Goal: Information Seeking & Learning: Learn about a topic

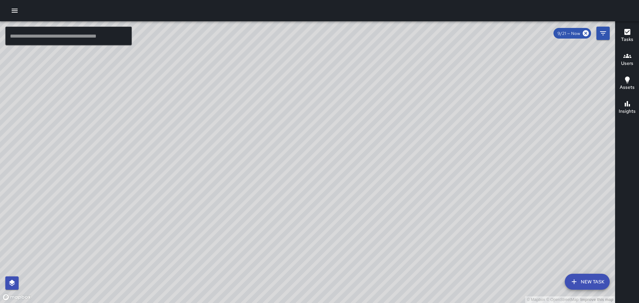
drag, startPoint x: 179, startPoint y: 153, endPoint x: 390, endPoint y: 23, distance: 247.4
click at [351, 49] on div "© Mapbox © OpenStreetMap Improve this map" at bounding box center [307, 162] width 615 height 282
drag, startPoint x: 154, startPoint y: 164, endPoint x: 502, endPoint y: 80, distance: 357.8
click at [502, 80] on div "© Mapbox © OpenStreetMap Improve this map" at bounding box center [307, 162] width 615 height 282
drag, startPoint x: 97, startPoint y: 160, endPoint x: 295, endPoint y: 192, distance: 199.9
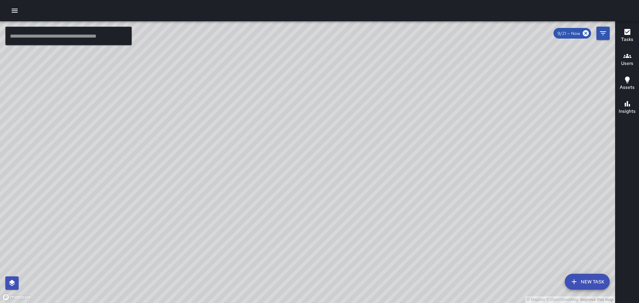
click at [295, 192] on div "© Mapbox © OpenStreetMap Improve this map" at bounding box center [307, 162] width 615 height 282
drag, startPoint x: 329, startPoint y: 126, endPoint x: 308, endPoint y: 189, distance: 65.7
click at [310, 195] on div "© Mapbox © OpenStreetMap Improve this map" at bounding box center [307, 162] width 615 height 282
drag, startPoint x: 388, startPoint y: 192, endPoint x: 386, endPoint y: 205, distance: 13.5
click at [386, 207] on div "© Mapbox © OpenStreetMap Improve this map" at bounding box center [307, 162] width 615 height 282
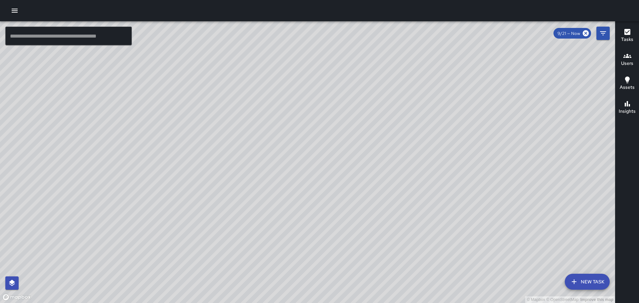
drag, startPoint x: 323, startPoint y: 277, endPoint x: 344, endPoint y: 226, distance: 55.6
click at [344, 226] on div "© Mapbox © OpenStreetMap Improve this map" at bounding box center [307, 162] width 615 height 282
drag, startPoint x: 305, startPoint y: 140, endPoint x: 290, endPoint y: 185, distance: 47.2
click at [288, 188] on div "© Mapbox © OpenStreetMap Improve this map" at bounding box center [307, 162] width 615 height 282
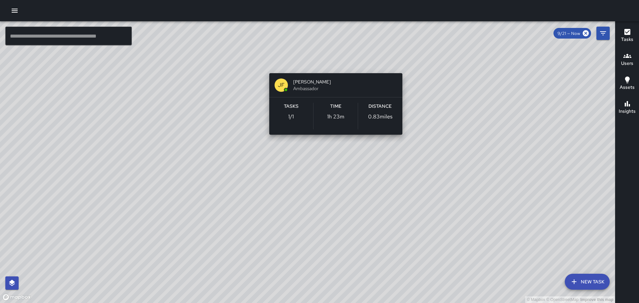
click at [335, 67] on div "© Mapbox © OpenStreetMap Improve this map [PERSON_NAME] Ambassador Tasks 1 / 1 …" at bounding box center [307, 162] width 615 height 282
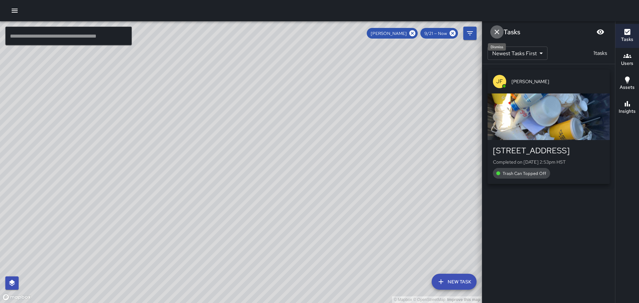
click at [496, 31] on icon "Dismiss" at bounding box center [497, 32] width 8 height 8
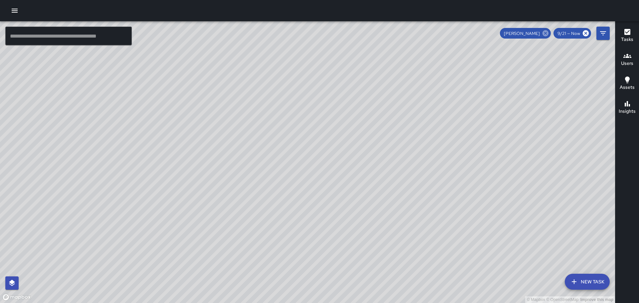
click at [547, 32] on icon at bounding box center [545, 33] width 6 height 6
drag, startPoint x: 342, startPoint y: 133, endPoint x: 400, endPoint y: 218, distance: 102.7
click at [400, 220] on div "© Mapbox © OpenStreetMap Improve this map" at bounding box center [307, 162] width 615 height 282
drag, startPoint x: 334, startPoint y: 120, endPoint x: 444, endPoint y: 230, distance: 155.1
click at [444, 230] on div "© Mapbox © OpenStreetMap Improve this map" at bounding box center [307, 162] width 615 height 282
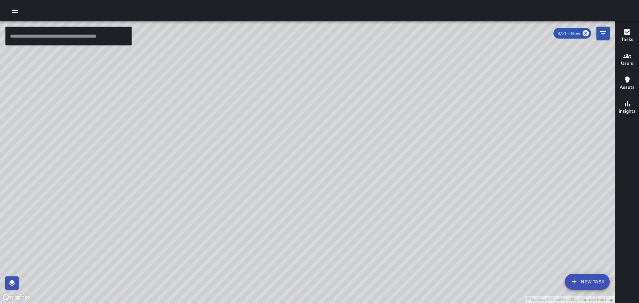
drag, startPoint x: 293, startPoint y: 133, endPoint x: 449, endPoint y: 160, distance: 158.3
click at [449, 160] on div "© Mapbox © OpenStreetMap Improve this map" at bounding box center [307, 162] width 615 height 282
drag, startPoint x: 607, startPoint y: 203, endPoint x: 562, endPoint y: 157, distance: 64.0
click at [574, 157] on div "© Mapbox © OpenStreetMap Improve this map" at bounding box center [307, 162] width 615 height 282
drag, startPoint x: 531, startPoint y: 211, endPoint x: 440, endPoint y: 77, distance: 162.3
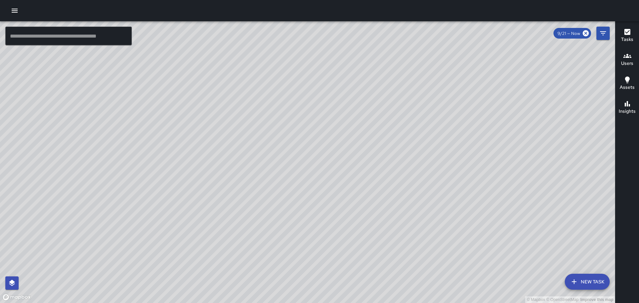
click at [442, 89] on div "© Mapbox © OpenStreetMap Improve this map" at bounding box center [307, 162] width 615 height 282
drag, startPoint x: 554, startPoint y: 130, endPoint x: 533, endPoint y: 129, distance: 21.0
click at [467, 162] on div "© Mapbox © OpenStreetMap Improve this map" at bounding box center [307, 162] width 615 height 282
drag, startPoint x: 562, startPoint y: 229, endPoint x: 466, endPoint y: 154, distance: 121.7
click at [467, 155] on div "© Mapbox © OpenStreetMap Improve this map" at bounding box center [307, 162] width 615 height 282
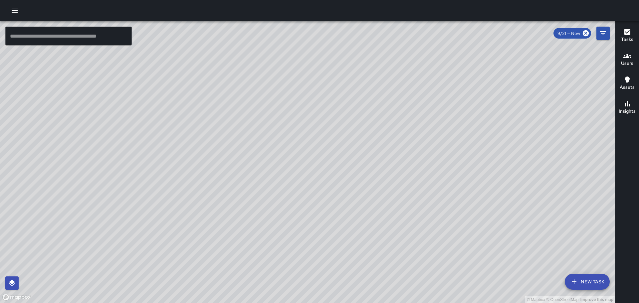
drag, startPoint x: 535, startPoint y: 235, endPoint x: 521, endPoint y: 196, distance: 41.7
click at [521, 196] on div "© Mapbox © OpenStreetMap Improve this map" at bounding box center [307, 162] width 615 height 282
drag, startPoint x: 534, startPoint y: 199, endPoint x: 510, endPoint y: 183, distance: 28.6
click at [510, 183] on div "© Mapbox © OpenStreetMap Improve this map" at bounding box center [307, 162] width 615 height 282
drag, startPoint x: 570, startPoint y: 236, endPoint x: 450, endPoint y: 148, distance: 149.0
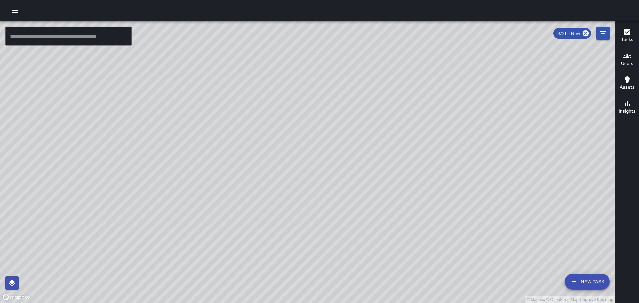
click at [450, 148] on div "© Mapbox © OpenStreetMap Improve this map" at bounding box center [307, 162] width 615 height 282
drag, startPoint x: 540, startPoint y: 230, endPoint x: 395, endPoint y: 66, distance: 218.8
click at [396, 68] on div "© Mapbox © OpenStreetMap Improve this map" at bounding box center [307, 162] width 615 height 282
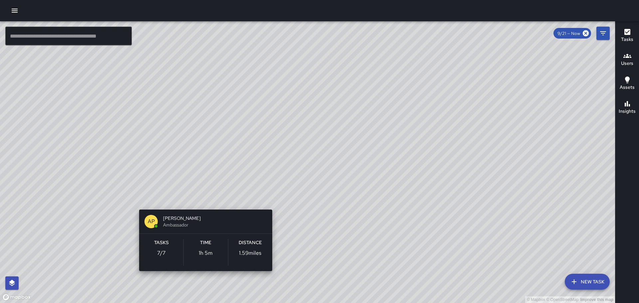
click at [202, 198] on div "© Mapbox © OpenStreetMap Improve this map AP [PERSON_NAME] Ambassador Tasks 7 /…" at bounding box center [307, 162] width 615 height 282
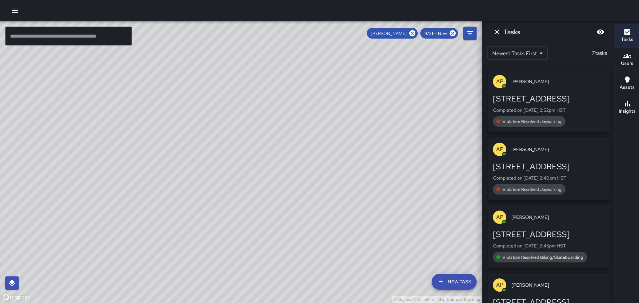
drag, startPoint x: 311, startPoint y: 140, endPoint x: 402, endPoint y: 169, distance: 95.3
click at [402, 169] on div "© Mapbox © OpenStreetMap Improve this map" at bounding box center [241, 162] width 482 height 282
drag, startPoint x: 307, startPoint y: 159, endPoint x: 315, endPoint y: 172, distance: 15.1
click at [315, 172] on div "© Mapbox © OpenStreetMap Improve this map" at bounding box center [241, 162] width 482 height 282
drag, startPoint x: 305, startPoint y: 157, endPoint x: 306, endPoint y: 168, distance: 11.0
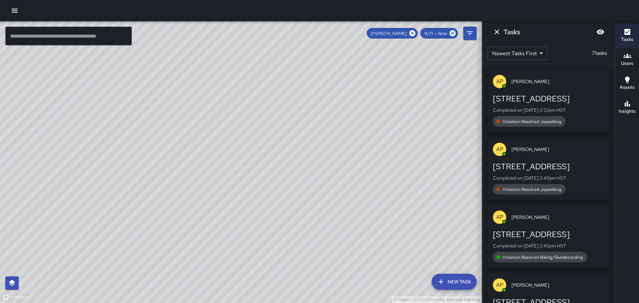
click at [306, 168] on div "© Mapbox © OpenStreetMap Improve this map" at bounding box center [241, 162] width 482 height 282
drag, startPoint x: 264, startPoint y: 117, endPoint x: 313, endPoint y: 130, distance: 50.7
click at [338, 193] on div "© Mapbox © OpenStreetMap Improve this map" at bounding box center [241, 162] width 482 height 282
drag, startPoint x: 281, startPoint y: 81, endPoint x: 252, endPoint y: 65, distance: 33.4
click at [253, 65] on div "© Mapbox © OpenStreetMap Improve this map" at bounding box center [241, 162] width 482 height 282
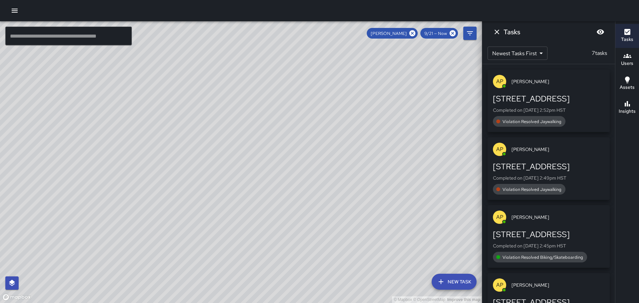
drag, startPoint x: 396, startPoint y: 201, endPoint x: 346, endPoint y: 105, distance: 107.9
click at [346, 105] on div "© Mapbox © OpenStreetMap Improve this map" at bounding box center [241, 162] width 482 height 282
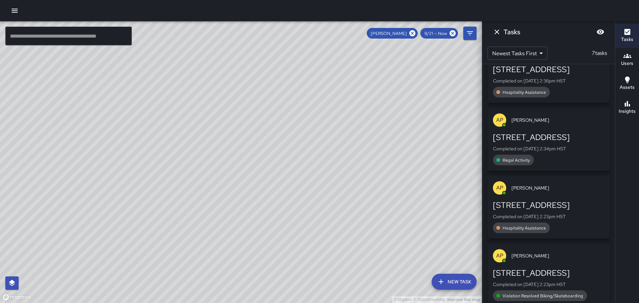
scroll to position [242, 0]
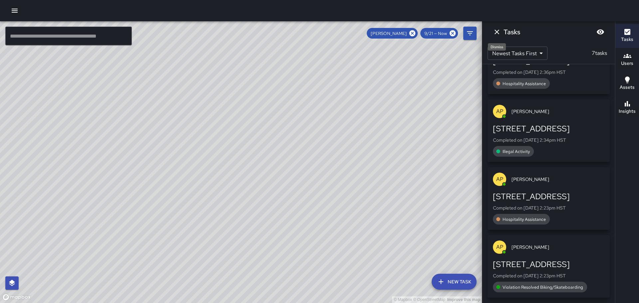
click at [495, 31] on icon "Dismiss" at bounding box center [497, 32] width 8 height 8
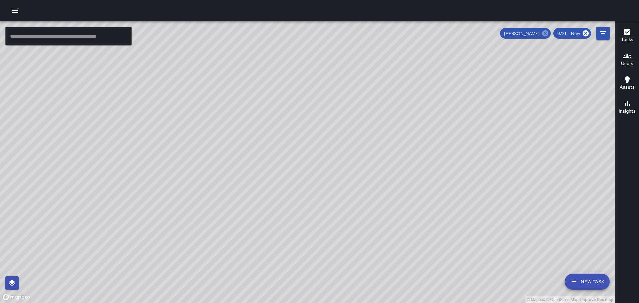
click at [545, 31] on icon at bounding box center [545, 33] width 6 height 6
drag, startPoint x: 469, startPoint y: 79, endPoint x: 465, endPoint y: 167, distance: 88.6
click at [465, 167] on div "© Mapbox © OpenStreetMap Improve this map" at bounding box center [307, 162] width 615 height 282
drag, startPoint x: 459, startPoint y: 109, endPoint x: 469, endPoint y: 142, distance: 34.2
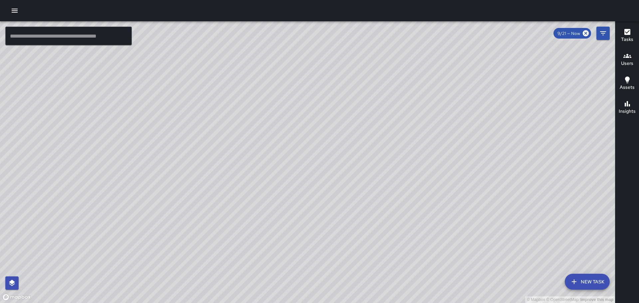
click at [469, 142] on div "© Mapbox © OpenStreetMap Improve this map" at bounding box center [307, 162] width 615 height 282
drag, startPoint x: 392, startPoint y: 121, endPoint x: 405, endPoint y: 78, distance: 44.9
click at [395, 179] on div "© Mapbox © OpenStreetMap Improve this map" at bounding box center [307, 162] width 615 height 282
drag, startPoint x: 202, startPoint y: 163, endPoint x: 280, endPoint y: 144, distance: 80.1
click at [280, 144] on div "© Mapbox © OpenStreetMap Improve this map" at bounding box center [307, 162] width 615 height 282
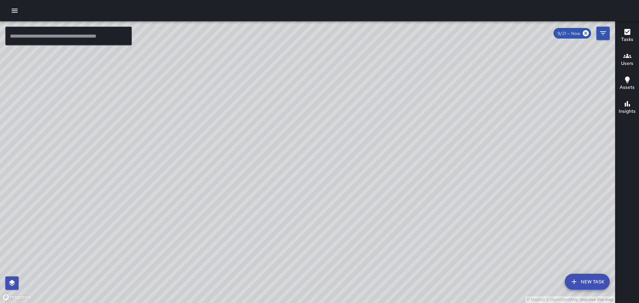
drag, startPoint x: 296, startPoint y: 164, endPoint x: 368, endPoint y: 150, distance: 72.8
click at [361, 155] on div "© Mapbox © OpenStreetMap Improve this map" at bounding box center [307, 162] width 615 height 282
drag, startPoint x: 276, startPoint y: 145, endPoint x: 366, endPoint y: 146, distance: 90.2
click at [371, 146] on div "© Mapbox © OpenStreetMap Improve this map" at bounding box center [307, 162] width 615 height 282
drag, startPoint x: 252, startPoint y: 151, endPoint x: 284, endPoint y: 85, distance: 73.2
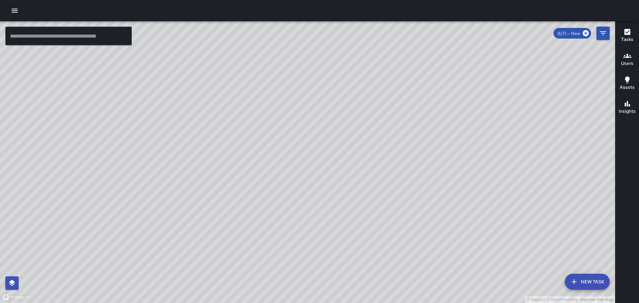
click at [290, 76] on div "© Mapbox © OpenStreetMap Improve this map" at bounding box center [307, 162] width 615 height 282
drag, startPoint x: 186, startPoint y: 184, endPoint x: 252, endPoint y: 147, distance: 75.8
click at [252, 147] on div "© Mapbox © OpenStreetMap Improve this map" at bounding box center [307, 162] width 615 height 282
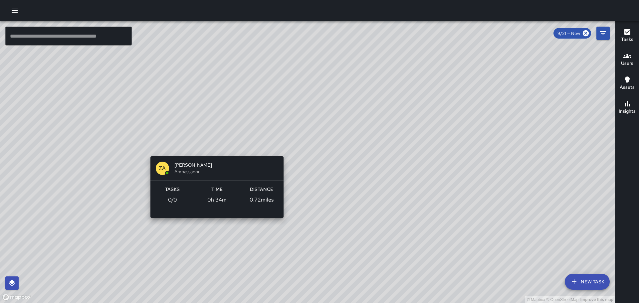
scroll to position [1128, 0]
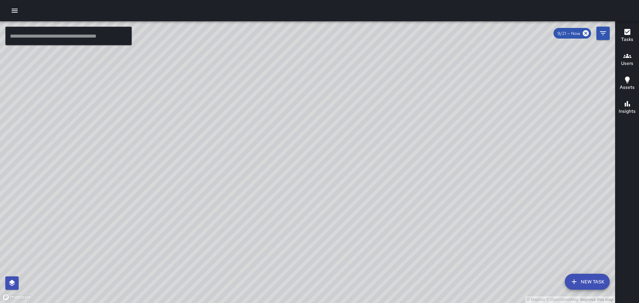
drag, startPoint x: 279, startPoint y: 132, endPoint x: 279, endPoint y: 149, distance: 16.3
click at [279, 149] on div "© Mapbox © OpenStreetMap Improve this map" at bounding box center [307, 162] width 615 height 282
drag, startPoint x: 161, startPoint y: 80, endPoint x: 243, endPoint y: 176, distance: 126.5
click at [242, 179] on div "© Mapbox © OpenStreetMap Improve this map" at bounding box center [307, 162] width 615 height 282
drag, startPoint x: 306, startPoint y: 189, endPoint x: 365, endPoint y: 120, distance: 90.6
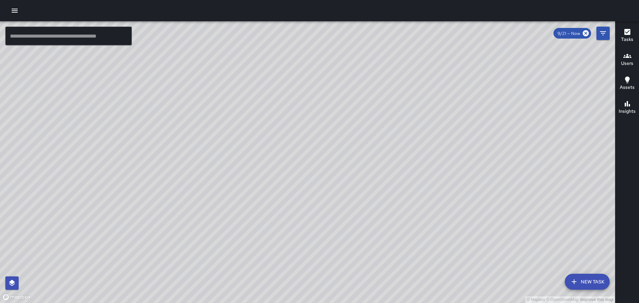
click at [365, 120] on div "© Mapbox © OpenStreetMap Improve this map" at bounding box center [307, 162] width 615 height 282
drag, startPoint x: 281, startPoint y: 150, endPoint x: 315, endPoint y: 157, distance: 35.0
click at [308, 167] on div "© Mapbox © OpenStreetMap Improve this map" at bounding box center [307, 162] width 615 height 282
drag, startPoint x: 354, startPoint y: 135, endPoint x: 344, endPoint y: 195, distance: 61.4
click at [344, 195] on div "© Mapbox © OpenStreetMap Improve this map" at bounding box center [307, 162] width 615 height 282
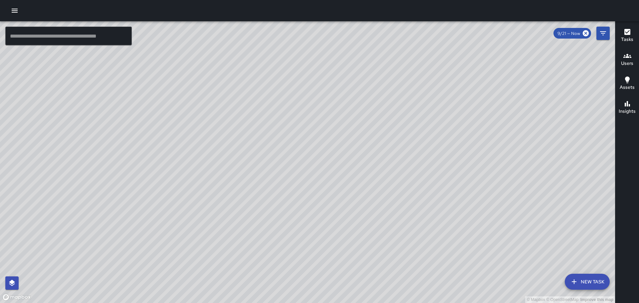
drag, startPoint x: 438, startPoint y: 203, endPoint x: 375, endPoint y: 126, distance: 99.1
click at [376, 126] on div "© Mapbox © OpenStreetMap Improve this map" at bounding box center [307, 162] width 615 height 282
drag, startPoint x: 460, startPoint y: 192, endPoint x: 425, endPoint y: 121, distance: 79.3
click at [425, 121] on div "© Mapbox © OpenStreetMap Improve this map" at bounding box center [307, 162] width 615 height 282
drag, startPoint x: 413, startPoint y: 121, endPoint x: 410, endPoint y: 151, distance: 30.2
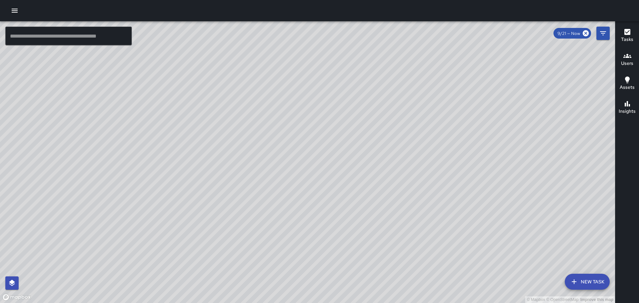
click at [411, 154] on div "© Mapbox © OpenStreetMap Improve this map" at bounding box center [307, 162] width 615 height 282
drag, startPoint x: 321, startPoint y: 137, endPoint x: 321, endPoint y: 295, distance: 157.7
click at [317, 303] on html "© Mapbox © OpenStreetMap Improve this map ​ New Task 9/21 — Now Map Layers Task…" at bounding box center [319, 151] width 639 height 303
drag, startPoint x: 316, startPoint y: 163, endPoint x: 381, endPoint y: 176, distance: 66.0
click at [379, 177] on div "© Mapbox © OpenStreetMap Improve this map" at bounding box center [307, 162] width 615 height 282
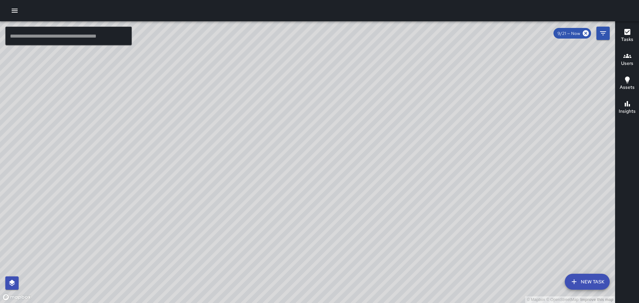
scroll to position [1264, 0]
drag, startPoint x: 86, startPoint y: 133, endPoint x: 143, endPoint y: 128, distance: 57.2
click at [143, 128] on div "© Mapbox © OpenStreetMap Improve this map" at bounding box center [307, 162] width 615 height 282
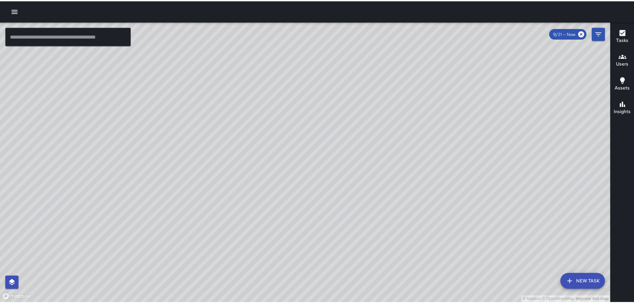
scroll to position [2306, 0]
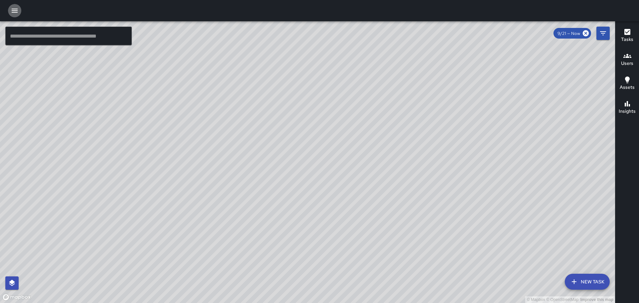
click at [14, 9] on icon "button" at bounding box center [15, 11] width 6 height 4
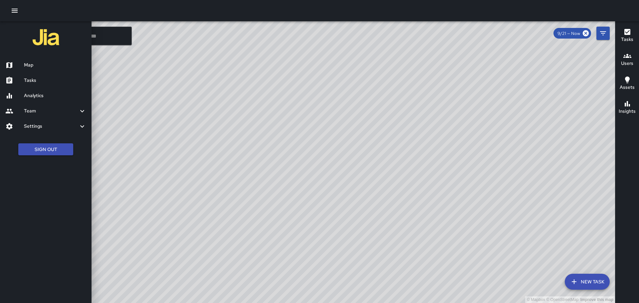
click at [42, 95] on h6 "Analytics" at bounding box center [55, 95] width 62 height 7
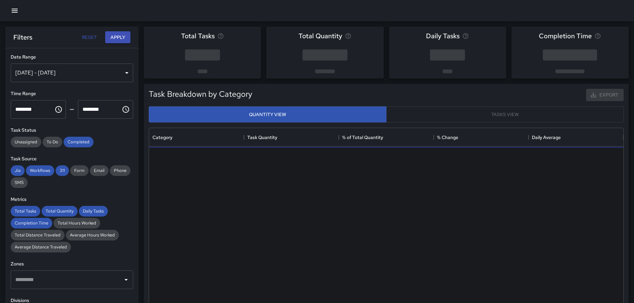
scroll to position [194, 469]
click at [122, 73] on div "[DATE] - [DATE]" at bounding box center [72, 73] width 122 height 19
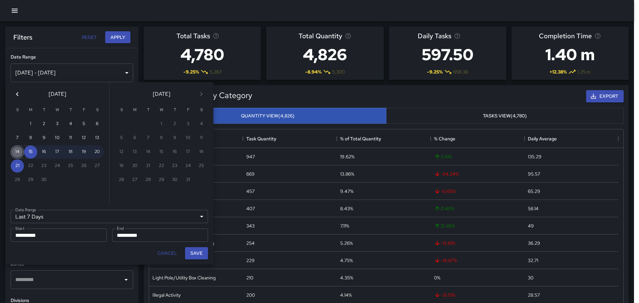
click at [16, 151] on button "14" at bounding box center [17, 151] width 13 height 13
type input "******"
type input "**********"
click at [95, 151] on button "20" at bounding box center [97, 151] width 13 height 13
type input "**********"
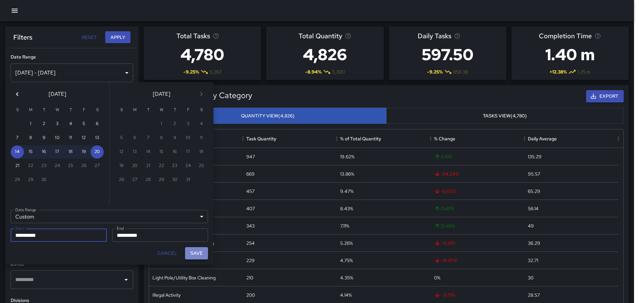
click at [196, 251] on button "Save" at bounding box center [196, 253] width 23 height 12
type input "**********"
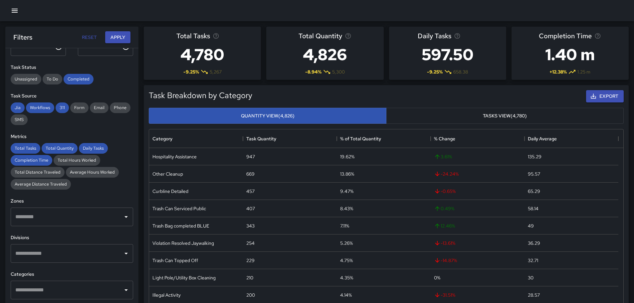
scroll to position [100, 0]
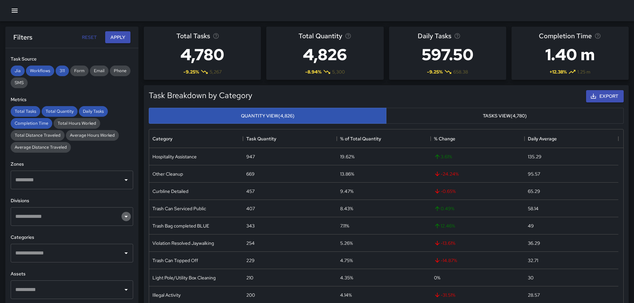
click at [122, 216] on icon "Open" at bounding box center [126, 217] width 8 height 8
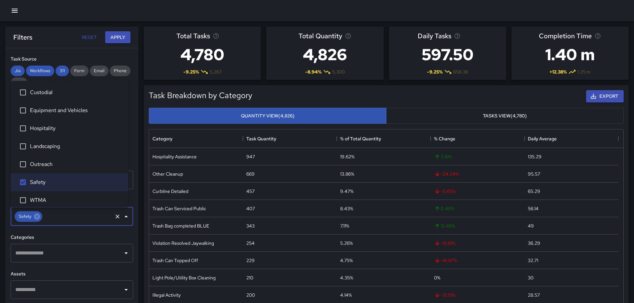
click at [122, 252] on icon "Open" at bounding box center [126, 253] width 8 height 8
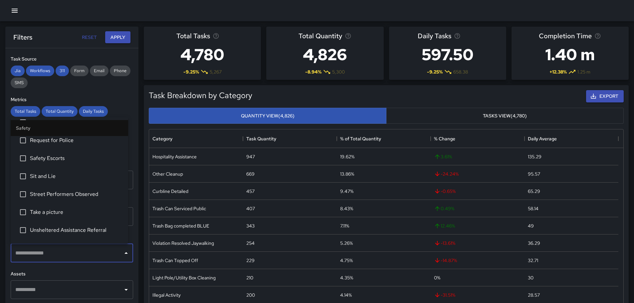
scroll to position [299, 0]
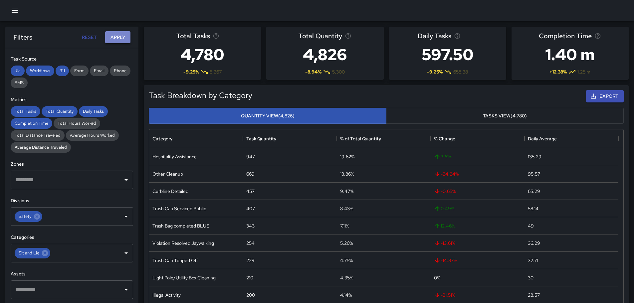
click at [118, 38] on button "Apply" at bounding box center [117, 37] width 25 height 12
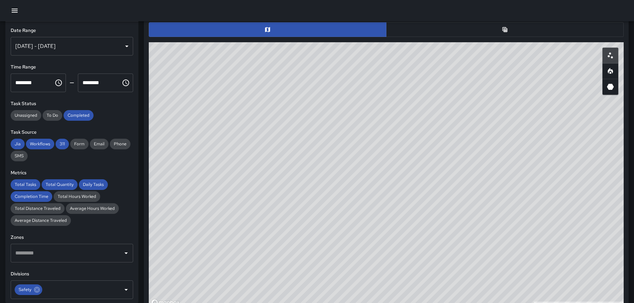
scroll to position [335, 0]
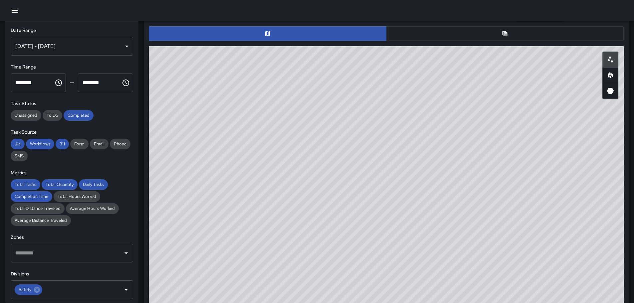
click at [509, 31] on button "button" at bounding box center [505, 33] width 238 height 15
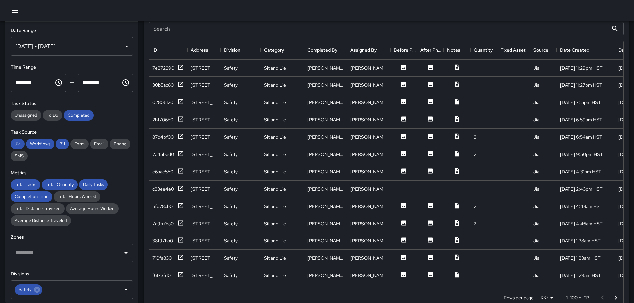
scroll to position [354, 0]
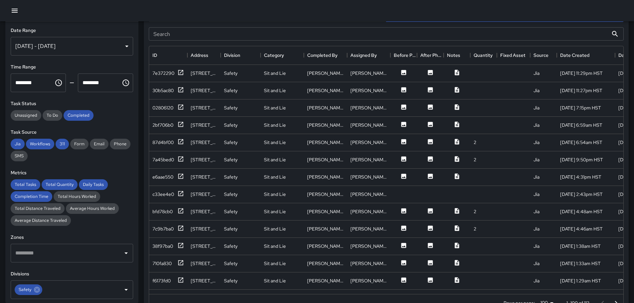
click at [119, 45] on div "[DATE] - [DATE]" at bounding box center [72, 46] width 122 height 19
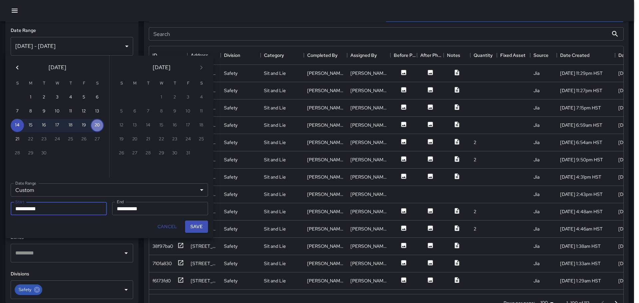
drag, startPoint x: 97, startPoint y: 128, endPoint x: 100, endPoint y: 134, distance: 7.1
click at [98, 128] on button "20" at bounding box center [97, 125] width 13 height 13
type input "**********"
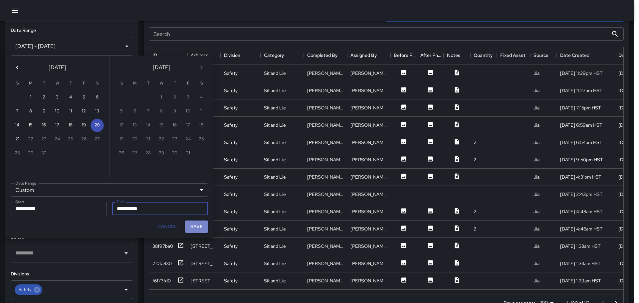
click at [200, 226] on button "Save" at bounding box center [196, 227] width 23 height 12
type input "**********"
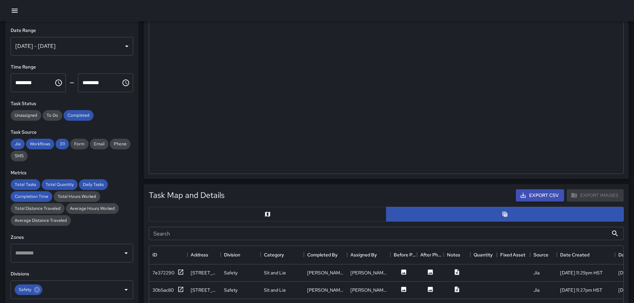
scroll to position [0, 0]
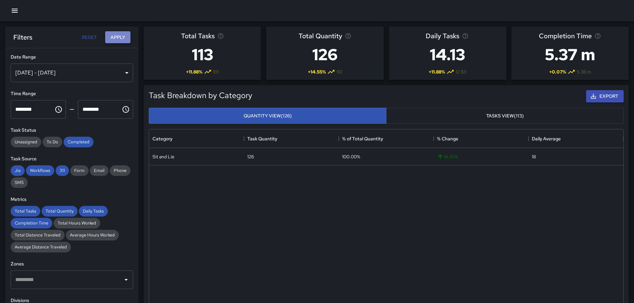
click at [119, 37] on button "Apply" at bounding box center [117, 37] width 25 height 12
click at [120, 36] on button "Apply" at bounding box center [117, 37] width 25 height 12
click at [123, 70] on div "[DATE] - [DATE]" at bounding box center [72, 73] width 122 height 19
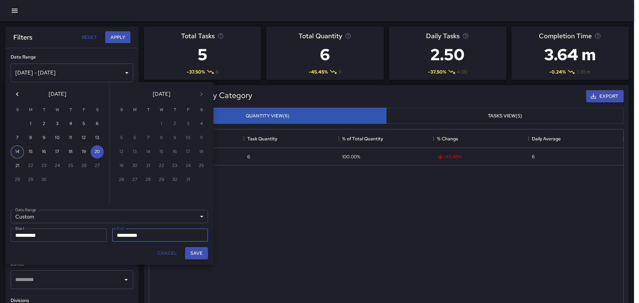
click at [18, 151] on button "14" at bounding box center [17, 151] width 13 height 13
type input "**********"
click at [18, 151] on button "14" at bounding box center [17, 151] width 13 height 13
type input "**********"
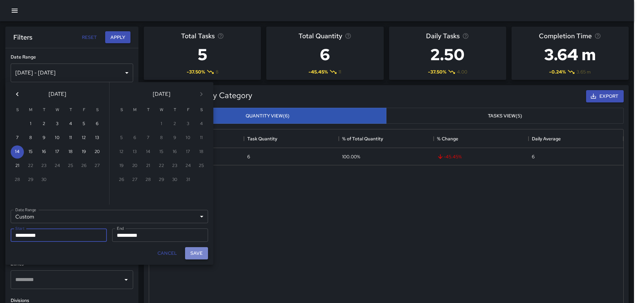
click at [201, 253] on button "Save" at bounding box center [196, 253] width 23 height 12
type input "**********"
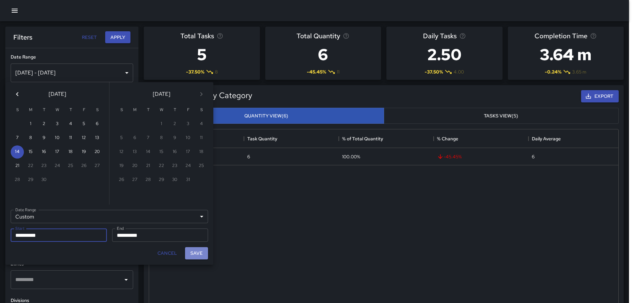
scroll to position [5, 5]
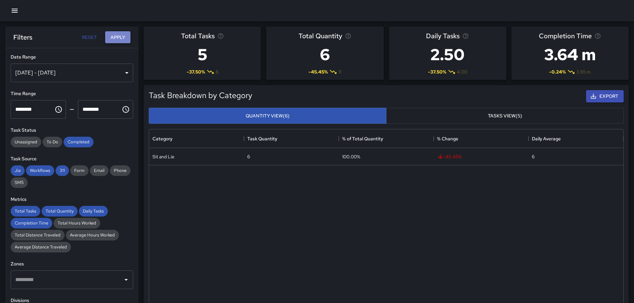
click at [119, 39] on button "Apply" at bounding box center [117, 37] width 25 height 12
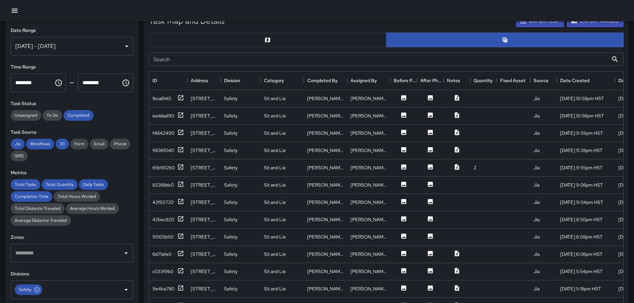
scroll to position [330, 0]
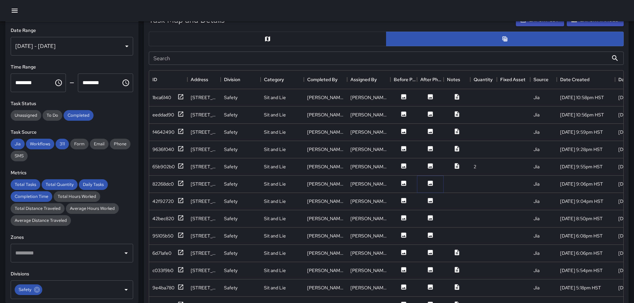
click at [432, 182] on icon at bounding box center [430, 183] width 5 height 5
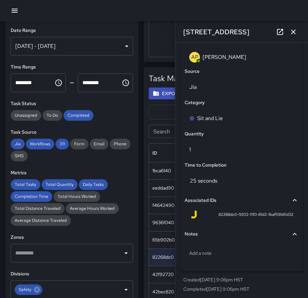
scroll to position [238, 147]
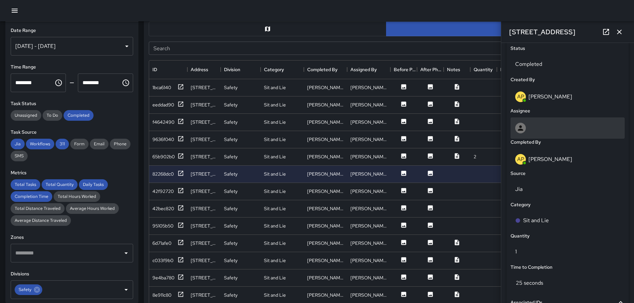
drag, startPoint x: 574, startPoint y: 140, endPoint x: 576, endPoint y: 135, distance: 5.1
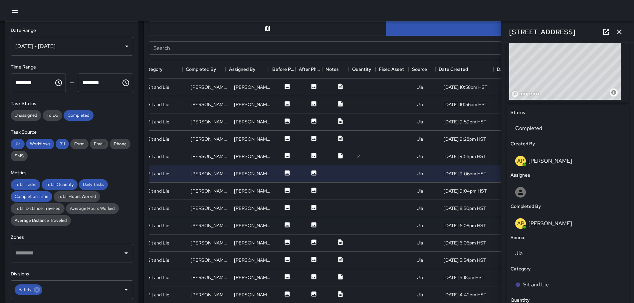
scroll to position [33, 121]
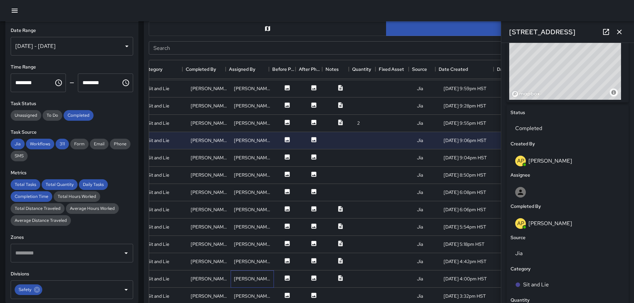
click at [246, 278] on div "[PERSON_NAME]" at bounding box center [252, 279] width 37 height 7
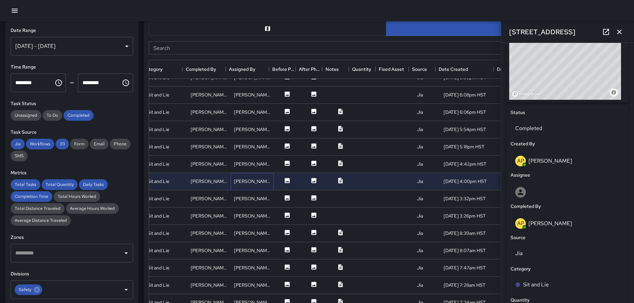
scroll to position [133, 121]
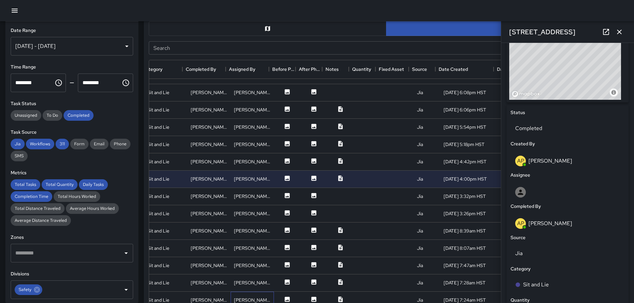
click at [245, 296] on div "[PERSON_NAME]" at bounding box center [252, 300] width 43 height 17
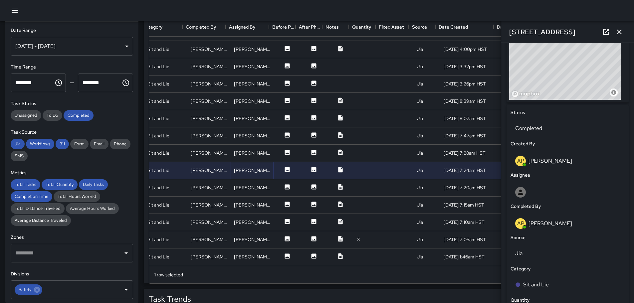
scroll to position [374, 0]
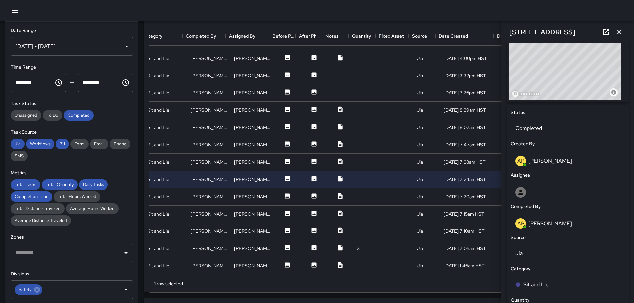
click at [251, 108] on div "[PERSON_NAME]" at bounding box center [252, 110] width 37 height 7
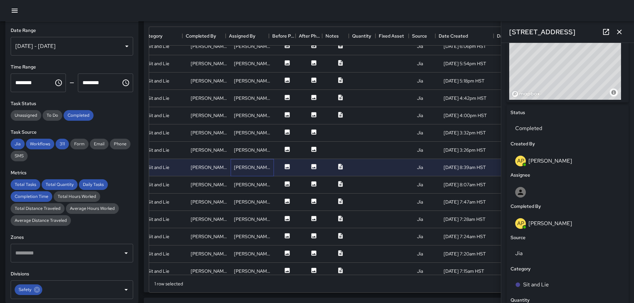
scroll to position [159, 121]
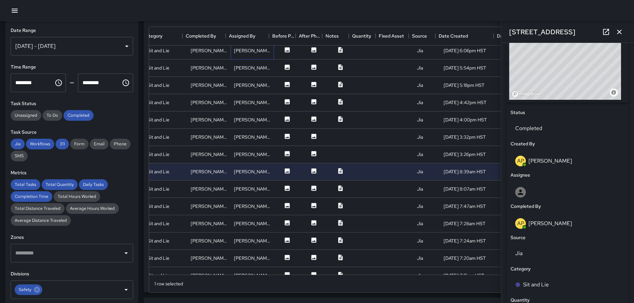
click at [246, 52] on div "[PERSON_NAME]" at bounding box center [252, 50] width 37 height 7
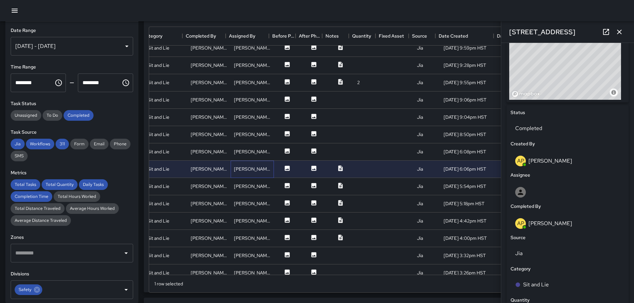
scroll to position [26, 121]
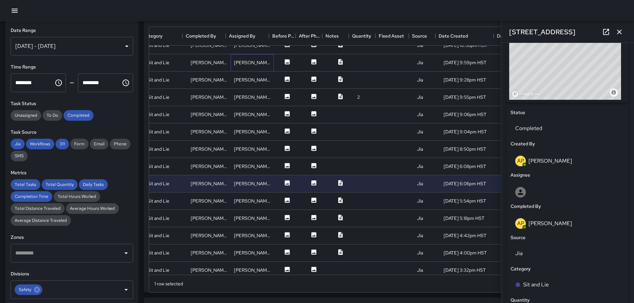
click at [245, 60] on div "[PERSON_NAME]" at bounding box center [252, 62] width 37 height 7
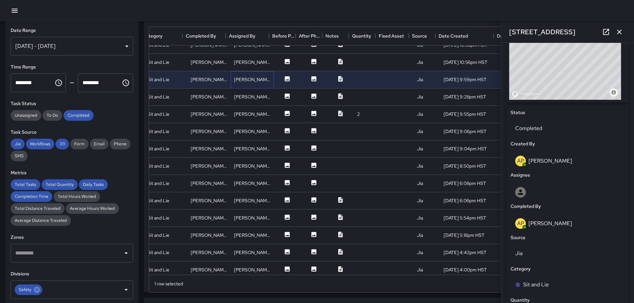
scroll to position [0, 121]
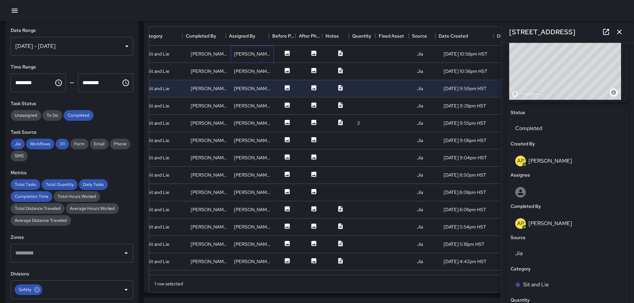
click at [250, 55] on div "[PERSON_NAME]" at bounding box center [252, 54] width 37 height 7
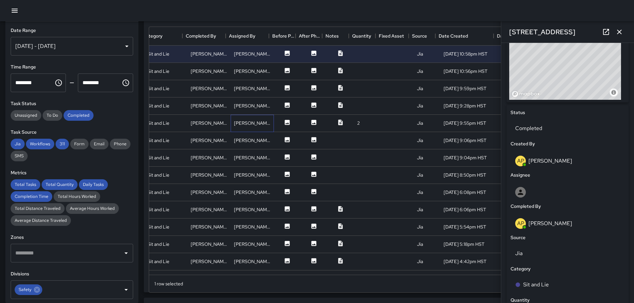
click at [255, 119] on div "[PERSON_NAME]" at bounding box center [252, 123] width 43 height 17
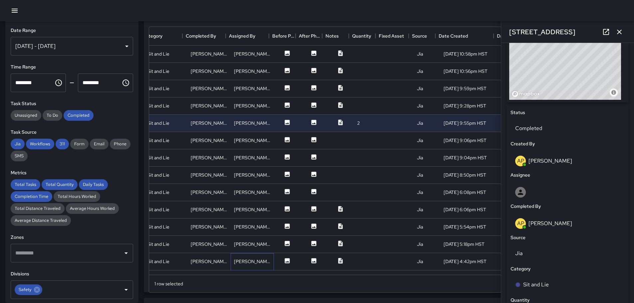
click at [261, 260] on div "[PERSON_NAME]" at bounding box center [252, 261] width 43 height 17
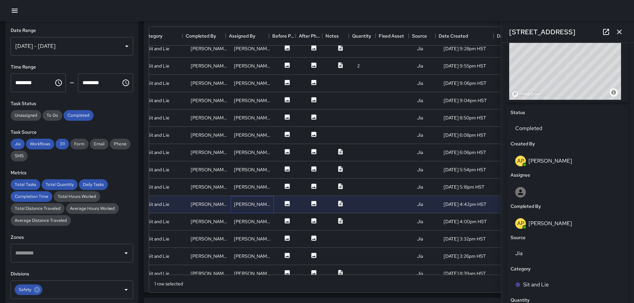
scroll to position [100, 121]
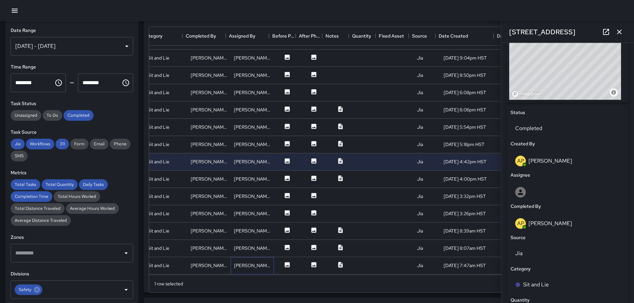
click at [255, 260] on div "[PERSON_NAME]" at bounding box center [252, 265] width 43 height 17
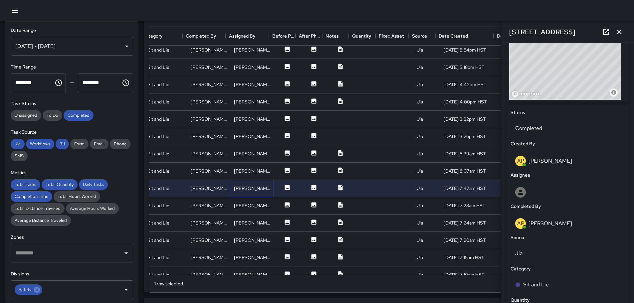
scroll to position [200, 121]
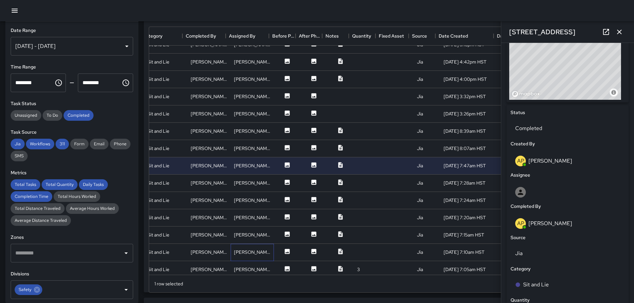
click at [260, 254] on div "[PERSON_NAME]" at bounding box center [252, 252] width 43 height 17
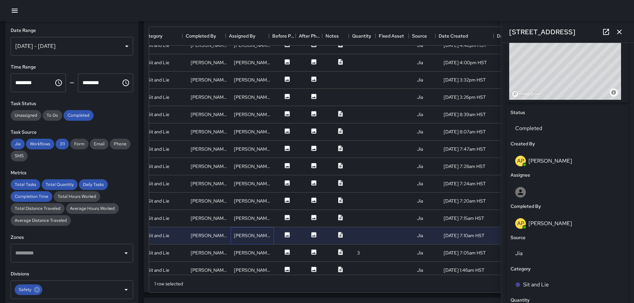
scroll to position [226, 121]
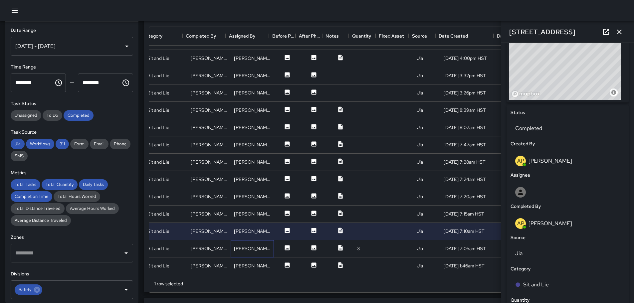
click at [265, 243] on div "[PERSON_NAME]" at bounding box center [252, 248] width 43 height 17
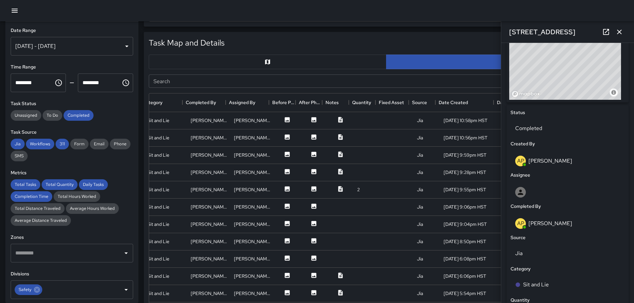
scroll to position [340, 0]
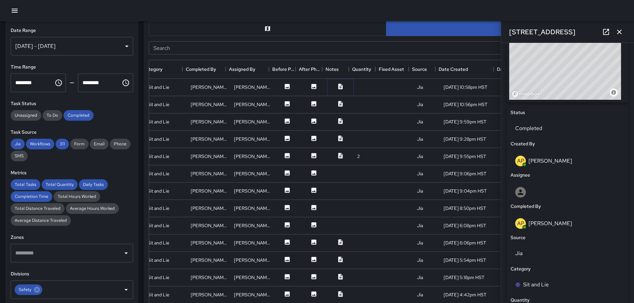
click at [337, 85] on icon at bounding box center [340, 86] width 7 height 7
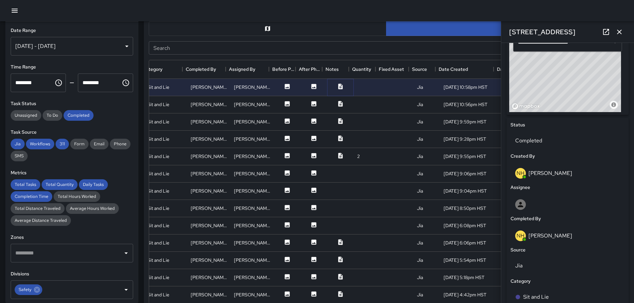
scroll to position [15, 0]
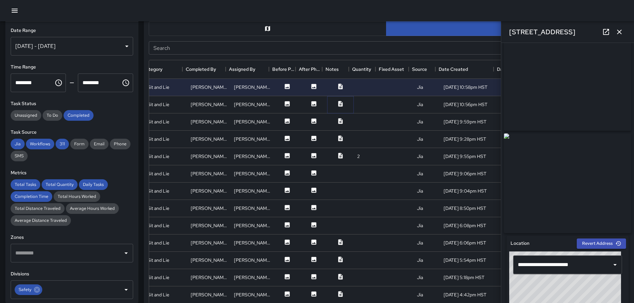
click at [338, 103] on icon at bounding box center [340, 104] width 4 height 6
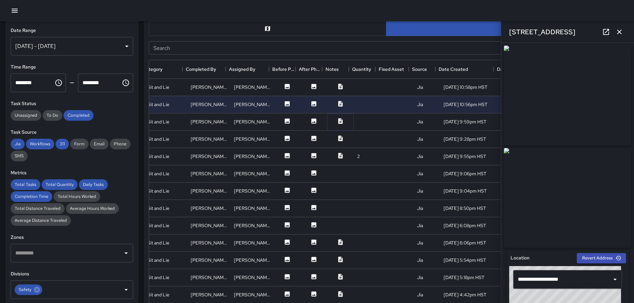
click at [337, 120] on icon at bounding box center [340, 121] width 7 height 7
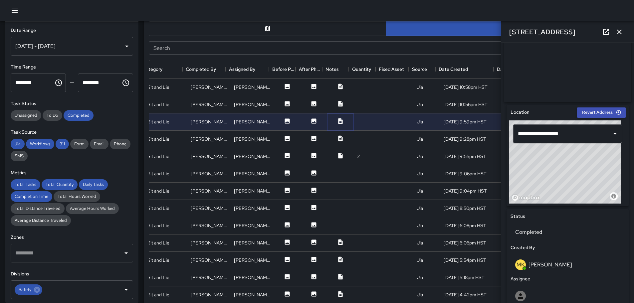
scroll to position [0, 0]
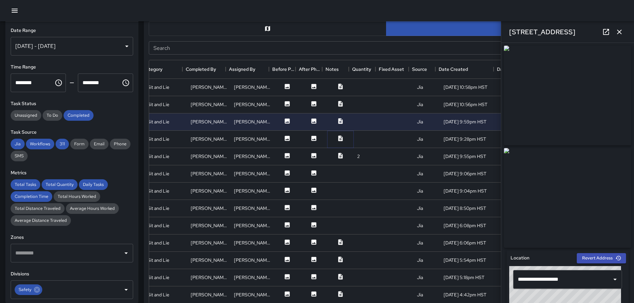
click at [338, 137] on icon at bounding box center [340, 138] width 4 height 6
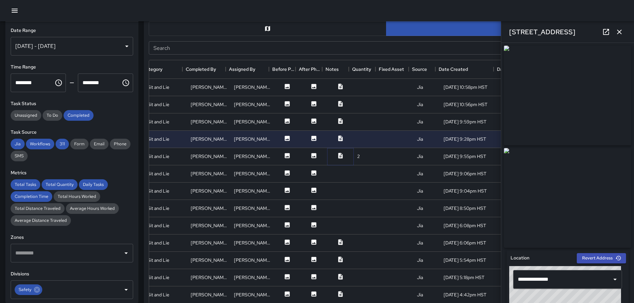
click at [338, 155] on icon at bounding box center [340, 156] width 4 height 6
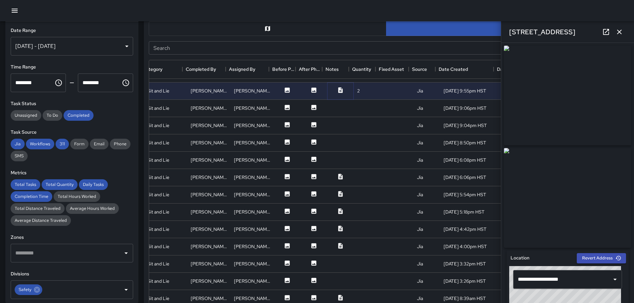
scroll to position [67, 121]
click at [338, 174] on icon at bounding box center [340, 176] width 4 height 6
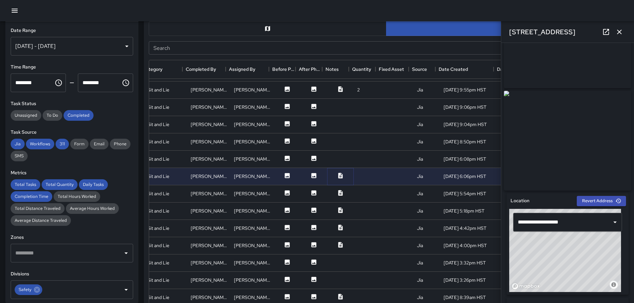
scroll to position [0, 0]
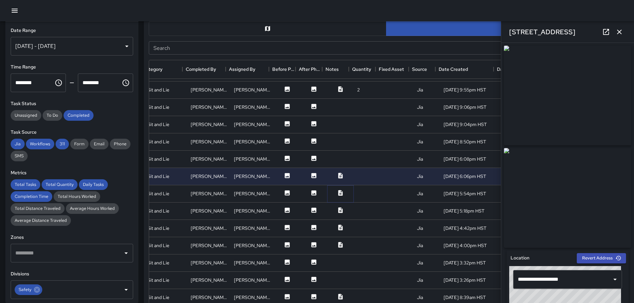
click at [337, 194] on icon at bounding box center [340, 193] width 7 height 7
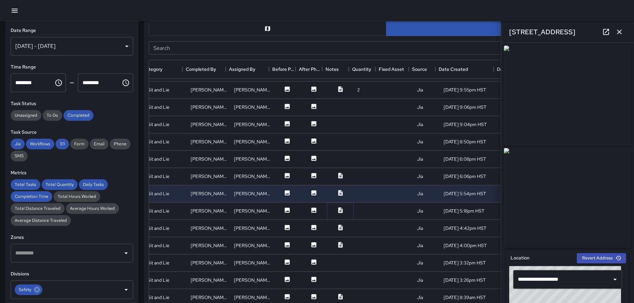
click at [337, 208] on icon at bounding box center [340, 210] width 7 height 7
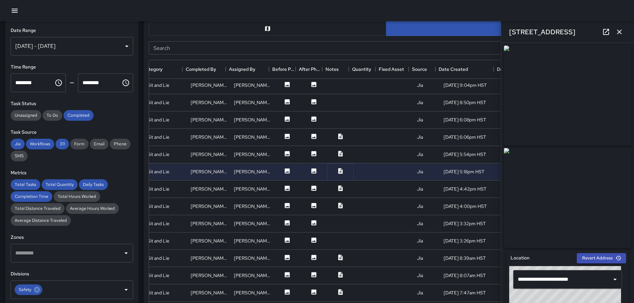
scroll to position [133, 121]
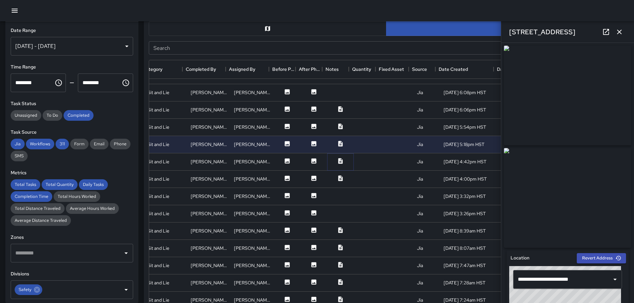
click at [338, 160] on icon at bounding box center [340, 161] width 4 height 6
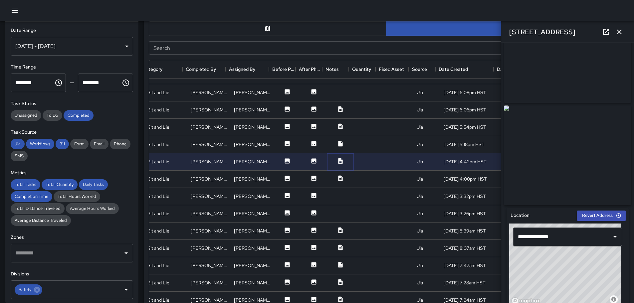
scroll to position [0, 0]
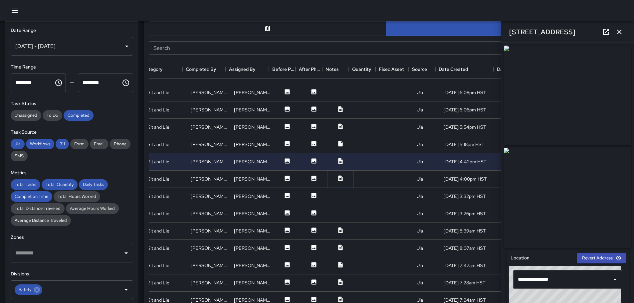
click at [337, 175] on icon at bounding box center [340, 178] width 7 height 7
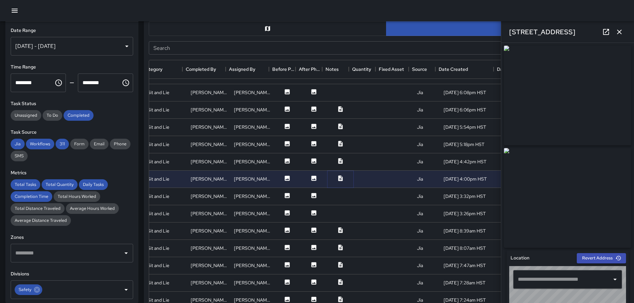
type input "**********"
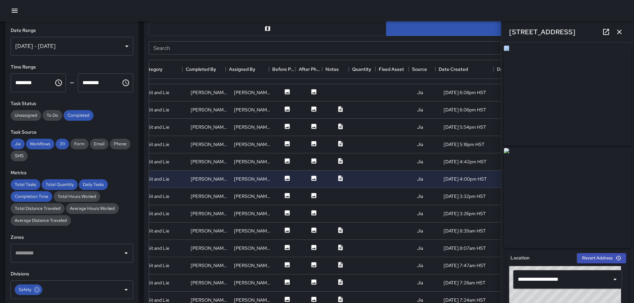
drag, startPoint x: 629, startPoint y: 96, endPoint x: 628, endPoint y: 133, distance: 36.9
click at [632, 197] on div "**********" at bounding box center [567, 173] width 133 height 260
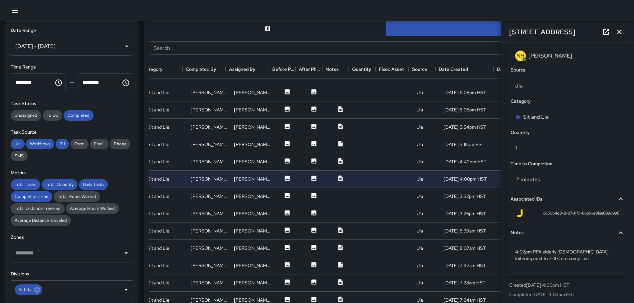
scroll to position [423, 0]
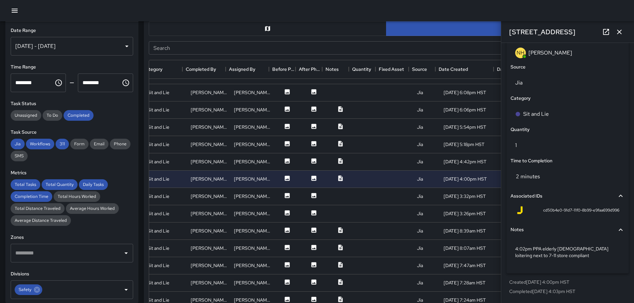
click at [123, 152] on div "Jia Workflows 311 Form Email Phone SMS" at bounding box center [72, 150] width 122 height 23
click at [311, 195] on icon at bounding box center [313, 195] width 5 height 5
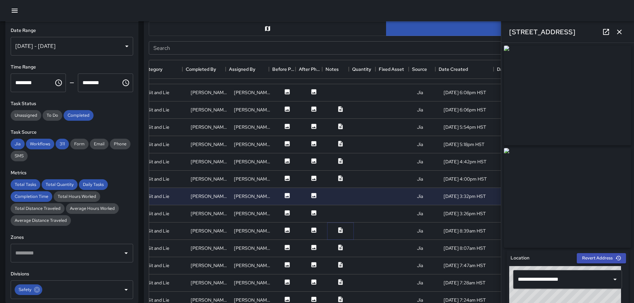
click at [338, 230] on icon at bounding box center [340, 230] width 4 height 6
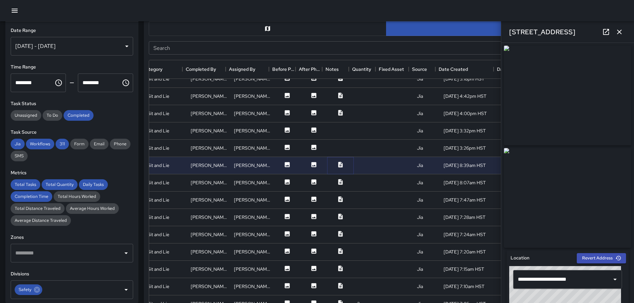
scroll to position [200, 121]
click at [338, 180] on icon at bounding box center [340, 181] width 4 height 6
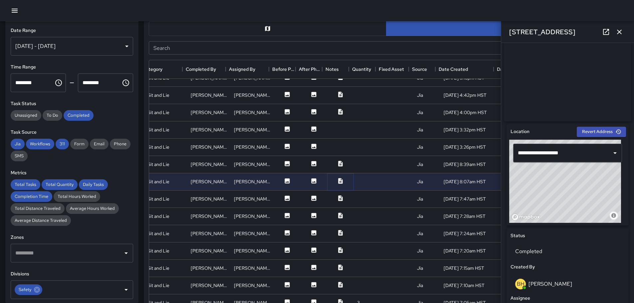
scroll to position [0, 0]
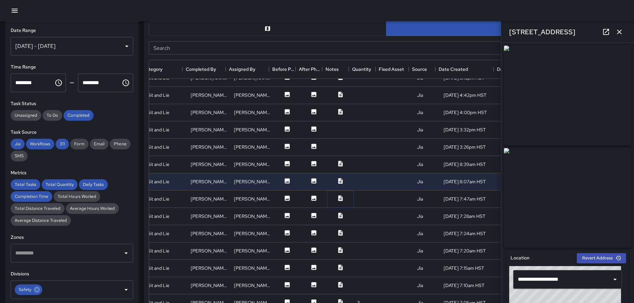
click at [337, 198] on icon at bounding box center [340, 198] width 7 height 7
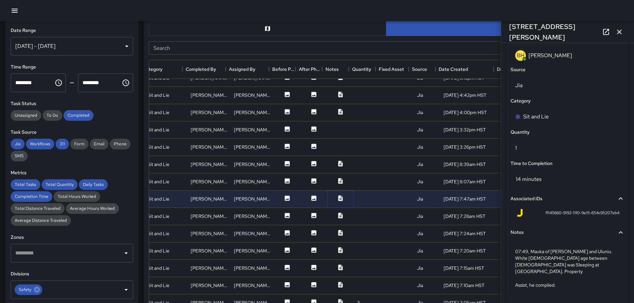
scroll to position [401, 0]
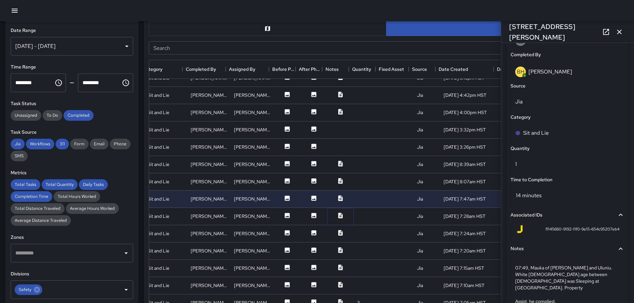
click at [338, 214] on icon at bounding box center [340, 216] width 4 height 6
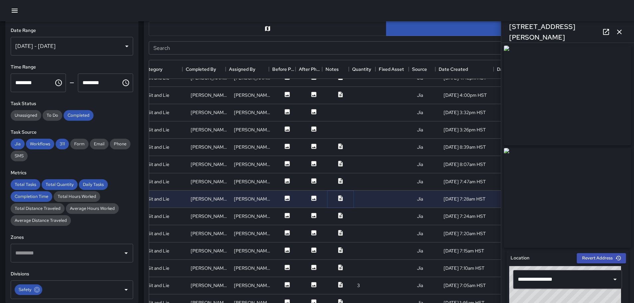
scroll to position [226, 121]
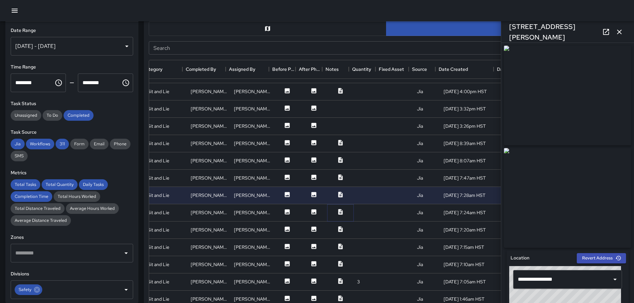
drag, startPoint x: 335, startPoint y: 207, endPoint x: 319, endPoint y: 205, distance: 16.4
click at [338, 209] on icon at bounding box center [340, 212] width 4 height 6
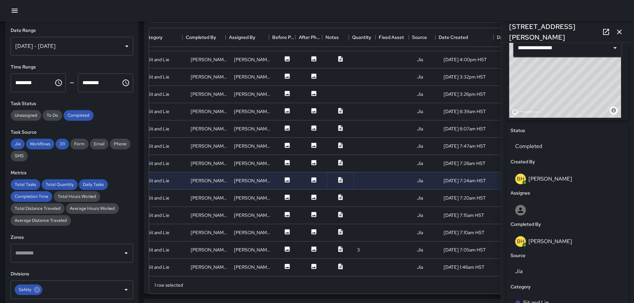
scroll to position [0, 0]
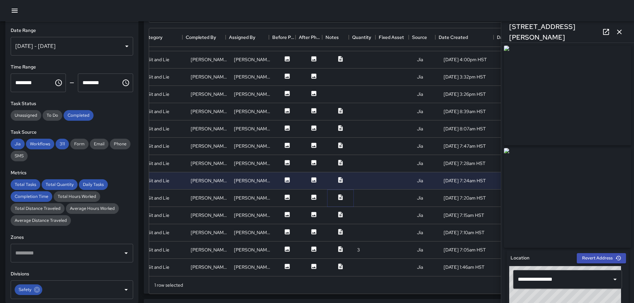
click at [337, 194] on icon at bounding box center [340, 197] width 7 height 7
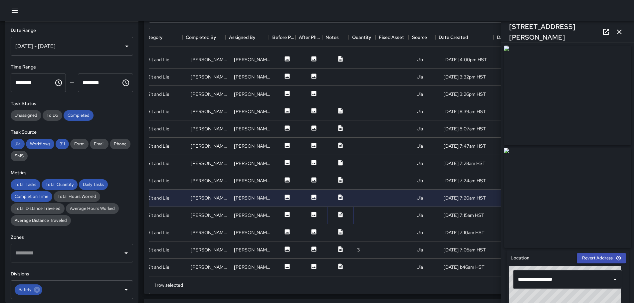
click at [338, 211] on icon at bounding box center [340, 214] width 7 height 7
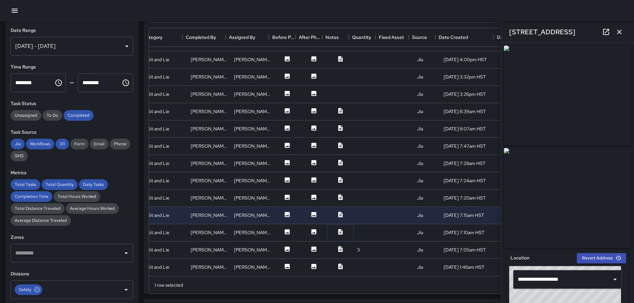
click at [338, 229] on icon at bounding box center [340, 232] width 4 height 6
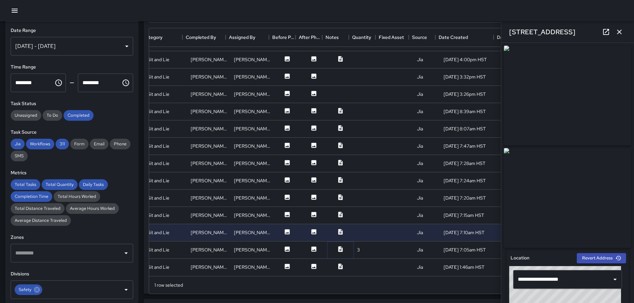
click at [337, 246] on icon at bounding box center [340, 249] width 7 height 7
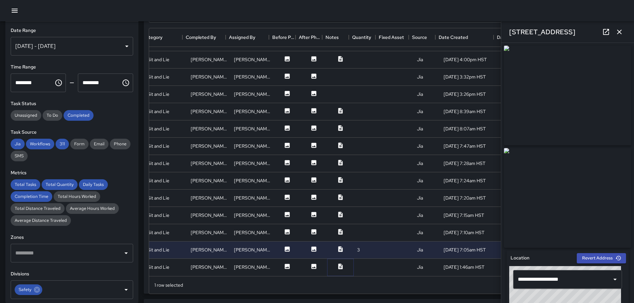
click at [338, 264] on icon at bounding box center [340, 267] width 4 height 6
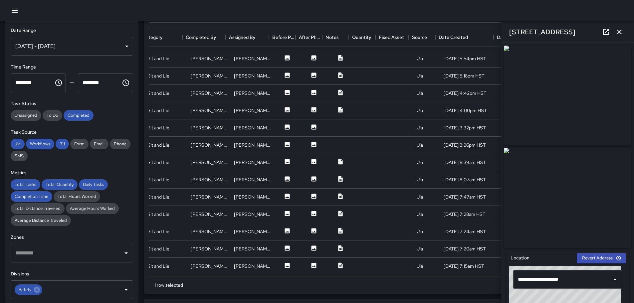
scroll to position [159, 121]
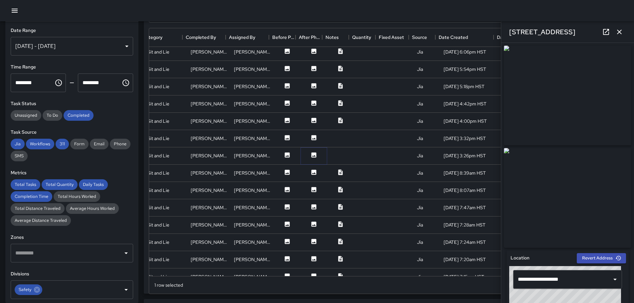
click at [311, 156] on icon at bounding box center [313, 154] width 5 height 5
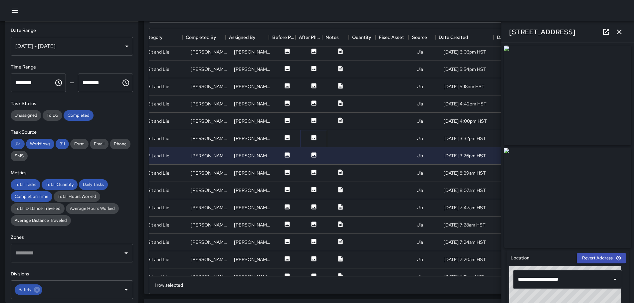
click at [311, 138] on icon at bounding box center [313, 137] width 5 height 5
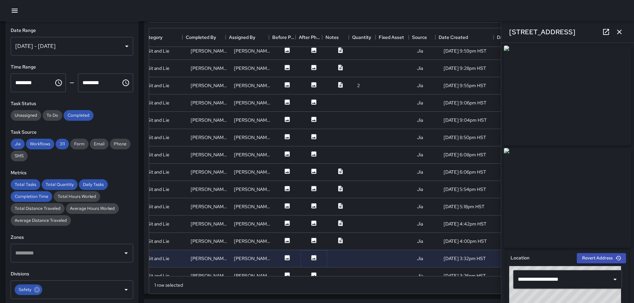
scroll to position [26, 121]
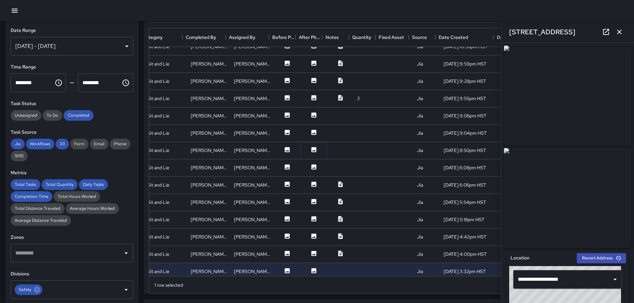
click at [311, 151] on icon at bounding box center [313, 149] width 5 height 5
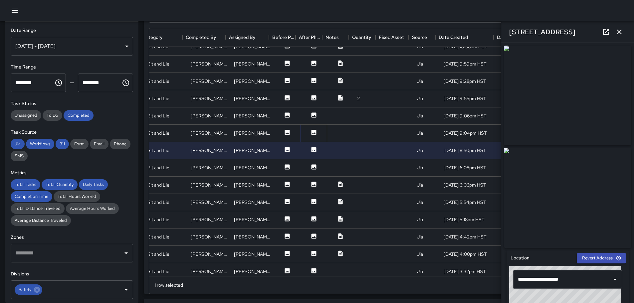
click at [311, 132] on icon at bounding box center [313, 132] width 5 height 5
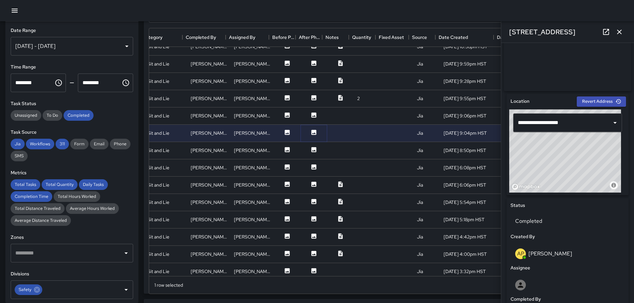
scroll to position [0, 0]
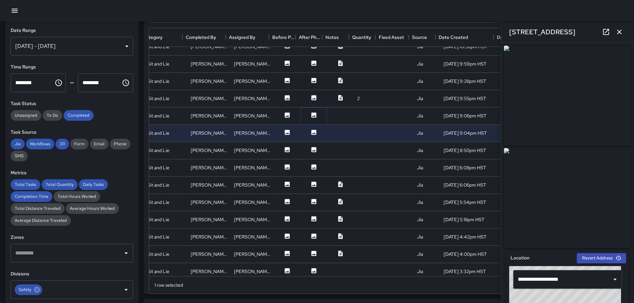
click at [311, 113] on icon at bounding box center [313, 114] width 5 height 5
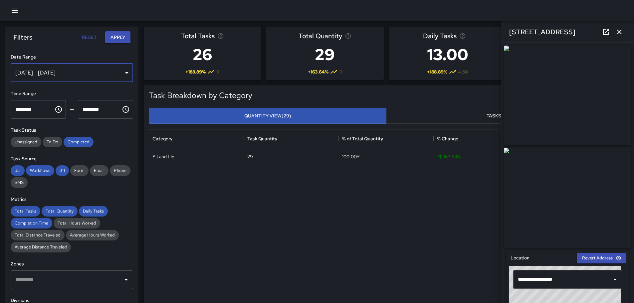
click at [122, 72] on div "[DATE] - [DATE]" at bounding box center [72, 73] width 122 height 19
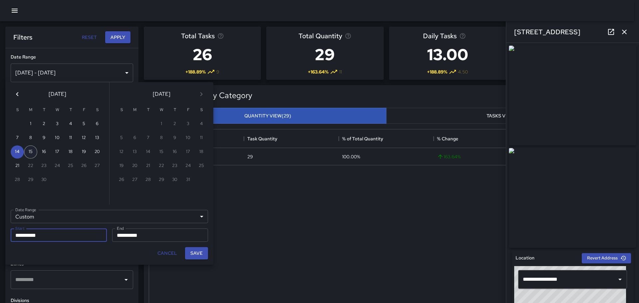
click at [30, 151] on button "15" at bounding box center [30, 151] width 13 height 13
type input "**********"
click at [30, 151] on button "15" at bounding box center [30, 151] width 13 height 13
type input "**********"
click at [200, 254] on button "Save" at bounding box center [196, 253] width 23 height 12
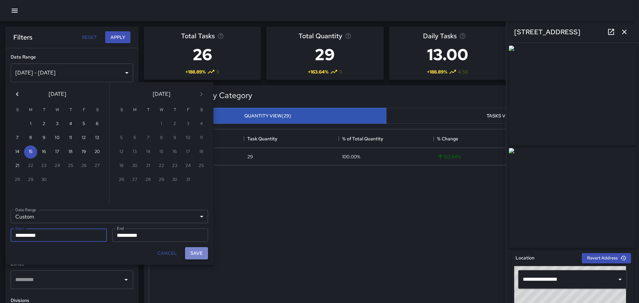
type input "**********"
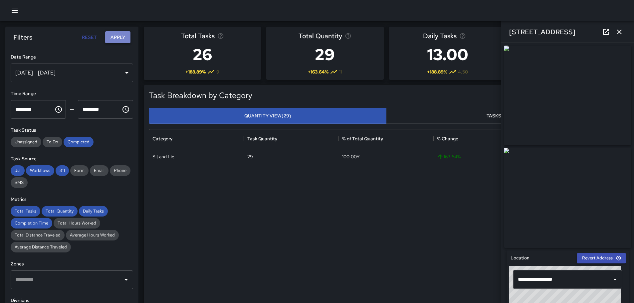
click at [121, 39] on button "Apply" at bounding box center [117, 37] width 25 height 12
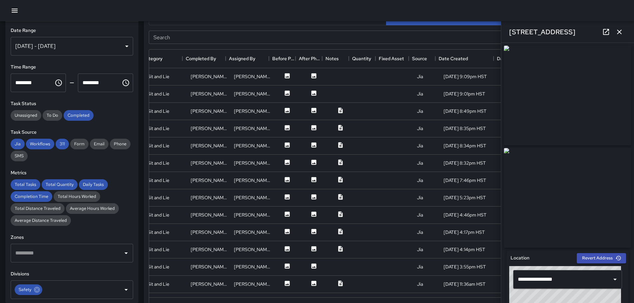
scroll to position [352, 0]
drag, startPoint x: 260, startPoint y: 250, endPoint x: 264, endPoint y: 245, distance: 6.4
click at [261, 250] on div "[PERSON_NAME]" at bounding box center [252, 248] width 43 height 17
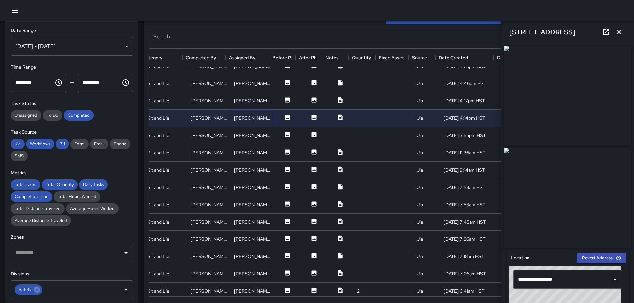
scroll to position [133, 121]
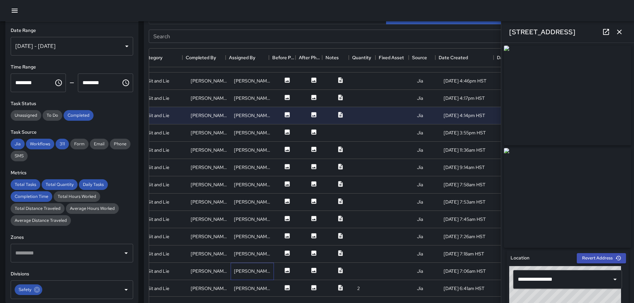
drag, startPoint x: 268, startPoint y: 272, endPoint x: 267, endPoint y: 237, distance: 35.3
click at [267, 267] on div "[PERSON_NAME]" at bounding box center [252, 271] width 43 height 17
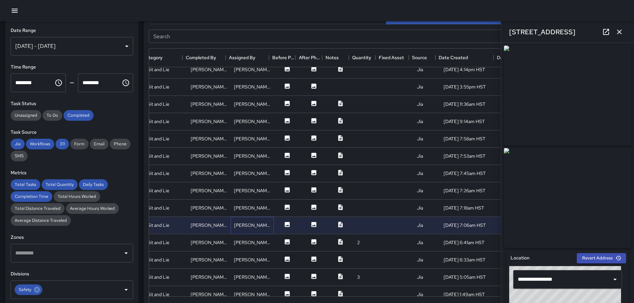
scroll to position [191, 121]
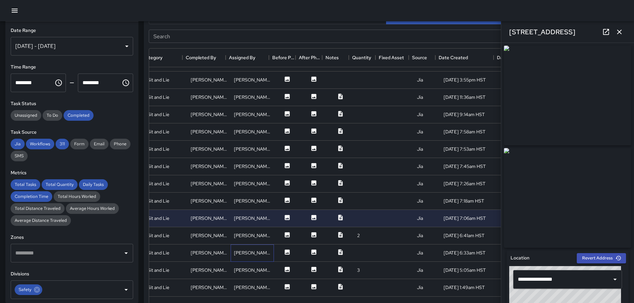
click at [264, 247] on div "[PERSON_NAME]" at bounding box center [252, 253] width 43 height 17
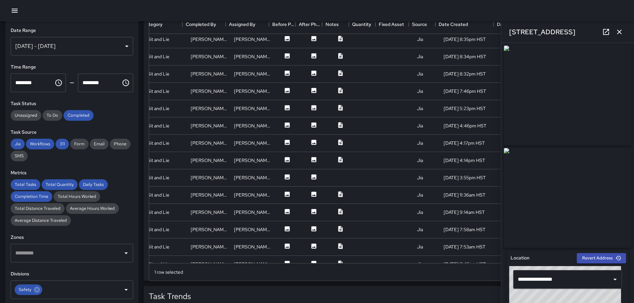
scroll to position [67, 121]
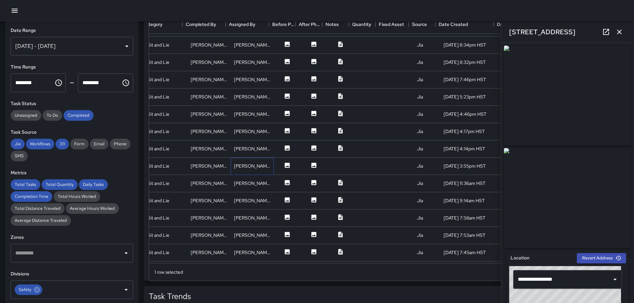
click at [266, 164] on div "[PERSON_NAME]" at bounding box center [252, 166] width 43 height 17
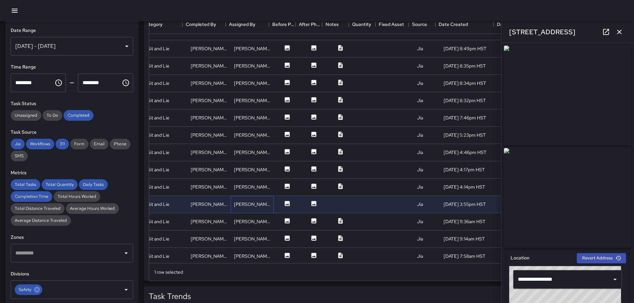
scroll to position [0, 121]
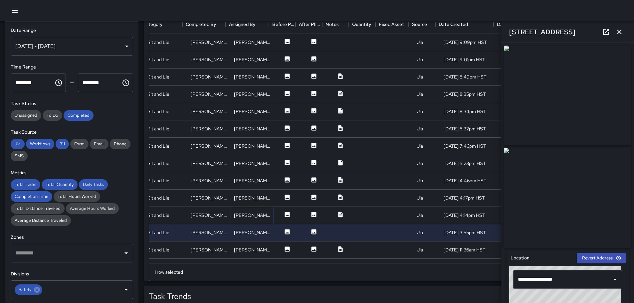
click at [247, 217] on div "[PERSON_NAME]" at bounding box center [252, 215] width 37 height 7
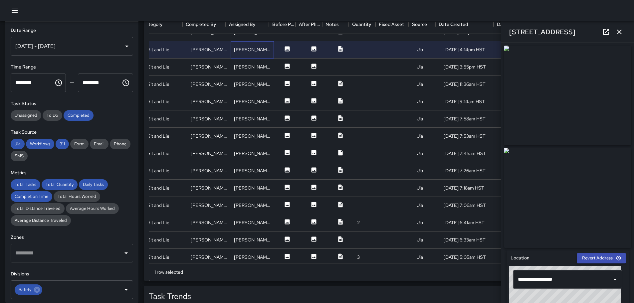
scroll to position [166, 121]
click at [251, 237] on div "[PERSON_NAME]" at bounding box center [252, 239] width 37 height 7
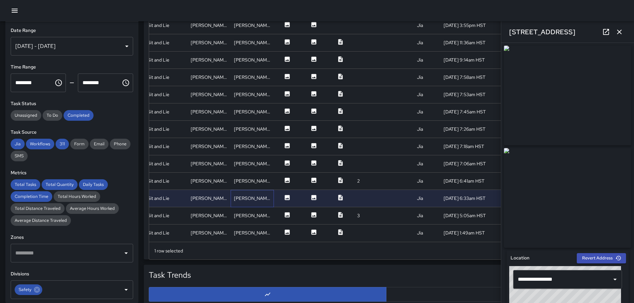
scroll to position [419, 0]
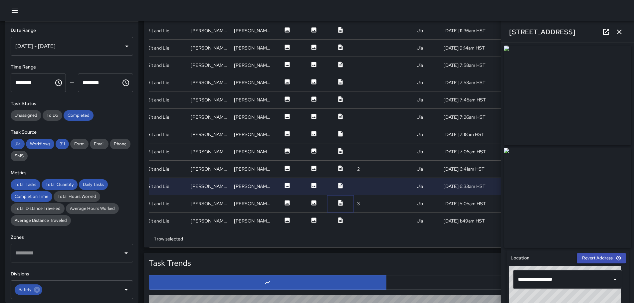
click at [338, 200] on icon at bounding box center [340, 203] width 4 height 6
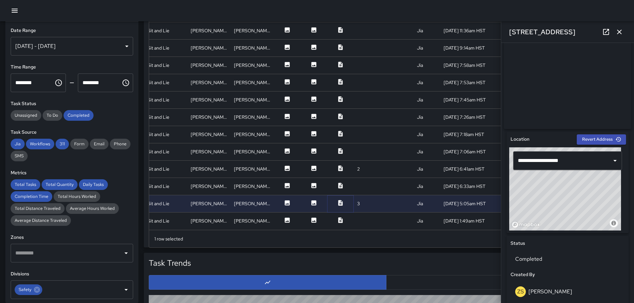
scroll to position [0, 0]
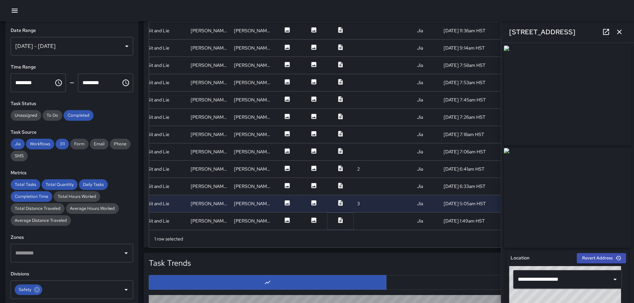
click at [338, 217] on icon at bounding box center [340, 220] width 4 height 6
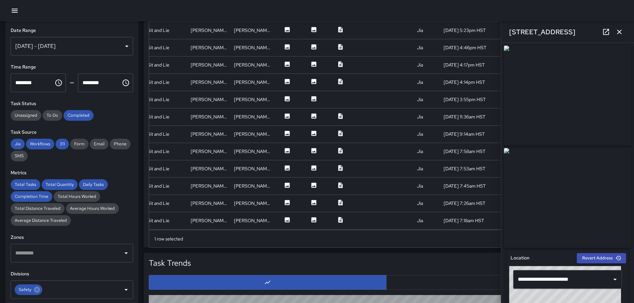
scroll to position [111, 121]
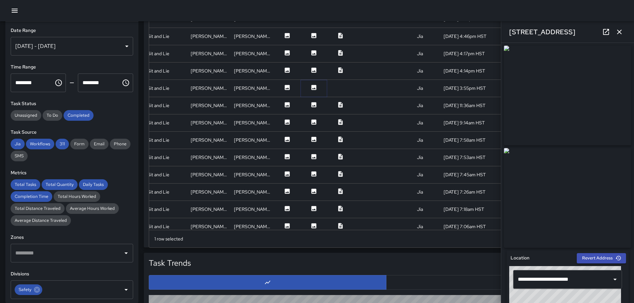
click at [311, 88] on icon at bounding box center [313, 87] width 5 height 5
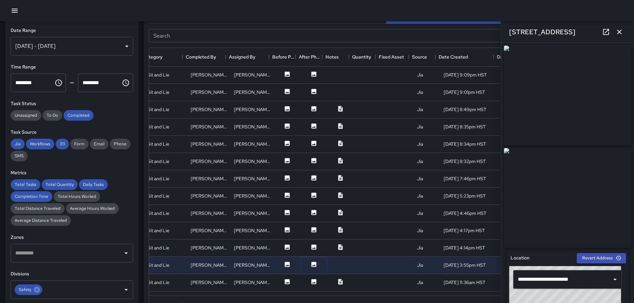
scroll to position [352, 0]
click at [310, 75] on icon at bounding box center [313, 75] width 7 height 7
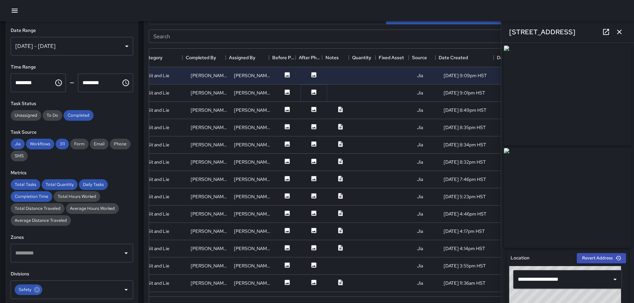
click at [311, 91] on icon at bounding box center [313, 92] width 5 height 5
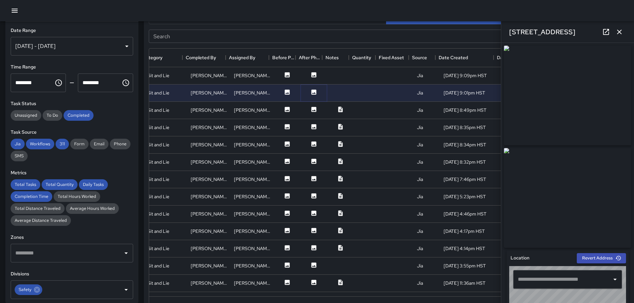
type input "**********"
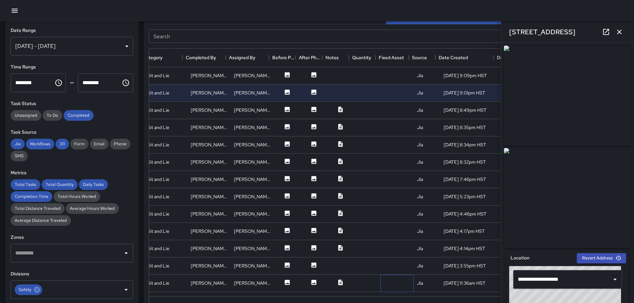
drag, startPoint x: 389, startPoint y: 289, endPoint x: 390, endPoint y: 298, distance: 9.5
click at [389, 298] on div "Address Division Category Completed By Assigned By Before Photo After Photo Not…" at bounding box center [386, 181] width 475 height 266
click at [338, 110] on icon at bounding box center [340, 109] width 4 height 6
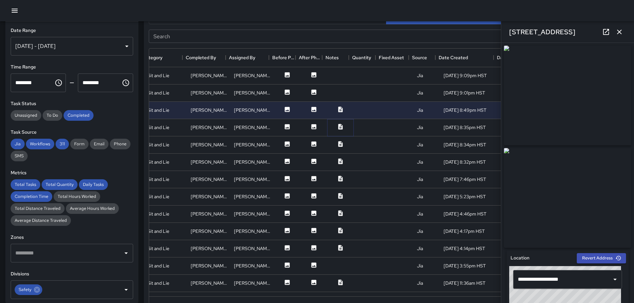
click at [338, 126] on icon at bounding box center [340, 127] width 4 height 6
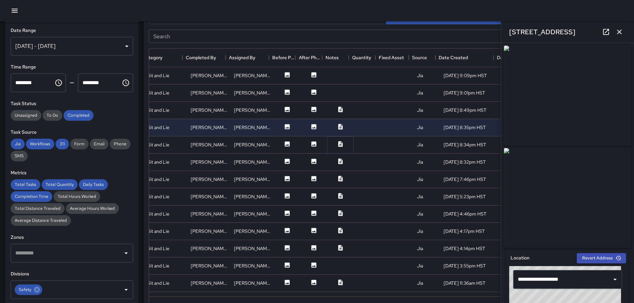
click at [337, 144] on icon at bounding box center [340, 144] width 7 height 7
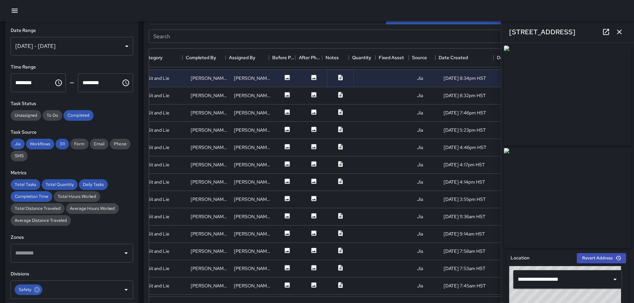
scroll to position [33, 121]
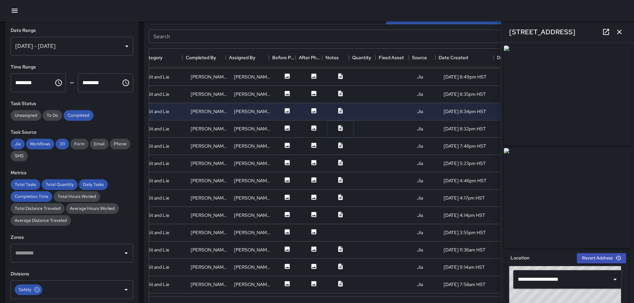
click at [337, 127] on icon at bounding box center [340, 128] width 7 height 7
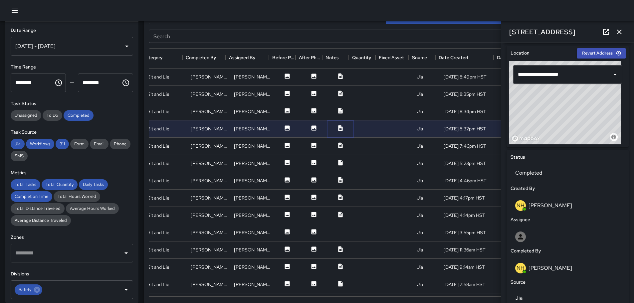
scroll to position [0, 0]
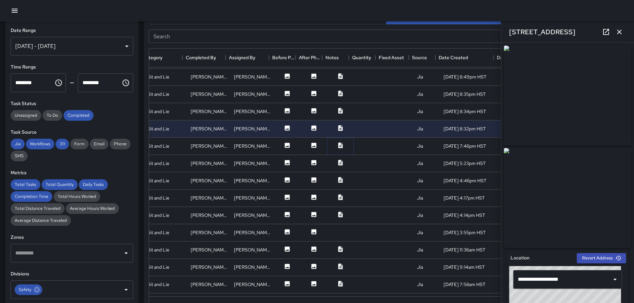
click at [338, 144] on icon at bounding box center [340, 145] width 4 height 6
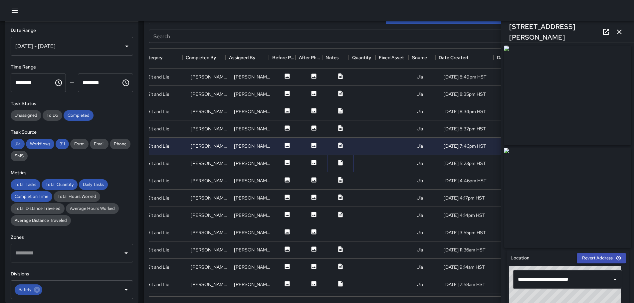
click at [338, 161] on icon at bounding box center [340, 163] width 4 height 6
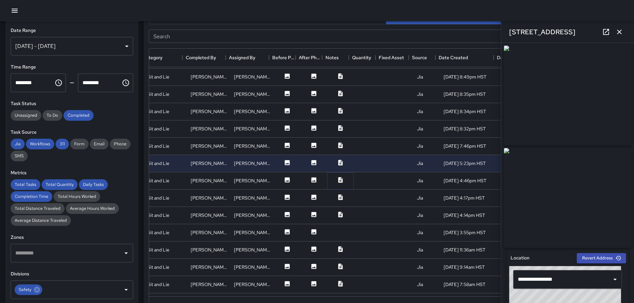
click at [337, 180] on icon at bounding box center [340, 180] width 7 height 7
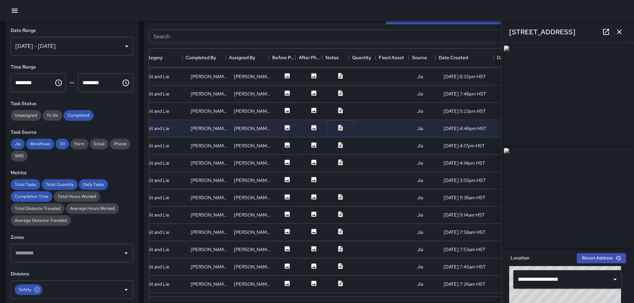
scroll to position [100, 121]
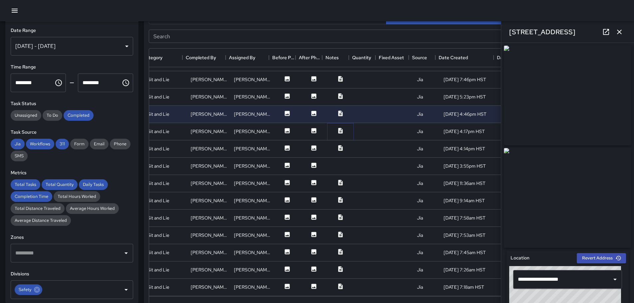
click at [338, 130] on icon at bounding box center [340, 131] width 4 height 6
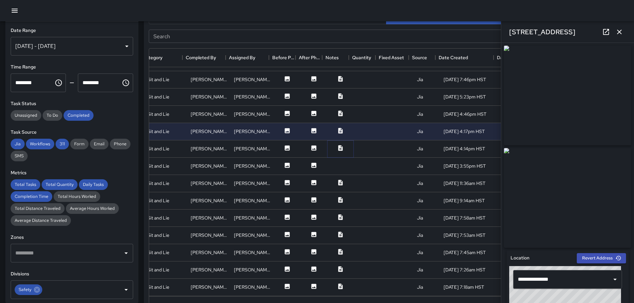
click at [338, 147] on icon at bounding box center [340, 148] width 4 height 6
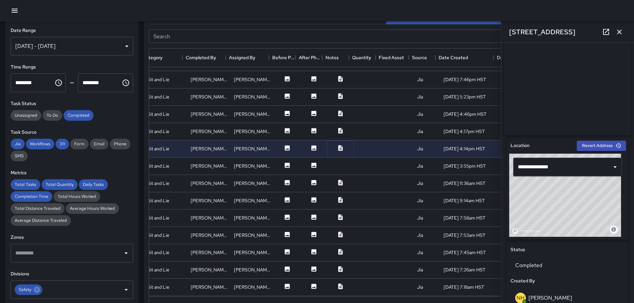
scroll to position [0, 0]
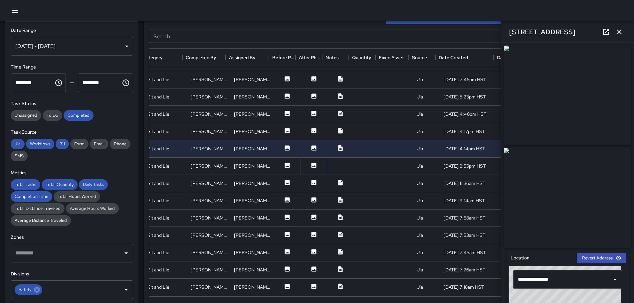
click at [311, 165] on icon at bounding box center [313, 165] width 5 height 5
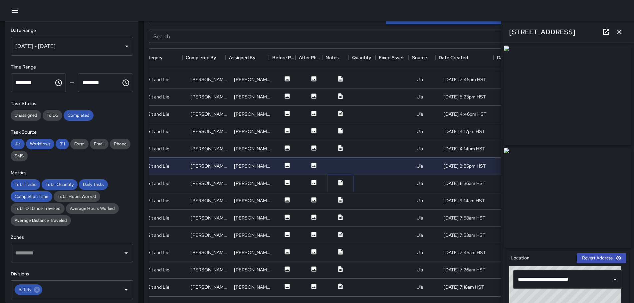
click at [337, 183] on icon at bounding box center [340, 182] width 7 height 7
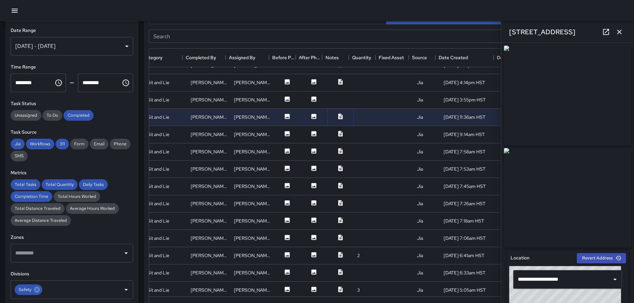
scroll to position [166, 121]
click at [338, 133] on icon at bounding box center [340, 133] width 4 height 6
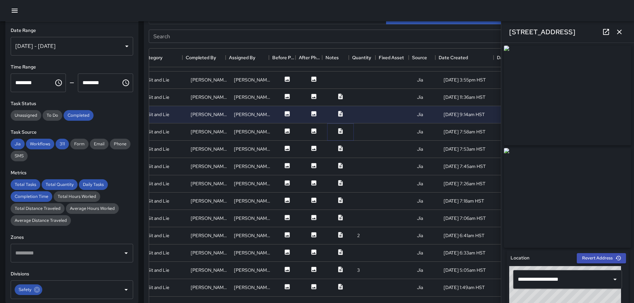
click at [337, 128] on icon at bounding box center [340, 131] width 7 height 7
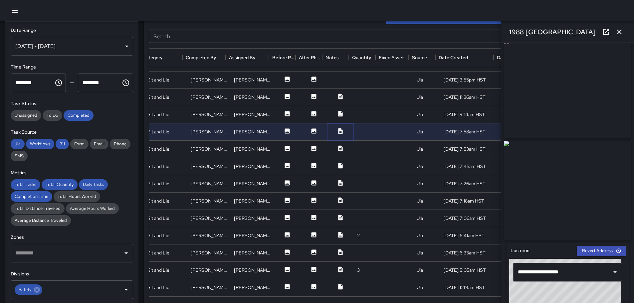
scroll to position [0, 0]
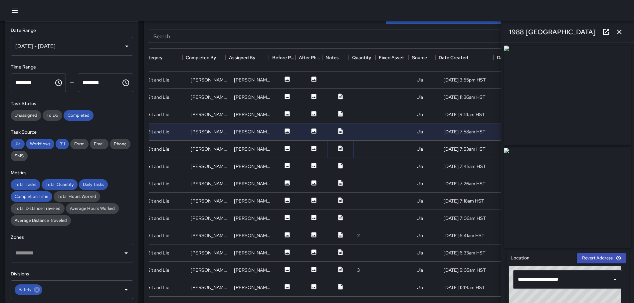
click at [338, 145] on icon at bounding box center [340, 148] width 4 height 6
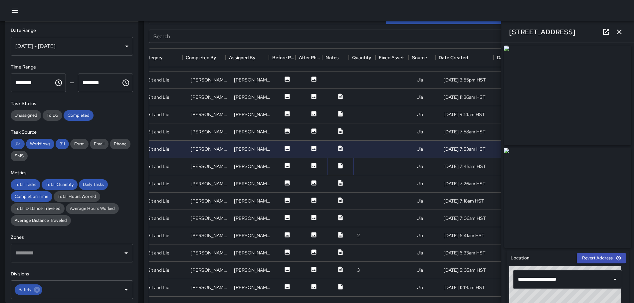
click at [337, 162] on icon at bounding box center [340, 165] width 7 height 7
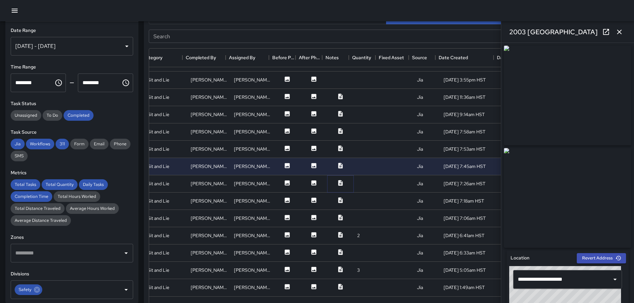
click at [337, 180] on icon at bounding box center [340, 183] width 7 height 7
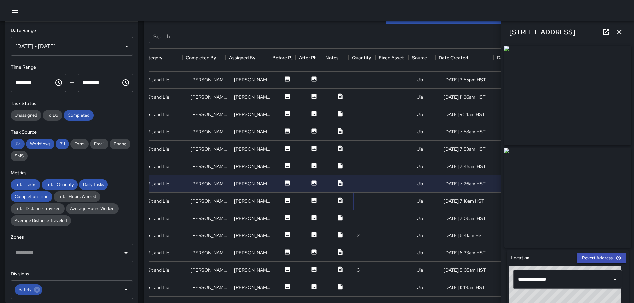
click at [338, 197] on icon at bounding box center [340, 200] width 4 height 6
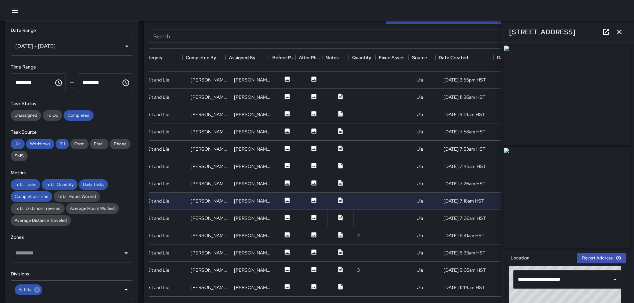
click at [338, 215] on icon at bounding box center [340, 218] width 4 height 6
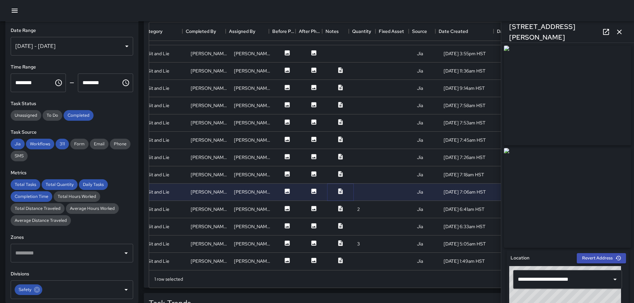
scroll to position [419, 0]
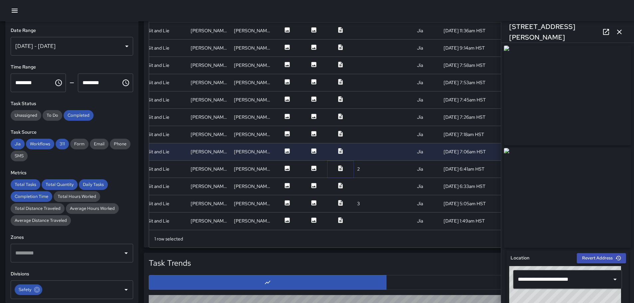
click at [338, 165] on icon at bounding box center [340, 168] width 4 height 6
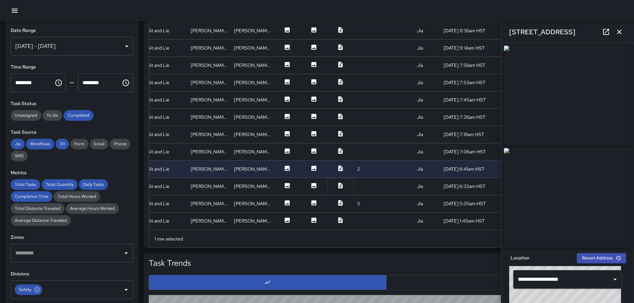
click at [338, 183] on icon at bounding box center [340, 186] width 4 height 6
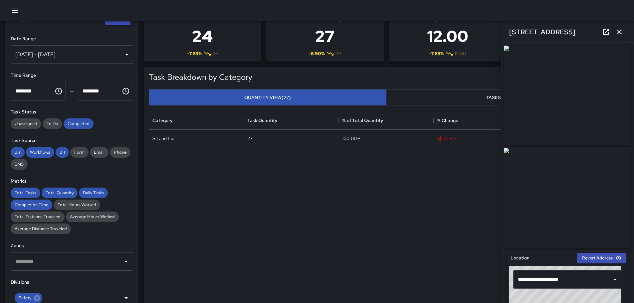
scroll to position [0, 0]
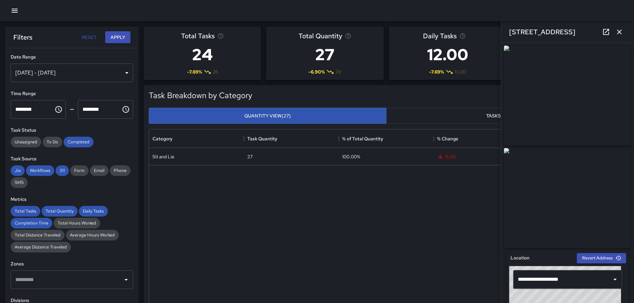
click at [120, 73] on div "[DATE] - [DATE]" at bounding box center [72, 73] width 122 height 19
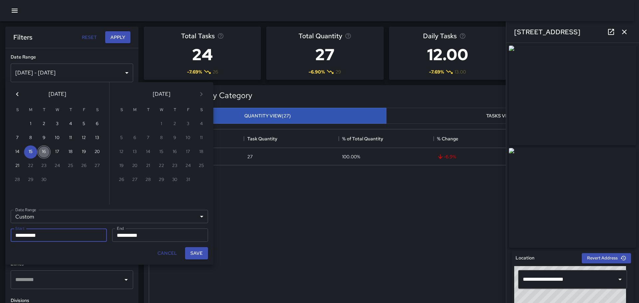
click at [45, 152] on button "16" at bounding box center [43, 151] width 13 height 13
type input "**********"
click at [45, 152] on button "16" at bounding box center [43, 151] width 13 height 13
type input "**********"
click at [196, 253] on button "Save" at bounding box center [196, 253] width 23 height 12
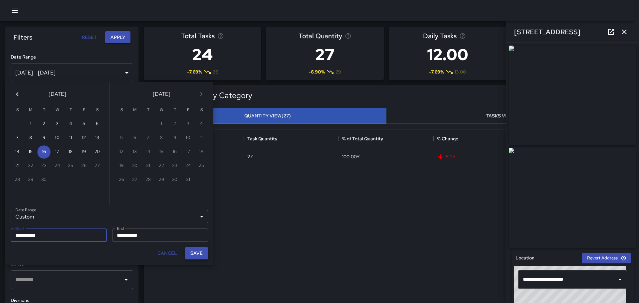
type input "**********"
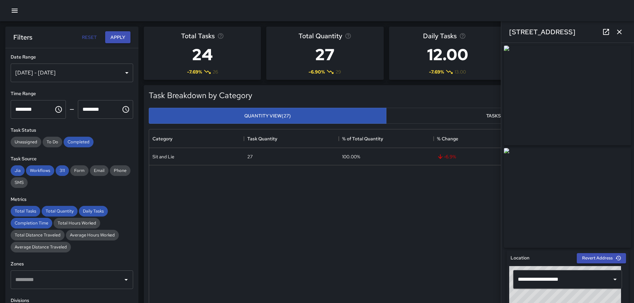
scroll to position [5, 5]
click at [115, 37] on button "Apply" at bounding box center [117, 37] width 25 height 12
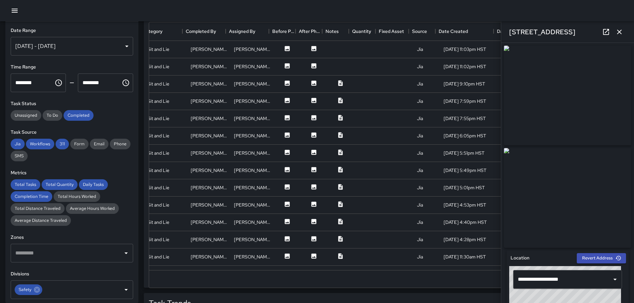
scroll to position [396, 0]
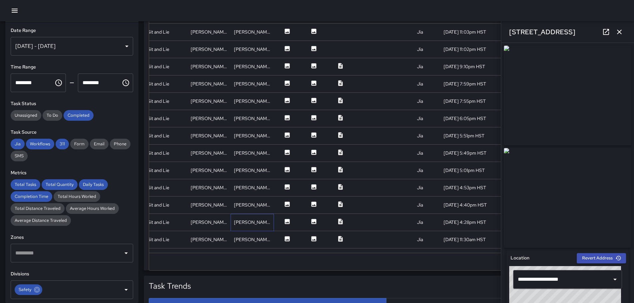
drag, startPoint x: 247, startPoint y: 226, endPoint x: 251, endPoint y: 219, distance: 8.4
click at [248, 225] on div "[PERSON_NAME]" at bounding box center [252, 222] width 43 height 17
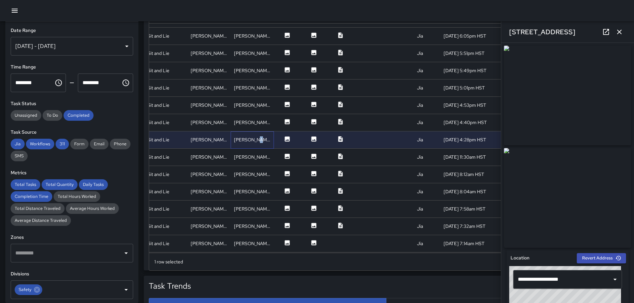
scroll to position [100, 121]
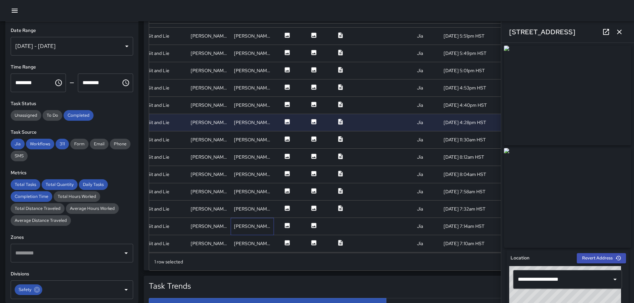
click at [248, 224] on div "[PERSON_NAME]" at bounding box center [252, 226] width 37 height 7
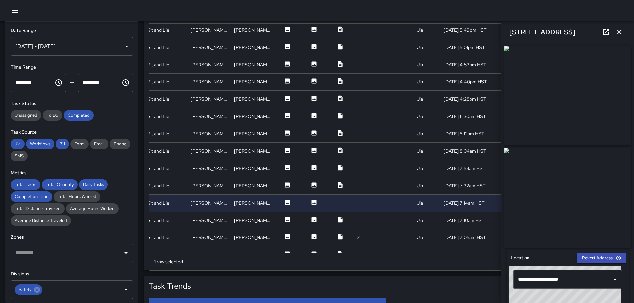
scroll to position [166, 121]
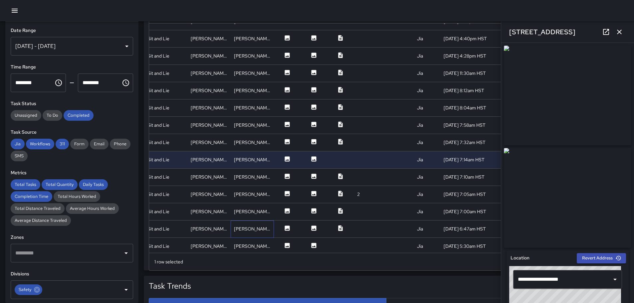
drag, startPoint x: 249, startPoint y: 231, endPoint x: 255, endPoint y: 223, distance: 10.0
click at [252, 228] on div "[PERSON_NAME]" at bounding box center [252, 229] width 43 height 17
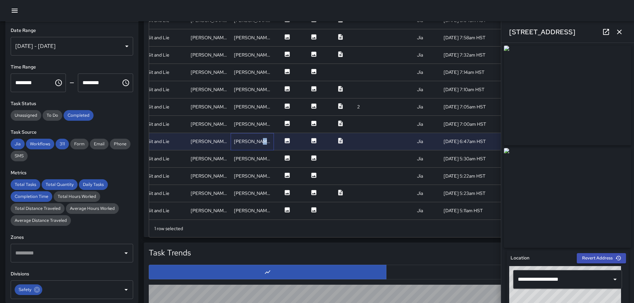
scroll to position [396, 0]
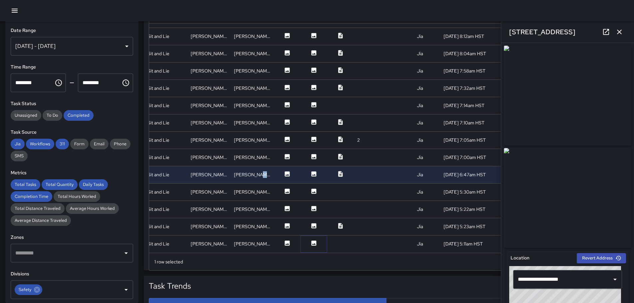
drag, startPoint x: 310, startPoint y: 239, endPoint x: 311, endPoint y: 236, distance: 3.4
click at [310, 240] on icon at bounding box center [313, 243] width 7 height 7
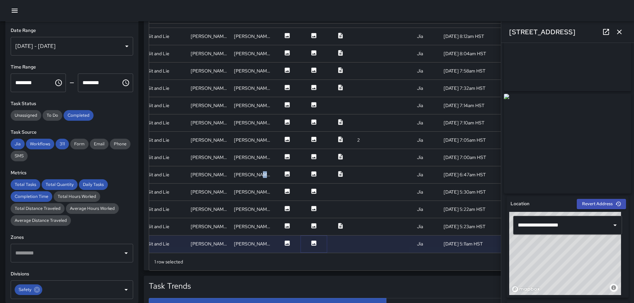
scroll to position [0, 0]
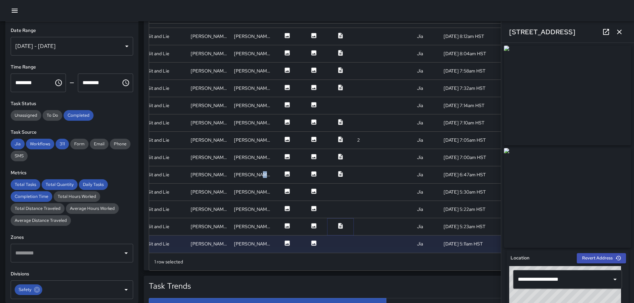
click at [337, 223] on icon at bounding box center [340, 226] width 7 height 7
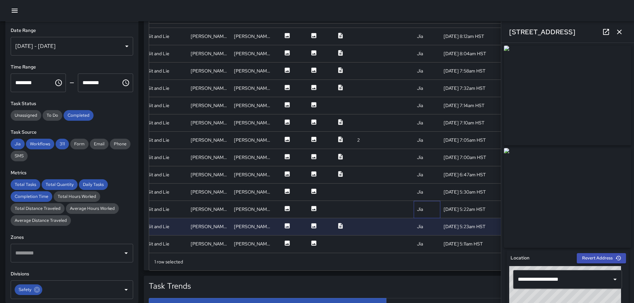
click at [417, 206] on div "Jia" at bounding box center [420, 209] width 6 height 7
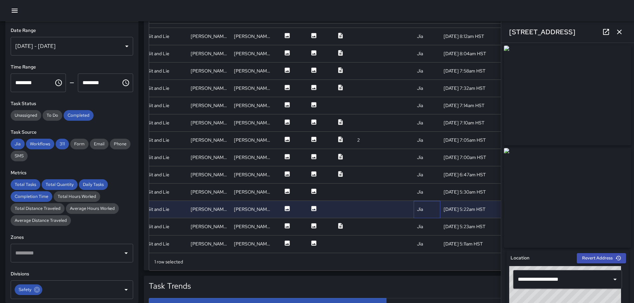
click at [417, 206] on div "Jia" at bounding box center [420, 209] width 6 height 7
click at [417, 223] on div "Jia" at bounding box center [420, 226] width 6 height 7
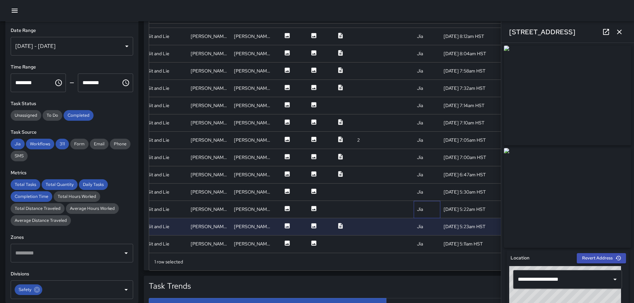
click at [417, 206] on div "Jia" at bounding box center [420, 209] width 6 height 7
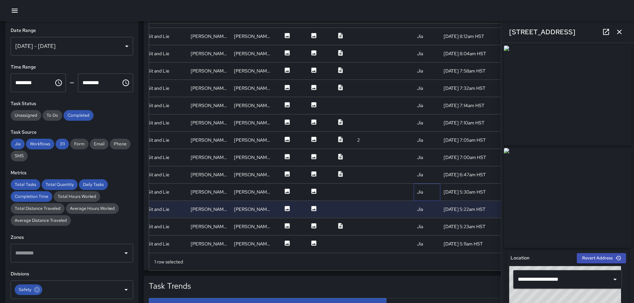
click at [417, 189] on div "Jia" at bounding box center [420, 192] width 6 height 7
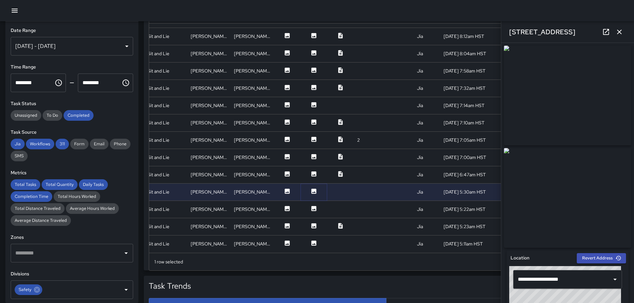
click at [311, 188] on icon at bounding box center [313, 191] width 7 height 7
click at [311, 206] on icon at bounding box center [313, 208] width 5 height 5
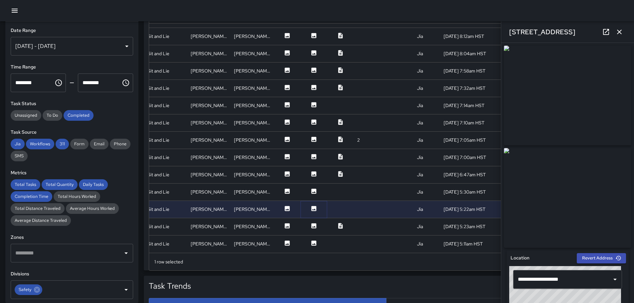
click at [319, 201] on div at bounding box center [313, 209] width 27 height 17
click at [311, 189] on icon at bounding box center [313, 191] width 5 height 5
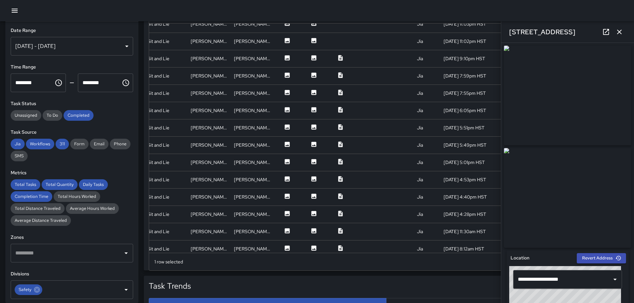
scroll to position [0, 121]
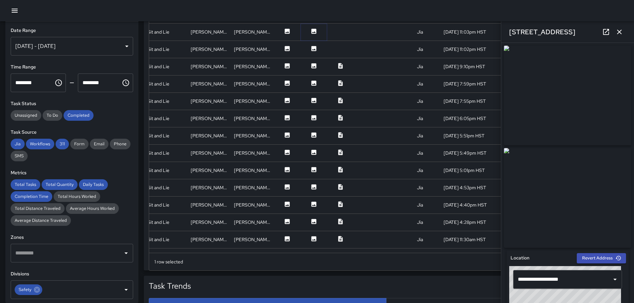
click at [311, 29] on icon at bounding box center [313, 31] width 5 height 5
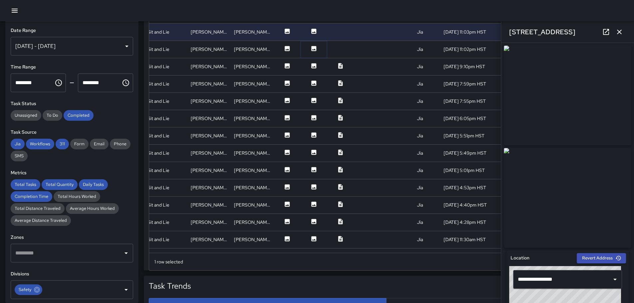
click at [310, 46] on icon at bounding box center [313, 48] width 7 height 7
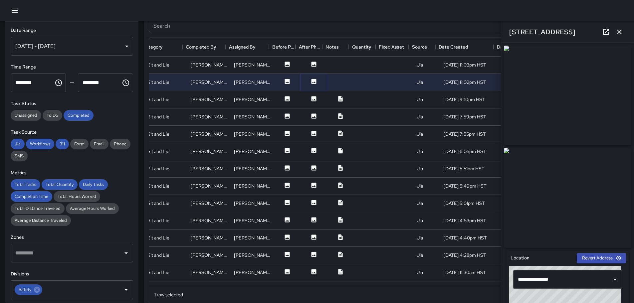
scroll to position [362, 0]
drag, startPoint x: 335, startPoint y: 99, endPoint x: 329, endPoint y: 96, distance: 6.4
click at [337, 99] on icon at bounding box center [340, 99] width 7 height 7
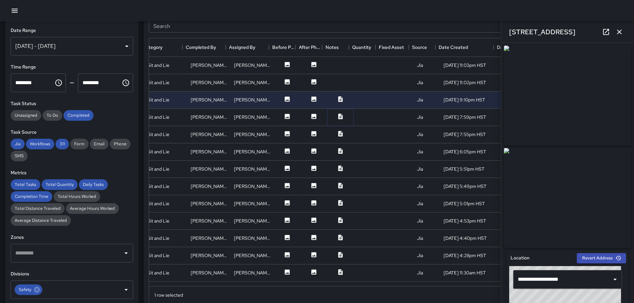
click at [338, 117] on icon at bounding box center [340, 116] width 4 height 6
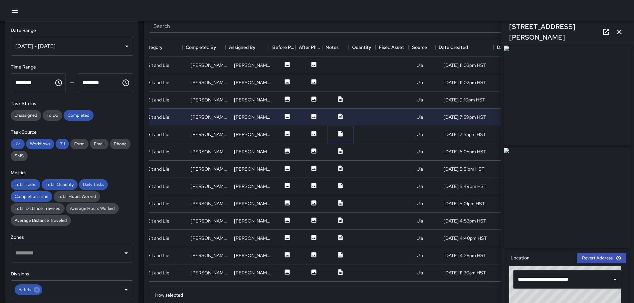
click at [338, 132] on icon at bounding box center [340, 134] width 4 height 6
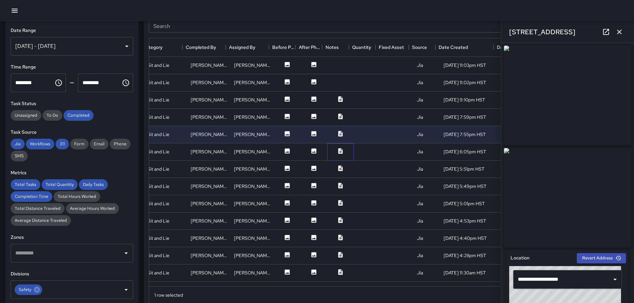
click at [332, 148] on div at bounding box center [340, 151] width 27 height 17
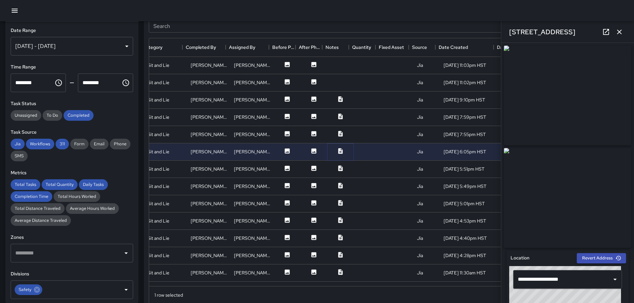
click at [338, 150] on icon at bounding box center [340, 151] width 4 height 6
click at [337, 167] on icon at bounding box center [340, 168] width 7 height 7
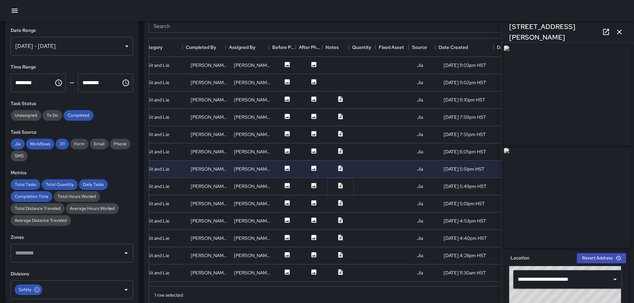
drag, startPoint x: 335, startPoint y: 185, endPoint x: 353, endPoint y: 178, distance: 19.0
click at [338, 185] on icon at bounding box center [340, 186] width 4 height 6
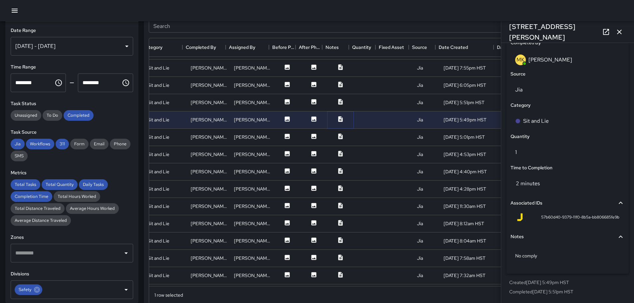
scroll to position [0, 0]
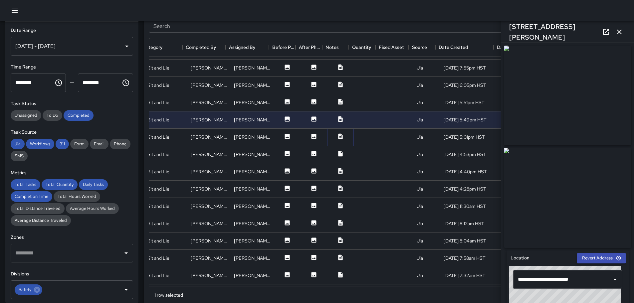
click at [338, 136] on icon at bounding box center [340, 136] width 4 height 6
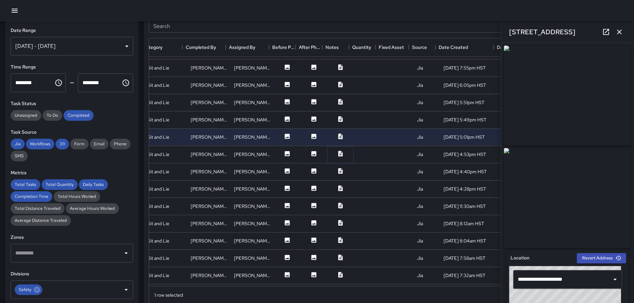
click at [338, 152] on icon at bounding box center [340, 153] width 7 height 7
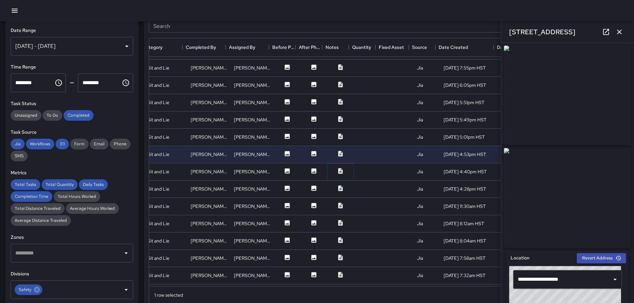
click at [337, 173] on icon at bounding box center [340, 171] width 7 height 7
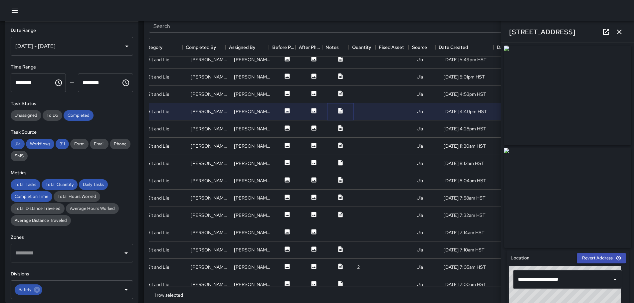
scroll to position [133, 121]
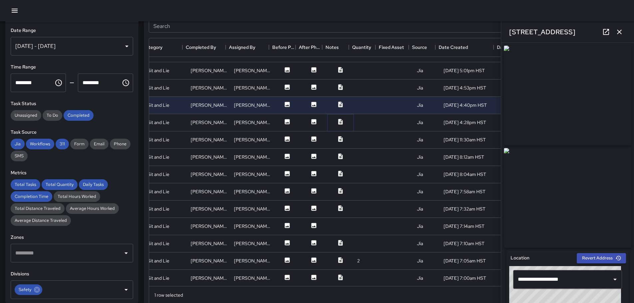
click at [337, 122] on icon at bounding box center [340, 121] width 7 height 7
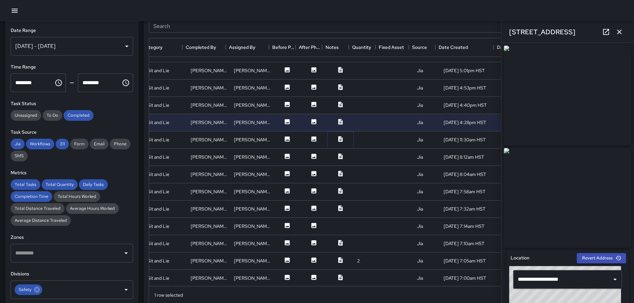
click at [338, 137] on icon at bounding box center [340, 139] width 4 height 6
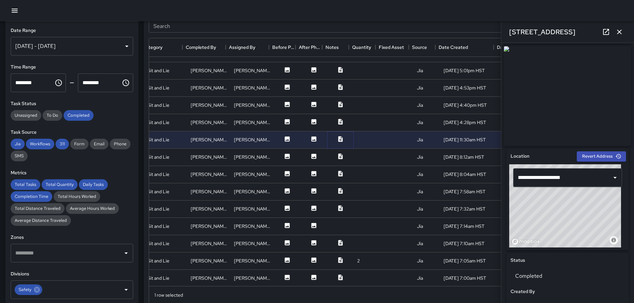
scroll to position [0, 0]
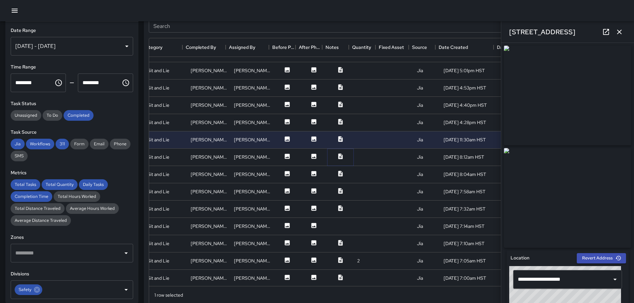
click at [337, 153] on icon at bounding box center [340, 156] width 7 height 7
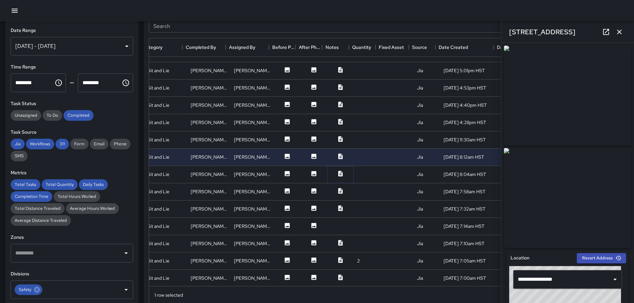
click at [337, 172] on icon at bounding box center [340, 173] width 7 height 7
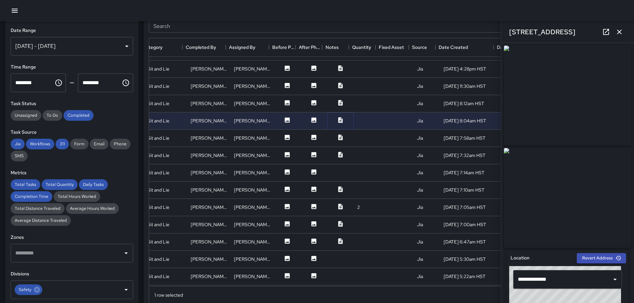
scroll to position [200, 121]
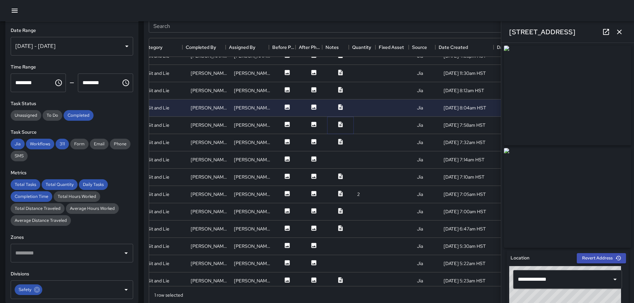
click at [337, 126] on icon at bounding box center [340, 124] width 7 height 7
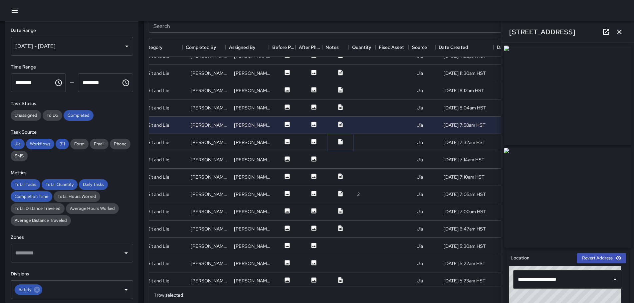
click at [338, 141] on icon at bounding box center [340, 142] width 4 height 6
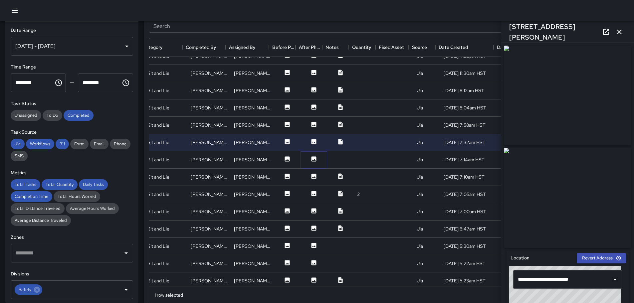
click at [310, 160] on icon at bounding box center [313, 159] width 7 height 7
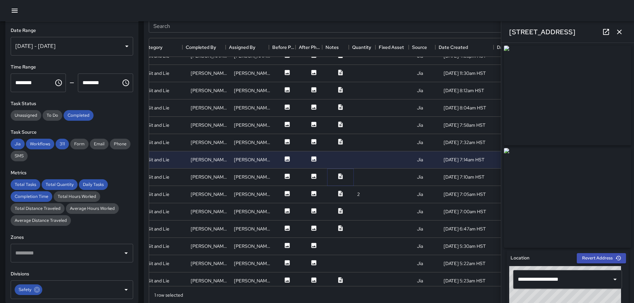
click at [337, 177] on icon at bounding box center [340, 176] width 7 height 7
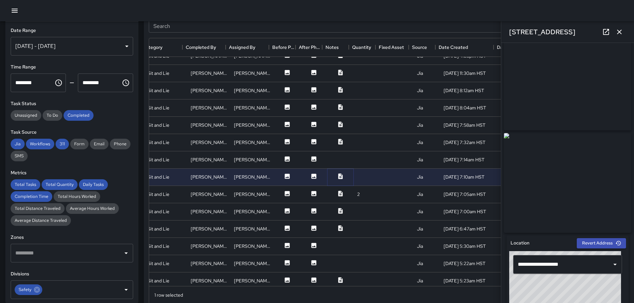
scroll to position [0, 0]
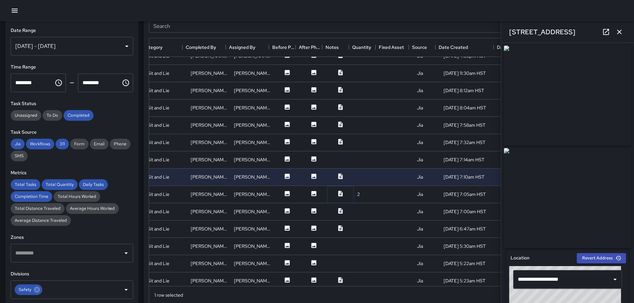
click at [339, 192] on button at bounding box center [340, 194] width 20 height 8
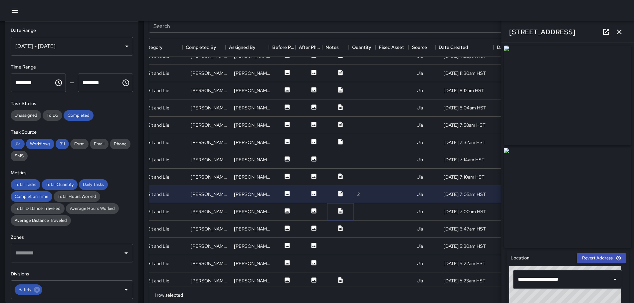
click at [338, 210] on icon at bounding box center [340, 211] width 4 height 6
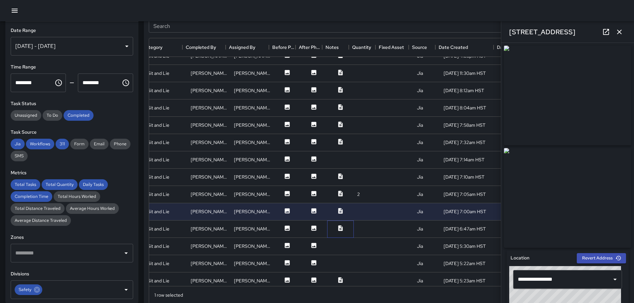
click at [335, 226] on div at bounding box center [340, 229] width 27 height 17
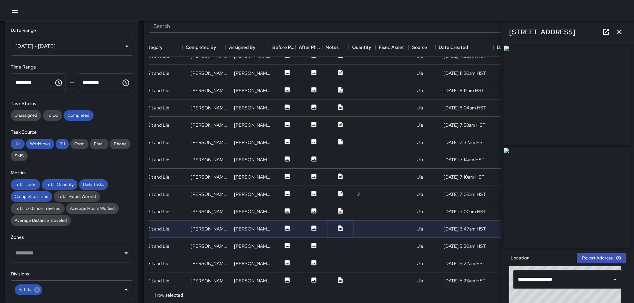
click at [337, 226] on icon at bounding box center [340, 228] width 7 height 7
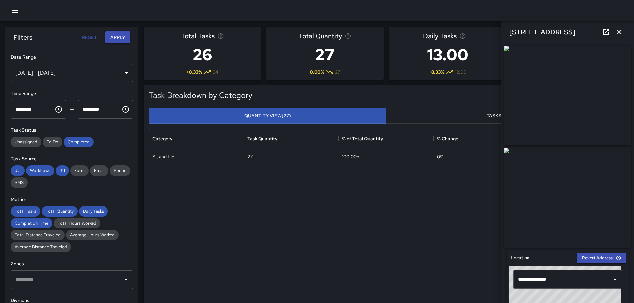
click at [123, 73] on div "[DATE] - [DATE]" at bounding box center [72, 73] width 122 height 19
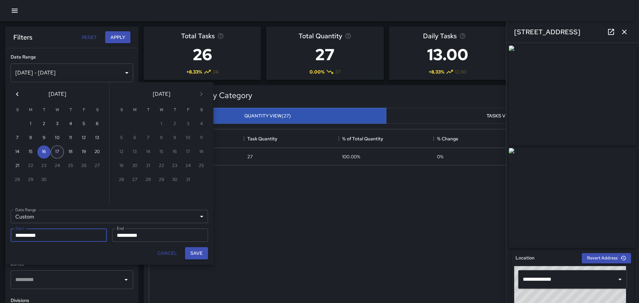
click at [56, 151] on button "17" at bounding box center [57, 151] width 13 height 13
type input "**********"
click at [56, 151] on button "17" at bounding box center [57, 151] width 13 height 13
type input "**********"
click at [194, 252] on button "Save" at bounding box center [196, 253] width 23 height 12
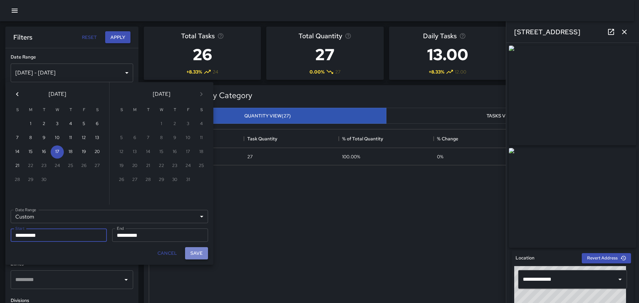
type input "**********"
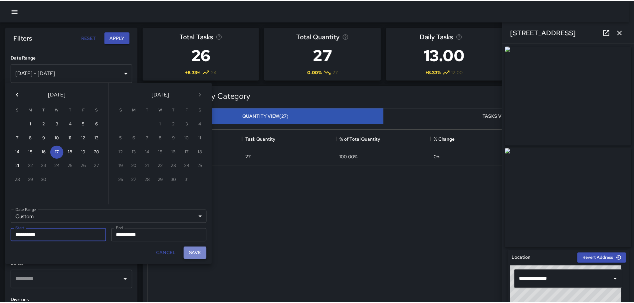
scroll to position [5, 5]
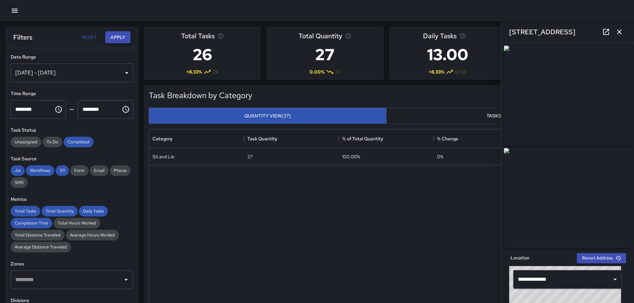
click at [117, 38] on button "Apply" at bounding box center [117, 37] width 25 height 12
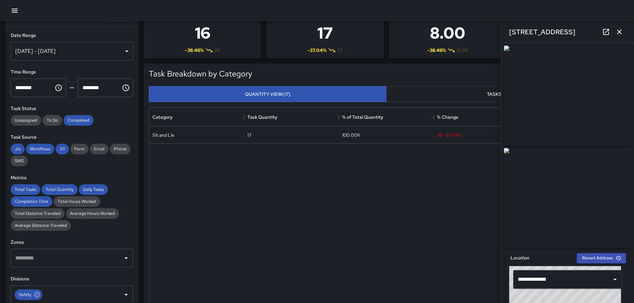
scroll to position [33, 0]
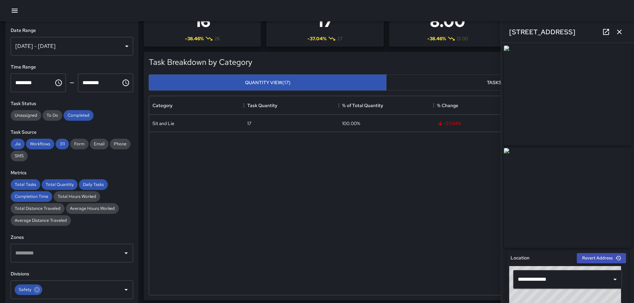
click at [619, 33] on icon "button" at bounding box center [619, 32] width 8 height 8
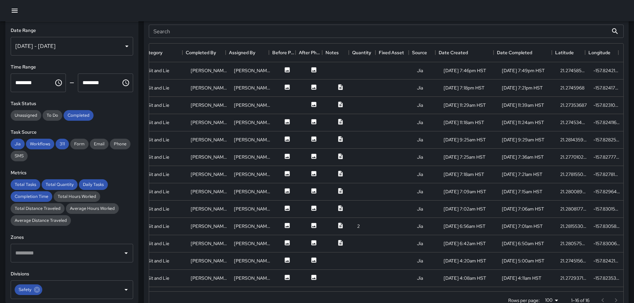
scroll to position [358, 0]
click at [310, 70] on icon at bounding box center [313, 69] width 7 height 7
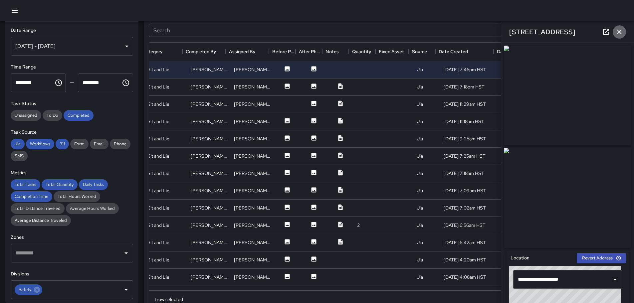
click at [618, 30] on icon "button" at bounding box center [619, 32] width 8 height 8
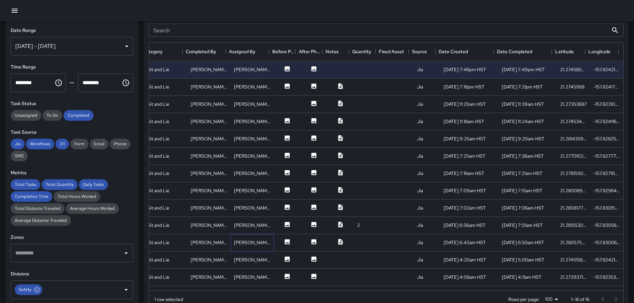
drag, startPoint x: 243, startPoint y: 243, endPoint x: 244, endPoint y: 240, distance: 3.8
click at [244, 242] on div "[PERSON_NAME]" at bounding box center [252, 242] width 37 height 7
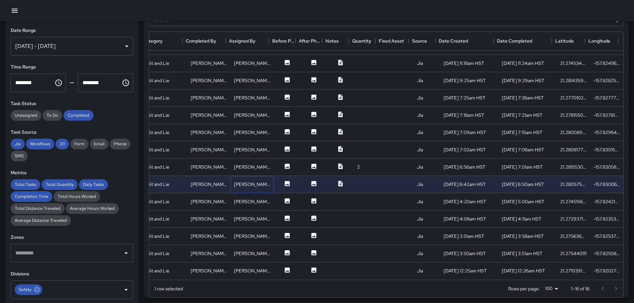
scroll to position [380, 0]
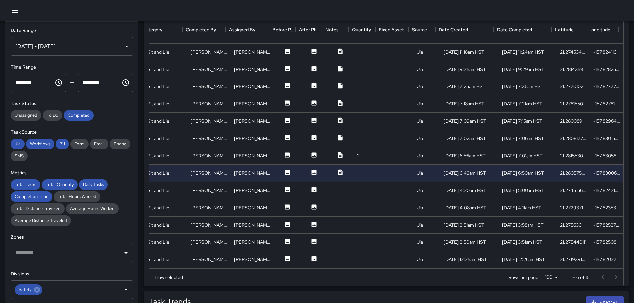
click at [303, 251] on div at bounding box center [313, 259] width 27 height 17
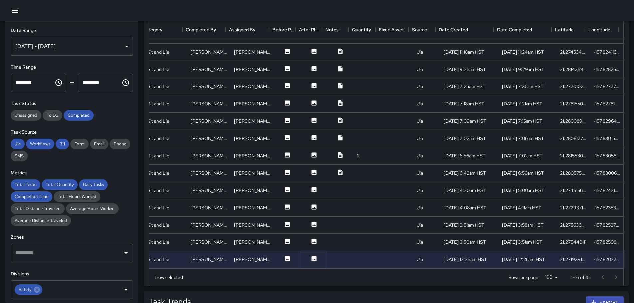
click at [311, 256] on icon at bounding box center [313, 258] width 5 height 5
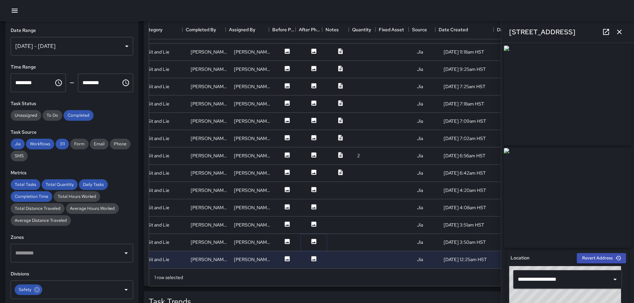
click at [311, 239] on icon at bounding box center [313, 241] width 5 height 5
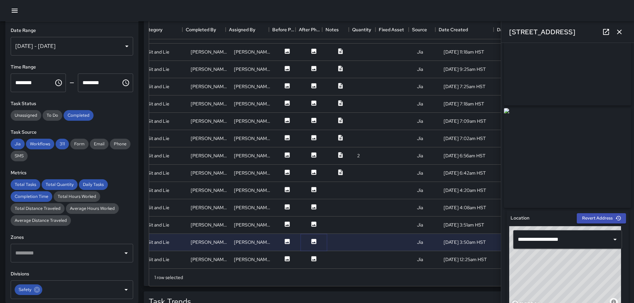
scroll to position [0, 0]
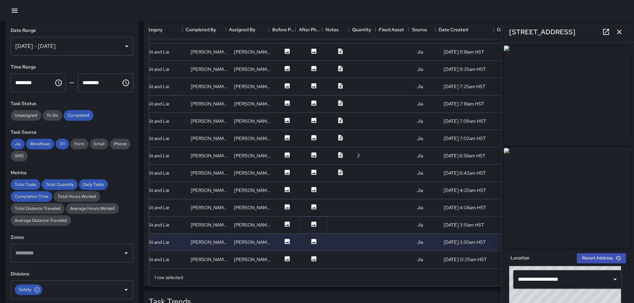
click at [311, 222] on icon at bounding box center [313, 224] width 5 height 5
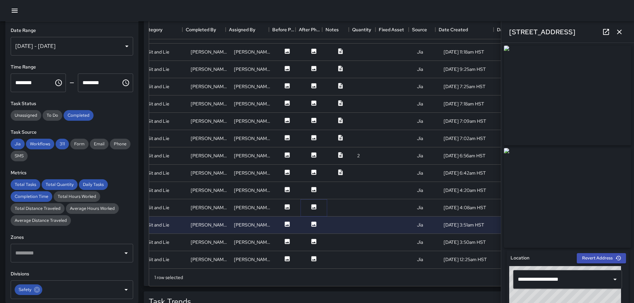
click at [310, 204] on icon at bounding box center [313, 207] width 7 height 7
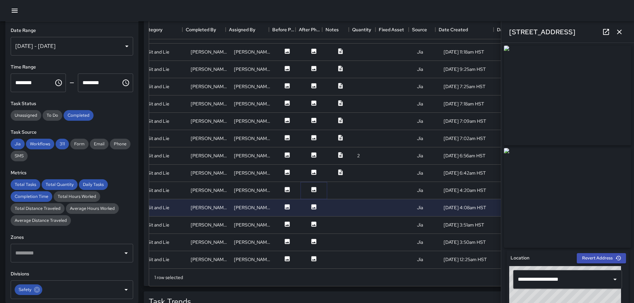
click at [311, 187] on icon at bounding box center [313, 189] width 5 height 5
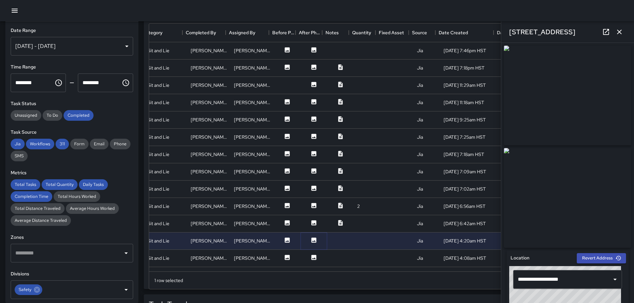
scroll to position [376, 0]
click at [311, 49] on icon at bounding box center [313, 50] width 5 height 5
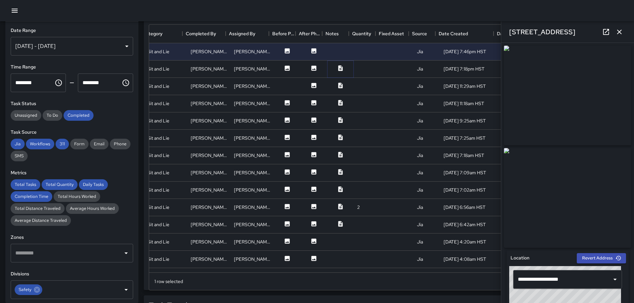
click at [339, 69] on button at bounding box center [340, 69] width 20 height 8
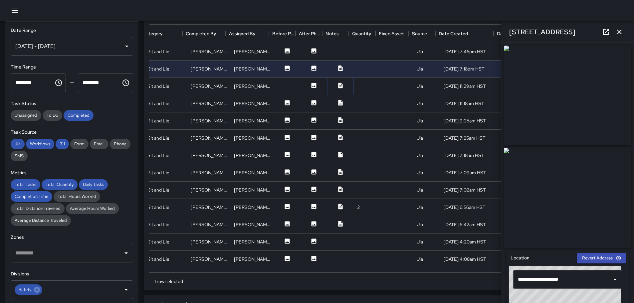
click at [338, 87] on icon at bounding box center [340, 86] width 4 height 6
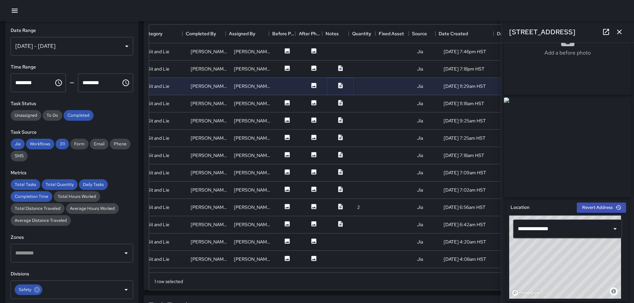
scroll to position [0, 0]
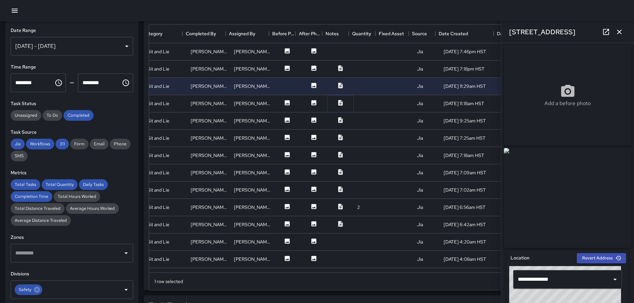
click at [338, 102] on icon at bounding box center [340, 103] width 4 height 6
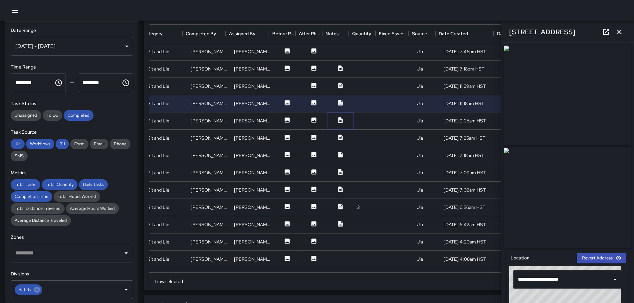
click at [338, 119] on icon at bounding box center [340, 120] width 4 height 6
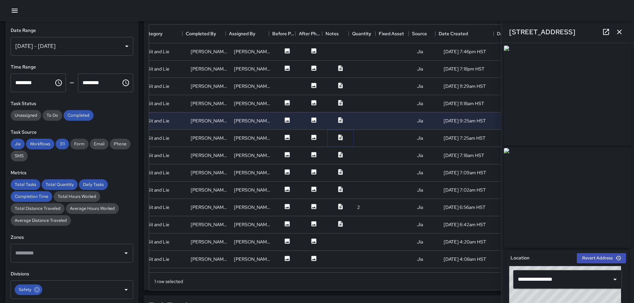
click at [337, 136] on icon at bounding box center [340, 137] width 7 height 7
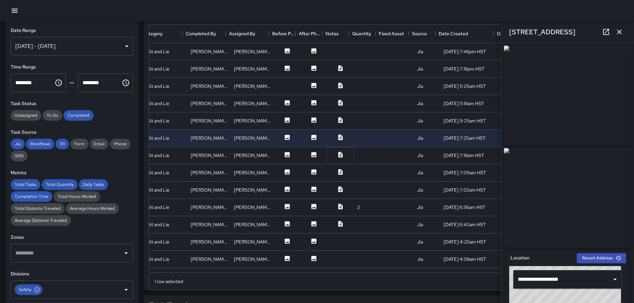
click at [338, 156] on icon at bounding box center [340, 155] width 4 height 6
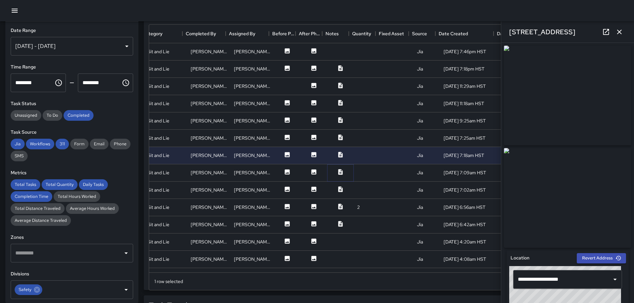
click at [338, 172] on icon at bounding box center [340, 172] width 4 height 6
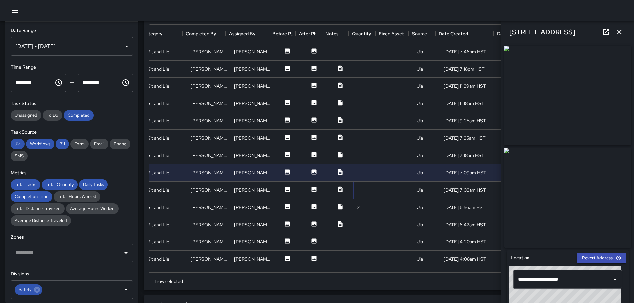
click at [338, 189] on icon at bounding box center [340, 189] width 4 height 6
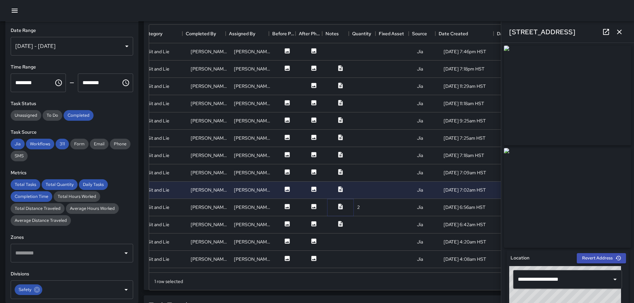
click at [337, 207] on icon at bounding box center [340, 206] width 7 height 7
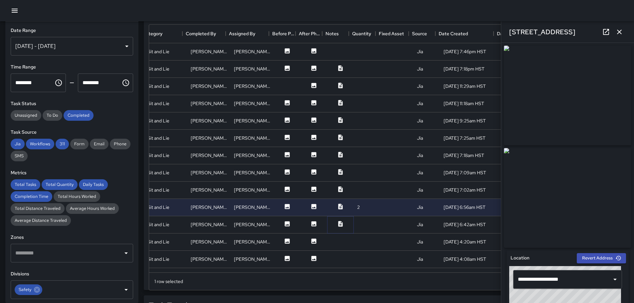
click at [338, 222] on icon at bounding box center [340, 224] width 4 height 6
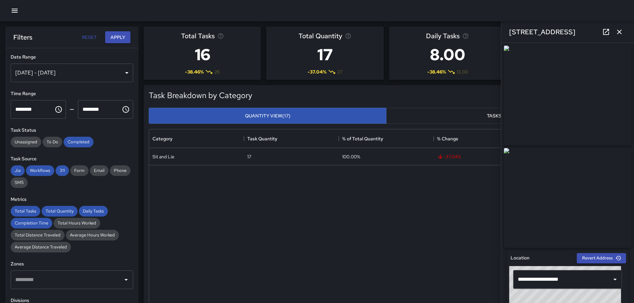
click at [123, 72] on div "[DATE] - [DATE]" at bounding box center [72, 73] width 122 height 19
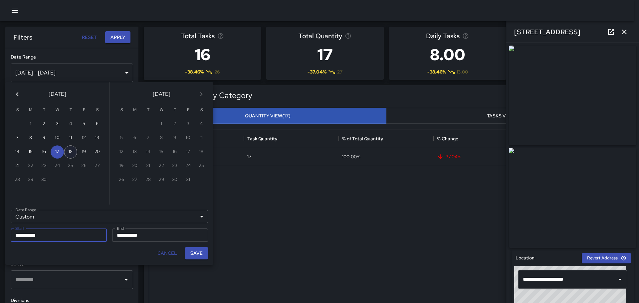
click at [72, 152] on button "18" at bounding box center [70, 151] width 13 height 13
type input "**********"
click at [72, 152] on button "18" at bounding box center [70, 151] width 13 height 13
type input "**********"
click at [200, 255] on button "Save" at bounding box center [196, 253] width 23 height 12
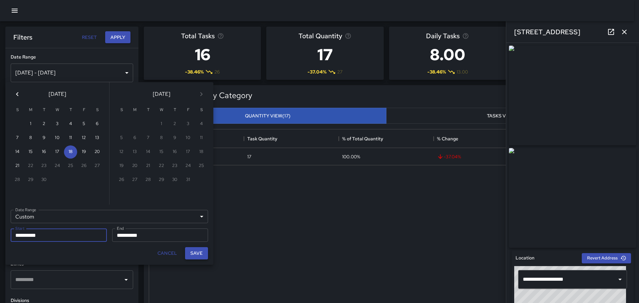
type input "**********"
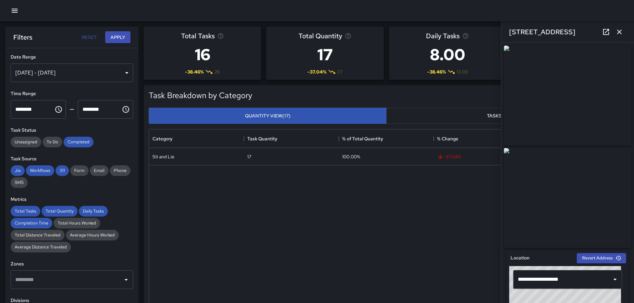
scroll to position [5, 5]
click at [123, 34] on button "Apply" at bounding box center [117, 37] width 25 height 12
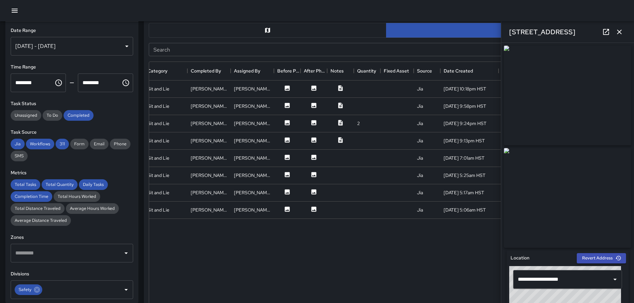
scroll to position [333, 0]
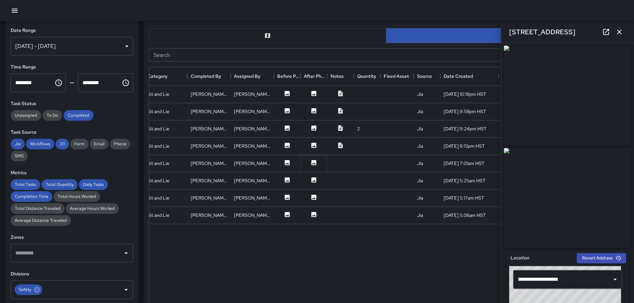
click at [311, 164] on icon at bounding box center [313, 162] width 5 height 5
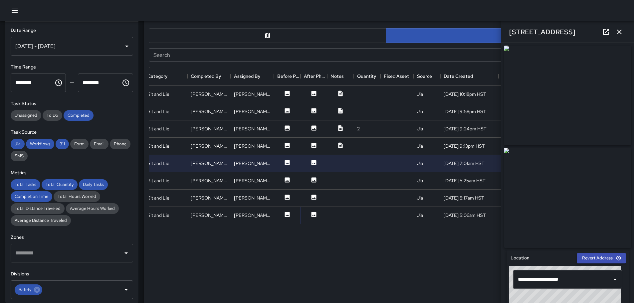
click at [314, 214] on icon at bounding box center [313, 214] width 5 height 5
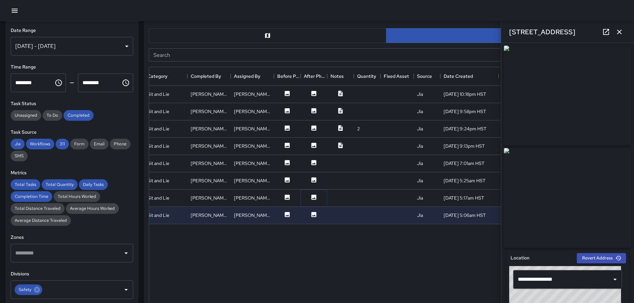
click at [315, 198] on icon at bounding box center [313, 197] width 7 height 7
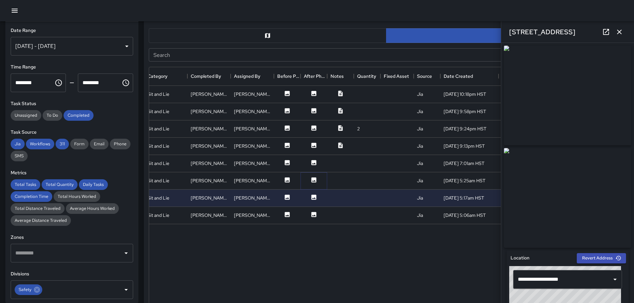
click at [313, 178] on icon at bounding box center [313, 179] width 5 height 5
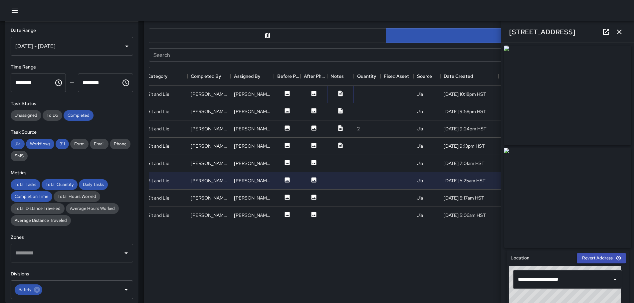
click at [339, 91] on icon at bounding box center [340, 94] width 4 height 6
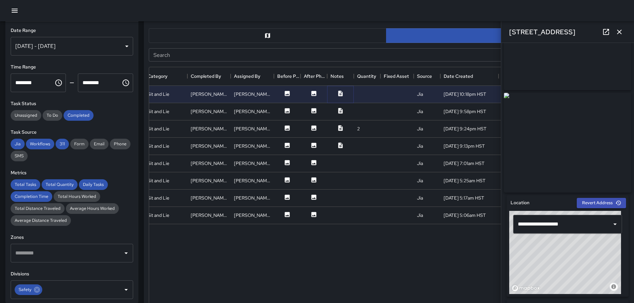
scroll to position [0, 0]
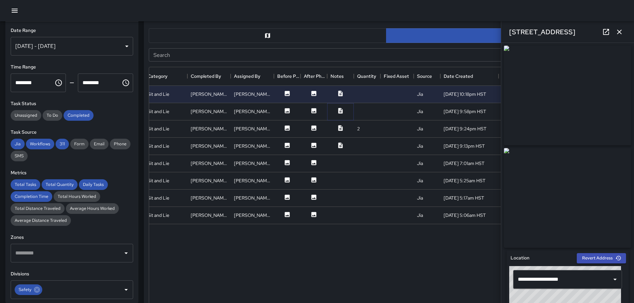
click at [340, 110] on icon at bounding box center [340, 111] width 4 height 6
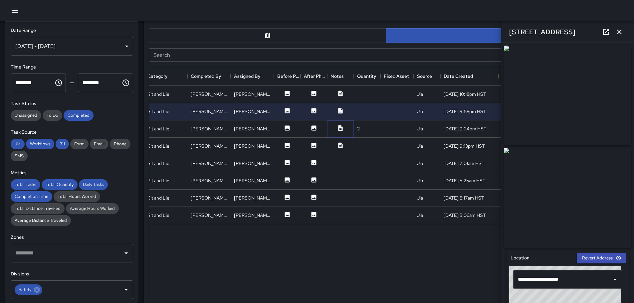
drag, startPoint x: 342, startPoint y: 128, endPoint x: 335, endPoint y: 135, distance: 9.4
click at [342, 128] on icon at bounding box center [340, 128] width 4 height 6
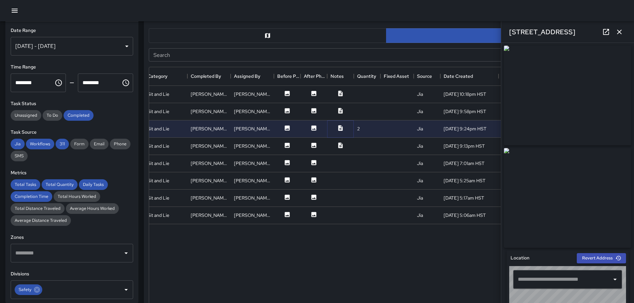
type input "**********"
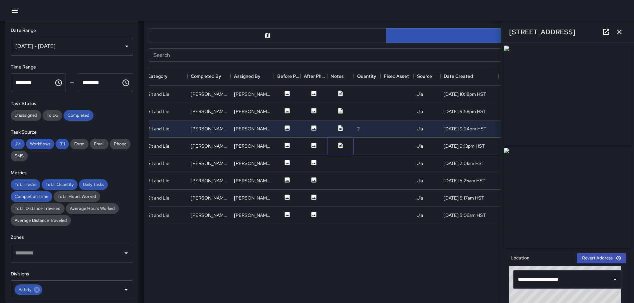
click at [340, 141] on div at bounding box center [340, 146] width 27 height 17
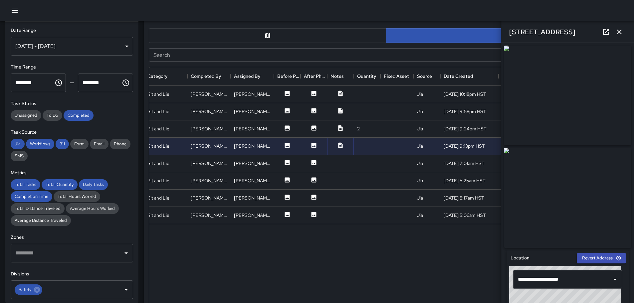
click at [342, 148] on icon at bounding box center [340, 145] width 7 height 7
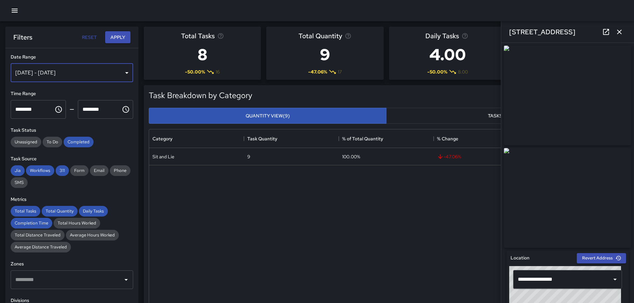
click at [123, 70] on div "[DATE] - [DATE]" at bounding box center [72, 73] width 122 height 19
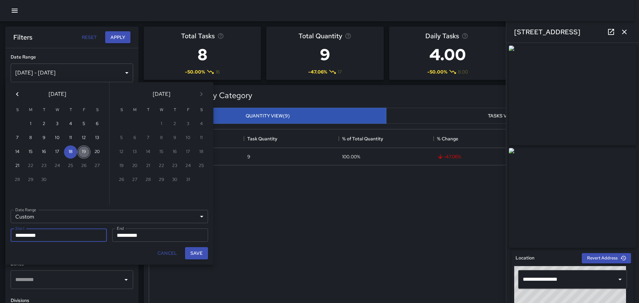
click at [83, 151] on button "19" at bounding box center [83, 151] width 13 height 13
type input "**********"
click at [83, 151] on button "19" at bounding box center [83, 151] width 13 height 13
type input "**********"
click at [198, 254] on button "Save" at bounding box center [196, 253] width 23 height 12
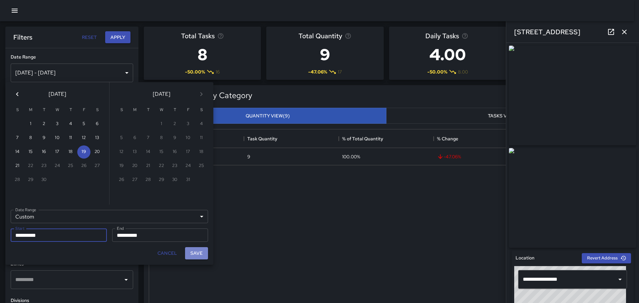
type input "**********"
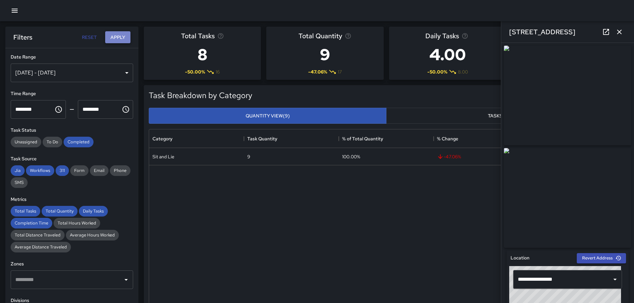
click at [118, 36] on button "Apply" at bounding box center [117, 37] width 25 height 12
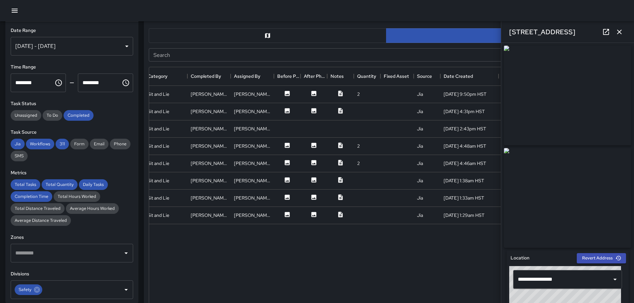
scroll to position [337, 0]
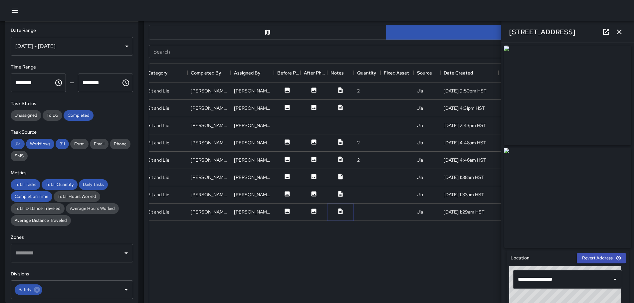
click at [339, 211] on icon at bounding box center [340, 211] width 4 height 6
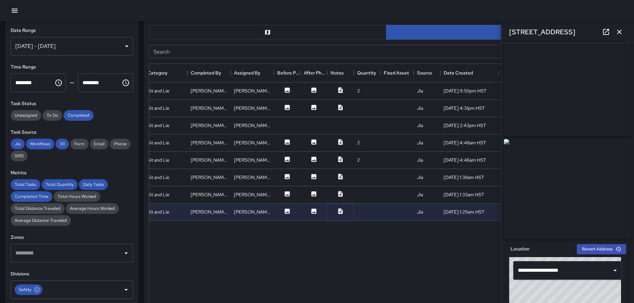
scroll to position [0, 0]
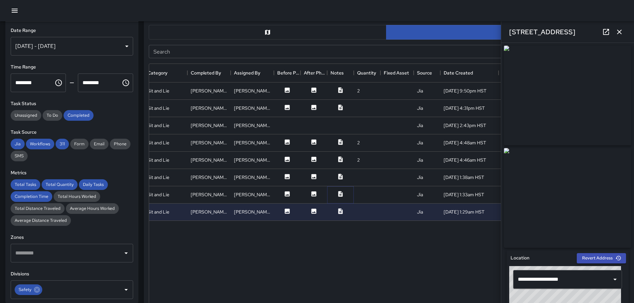
click at [342, 194] on icon at bounding box center [340, 194] width 4 height 6
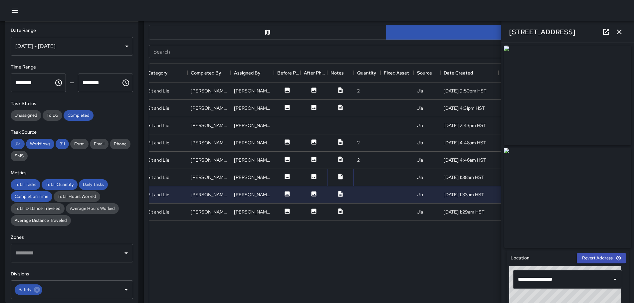
click at [337, 174] on button at bounding box center [340, 177] width 20 height 8
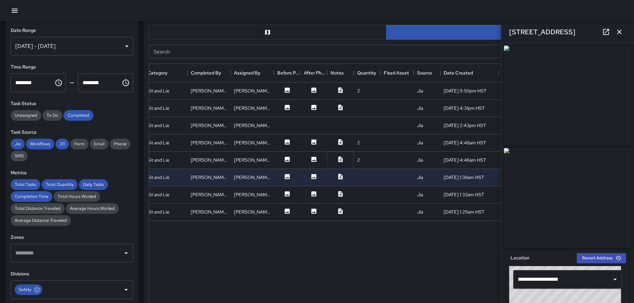
click at [339, 161] on icon at bounding box center [340, 159] width 7 height 7
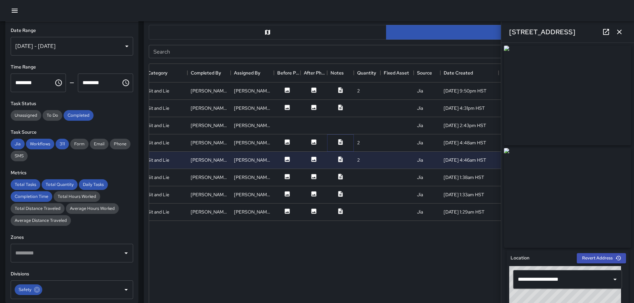
click at [341, 140] on icon at bounding box center [340, 142] width 7 height 7
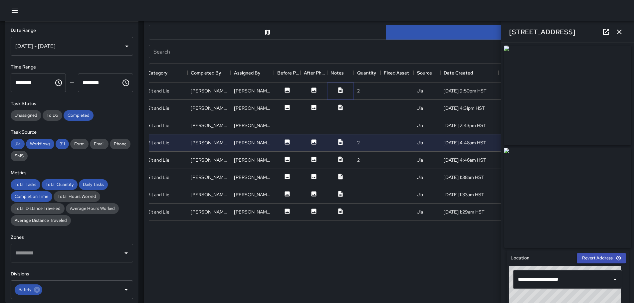
click at [341, 91] on icon at bounding box center [340, 90] width 7 height 7
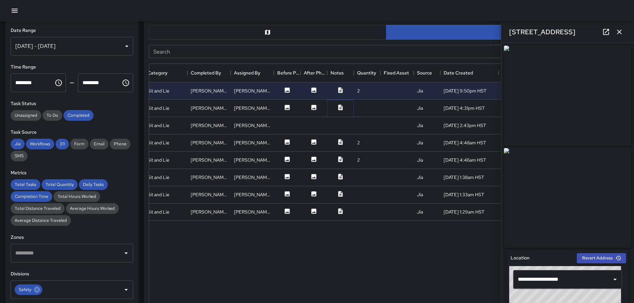
click at [339, 108] on icon at bounding box center [340, 107] width 4 height 6
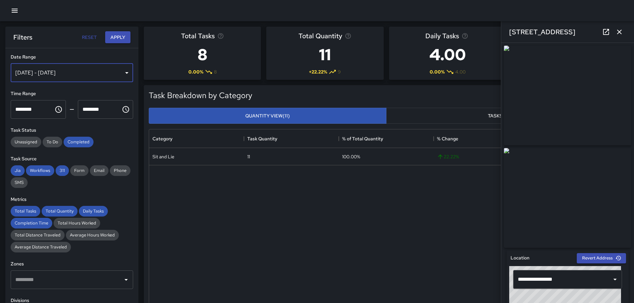
click at [124, 71] on div "[DATE] - [DATE]" at bounding box center [72, 73] width 122 height 19
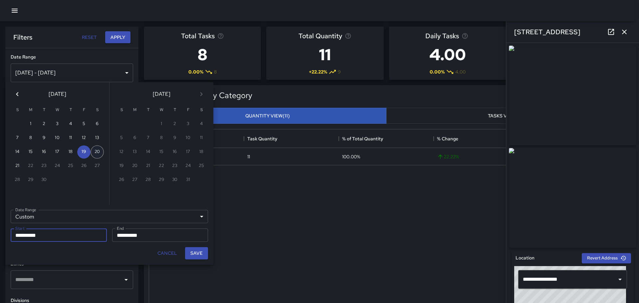
click at [96, 153] on button "20" at bounding box center [97, 151] width 13 height 13
type input "**********"
click at [97, 152] on button "20" at bounding box center [97, 151] width 13 height 13
type input "**********"
click at [202, 253] on button "Save" at bounding box center [196, 253] width 23 height 12
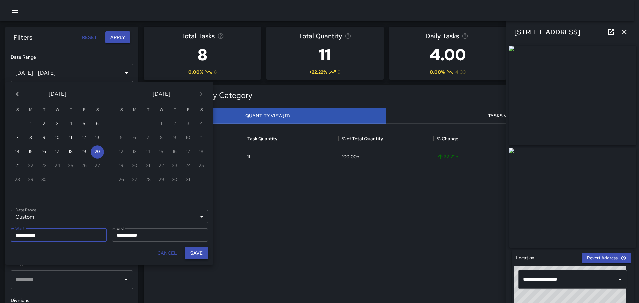
type input "**********"
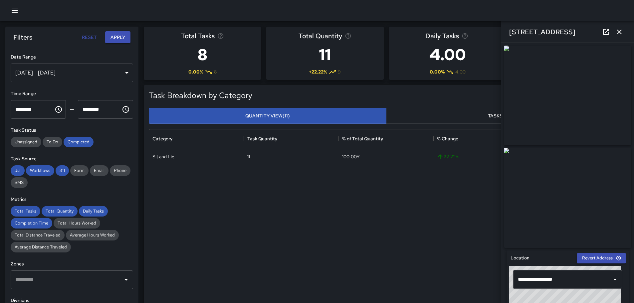
scroll to position [5, 5]
click at [122, 39] on button "Apply" at bounding box center [117, 37] width 25 height 12
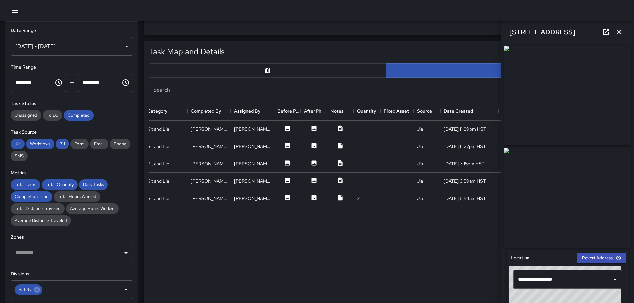
scroll to position [303, 0]
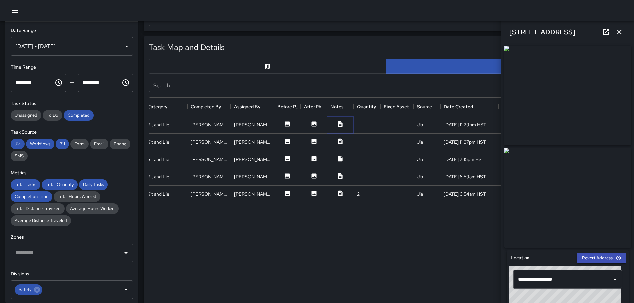
click at [341, 122] on icon at bounding box center [340, 124] width 4 height 6
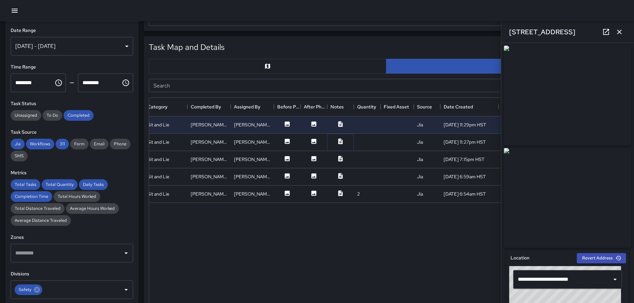
click at [340, 143] on icon at bounding box center [340, 141] width 7 height 7
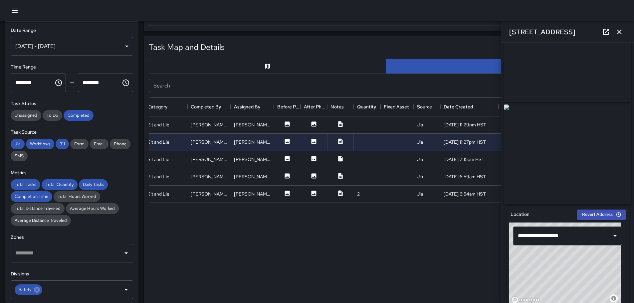
scroll to position [0, 0]
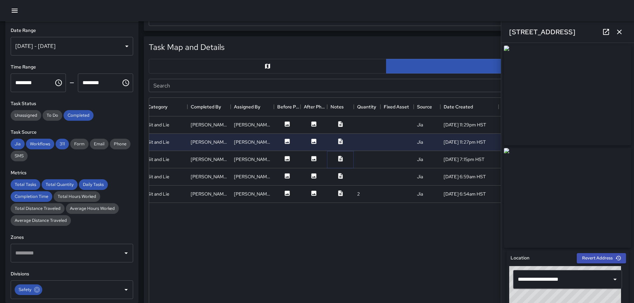
click at [339, 158] on icon at bounding box center [340, 159] width 4 height 6
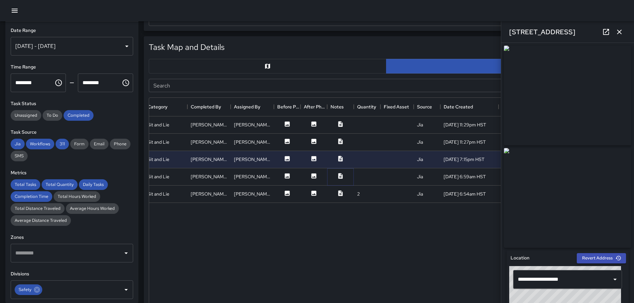
click at [339, 176] on icon at bounding box center [340, 176] width 4 height 6
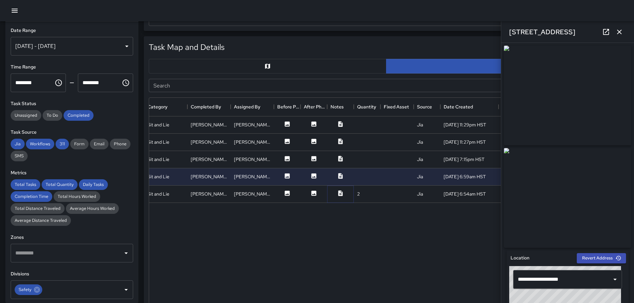
click at [343, 195] on icon at bounding box center [340, 193] width 7 height 7
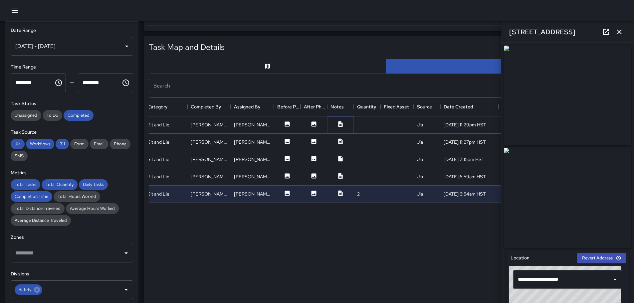
click at [338, 123] on icon at bounding box center [340, 124] width 7 height 7
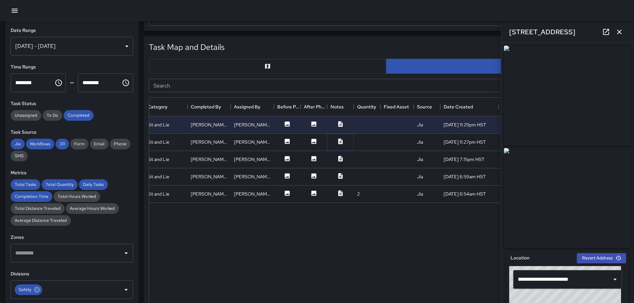
click at [340, 138] on icon at bounding box center [340, 141] width 7 height 7
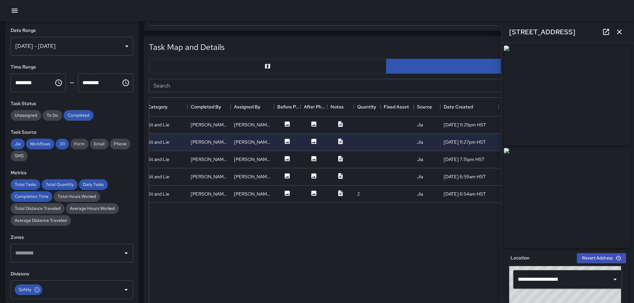
click at [125, 48] on div "[DATE] - [DATE]" at bounding box center [72, 46] width 122 height 19
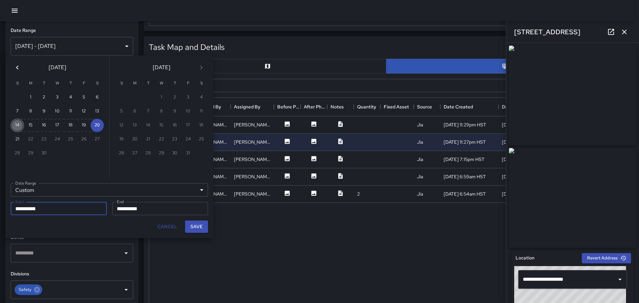
click at [16, 122] on button "14" at bounding box center [17, 125] width 13 height 13
type input "**********"
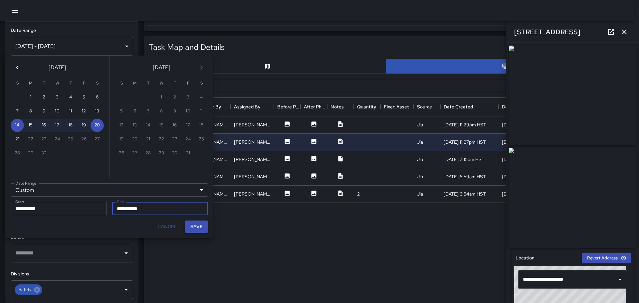
click at [201, 228] on button "Save" at bounding box center [196, 227] width 23 height 12
type input "**********"
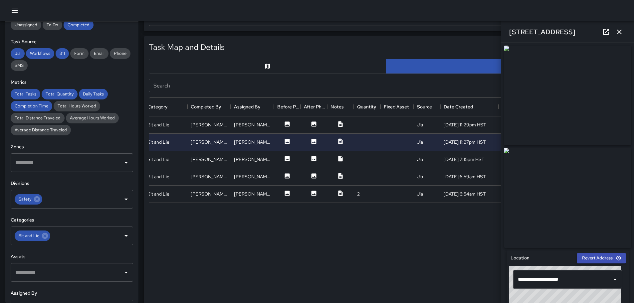
scroll to position [133, 0]
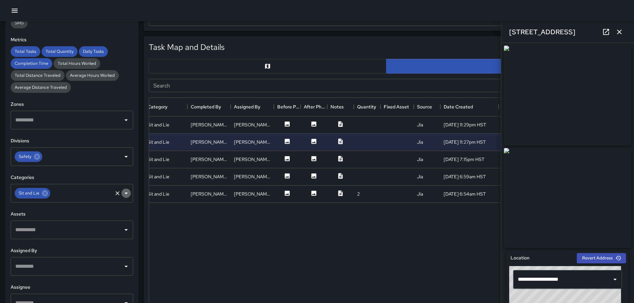
click at [123, 193] on icon "Open" at bounding box center [126, 193] width 8 height 8
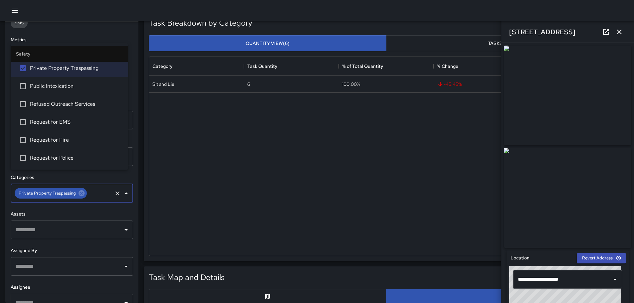
scroll to position [0, 0]
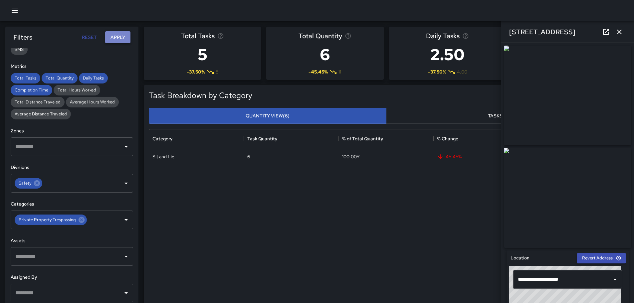
click at [115, 36] on button "Apply" at bounding box center [117, 37] width 25 height 12
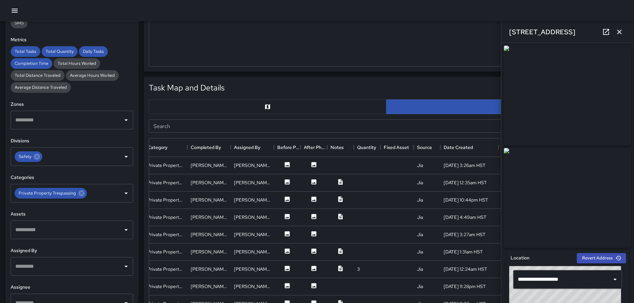
scroll to position [248, 0]
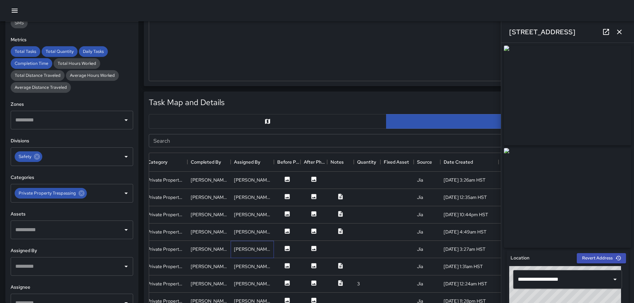
click at [267, 249] on div "[PERSON_NAME] Tiny [PERSON_NAME]" at bounding box center [252, 249] width 37 height 7
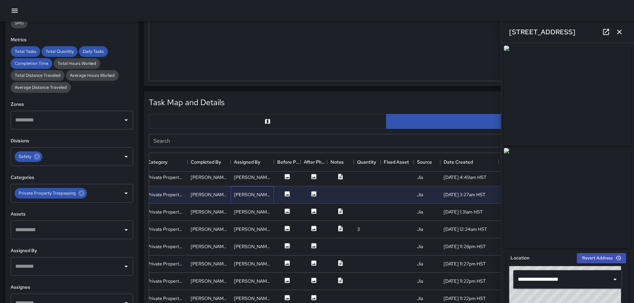
scroll to position [67, 116]
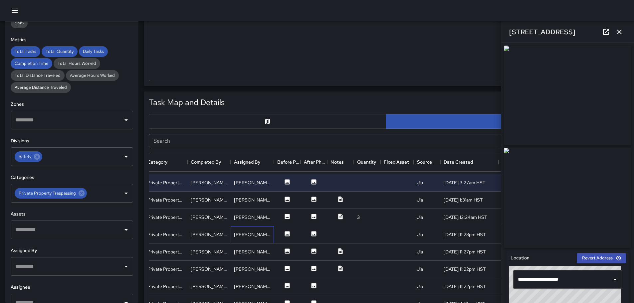
click at [274, 237] on div "[PERSON_NAME] Tiny [PERSON_NAME]" at bounding box center [252, 234] width 43 height 17
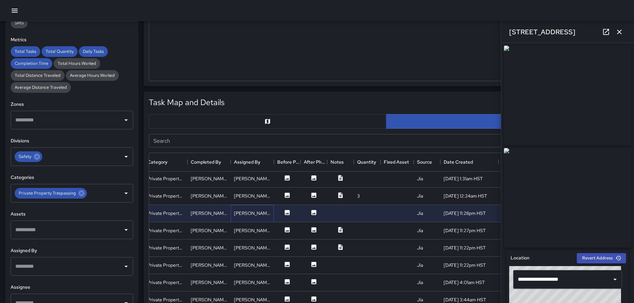
scroll to position [133, 116]
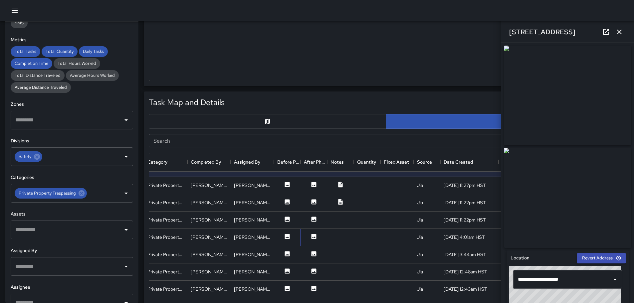
click at [274, 241] on div at bounding box center [287, 237] width 27 height 17
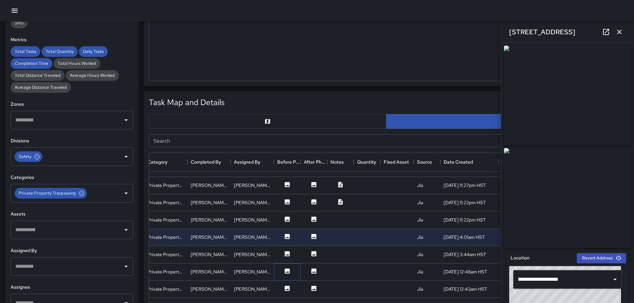
click at [275, 274] on div at bounding box center [287, 272] width 27 height 17
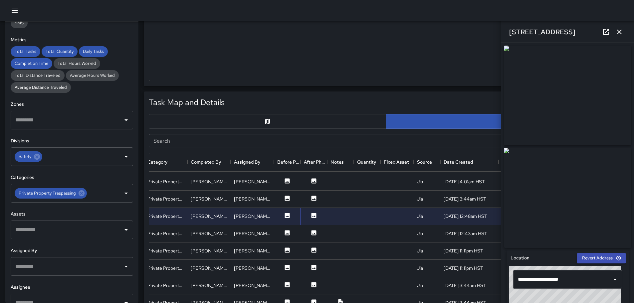
scroll to position [200, 116]
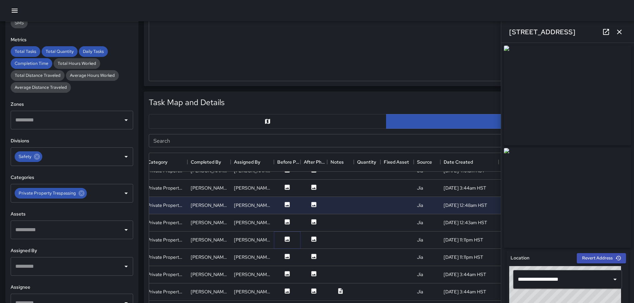
click at [277, 241] on button at bounding box center [287, 240] width 20 height 8
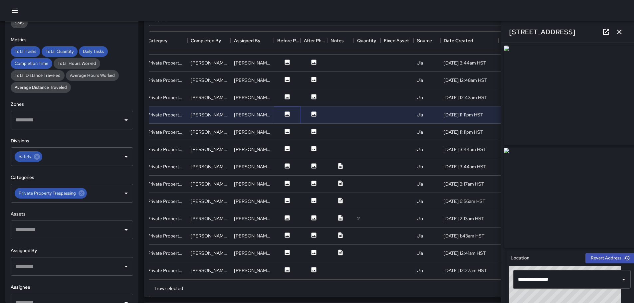
scroll to position [381, 0]
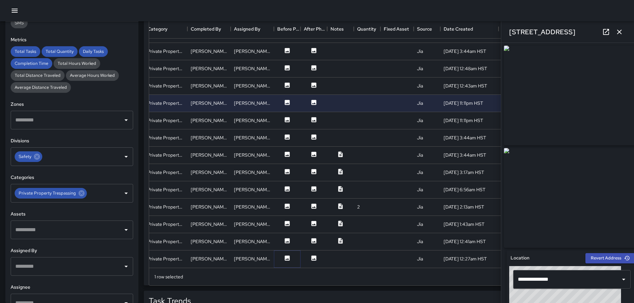
click at [278, 255] on button at bounding box center [287, 259] width 20 height 8
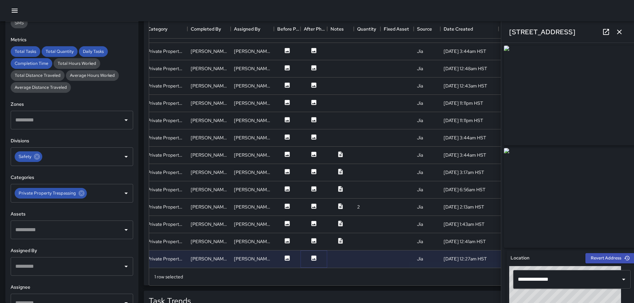
click at [314, 256] on icon at bounding box center [313, 258] width 5 height 5
click at [315, 100] on icon at bounding box center [313, 102] width 5 height 5
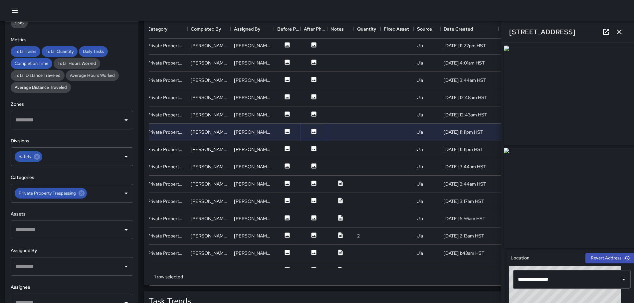
scroll to position [142, 116]
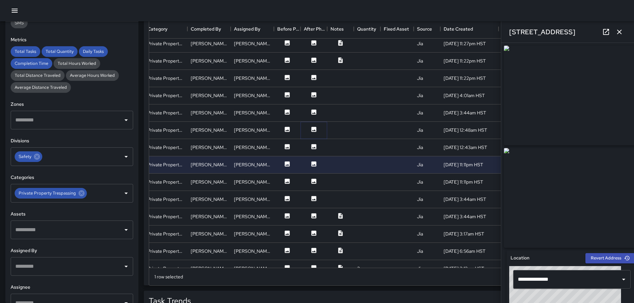
click at [312, 131] on icon at bounding box center [313, 129] width 5 height 5
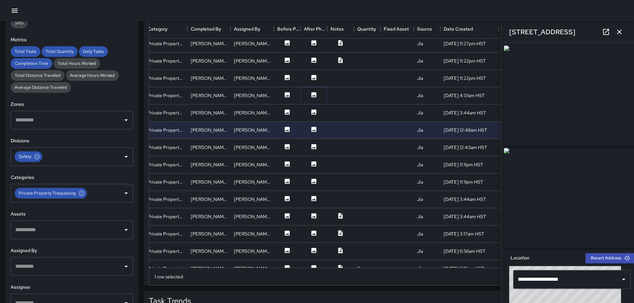
click at [313, 95] on icon at bounding box center [313, 94] width 5 height 5
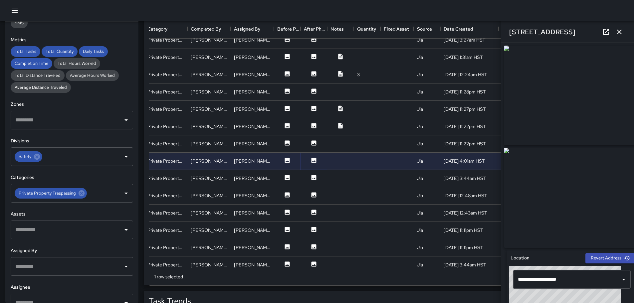
scroll to position [75, 116]
click at [315, 92] on icon at bounding box center [313, 92] width 5 height 5
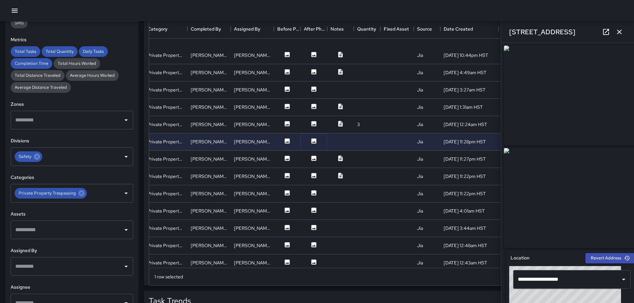
scroll to position [9, 116]
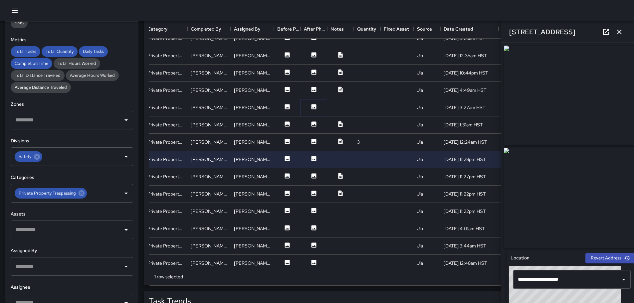
click at [314, 106] on icon at bounding box center [313, 106] width 5 height 5
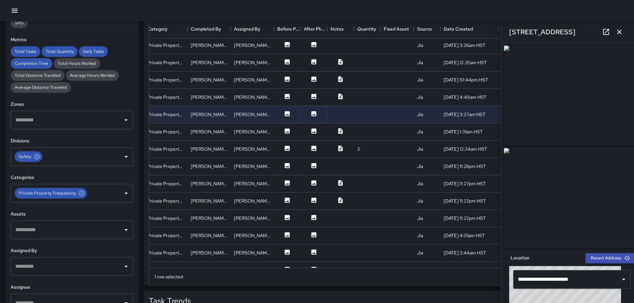
scroll to position [0, 116]
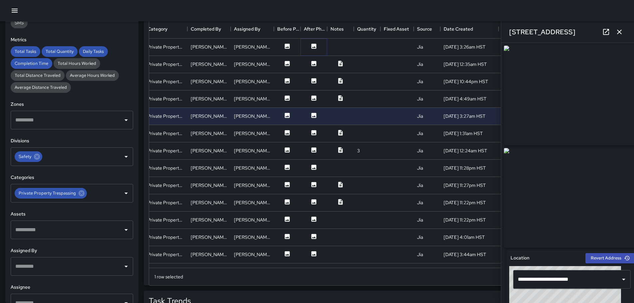
click at [315, 46] on icon at bounding box center [313, 46] width 5 height 5
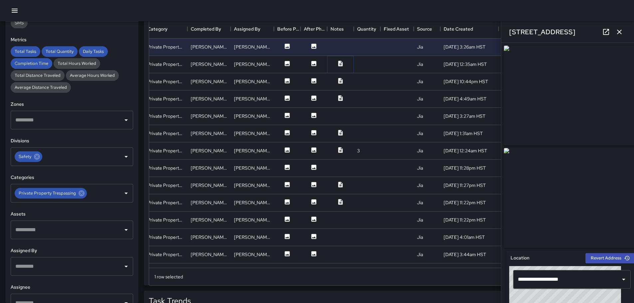
click at [338, 63] on icon at bounding box center [340, 64] width 4 height 6
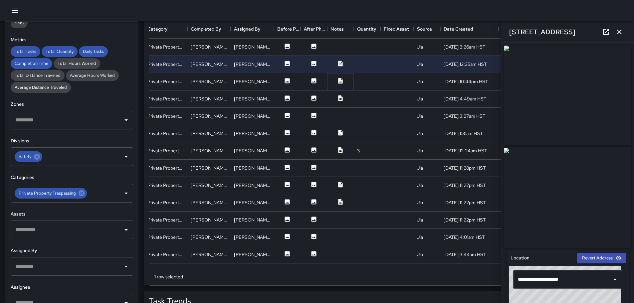
click at [340, 80] on icon at bounding box center [340, 81] width 4 height 6
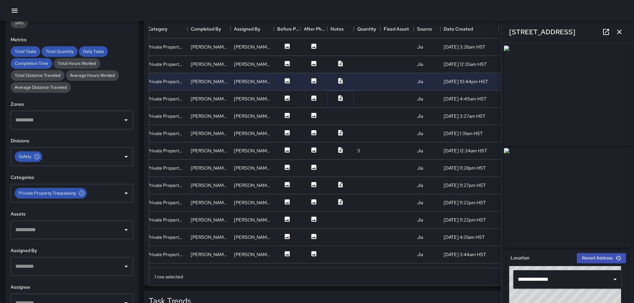
click at [345, 99] on button at bounding box center [340, 99] width 20 height 8
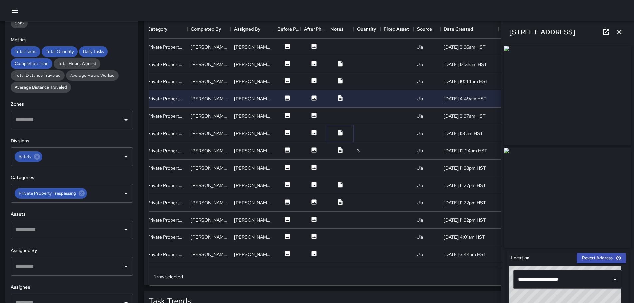
click at [339, 134] on icon at bounding box center [340, 132] width 7 height 7
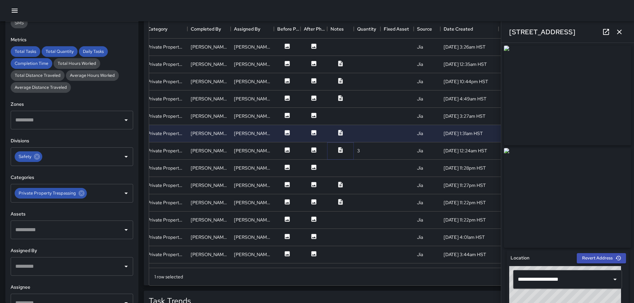
click at [341, 149] on icon at bounding box center [340, 150] width 4 height 6
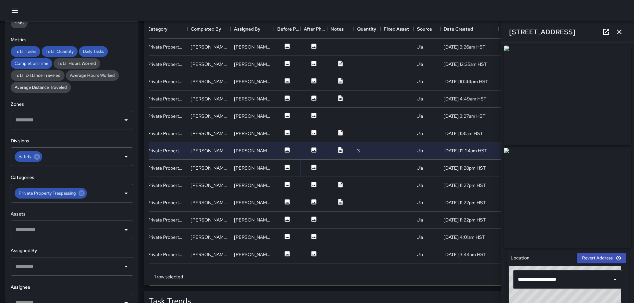
click at [315, 168] on icon at bounding box center [313, 167] width 7 height 7
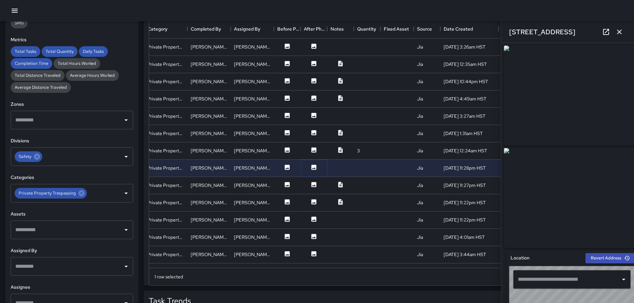
type input "**********"
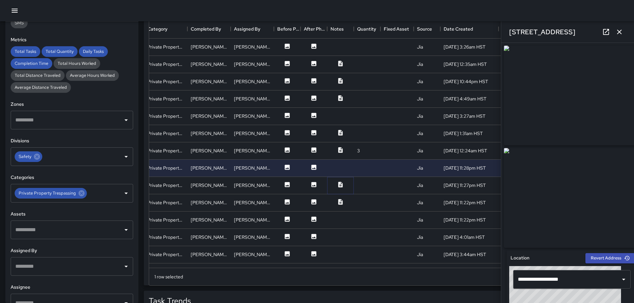
click at [341, 184] on icon at bounding box center [340, 185] width 4 height 6
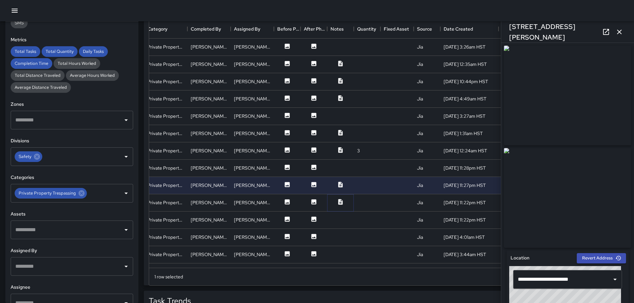
click at [342, 201] on icon at bounding box center [340, 202] width 7 height 7
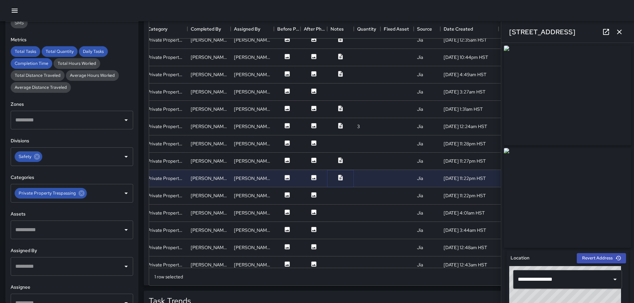
scroll to position [67, 116]
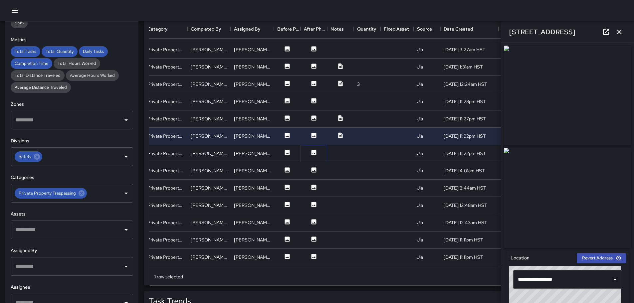
click at [315, 154] on icon at bounding box center [313, 152] width 5 height 5
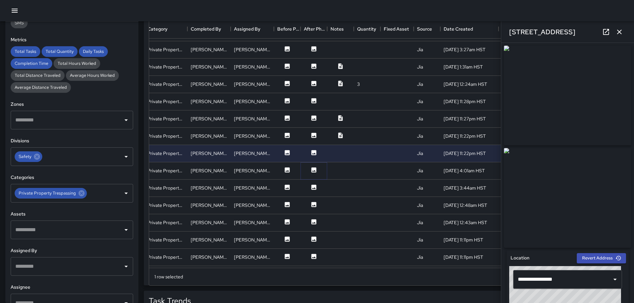
click at [311, 169] on icon at bounding box center [313, 169] width 5 height 5
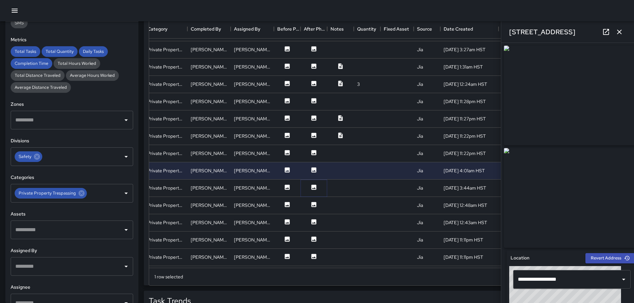
click at [314, 185] on icon at bounding box center [313, 187] width 5 height 5
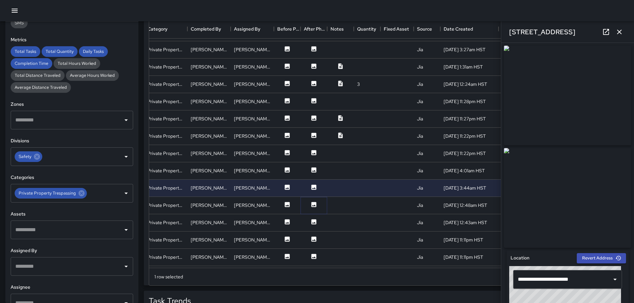
click at [314, 203] on icon at bounding box center [313, 204] width 5 height 5
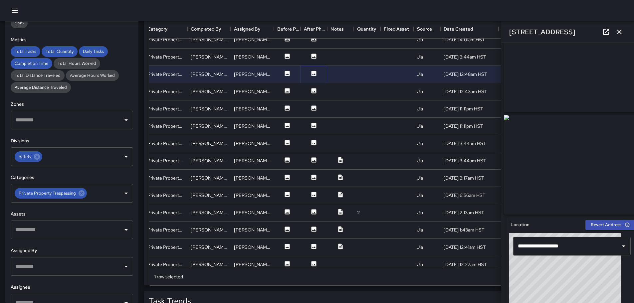
scroll to position [200, 116]
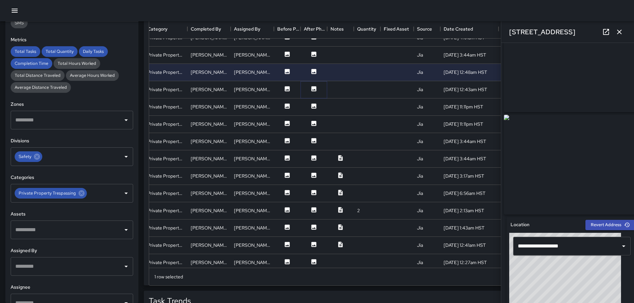
click at [311, 88] on icon at bounding box center [313, 89] width 7 height 7
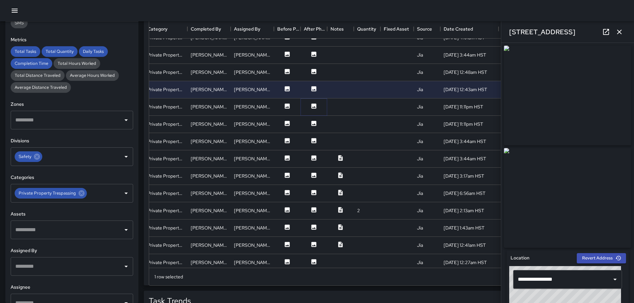
click at [313, 104] on icon at bounding box center [313, 105] width 5 height 5
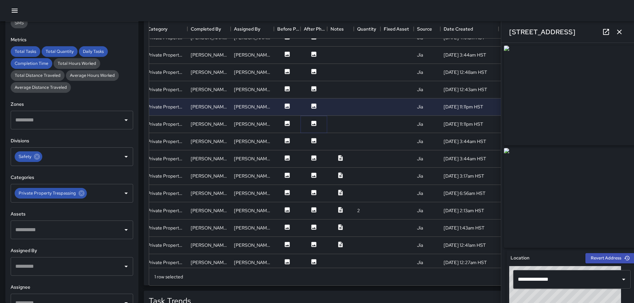
click at [314, 124] on icon at bounding box center [313, 123] width 5 height 5
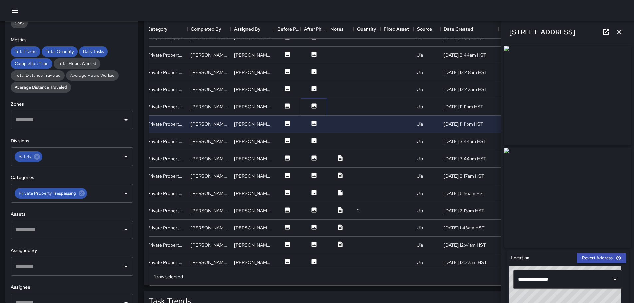
click at [314, 105] on icon at bounding box center [313, 105] width 5 height 5
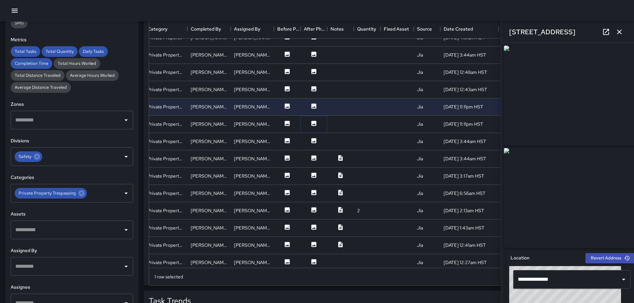
click at [315, 122] on icon at bounding box center [313, 123] width 5 height 5
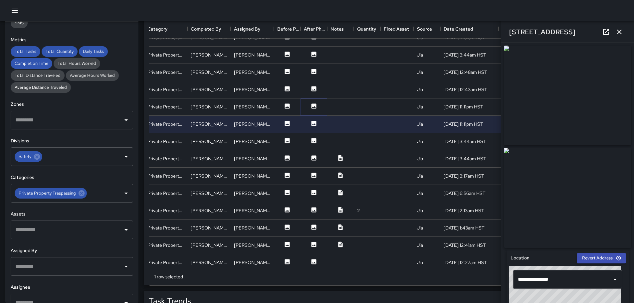
click at [314, 105] on icon at bounding box center [313, 105] width 5 height 5
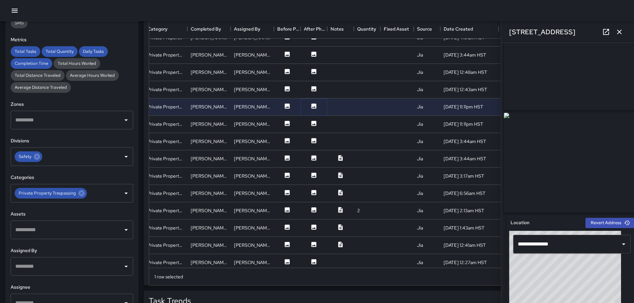
scroll to position [0, 0]
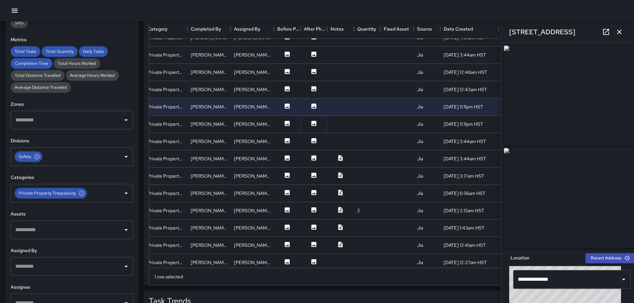
click at [312, 123] on icon at bounding box center [313, 123] width 5 height 5
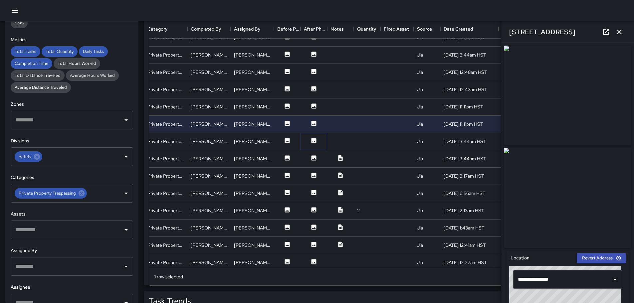
click at [315, 139] on icon at bounding box center [313, 140] width 5 height 5
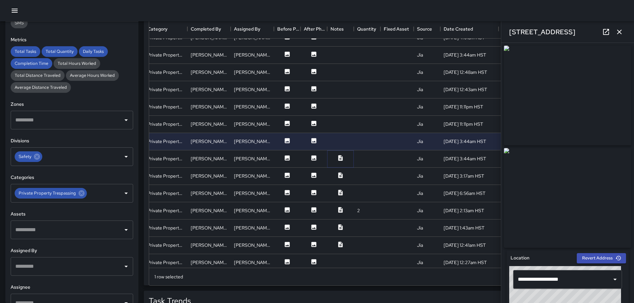
click at [340, 159] on icon at bounding box center [340, 158] width 7 height 7
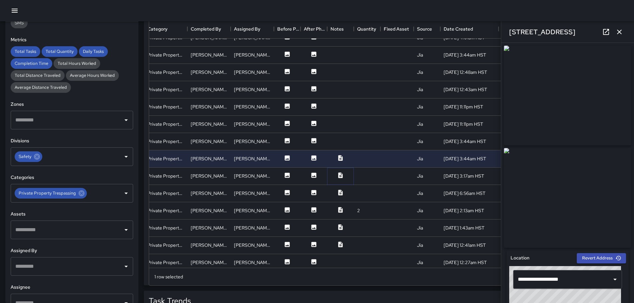
click at [342, 174] on icon at bounding box center [340, 175] width 4 height 6
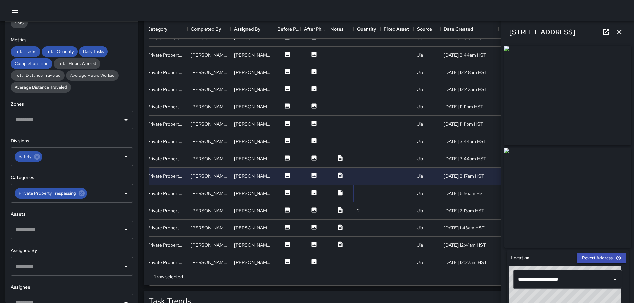
click at [338, 191] on icon at bounding box center [340, 192] width 7 height 7
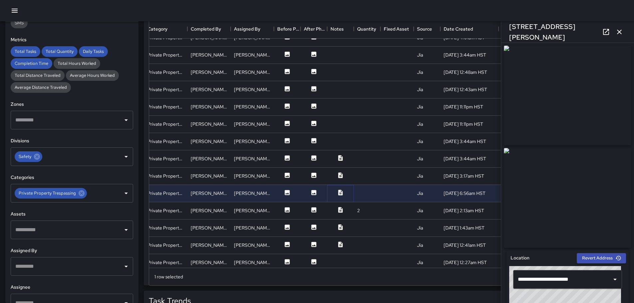
scroll to position [208, 116]
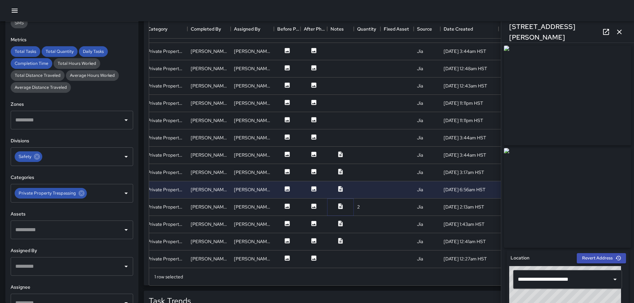
click at [341, 203] on icon at bounding box center [340, 206] width 4 height 6
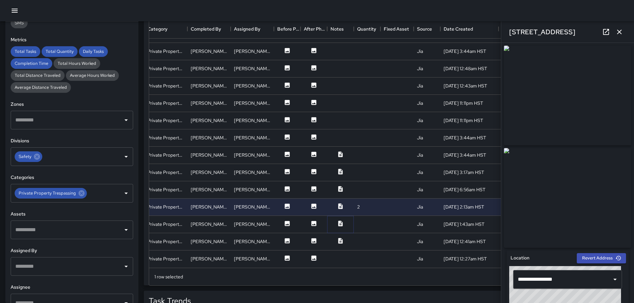
click at [341, 221] on icon at bounding box center [340, 224] width 4 height 6
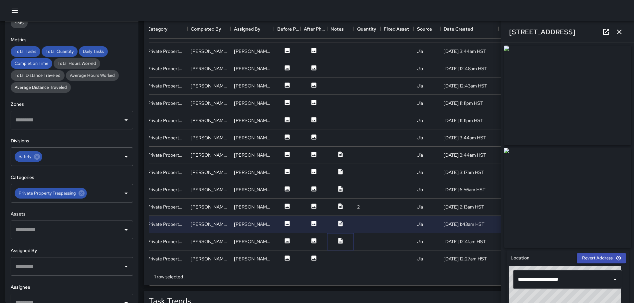
click at [339, 238] on icon at bounding box center [340, 241] width 4 height 6
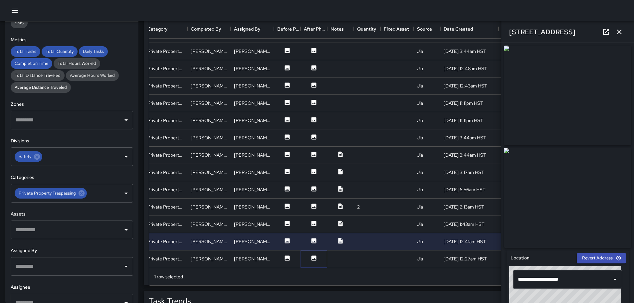
click at [311, 255] on icon at bounding box center [313, 258] width 7 height 7
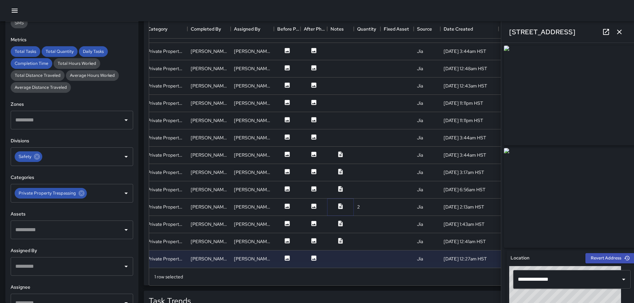
click at [338, 203] on icon at bounding box center [340, 206] width 7 height 7
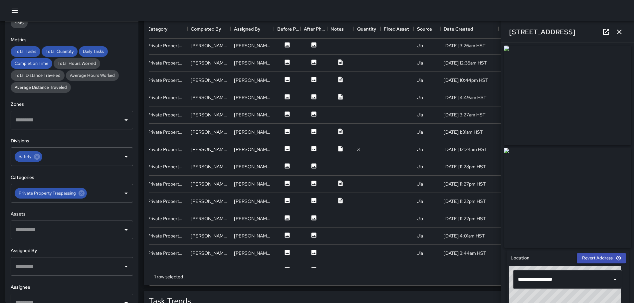
scroll to position [0, 116]
click at [341, 151] on icon at bounding box center [340, 150] width 7 height 7
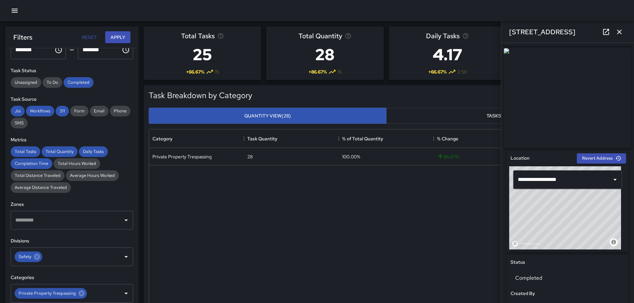
scroll to position [67, 0]
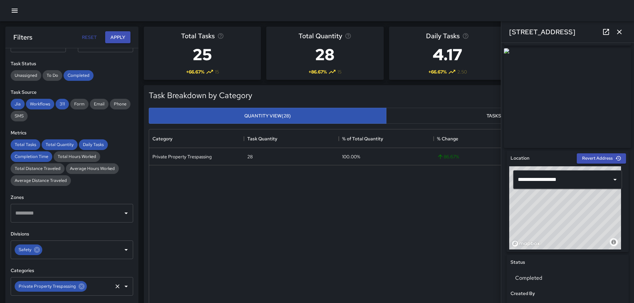
drag, startPoint x: 80, startPoint y: 288, endPoint x: 84, endPoint y: 289, distance: 4.5
click at [80, 288] on icon at bounding box center [82, 287] width 6 height 6
click at [122, 288] on icon "Open" at bounding box center [126, 287] width 8 height 8
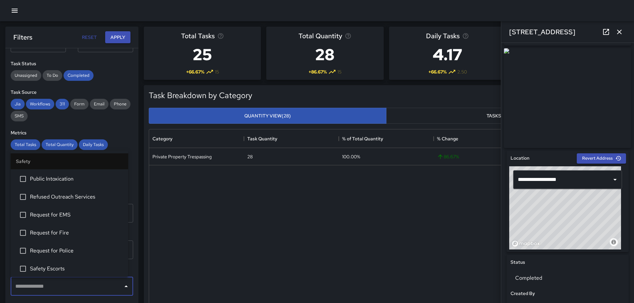
scroll to position [266, 0]
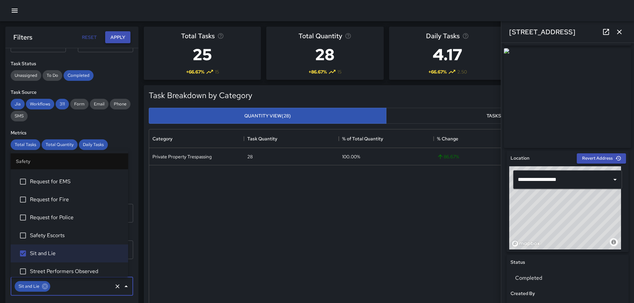
click at [115, 35] on button "Apply" at bounding box center [117, 37] width 25 height 12
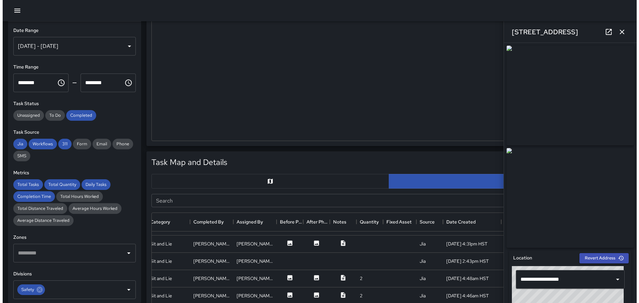
scroll to position [151, 0]
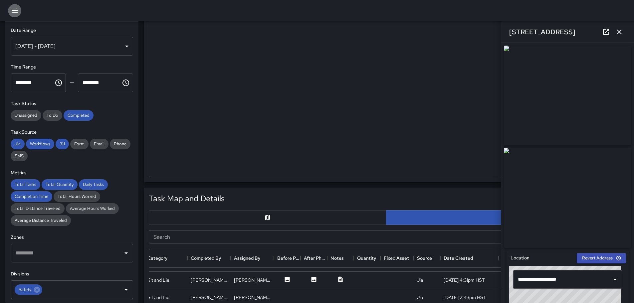
click at [17, 9] on icon "button" at bounding box center [15, 11] width 6 height 4
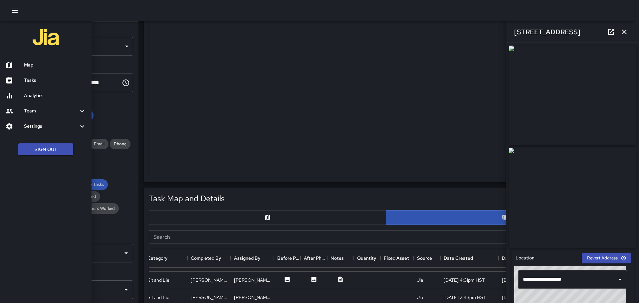
click at [33, 65] on h6 "Map" at bounding box center [55, 65] width 62 height 7
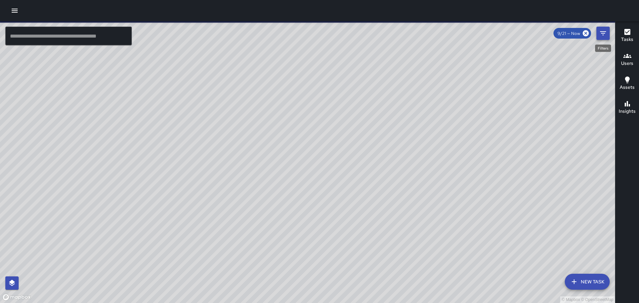
click at [601, 32] on icon "Filters" at bounding box center [603, 33] width 6 height 4
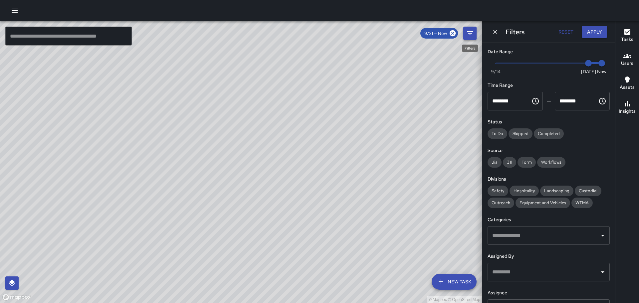
click at [470, 35] on icon "Filters" at bounding box center [470, 33] width 6 height 4
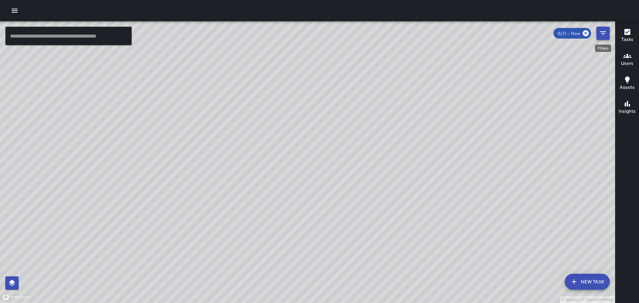
click at [608, 31] on button "Filters" at bounding box center [602, 33] width 13 height 13
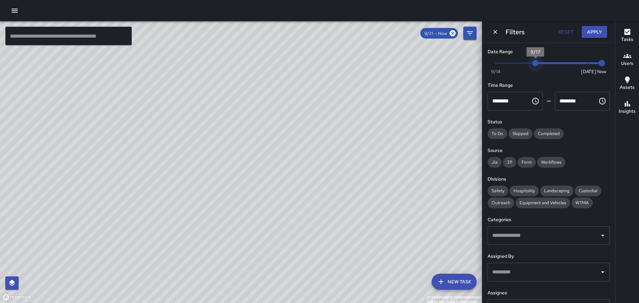
type input "*"
drag, startPoint x: 582, startPoint y: 63, endPoint x: 485, endPoint y: 80, distance: 98.2
click at [485, 80] on div "Date Range Now [DATE] [DATE] 4:50 pm Time Range ******** ​ ******** ​ Status To…" at bounding box center [548, 173] width 133 height 260
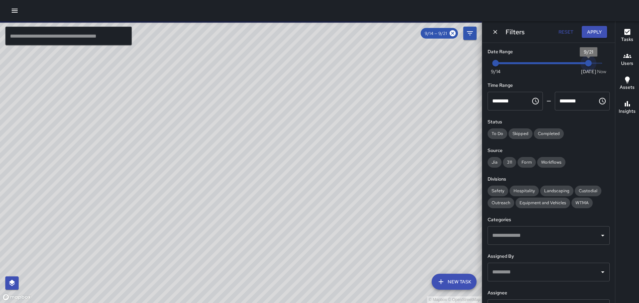
type input "*"
drag, startPoint x: 594, startPoint y: 64, endPoint x: 577, endPoint y: 66, distance: 16.8
click at [577, 66] on span "9/20" at bounding box center [575, 63] width 7 height 7
click at [592, 33] on button "Apply" at bounding box center [594, 32] width 25 height 12
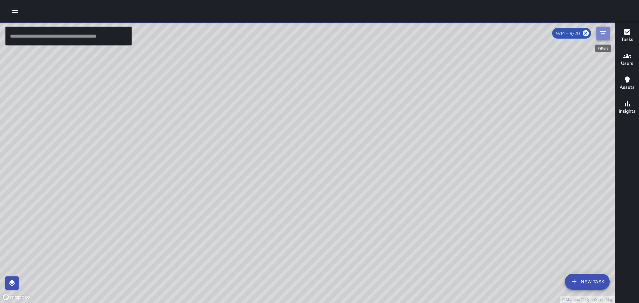
click at [601, 32] on icon "Filters" at bounding box center [603, 33] width 8 height 8
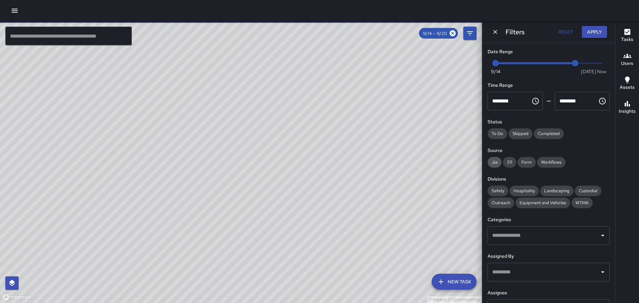
click at [496, 163] on span "Jia" at bounding box center [494, 162] width 14 height 6
click at [508, 162] on span "311" at bounding box center [509, 162] width 13 height 6
click at [555, 161] on span "Workflows" at bounding box center [551, 162] width 28 height 6
click at [502, 191] on span "Safety" at bounding box center [497, 191] width 21 height 6
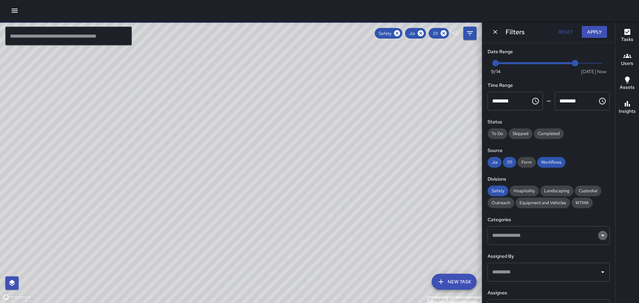
click at [599, 237] on icon "Open" at bounding box center [603, 236] width 8 height 8
click at [592, 32] on button "Apply" at bounding box center [594, 32] width 25 height 12
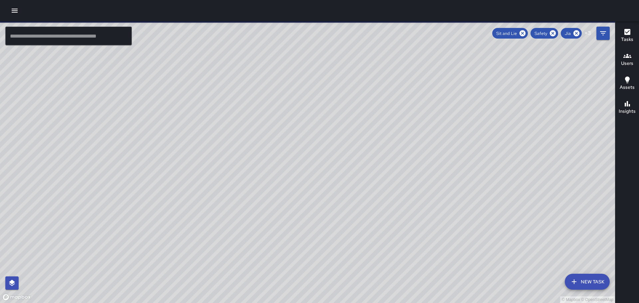
drag, startPoint x: 499, startPoint y: 175, endPoint x: 445, endPoint y: 133, distance: 68.1
click at [445, 133] on div "© Mapbox © OpenStreetMap" at bounding box center [307, 162] width 615 height 282
drag, startPoint x: 435, startPoint y: 157, endPoint x: 494, endPoint y: 121, distance: 69.2
click at [430, 176] on div "© Mapbox © OpenStreetMap" at bounding box center [307, 162] width 615 height 282
click at [602, 35] on icon "Filters" at bounding box center [603, 33] width 6 height 4
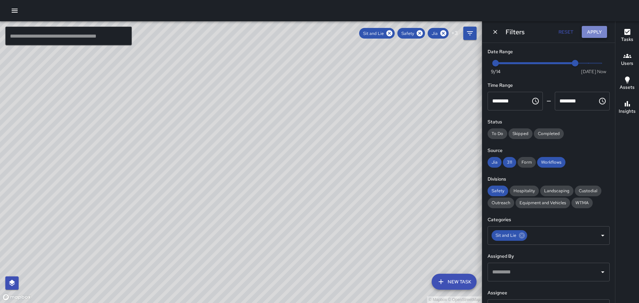
click at [600, 30] on button "Apply" at bounding box center [594, 32] width 25 height 12
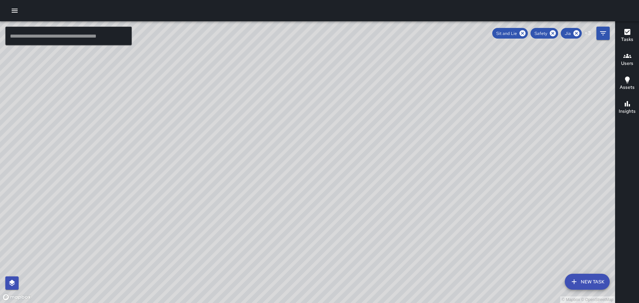
click at [623, 104] on icon "button" at bounding box center [627, 104] width 8 height 8
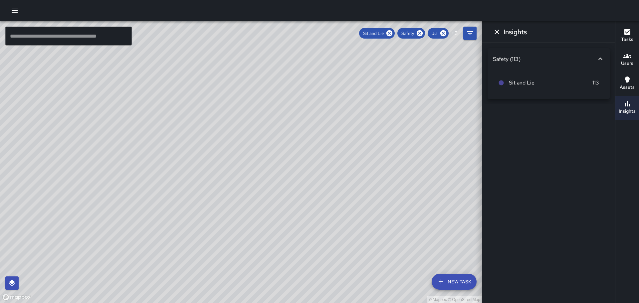
click at [627, 81] on icon "button" at bounding box center [627, 80] width 5 height 7
click at [630, 102] on icon "button" at bounding box center [627, 104] width 8 height 8
click at [627, 78] on icon "button" at bounding box center [627, 80] width 5 height 7
click at [626, 32] on icon "button" at bounding box center [627, 32] width 6 height 6
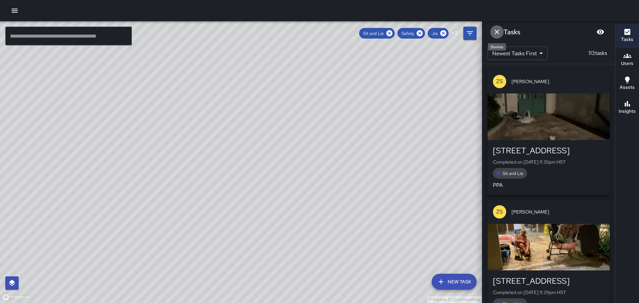
click at [497, 32] on icon "Dismiss" at bounding box center [496, 32] width 5 height 5
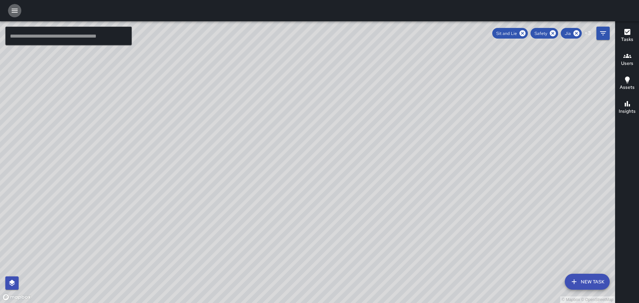
click at [16, 10] on icon "button" at bounding box center [15, 11] width 8 height 8
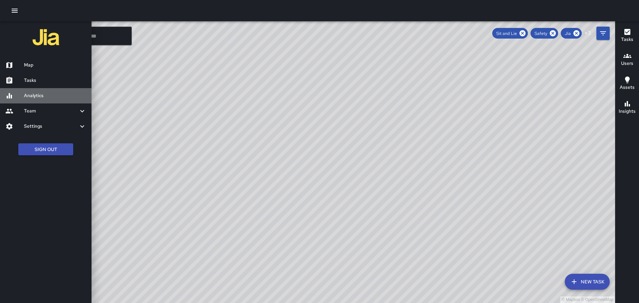
click at [37, 96] on h6 "Analytics" at bounding box center [55, 95] width 62 height 7
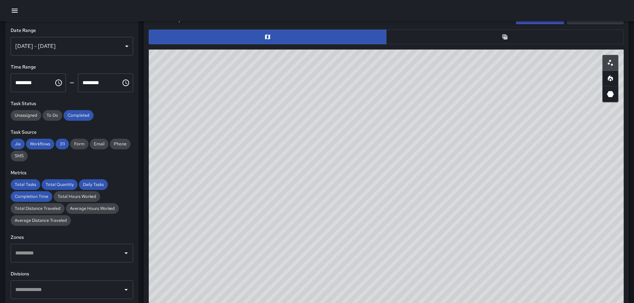
scroll to position [331, 0]
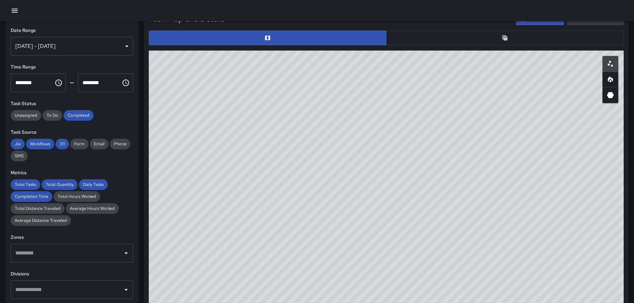
drag, startPoint x: 563, startPoint y: 198, endPoint x: 488, endPoint y: 190, distance: 74.9
click at [499, 191] on div "© Mapbox © OpenStreetMap" at bounding box center [386, 184] width 475 height 266
click at [122, 46] on div "[DATE] - [DATE]" at bounding box center [72, 46] width 122 height 19
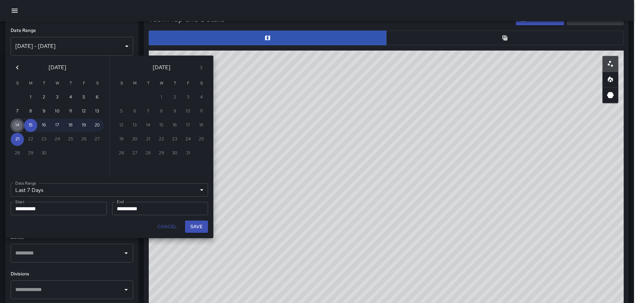
click at [16, 124] on button "14" at bounding box center [17, 125] width 13 height 13
type input "******"
type input "**********"
click at [97, 124] on button "20" at bounding box center [97, 125] width 13 height 13
type input "**********"
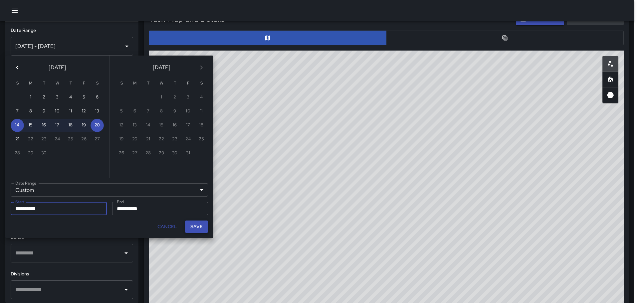
click at [198, 228] on button "Save" at bounding box center [196, 227] width 23 height 12
type input "**********"
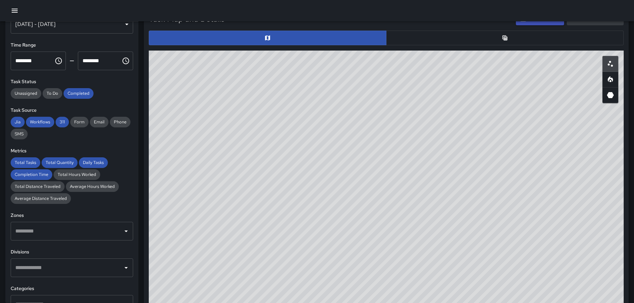
scroll to position [33, 0]
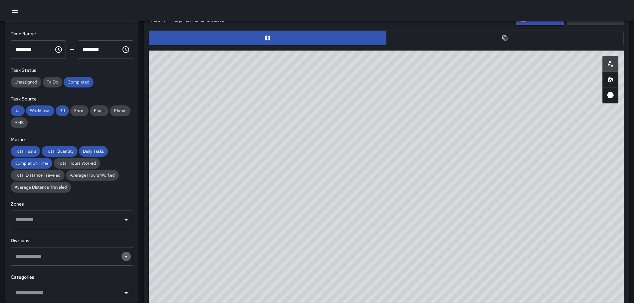
click at [122, 256] on icon "Open" at bounding box center [126, 257] width 8 height 8
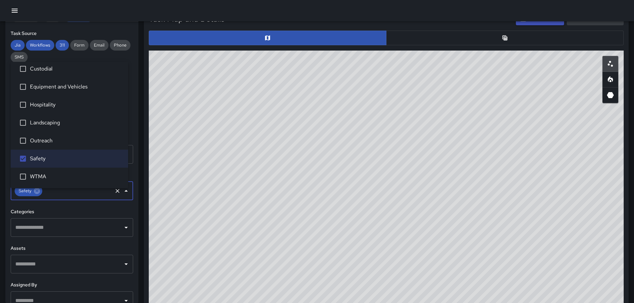
scroll to position [100, 0]
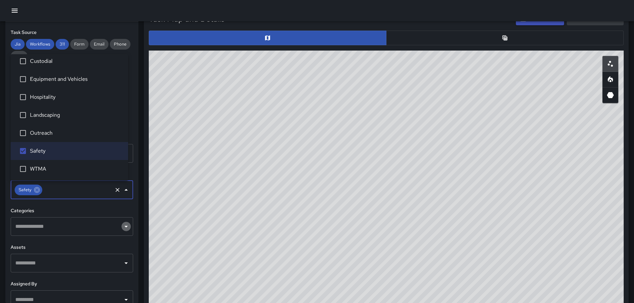
click at [122, 228] on icon "Open" at bounding box center [126, 227] width 8 height 8
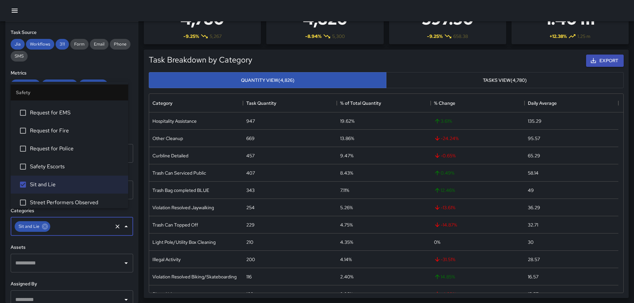
scroll to position [0, 0]
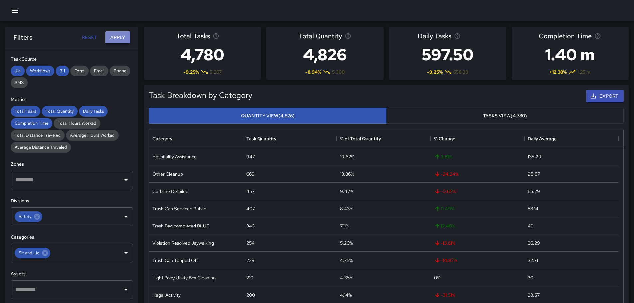
click at [118, 36] on button "Apply" at bounding box center [117, 37] width 25 height 12
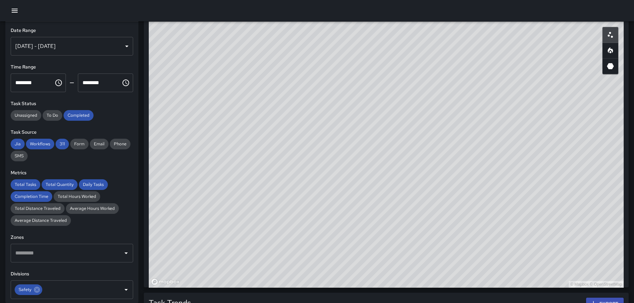
scroll to position [348, 0]
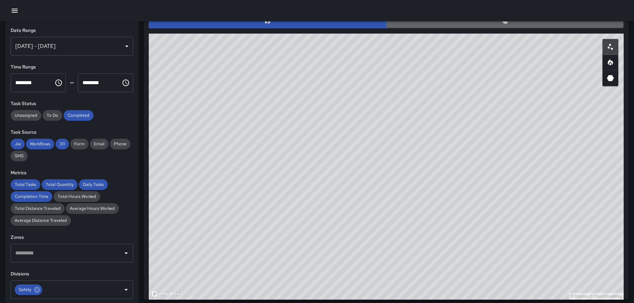
click at [510, 22] on button "button" at bounding box center [505, 21] width 238 height 15
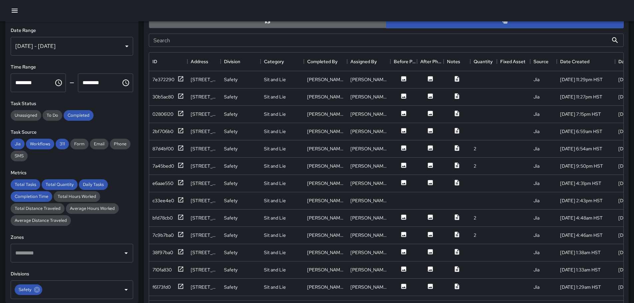
click at [298, 26] on button "button" at bounding box center [268, 21] width 238 height 15
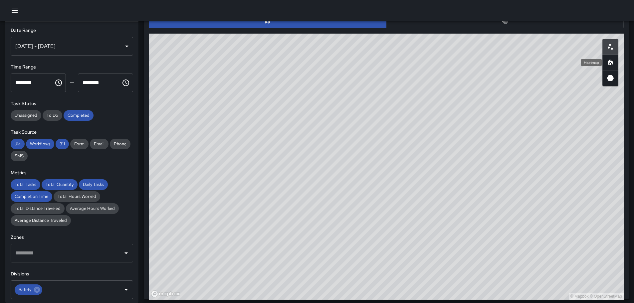
click at [612, 63] on icon "Heatmap" at bounding box center [610, 63] width 8 height 8
drag, startPoint x: 588, startPoint y: 180, endPoint x: 552, endPoint y: 156, distance: 43.0
click at [552, 156] on div "© Mapbox © OpenStreetMap" at bounding box center [386, 167] width 475 height 266
click at [476, 159] on div "© Mapbox © OpenStreetMap" at bounding box center [386, 167] width 475 height 266
drag, startPoint x: 454, startPoint y: 196, endPoint x: 452, endPoint y: 149, distance: 47.3
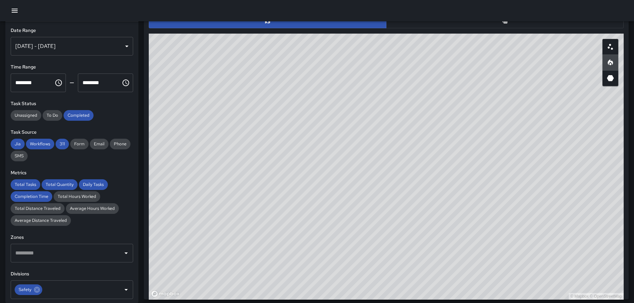
click at [452, 156] on div "© Mapbox © OpenStreetMap" at bounding box center [386, 167] width 475 height 266
drag, startPoint x: 339, startPoint y: 169, endPoint x: 476, endPoint y: 117, distance: 146.6
click at [476, 117] on div "© Mapbox © OpenStreetMap" at bounding box center [386, 167] width 475 height 266
drag, startPoint x: 210, startPoint y: 186, endPoint x: 344, endPoint y: 121, distance: 149.0
click at [336, 124] on div "© Mapbox © OpenStreetMap" at bounding box center [386, 167] width 475 height 266
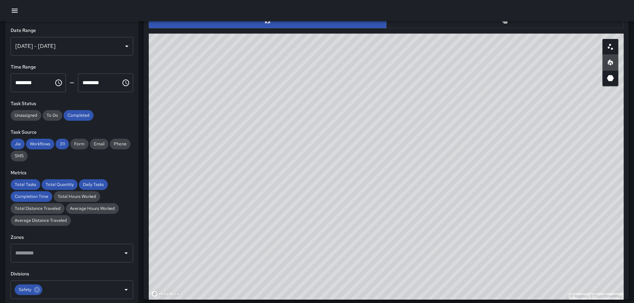
drag, startPoint x: 290, startPoint y: 138, endPoint x: 396, endPoint y: 117, distance: 107.9
click at [395, 117] on div "© Mapbox © OpenStreetMap" at bounding box center [386, 167] width 475 height 266
drag, startPoint x: 422, startPoint y: 133, endPoint x: 471, endPoint y: 167, distance: 59.1
click at [471, 170] on div "© Mapbox © OpenStreetMap" at bounding box center [386, 167] width 475 height 266
drag, startPoint x: 456, startPoint y: 188, endPoint x: 475, endPoint y: 165, distance: 29.3
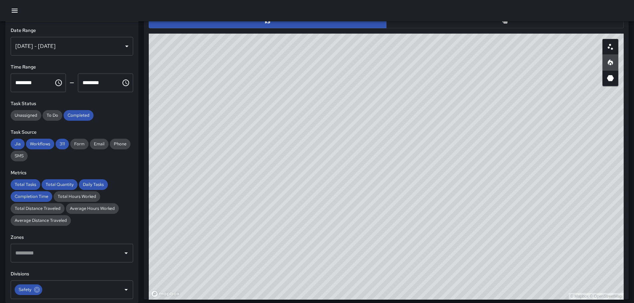
click at [475, 165] on div "© Mapbox © OpenStreetMap" at bounding box center [386, 167] width 475 height 266
drag, startPoint x: 549, startPoint y: 221, endPoint x: 470, endPoint y: 129, distance: 120.8
click at [474, 127] on div "© Mapbox © OpenStreetMap" at bounding box center [386, 167] width 475 height 266
drag, startPoint x: 312, startPoint y: 149, endPoint x: 345, endPoint y: 269, distance: 124.2
click at [344, 269] on div "© Mapbox © OpenStreetMap" at bounding box center [386, 167] width 475 height 266
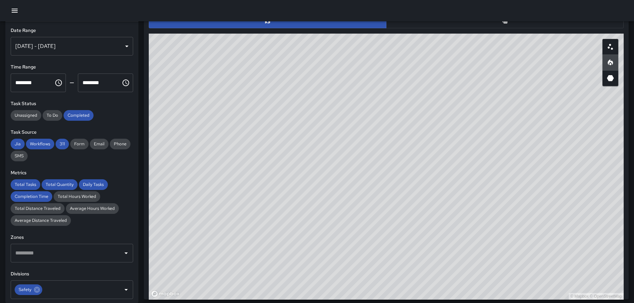
drag, startPoint x: 491, startPoint y: 99, endPoint x: 513, endPoint y: 156, distance: 60.6
click at [513, 156] on div "© Mapbox © OpenStreetMap" at bounding box center [386, 167] width 475 height 266
drag, startPoint x: 409, startPoint y: 203, endPoint x: 415, endPoint y: 152, distance: 51.2
click at [414, 153] on div "© Mapbox © OpenStreetMap" at bounding box center [386, 167] width 475 height 266
drag, startPoint x: 416, startPoint y: 191, endPoint x: 421, endPoint y: 148, distance: 43.3
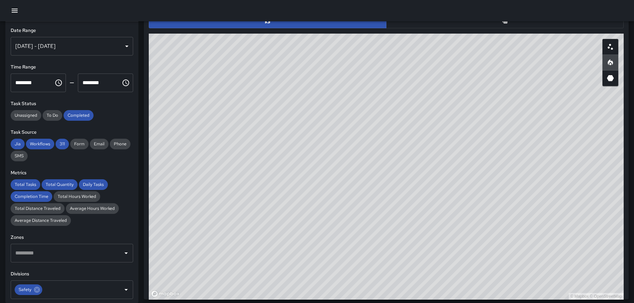
click at [421, 148] on div "© Mapbox © OpenStreetMap" at bounding box center [386, 167] width 475 height 266
drag, startPoint x: 336, startPoint y: 187, endPoint x: 417, endPoint y: 135, distance: 96.2
click at [414, 136] on div "© Mapbox © OpenStreetMap" at bounding box center [386, 167] width 475 height 266
drag, startPoint x: 345, startPoint y: 159, endPoint x: 392, endPoint y: 234, distance: 88.2
click at [390, 235] on div "© Mapbox © OpenStreetMap" at bounding box center [386, 167] width 475 height 266
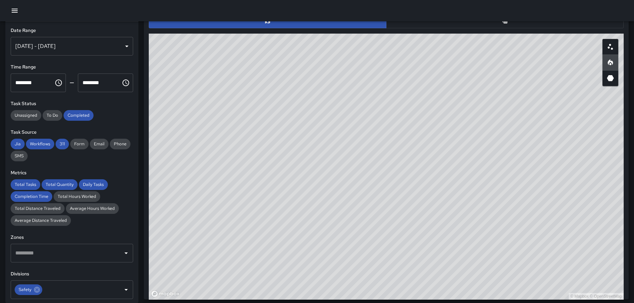
drag, startPoint x: 367, startPoint y: 155, endPoint x: 354, endPoint y: 248, distance: 93.5
click at [355, 258] on div "© Mapbox © OpenStreetMap" at bounding box center [386, 167] width 475 height 266
drag, startPoint x: 354, startPoint y: 164, endPoint x: 351, endPoint y: 251, distance: 86.2
click at [351, 251] on div "© Mapbox © OpenStreetMap" at bounding box center [386, 167] width 475 height 266
drag, startPoint x: 352, startPoint y: 112, endPoint x: 357, endPoint y: 234, distance: 121.9
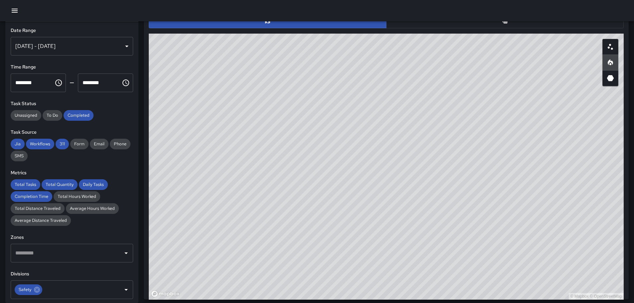
click at [354, 248] on div "© Mapbox © OpenStreetMap" at bounding box center [386, 167] width 475 height 266
drag, startPoint x: 311, startPoint y: 196, endPoint x: 404, endPoint y: 214, distance: 94.9
click at [401, 226] on div "© Mapbox © OpenStreetMap" at bounding box center [386, 167] width 475 height 266
drag, startPoint x: 398, startPoint y: 136, endPoint x: 401, endPoint y: 141, distance: 5.8
click at [401, 141] on div "© Mapbox © OpenStreetMap" at bounding box center [386, 167] width 475 height 266
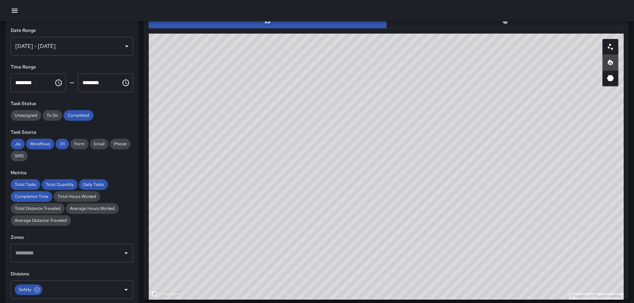
drag, startPoint x: 361, startPoint y: 127, endPoint x: 375, endPoint y: 166, distance: 41.8
click at [370, 172] on div "© Mapbox © OpenStreetMap" at bounding box center [386, 167] width 475 height 266
drag, startPoint x: 377, startPoint y: 159, endPoint x: 411, endPoint y: 189, distance: 46.0
click at [425, 212] on div "© Mapbox © OpenStreetMap" at bounding box center [386, 167] width 475 height 266
drag, startPoint x: 460, startPoint y: 140, endPoint x: 426, endPoint y: 104, distance: 49.7
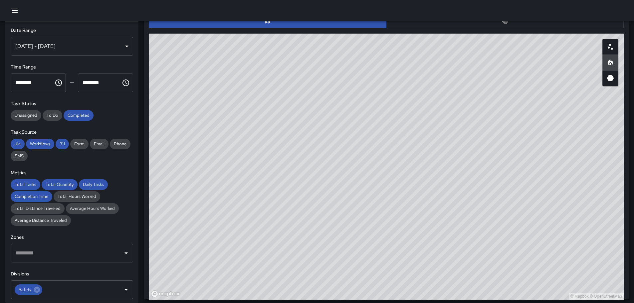
click at [426, 104] on div "© Mapbox © OpenStreetMap" at bounding box center [386, 167] width 475 height 266
drag, startPoint x: 516, startPoint y: 159, endPoint x: 488, endPoint y: 141, distance: 33.2
click at [489, 141] on div "© Mapbox © OpenStreetMap" at bounding box center [386, 167] width 475 height 266
drag, startPoint x: 545, startPoint y: 223, endPoint x: 533, endPoint y: 210, distance: 17.9
click at [533, 210] on div "© Mapbox © OpenStreetMap" at bounding box center [386, 167] width 475 height 266
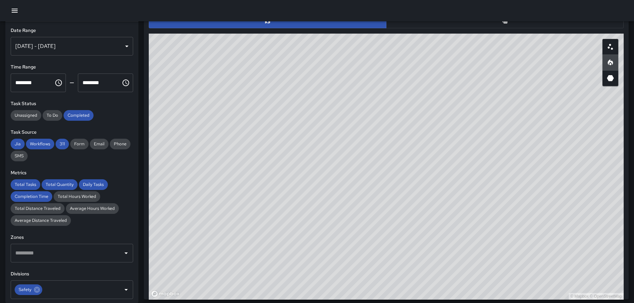
drag, startPoint x: 455, startPoint y: 139, endPoint x: 474, endPoint y: 181, distance: 45.9
click at [474, 181] on div "© Mapbox © OpenStreetMap" at bounding box center [386, 167] width 475 height 266
drag, startPoint x: 453, startPoint y: 151, endPoint x: 489, endPoint y: 183, distance: 48.3
click at [489, 183] on div "© Mapbox © OpenStreetMap" at bounding box center [386, 167] width 475 height 266
drag, startPoint x: 500, startPoint y: 187, endPoint x: 494, endPoint y: 163, distance: 24.0
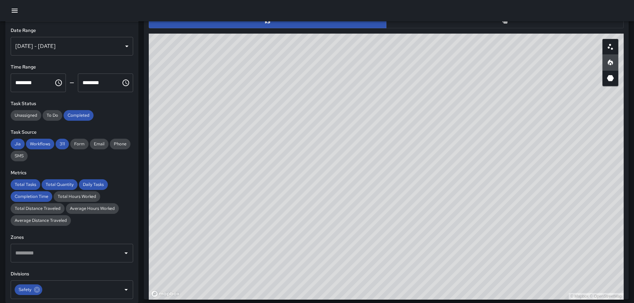
click at [494, 163] on div "© Mapbox © OpenStreetMap" at bounding box center [386, 167] width 475 height 266
drag, startPoint x: 302, startPoint y: 172, endPoint x: 495, endPoint y: 91, distance: 209.1
click at [488, 96] on div "© Mapbox © OpenStreetMap" at bounding box center [386, 167] width 475 height 266
drag, startPoint x: 261, startPoint y: 180, endPoint x: 616, endPoint y: 68, distance: 372.3
click at [581, 77] on div "© Mapbox © OpenStreetMap" at bounding box center [386, 167] width 475 height 266
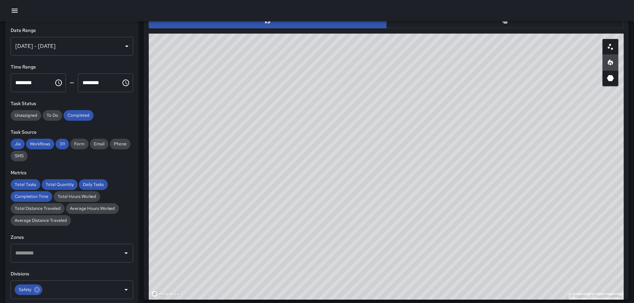
drag, startPoint x: 432, startPoint y: 182, endPoint x: 390, endPoint y: 198, distance: 45.2
click at [387, 197] on div "© Mapbox © OpenStreetMap" at bounding box center [386, 167] width 475 height 266
click at [376, 223] on div "© Mapbox © OpenStreetMap" at bounding box center [386, 167] width 475 height 266
click at [613, 49] on icon "Scatterplot" at bounding box center [610, 47] width 8 height 8
click at [366, 233] on div "© Mapbox © OpenStreetMap" at bounding box center [386, 167] width 475 height 266
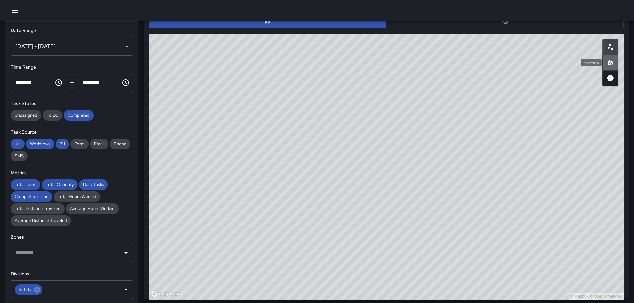
click at [608, 62] on icon "Heatmap" at bounding box center [610, 63] width 8 height 8
click at [607, 82] on icon "3D Heatmap" at bounding box center [610, 78] width 8 height 8
drag, startPoint x: 542, startPoint y: 162, endPoint x: 440, endPoint y: 166, distance: 102.2
click at [444, 167] on div "© Mapbox © OpenStreetMap" at bounding box center [386, 167] width 475 height 266
drag, startPoint x: 343, startPoint y: 213, endPoint x: 353, endPoint y: 196, distance: 19.8
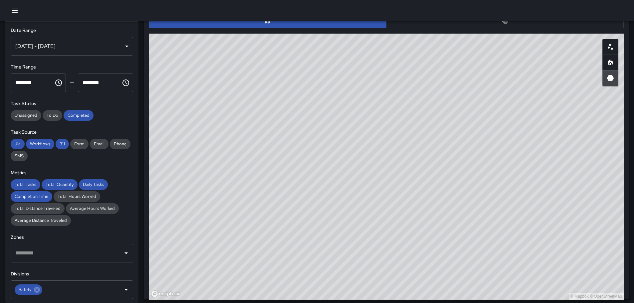
click at [351, 206] on div "© Mapbox © OpenStreetMap" at bounding box center [386, 167] width 475 height 266
drag, startPoint x: 526, startPoint y: 171, endPoint x: 470, endPoint y: 183, distance: 57.8
click at [485, 195] on div "© Mapbox © OpenStreetMap" at bounding box center [386, 167] width 475 height 266
drag, startPoint x: 285, startPoint y: 117, endPoint x: 364, endPoint y: 175, distance: 97.6
click at [331, 203] on div "© Mapbox © OpenStreetMap" at bounding box center [386, 167] width 475 height 266
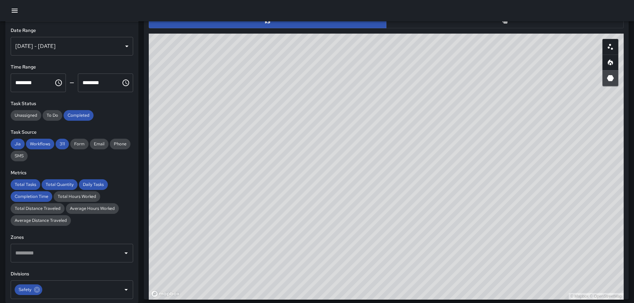
drag, startPoint x: 287, startPoint y: 206, endPoint x: 383, endPoint y: 228, distance: 99.4
click at [363, 229] on div "© Mapbox © OpenStreetMap" at bounding box center [386, 167] width 475 height 266
drag, startPoint x: 351, startPoint y: 255, endPoint x: 417, endPoint y: 217, distance: 76.0
click at [417, 217] on div "© Mapbox © OpenStreetMap" at bounding box center [386, 167] width 475 height 266
drag, startPoint x: 461, startPoint y: 244, endPoint x: 401, endPoint y: 140, distance: 120.3
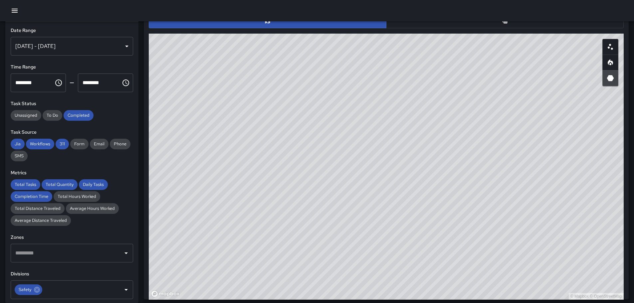
click at [401, 140] on div "© Mapbox © OpenStreetMap" at bounding box center [386, 167] width 475 height 266
drag, startPoint x: 477, startPoint y: 187, endPoint x: 419, endPoint y: 110, distance: 95.8
click at [421, 112] on div "© Mapbox © OpenStreetMap" at bounding box center [386, 167] width 475 height 266
drag, startPoint x: 396, startPoint y: 222, endPoint x: 493, endPoint y: 271, distance: 108.5
click at [502, 281] on div "© Mapbox © OpenStreetMap" at bounding box center [386, 167] width 475 height 266
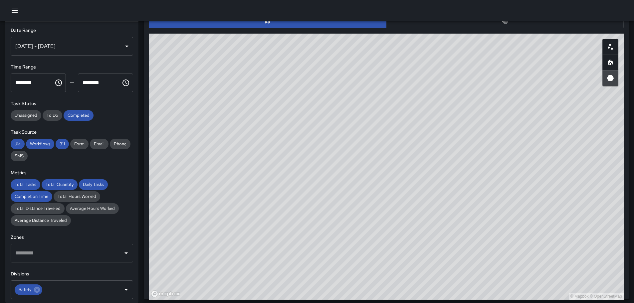
drag, startPoint x: 409, startPoint y: 189, endPoint x: 386, endPoint y: 132, distance: 62.2
click at [395, 139] on div "© Mapbox © OpenStreetMap" at bounding box center [386, 167] width 475 height 266
drag, startPoint x: 297, startPoint y: 165, endPoint x: 420, endPoint y: 218, distance: 133.8
click at [408, 228] on div "© Mapbox © OpenStreetMap" at bounding box center [386, 167] width 475 height 266
drag, startPoint x: 337, startPoint y: 144, endPoint x: 404, endPoint y: 223, distance: 103.9
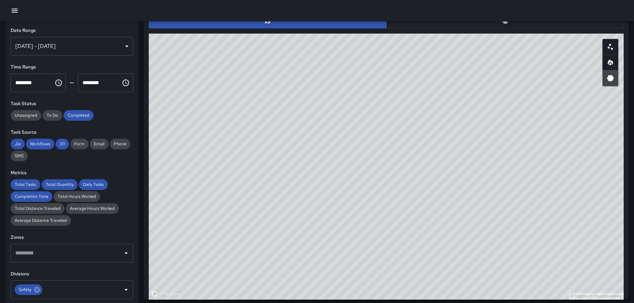
click at [389, 236] on div "© Mapbox © OpenStreetMap" at bounding box center [386, 167] width 475 height 266
drag, startPoint x: 221, startPoint y: 187, endPoint x: 421, endPoint y: 218, distance: 202.1
click at [421, 218] on div "© Mapbox © OpenStreetMap" at bounding box center [386, 167] width 475 height 266
drag, startPoint x: 405, startPoint y: 166, endPoint x: 454, endPoint y: 234, distance: 84.1
click at [455, 237] on div "© Mapbox © OpenStreetMap" at bounding box center [386, 167] width 475 height 266
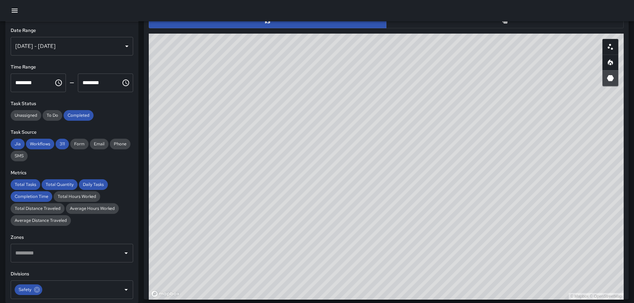
drag, startPoint x: 608, startPoint y: 199, endPoint x: 433, endPoint y: 175, distance: 177.2
click at [405, 174] on div "Task Map and Details Export CSV Export Images ID Address Division Category Comp…" at bounding box center [386, 145] width 485 height 308
drag, startPoint x: 542, startPoint y: 194, endPoint x: 317, endPoint y: 159, distance: 228.4
click at [323, 166] on div "© Mapbox © OpenStreetMap" at bounding box center [386, 167] width 475 height 266
drag, startPoint x: 414, startPoint y: 171, endPoint x: 334, endPoint y: 115, distance: 97.4
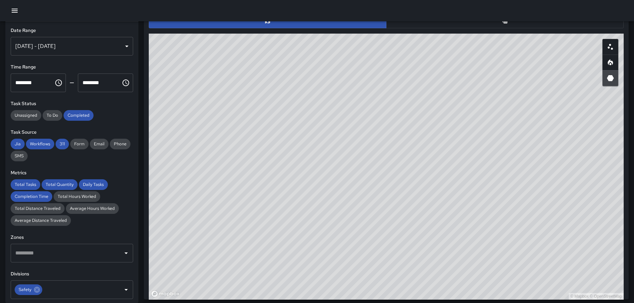
click at [334, 115] on div "© Mapbox © OpenStreetMap" at bounding box center [386, 167] width 475 height 266
drag, startPoint x: 356, startPoint y: 130, endPoint x: 365, endPoint y: 177, distance: 47.3
click at [361, 177] on div "© Mapbox © OpenStreetMap" at bounding box center [386, 167] width 475 height 266
drag, startPoint x: 374, startPoint y: 282, endPoint x: 439, endPoint y: 159, distance: 139.2
click at [439, 159] on div "© Mapbox © OpenStreetMap" at bounding box center [386, 167] width 475 height 266
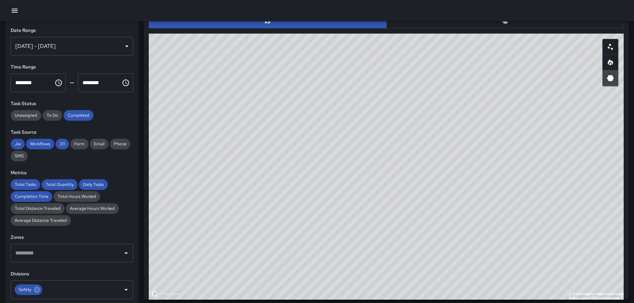
drag, startPoint x: 429, startPoint y: 227, endPoint x: 372, endPoint y: 133, distance: 109.5
click at [372, 133] on div "© Mapbox © OpenStreetMap" at bounding box center [386, 167] width 475 height 266
drag, startPoint x: 320, startPoint y: 140, endPoint x: 367, endPoint y: 200, distance: 75.9
click at [367, 200] on div "© Mapbox © OpenStreetMap" at bounding box center [386, 167] width 475 height 266
drag, startPoint x: 417, startPoint y: 229, endPoint x: 435, endPoint y: 255, distance: 31.8
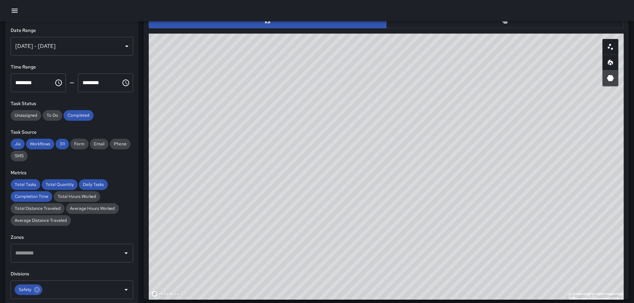
click at [437, 259] on div "© Mapbox © OpenStreetMap" at bounding box center [386, 167] width 475 height 266
drag, startPoint x: 401, startPoint y: 220, endPoint x: 367, endPoint y: 166, distance: 63.3
click at [367, 166] on div "© Mapbox © OpenStreetMap" at bounding box center [386, 167] width 475 height 266
drag, startPoint x: 333, startPoint y: 208, endPoint x: 377, endPoint y: 236, distance: 51.8
click at [384, 264] on div "© Mapbox © OpenStreetMap" at bounding box center [386, 167] width 475 height 266
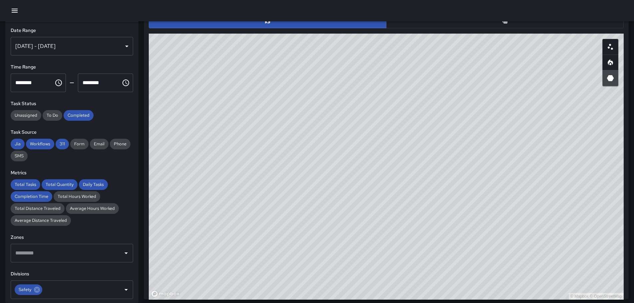
drag, startPoint x: 365, startPoint y: 183, endPoint x: 365, endPoint y: 188, distance: 4.7
click at [365, 188] on div "© Mapbox © OpenStreetMap" at bounding box center [386, 167] width 475 height 266
click at [614, 60] on icon "Heatmap" at bounding box center [610, 63] width 8 height 8
drag, startPoint x: 540, startPoint y: 199, endPoint x: 523, endPoint y: 155, distance: 47.1
click at [523, 155] on div "© Mapbox © OpenStreetMap" at bounding box center [386, 167] width 475 height 266
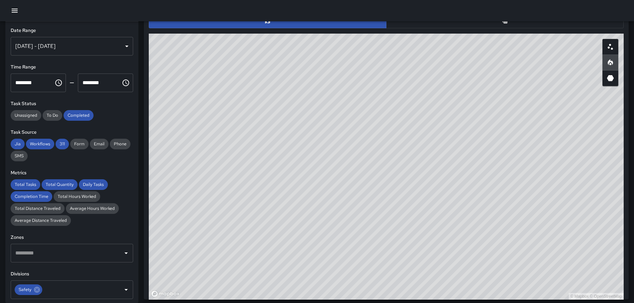
drag, startPoint x: 436, startPoint y: 199, endPoint x: 435, endPoint y: 130, distance: 68.6
click at [435, 130] on div "© Mapbox © OpenStreetMap" at bounding box center [386, 167] width 475 height 266
click at [610, 81] on icon "3D Heatmap" at bounding box center [610, 78] width 7 height 6
drag, startPoint x: 337, startPoint y: 129, endPoint x: 434, endPoint y: 119, distance: 97.4
click at [433, 119] on div "© Mapbox © OpenStreetMap" at bounding box center [386, 167] width 475 height 266
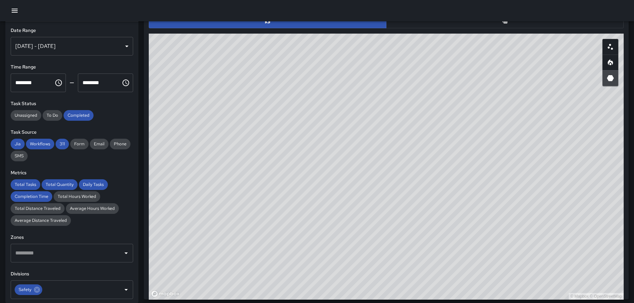
drag, startPoint x: 310, startPoint y: 173, endPoint x: 316, endPoint y: 278, distance: 104.7
click at [326, 303] on html "**********" at bounding box center [317, 122] width 634 height 940
drag, startPoint x: 274, startPoint y: 134, endPoint x: 263, endPoint y: 117, distance: 20.5
click at [263, 117] on div "© Mapbox © OpenStreetMap" at bounding box center [386, 167] width 475 height 266
drag, startPoint x: 347, startPoint y: 191, endPoint x: 314, endPoint y: 132, distance: 67.5
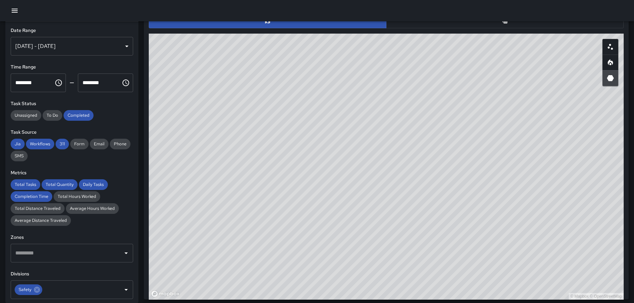
click at [313, 132] on div "© Mapbox © OpenStreetMap" at bounding box center [386, 167] width 475 height 266
drag, startPoint x: 503, startPoint y: 273, endPoint x: 488, endPoint y: 196, distance: 78.6
click at [489, 198] on div "© Mapbox © OpenStreetMap" at bounding box center [386, 167] width 475 height 266
drag, startPoint x: 517, startPoint y: 144, endPoint x: 519, endPoint y: 179, distance: 34.7
click at [523, 181] on div "© Mapbox © OpenStreetMap" at bounding box center [386, 167] width 475 height 266
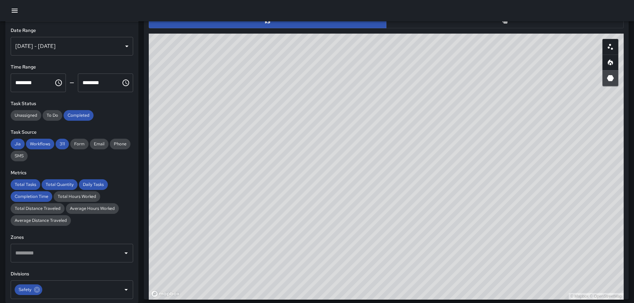
drag, startPoint x: 549, startPoint y: 203, endPoint x: 511, endPoint y: 157, distance: 59.8
click at [511, 157] on div "© Mapbox © OpenStreetMap" at bounding box center [386, 167] width 475 height 266
click at [430, 144] on div "© Mapbox © OpenStreetMap" at bounding box center [386, 167] width 475 height 266
drag, startPoint x: 332, startPoint y: 204, endPoint x: 333, endPoint y: 217, distance: 13.0
click at [333, 217] on div "© Mapbox © OpenStreetMap" at bounding box center [386, 167] width 475 height 266
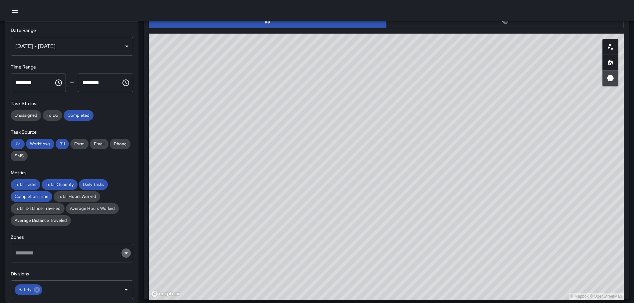
click at [122, 253] on icon "Open" at bounding box center [126, 253] width 8 height 8
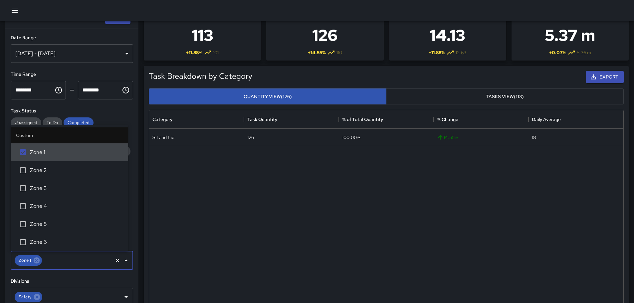
scroll to position [0, 0]
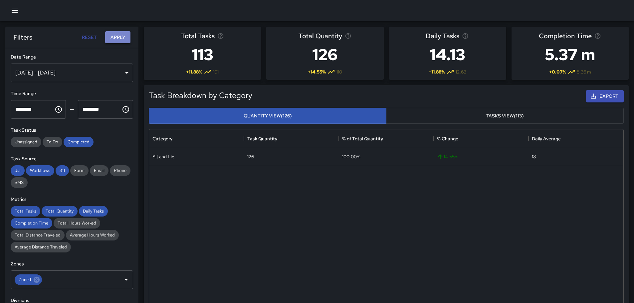
click at [119, 34] on button "Apply" at bounding box center [117, 37] width 25 height 12
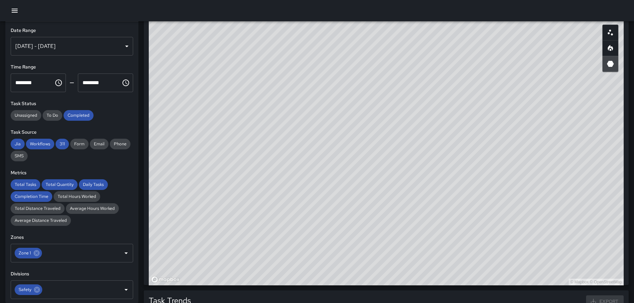
scroll to position [364, 0]
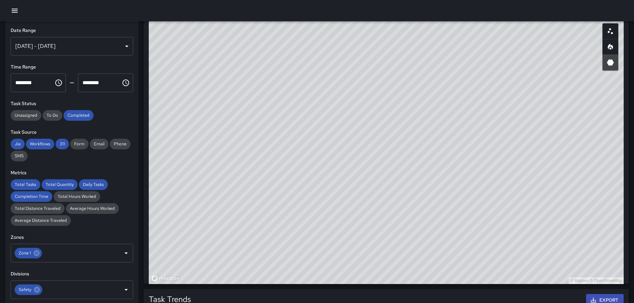
drag, startPoint x: 323, startPoint y: 172, endPoint x: 288, endPoint y: 262, distance: 96.0
click at [299, 273] on div "© Mapbox © OpenStreetMap" at bounding box center [386, 151] width 475 height 266
drag, startPoint x: 224, startPoint y: 149, endPoint x: 256, endPoint y: 222, distance: 79.3
click at [256, 222] on div "© Mapbox © OpenStreetMap" at bounding box center [386, 151] width 475 height 266
click at [201, 53] on div "© Mapbox © OpenStreetMap" at bounding box center [386, 151] width 475 height 266
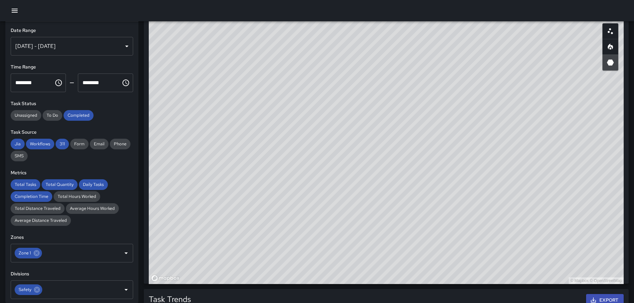
drag, startPoint x: 201, startPoint y: 53, endPoint x: 259, endPoint y: 184, distance: 143.3
click at [256, 187] on div "© Mapbox © OpenStreetMap" at bounding box center [386, 151] width 475 height 266
drag, startPoint x: 363, startPoint y: 230, endPoint x: 320, endPoint y: 77, distance: 158.4
click at [320, 77] on div "© Mapbox © OpenStreetMap" at bounding box center [386, 151] width 475 height 266
drag, startPoint x: 429, startPoint y: 127, endPoint x: 381, endPoint y: 143, distance: 50.4
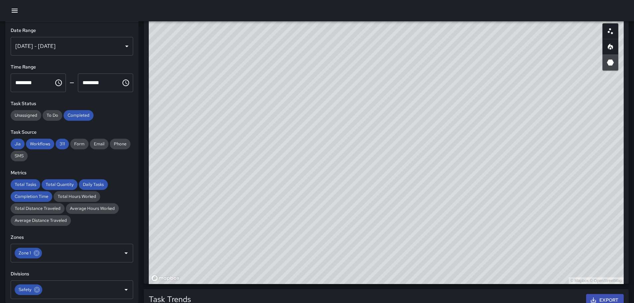
click at [381, 143] on div "© Mapbox © OpenStreetMap" at bounding box center [386, 151] width 475 height 266
click at [457, 212] on div "© Mapbox © OpenStreetMap" at bounding box center [386, 151] width 475 height 266
drag, startPoint x: 311, startPoint y: 212, endPoint x: 407, endPoint y: -40, distance: 270.3
click at [407, 0] on html "**********" at bounding box center [317, 106] width 634 height 940
drag, startPoint x: 519, startPoint y: 175, endPoint x: 494, endPoint y: 184, distance: 25.8
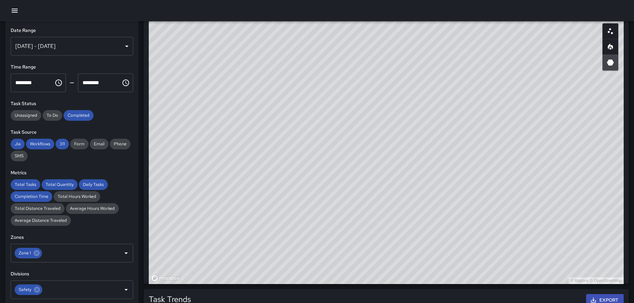
click at [494, 184] on div "© Mapbox © OpenStreetMap" at bounding box center [386, 151] width 475 height 266
click at [441, 238] on div "© Mapbox © OpenStreetMap" at bounding box center [386, 151] width 475 height 266
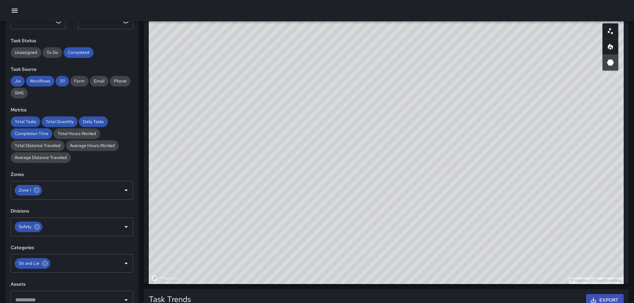
scroll to position [66, 0]
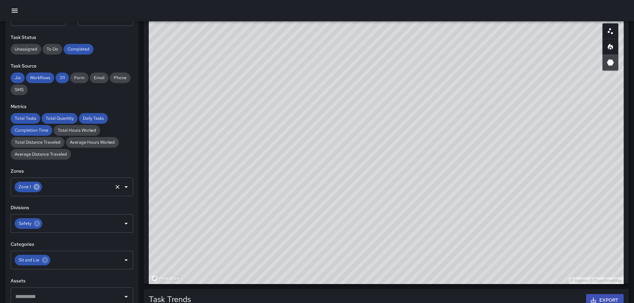
click at [38, 187] on icon at bounding box center [37, 187] width 6 height 6
click at [122, 188] on icon "Open" at bounding box center [126, 187] width 8 height 8
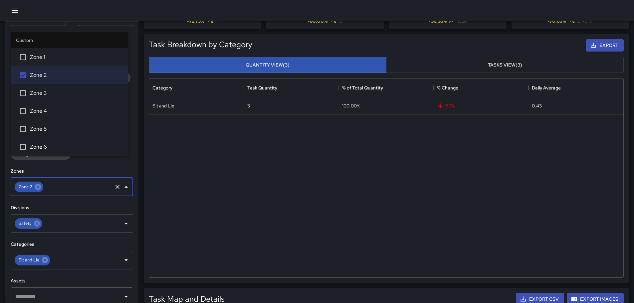
scroll to position [0, 0]
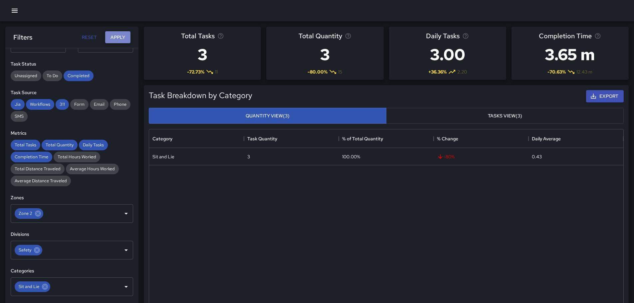
click at [117, 39] on button "Apply" at bounding box center [117, 37] width 25 height 12
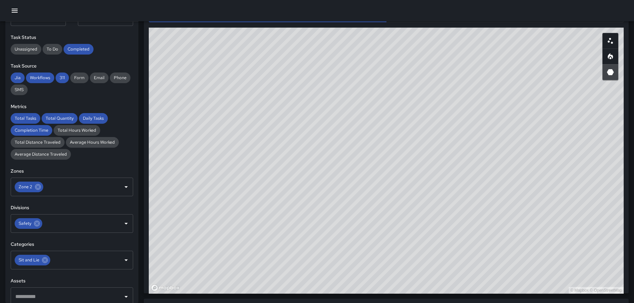
scroll to position [354, 0]
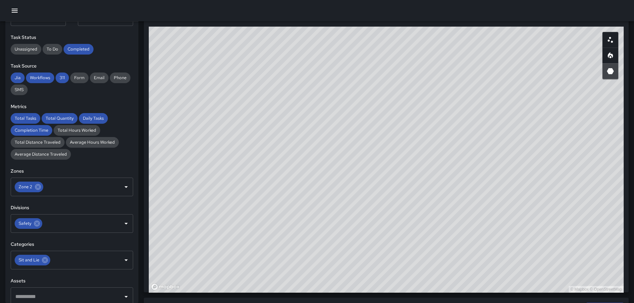
drag, startPoint x: 167, startPoint y: 89, endPoint x: 273, endPoint y: 172, distance: 135.1
click at [272, 174] on div "© Mapbox © OpenStreetMap" at bounding box center [386, 160] width 475 height 266
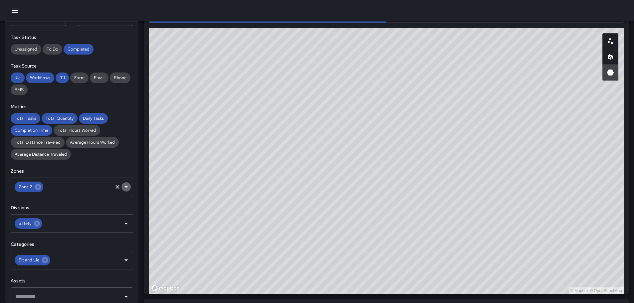
click at [122, 186] on icon "Open" at bounding box center [126, 187] width 8 height 8
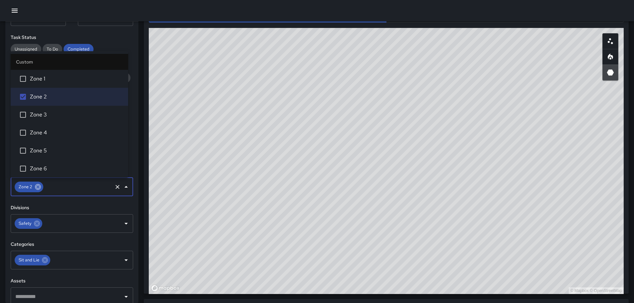
click at [36, 186] on icon at bounding box center [38, 187] width 6 height 6
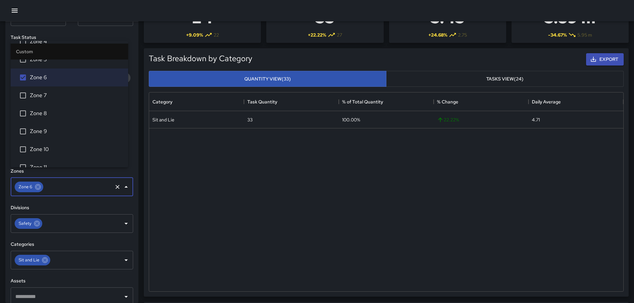
scroll to position [0, 0]
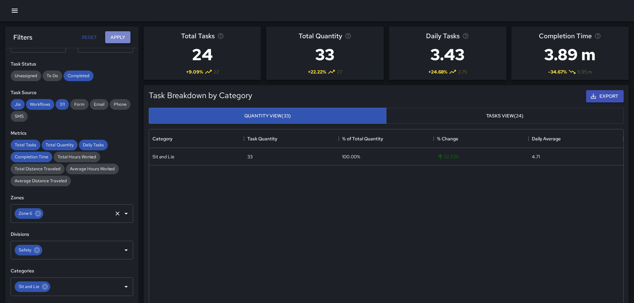
click at [119, 37] on button "Apply" at bounding box center [117, 37] width 25 height 12
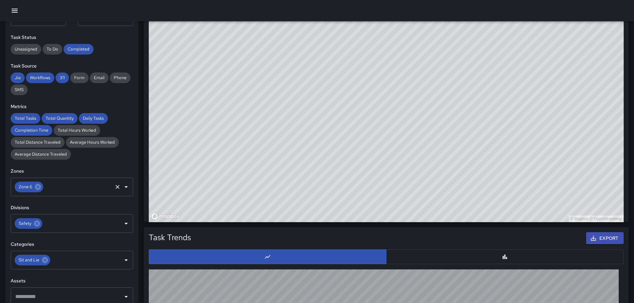
scroll to position [422, 0]
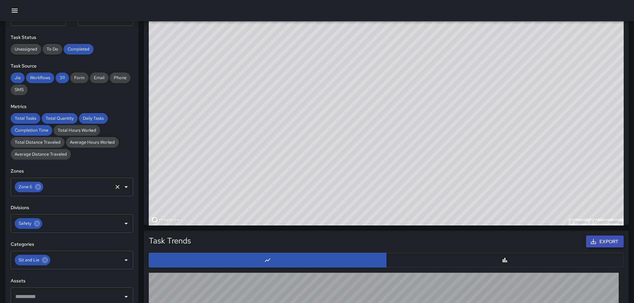
drag, startPoint x: 546, startPoint y: 164, endPoint x: 443, endPoint y: 57, distance: 148.3
click at [432, 40] on div "© Mapbox © OpenStreetMap" at bounding box center [386, 92] width 475 height 266
drag, startPoint x: 412, startPoint y: 112, endPoint x: 394, endPoint y: 227, distance: 117.0
click at [395, 227] on div "Total Tasks 7 -46.15 % 13 Total Quantity 7 -46.15 % 13 Daily Tasks 1.75 -19.23 …" at bounding box center [385, 58] width 495 height 919
drag, startPoint x: 436, startPoint y: 172, endPoint x: 409, endPoint y: 47, distance: 127.8
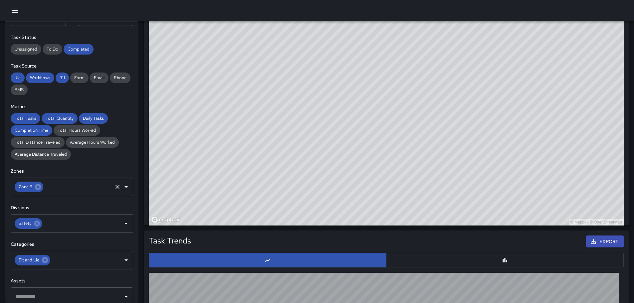
click at [409, 47] on div "© Mapbox © OpenStreetMap" at bounding box center [386, 92] width 475 height 266
drag, startPoint x: 289, startPoint y: 106, endPoint x: 323, endPoint y: 137, distance: 46.2
click at [321, 143] on div "© Mapbox © OpenStreetMap" at bounding box center [386, 92] width 475 height 266
click at [38, 187] on icon at bounding box center [37, 186] width 7 height 7
click at [122, 189] on icon "Open" at bounding box center [126, 187] width 8 height 8
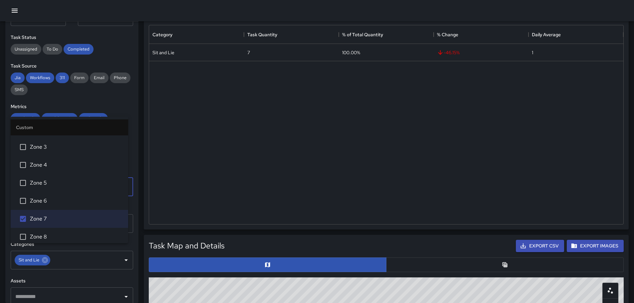
scroll to position [0, 0]
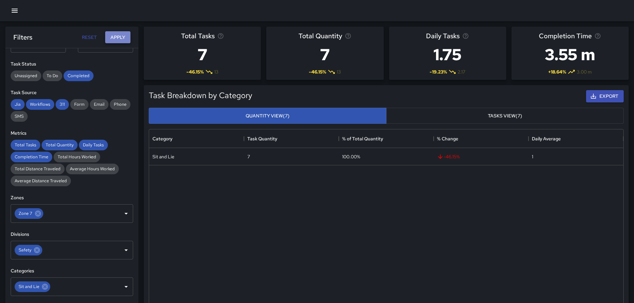
click at [120, 35] on button "Apply" at bounding box center [117, 37] width 25 height 12
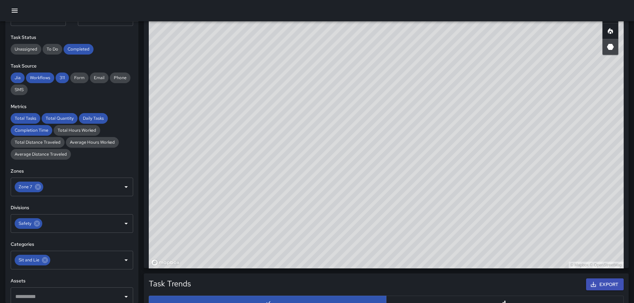
scroll to position [378, 0]
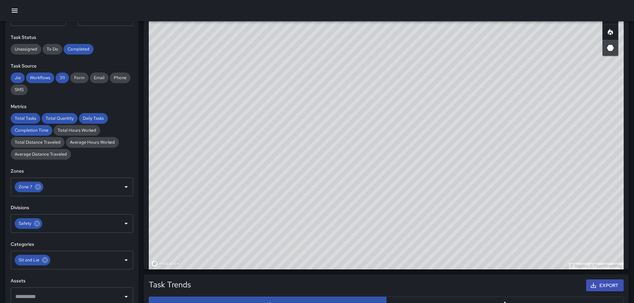
drag, startPoint x: 538, startPoint y: 176, endPoint x: 512, endPoint y: 125, distance: 57.0
click at [512, 126] on div "© Mapbox © OpenStreetMap" at bounding box center [386, 136] width 475 height 266
drag, startPoint x: 372, startPoint y: 126, endPoint x: 387, endPoint y: 143, distance: 22.2
click at [386, 144] on div "© Mapbox © OpenStreetMap" at bounding box center [386, 136] width 475 height 266
drag, startPoint x: 344, startPoint y: 118, endPoint x: 550, endPoint y: 0, distance: 237.2
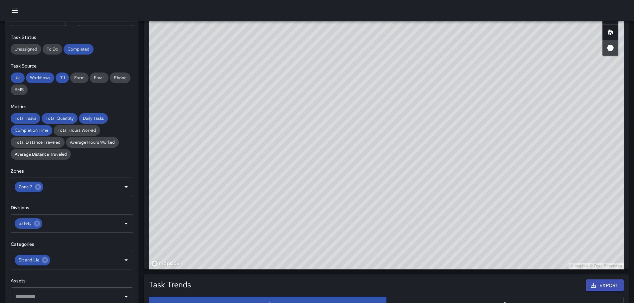
click at [550, 0] on div "**********" at bounding box center [317, 92] width 634 height 940
drag, startPoint x: 437, startPoint y: 84, endPoint x: 391, endPoint y: 182, distance: 108.2
click at [378, 198] on div "© Mapbox © OpenStreetMap" at bounding box center [386, 136] width 475 height 266
drag, startPoint x: 539, startPoint y: 179, endPoint x: 483, endPoint y: 84, distance: 110.4
click at [482, 85] on div "© Mapbox © OpenStreetMap" at bounding box center [386, 136] width 475 height 266
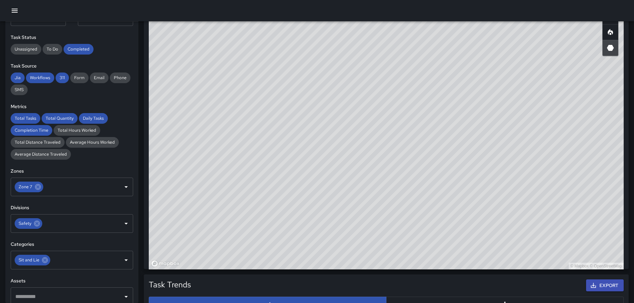
drag, startPoint x: 470, startPoint y: 98, endPoint x: 464, endPoint y: 90, distance: 10.3
click at [464, 90] on div "© Mapbox © OpenStreetMap" at bounding box center [386, 136] width 475 height 266
drag, startPoint x: 619, startPoint y: 127, endPoint x: 554, endPoint y: 173, distance: 79.4
click at [554, 172] on div "Task Map and Details Export CSV Export Images ID Address Division 7e372290 2537…" at bounding box center [386, 115] width 485 height 308
drag, startPoint x: 433, startPoint y: 107, endPoint x: 370, endPoint y: 179, distance: 95.5
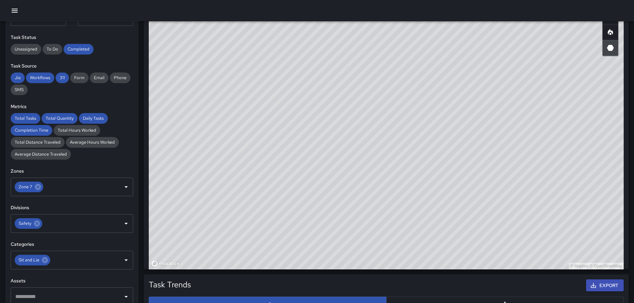
click at [365, 188] on div "© Mapbox © OpenStreetMap" at bounding box center [386, 136] width 475 height 266
click at [124, 186] on icon "Open" at bounding box center [125, 187] width 3 height 2
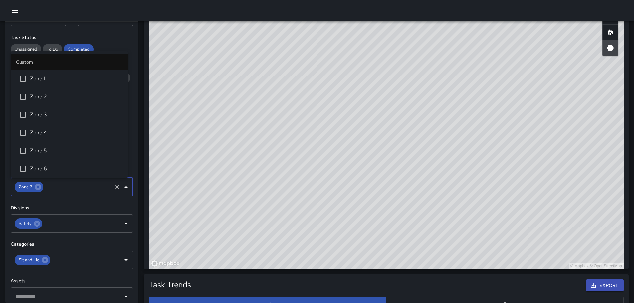
scroll to position [18, 0]
click at [35, 186] on icon at bounding box center [38, 187] width 6 height 6
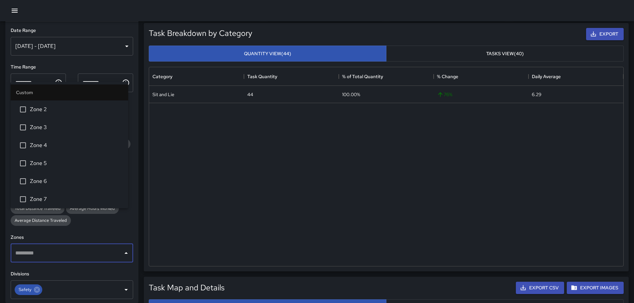
scroll to position [0, 0]
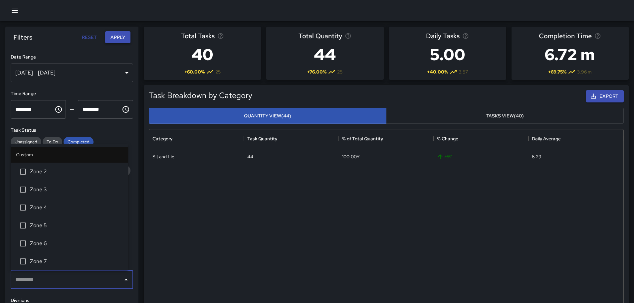
click at [126, 38] on button "Apply" at bounding box center [117, 37] width 25 height 12
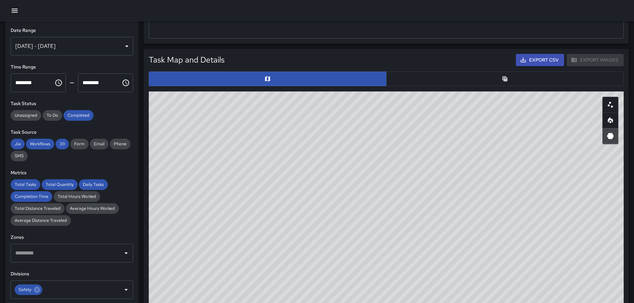
scroll to position [351, 0]
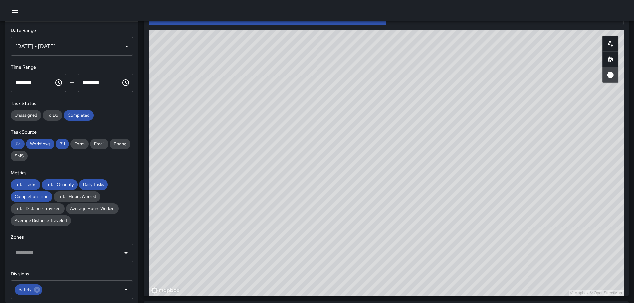
drag, startPoint x: 384, startPoint y: 135, endPoint x: 403, endPoint y: 176, distance: 45.4
click at [403, 176] on div "© Mapbox © OpenStreetMap" at bounding box center [386, 163] width 475 height 266
drag, startPoint x: 232, startPoint y: 97, endPoint x: 256, endPoint y: 157, distance: 64.5
click at [255, 159] on div "© Mapbox © OpenStreetMap" at bounding box center [386, 163] width 475 height 266
drag, startPoint x: 254, startPoint y: 151, endPoint x: 238, endPoint y: 148, distance: 16.9
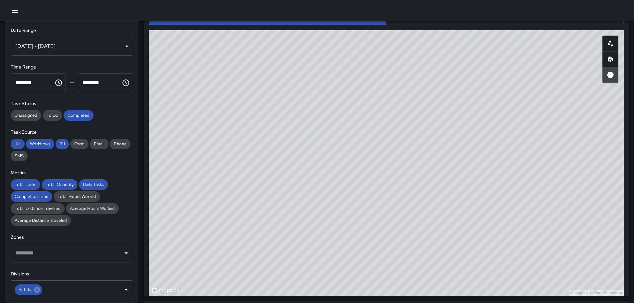
click at [239, 150] on div "© Mapbox © OpenStreetMap" at bounding box center [386, 163] width 475 height 266
drag, startPoint x: 377, startPoint y: 161, endPoint x: 363, endPoint y: 123, distance: 40.5
click at [363, 124] on div "© Mapbox © OpenStreetMap" at bounding box center [386, 163] width 475 height 266
drag, startPoint x: 412, startPoint y: 120, endPoint x: 402, endPoint y: 114, distance: 12.0
click at [403, 114] on div "© Mapbox © OpenStreetMap" at bounding box center [386, 163] width 475 height 266
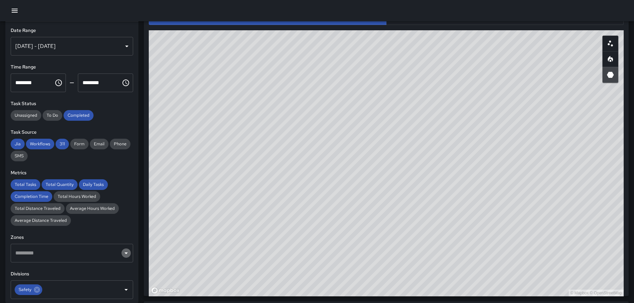
click at [122, 256] on icon "Open" at bounding box center [126, 253] width 8 height 8
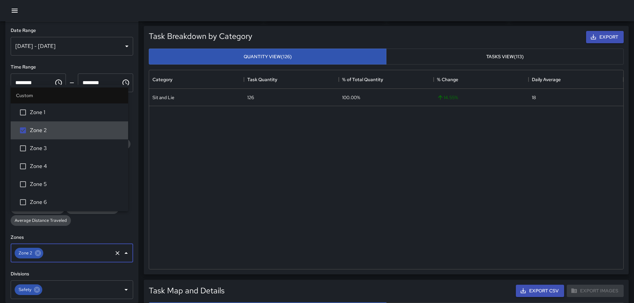
scroll to position [0, 0]
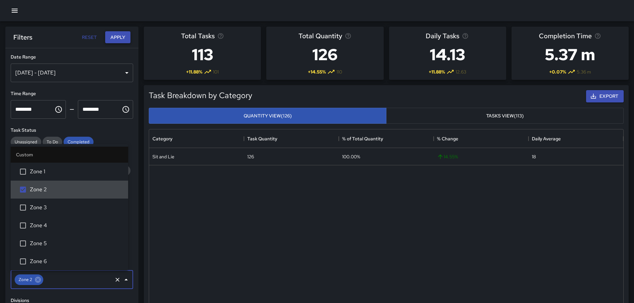
click at [115, 36] on button "Apply" at bounding box center [117, 37] width 25 height 12
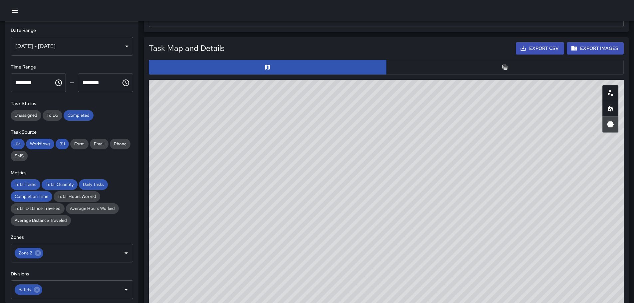
scroll to position [310, 0]
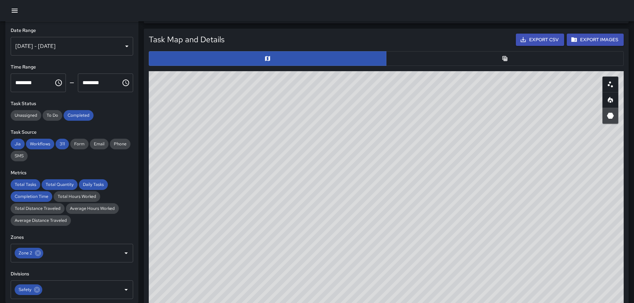
drag, startPoint x: 316, startPoint y: 149, endPoint x: 420, endPoint y: 233, distance: 133.7
click at [447, 254] on div "© Mapbox © OpenStreetMap" at bounding box center [386, 204] width 475 height 266
drag, startPoint x: 264, startPoint y: 209, endPoint x: 377, endPoint y: 198, distance: 113.7
click at [385, 200] on div "© Mapbox © OpenStreetMap" at bounding box center [386, 204] width 475 height 266
click at [38, 253] on icon at bounding box center [38, 253] width 6 height 6
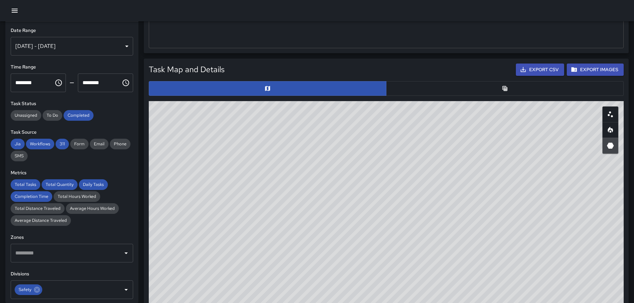
scroll to position [0, 0]
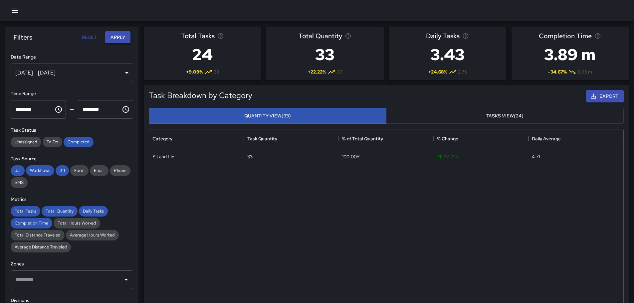
click at [117, 39] on button "Apply" at bounding box center [117, 37] width 25 height 12
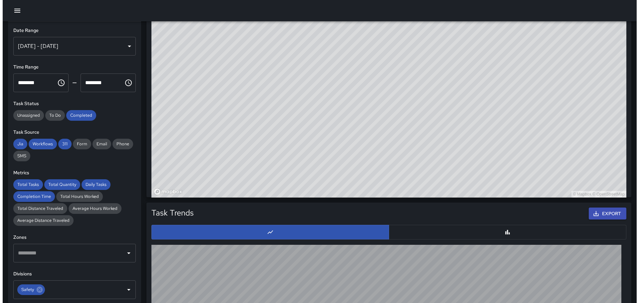
scroll to position [443, 0]
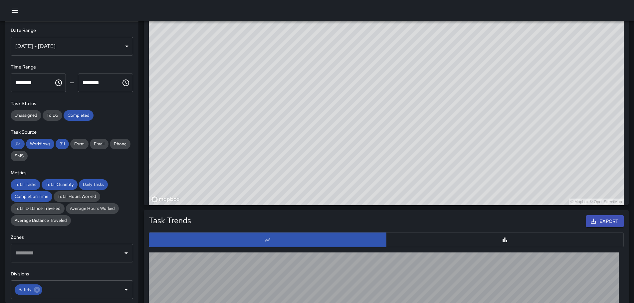
drag, startPoint x: 453, startPoint y: 167, endPoint x: 296, endPoint y: 178, distance: 157.8
click at [303, 183] on div "© Mapbox © OpenStreetMap" at bounding box center [386, 72] width 475 height 266
drag, startPoint x: 313, startPoint y: 161, endPoint x: 301, endPoint y: 163, distance: 12.1
click at [300, 162] on div "© Mapbox © OpenStreetMap" at bounding box center [386, 72] width 475 height 266
drag, startPoint x: 478, startPoint y: 158, endPoint x: 423, endPoint y: 121, distance: 65.9
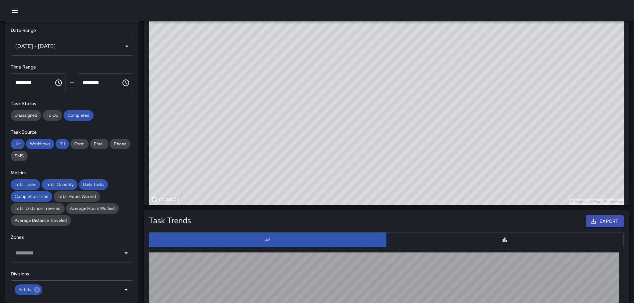
click at [426, 113] on div "© Mapbox © OpenStreetMap" at bounding box center [386, 72] width 475 height 266
drag, startPoint x: 384, startPoint y: 133, endPoint x: 388, endPoint y: 136, distance: 5.2
click at [388, 136] on div "© Mapbox © OpenStreetMap" at bounding box center [386, 72] width 475 height 266
drag, startPoint x: 384, startPoint y: 129, endPoint x: 378, endPoint y: 78, distance: 51.6
click at [423, 162] on div "© Mapbox © OpenStreetMap" at bounding box center [386, 72] width 475 height 266
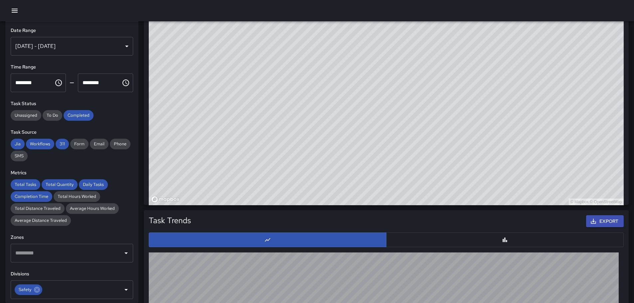
drag, startPoint x: 329, startPoint y: 55, endPoint x: 408, endPoint y: 138, distance: 114.4
click at [408, 138] on div "© Mapbox © OpenStreetMap" at bounding box center [386, 72] width 475 height 266
drag, startPoint x: 343, startPoint y: 110, endPoint x: 348, endPoint y: 133, distance: 24.0
click at [348, 138] on div "© Mapbox © OpenStreetMap" at bounding box center [386, 72] width 475 height 266
drag, startPoint x: 409, startPoint y: 86, endPoint x: 407, endPoint y: 96, distance: 10.9
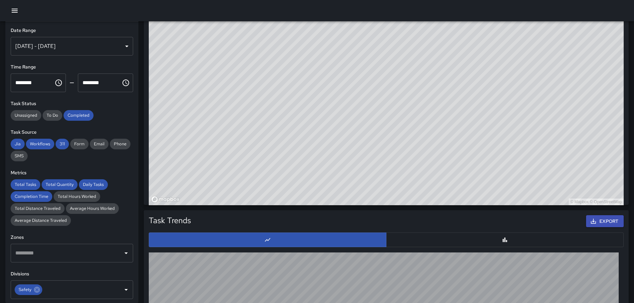
click at [407, 96] on div "© Mapbox © OpenStreetMap" at bounding box center [386, 72] width 475 height 266
drag, startPoint x: 336, startPoint y: 133, endPoint x: 405, endPoint y: 134, distance: 68.2
click at [405, 134] on div "© Mapbox © OpenStreetMap" at bounding box center [386, 72] width 475 height 266
click at [17, 8] on icon "button" at bounding box center [15, 11] width 8 height 8
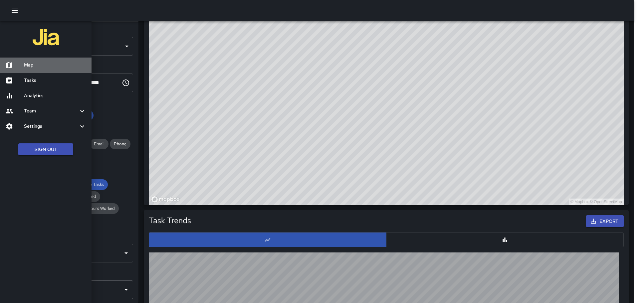
click at [24, 65] on h6 "Map" at bounding box center [55, 65] width 62 height 7
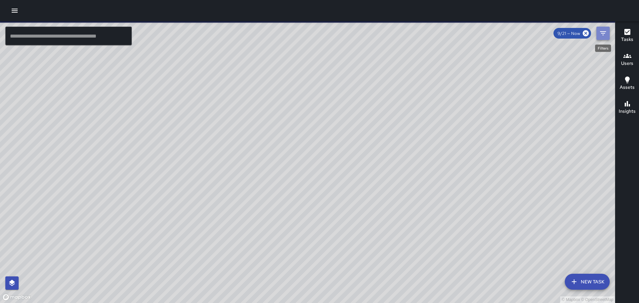
click at [607, 32] on icon "Filters" at bounding box center [603, 33] width 8 height 8
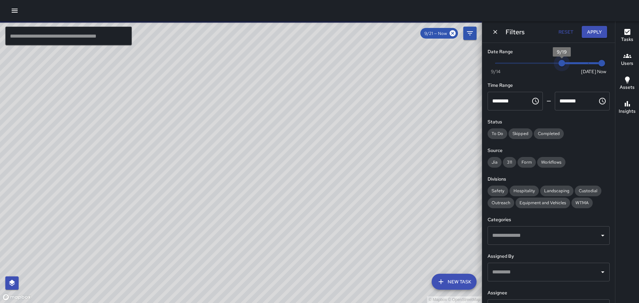
type input "*"
drag, startPoint x: 585, startPoint y: 61, endPoint x: 590, endPoint y: 61, distance: 5.0
click at [467, 65] on div "© Mapbox © OpenStreetMap ​ New Task 9/21 — Now Map Layers Tasks Users Assets Lo…" at bounding box center [319, 162] width 639 height 282
type input "*"
drag, startPoint x: 598, startPoint y: 61, endPoint x: 572, endPoint y: 60, distance: 26.3
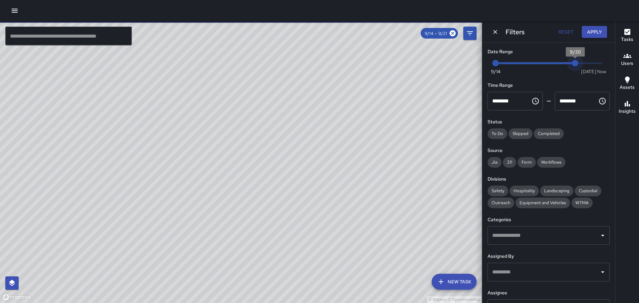
click at [572, 60] on span "9/20" at bounding box center [575, 63] width 7 height 7
drag, startPoint x: 495, startPoint y: 161, endPoint x: 502, endPoint y: 161, distance: 7.7
click at [497, 161] on span "Jia" at bounding box center [494, 162] width 14 height 6
click at [506, 161] on span "311" at bounding box center [509, 162] width 13 height 6
drag, startPoint x: 522, startPoint y: 161, endPoint x: 544, endPoint y: 159, distance: 21.8
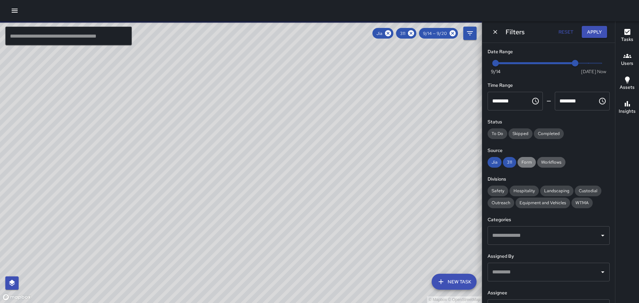
click at [522, 161] on span "Form" at bounding box center [526, 162] width 18 height 6
click at [553, 157] on div "Workflows" at bounding box center [551, 162] width 28 height 11
click at [552, 132] on span "Completed" at bounding box center [549, 134] width 30 height 6
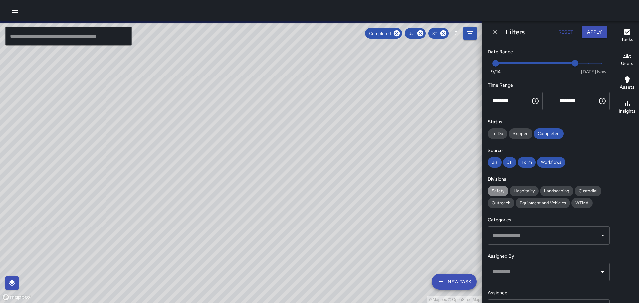
click at [497, 191] on span "Safety" at bounding box center [497, 191] width 21 height 6
click at [599, 237] on icon "Open" at bounding box center [603, 236] width 8 height 8
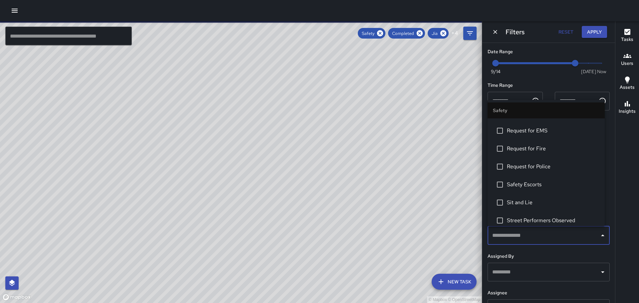
scroll to position [299, 0]
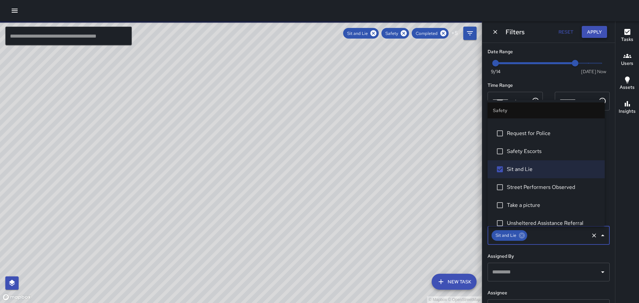
click at [590, 31] on button "Apply" at bounding box center [594, 32] width 25 height 12
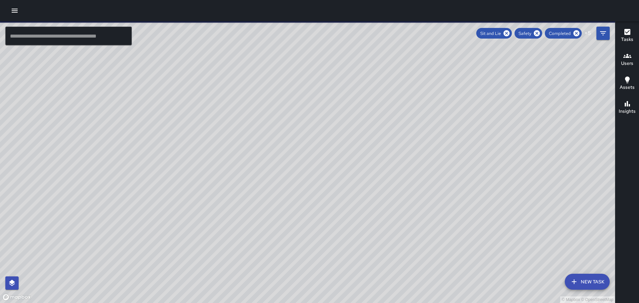
click at [630, 34] on icon "button" at bounding box center [627, 32] width 8 height 8
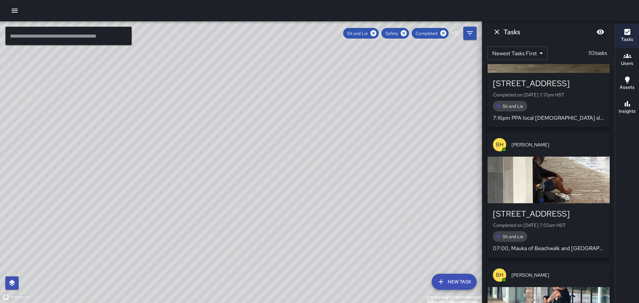
scroll to position [326, 0]
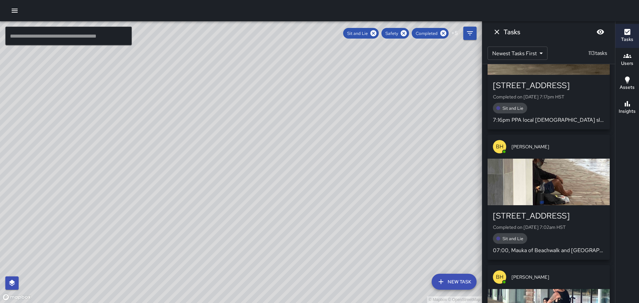
click at [534, 187] on div "button" at bounding box center [548, 182] width 122 height 47
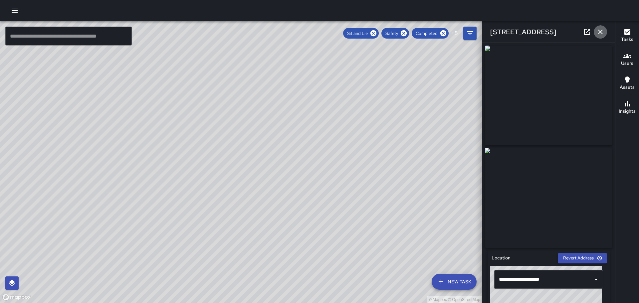
click at [600, 31] on icon "button" at bounding box center [600, 32] width 8 height 8
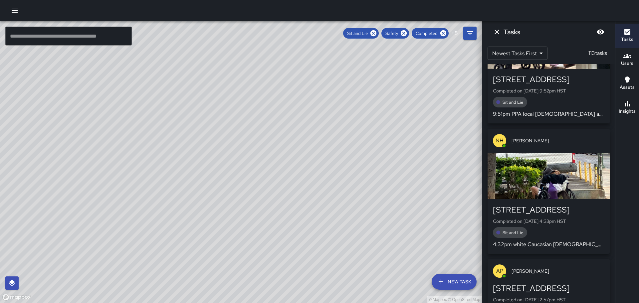
scroll to position [725, 0]
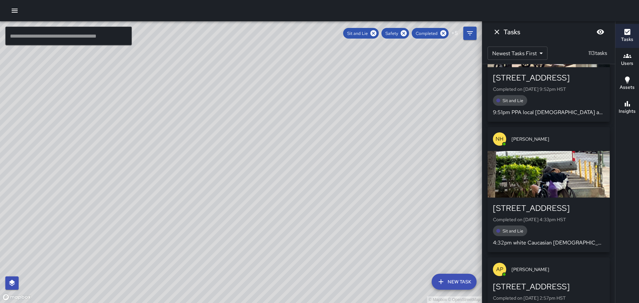
click at [553, 177] on div "button" at bounding box center [548, 174] width 122 height 47
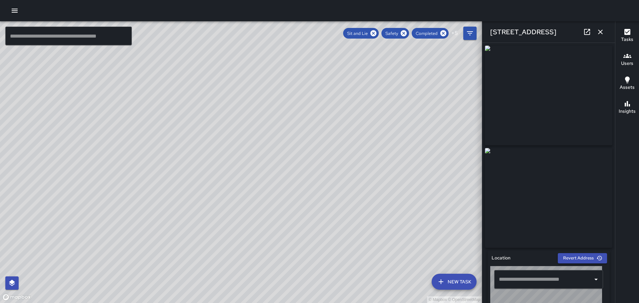
type input "**********"
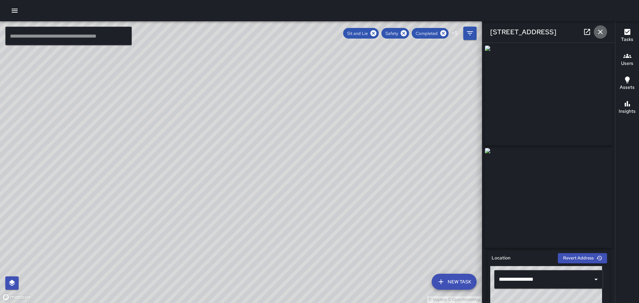
click at [603, 30] on icon "button" at bounding box center [600, 32] width 8 height 8
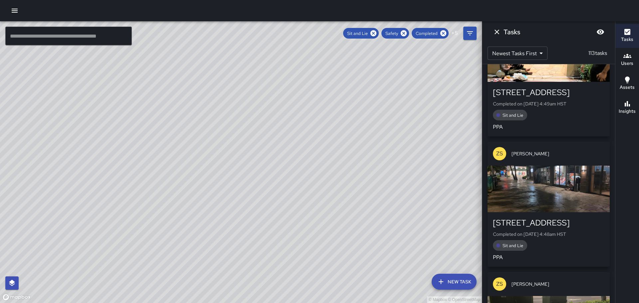
scroll to position [1031, 0]
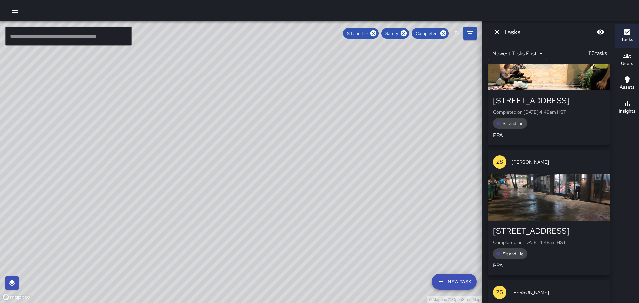
click at [610, 225] on div "ZS [PERSON_NAME] 2537-[GEOGRAPHIC_DATA] Completed on [DATE] 11:35pm HST Sit and…" at bounding box center [548, 183] width 133 height 239
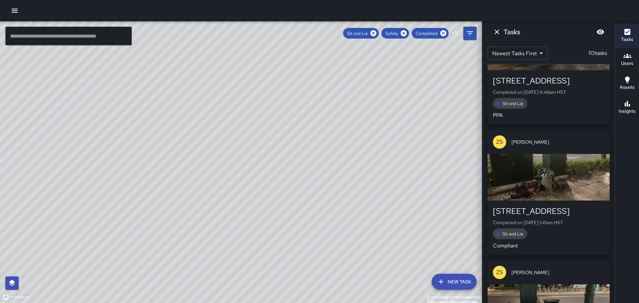
scroll to position [1201, 0]
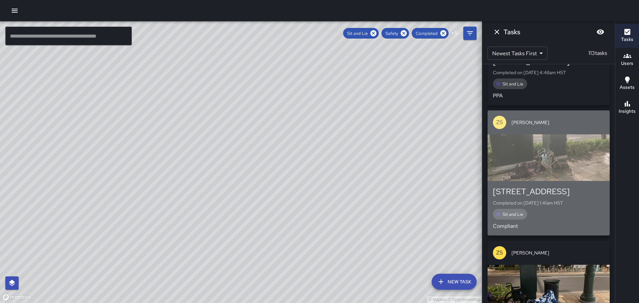
click at [555, 163] on div "button" at bounding box center [548, 157] width 122 height 47
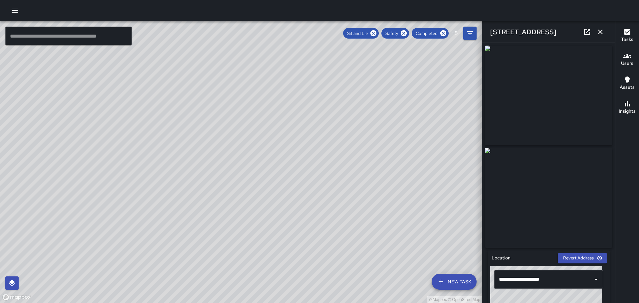
click at [601, 31] on icon "button" at bounding box center [600, 32] width 5 height 5
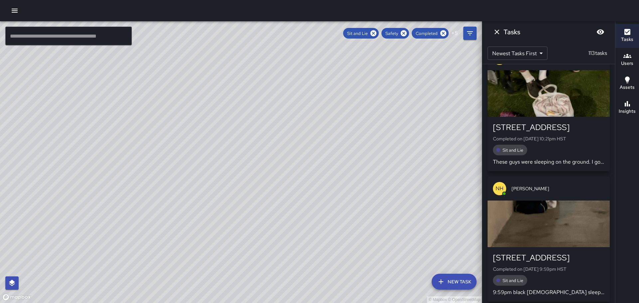
scroll to position [1671, 0]
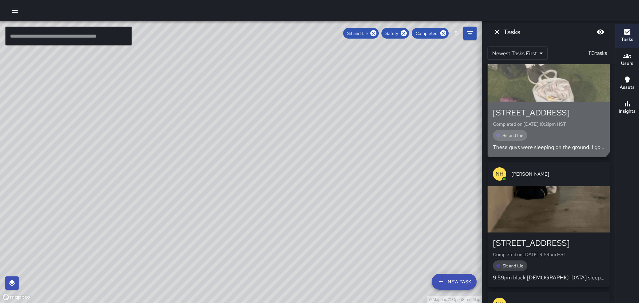
click at [525, 79] on div "button" at bounding box center [548, 79] width 122 height 47
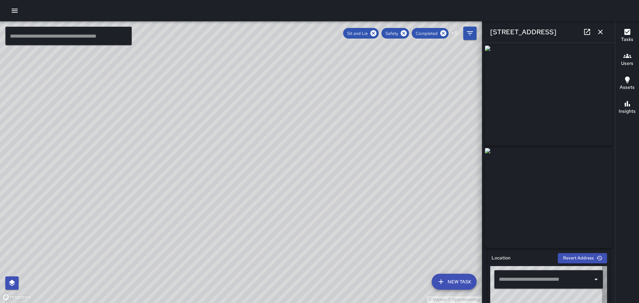
type input "**********"
click at [600, 31] on icon "button" at bounding box center [600, 32] width 8 height 8
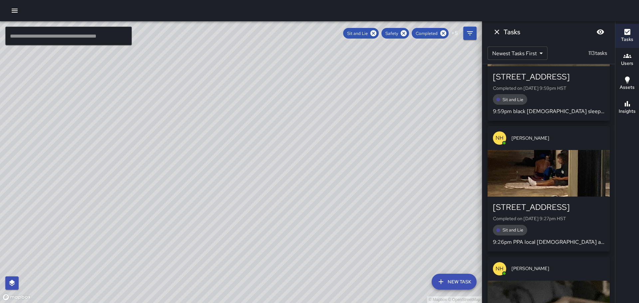
scroll to position [1871, 0]
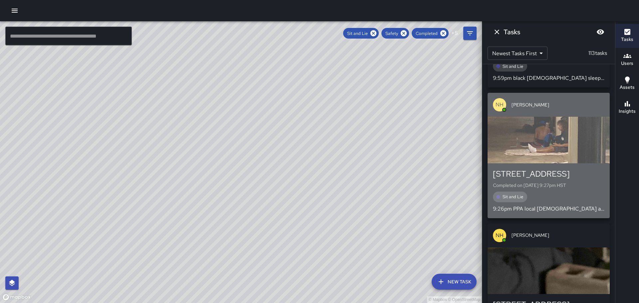
click at [557, 149] on div "button" at bounding box center [548, 140] width 122 height 47
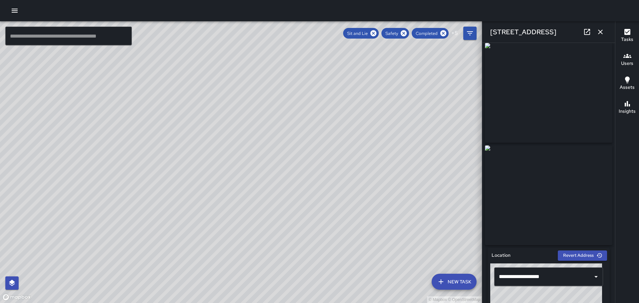
scroll to position [0, 0]
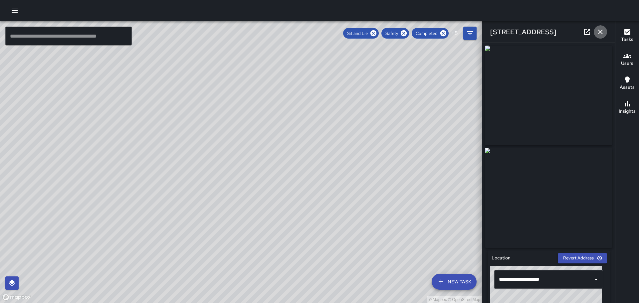
click at [599, 32] on icon "button" at bounding box center [600, 32] width 8 height 8
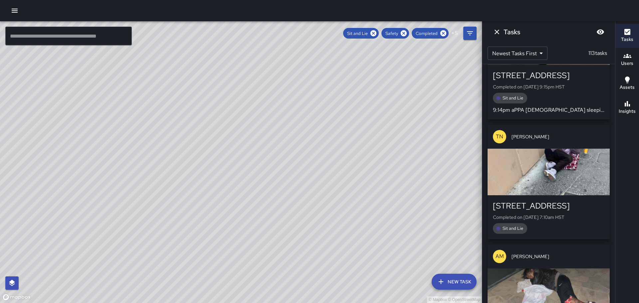
scroll to position [2104, 0]
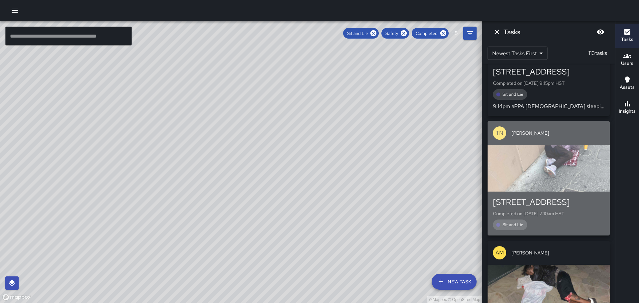
click at [569, 161] on div "button" at bounding box center [548, 168] width 122 height 47
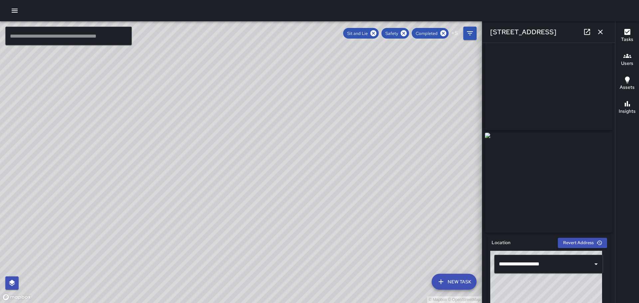
scroll to position [14, 0]
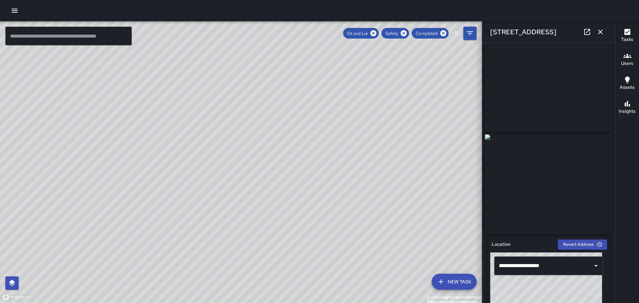
drag, startPoint x: 609, startPoint y: 100, endPoint x: 611, endPoint y: 79, distance: 21.4
click at [611, 79] on div "**********" at bounding box center [548, 173] width 133 height 260
click at [554, 78] on img at bounding box center [548, 82] width 127 height 100
click at [567, 92] on img at bounding box center [548, 82] width 127 height 100
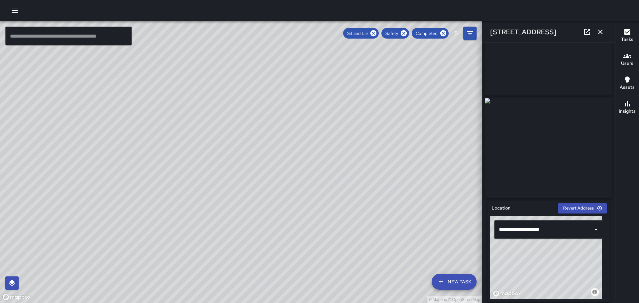
scroll to position [0, 0]
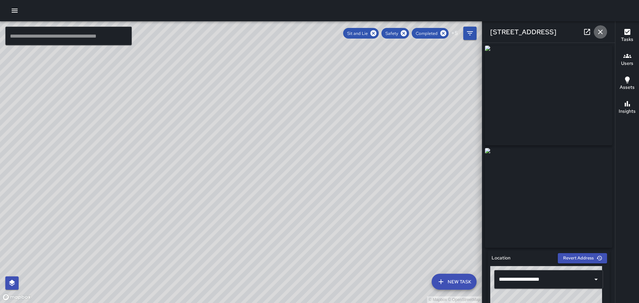
click at [601, 31] on icon "button" at bounding box center [600, 32] width 5 height 5
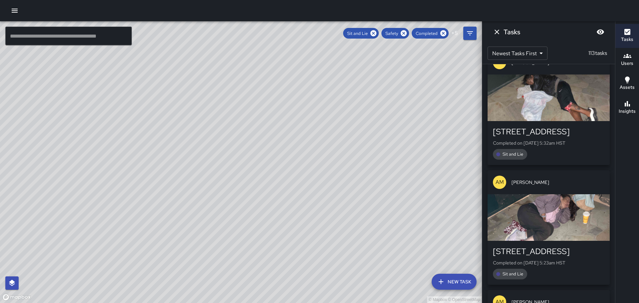
scroll to position [2303, 0]
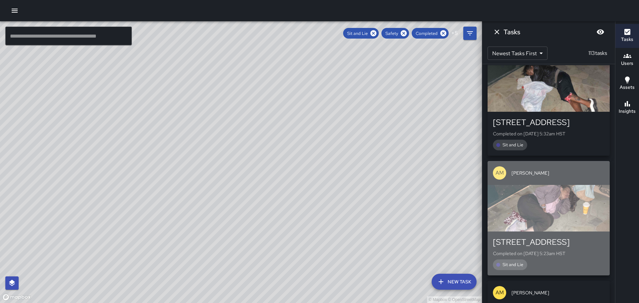
click at [552, 213] on div "button" at bounding box center [548, 208] width 122 height 47
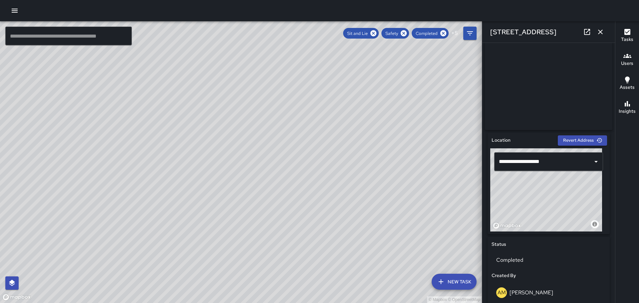
scroll to position [0, 0]
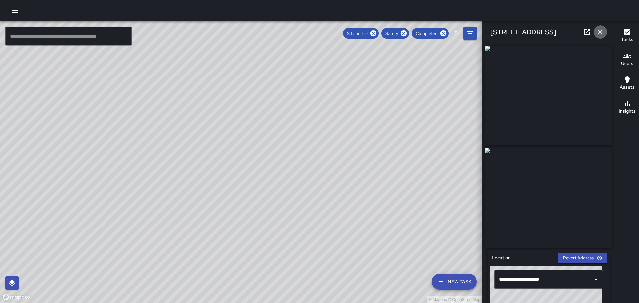
click at [600, 29] on icon "button" at bounding box center [600, 32] width 8 height 8
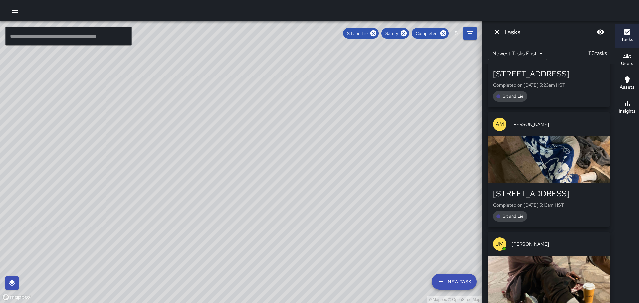
scroll to position [2408, 0]
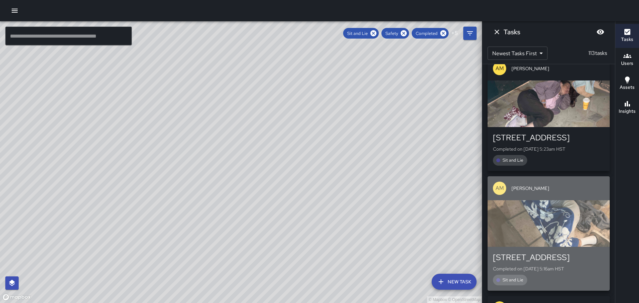
click at [548, 230] on div "button" at bounding box center [548, 223] width 122 height 47
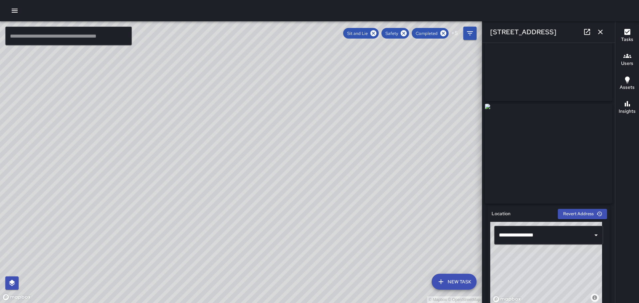
scroll to position [0, 0]
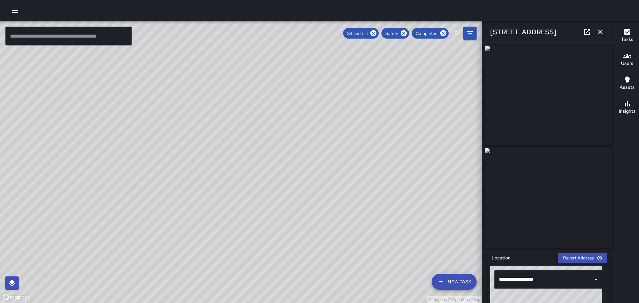
click at [599, 31] on icon "button" at bounding box center [600, 32] width 5 height 5
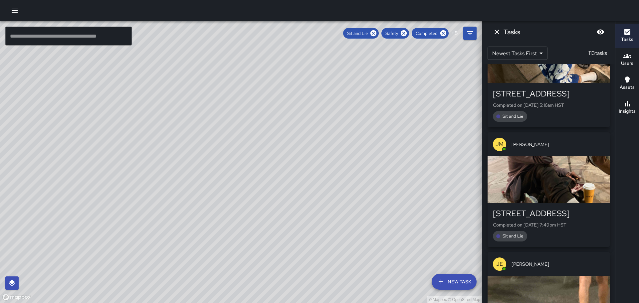
scroll to position [2549, 0]
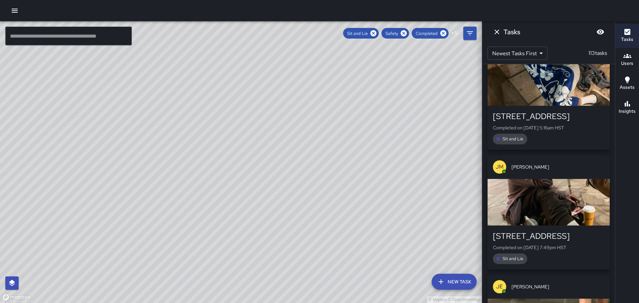
click at [552, 203] on div "button" at bounding box center [548, 202] width 122 height 47
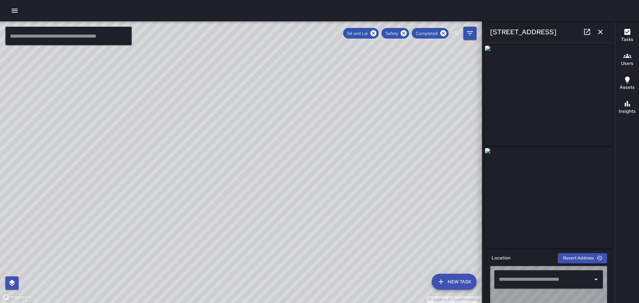
type input "**********"
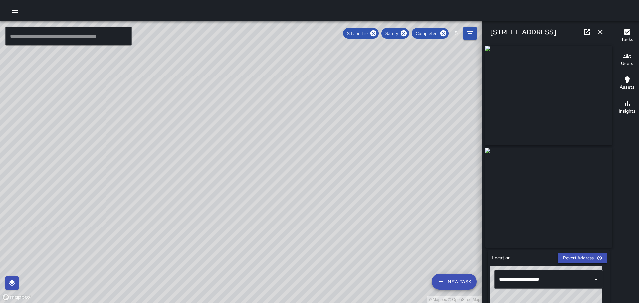
click at [602, 29] on icon "button" at bounding box center [600, 32] width 8 height 8
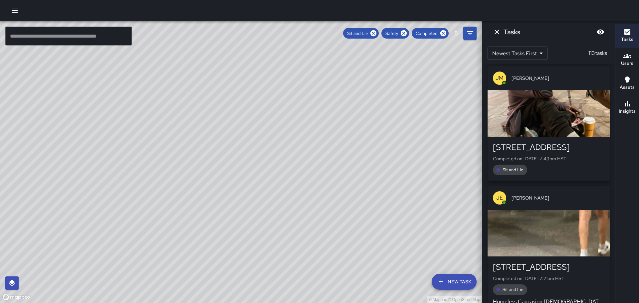
scroll to position [2669, 0]
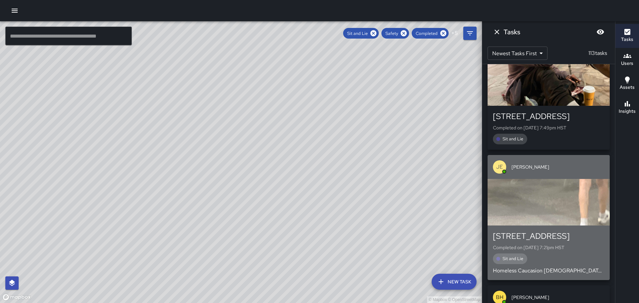
click at [551, 212] on div "button" at bounding box center [548, 202] width 122 height 47
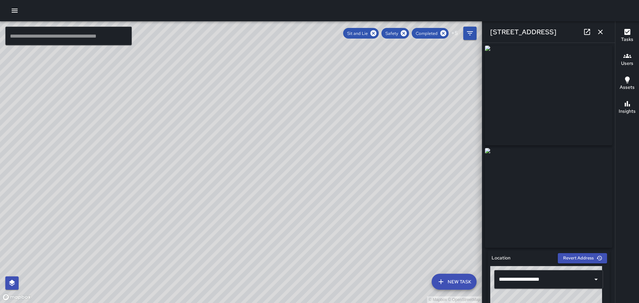
click at [598, 32] on icon "button" at bounding box center [600, 32] width 8 height 8
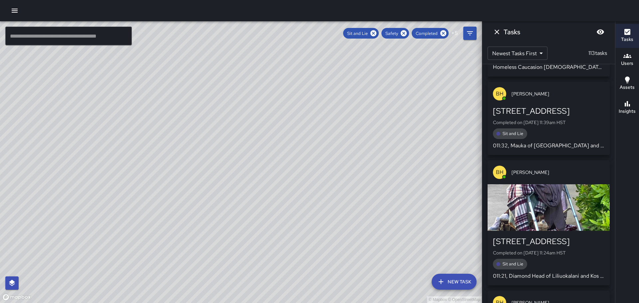
scroll to position [2713, 0]
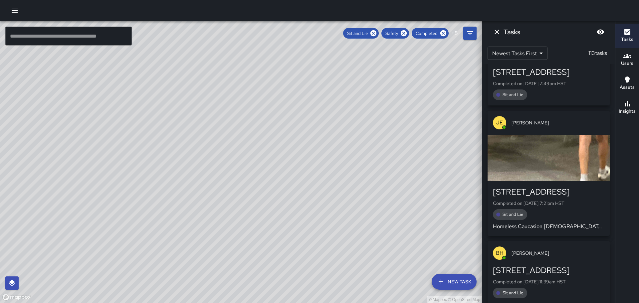
drag, startPoint x: 610, startPoint y: 242, endPoint x: 609, endPoint y: 253, distance: 11.0
click at [609, 253] on div "ZS [PERSON_NAME] 2537-[GEOGRAPHIC_DATA] Completed on [DATE] 11:35pm HST Sit and…" at bounding box center [548, 183] width 133 height 239
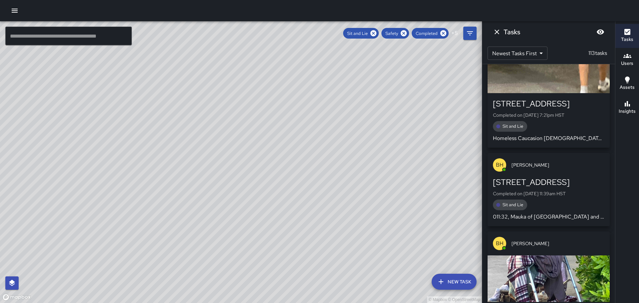
scroll to position [2867, 0]
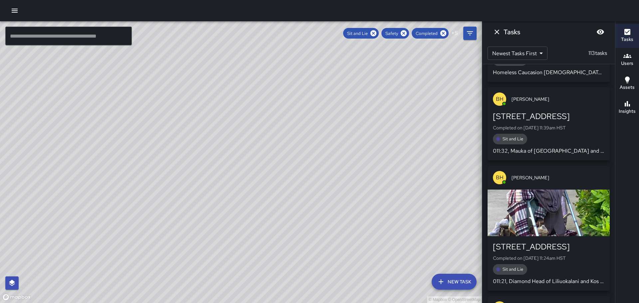
click at [534, 220] on div "button" at bounding box center [548, 213] width 122 height 47
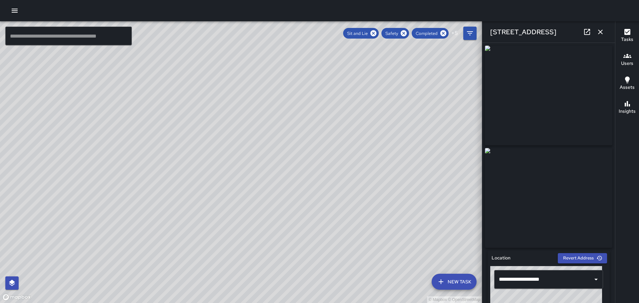
click at [601, 28] on icon "button" at bounding box center [600, 32] width 8 height 8
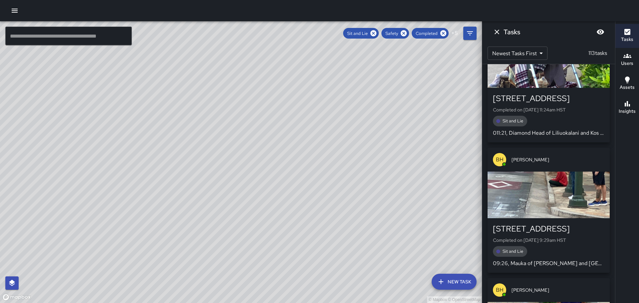
scroll to position [3065, 0]
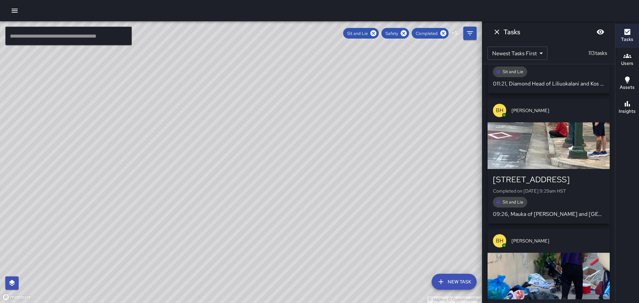
click at [546, 134] on div "button" at bounding box center [548, 145] width 122 height 47
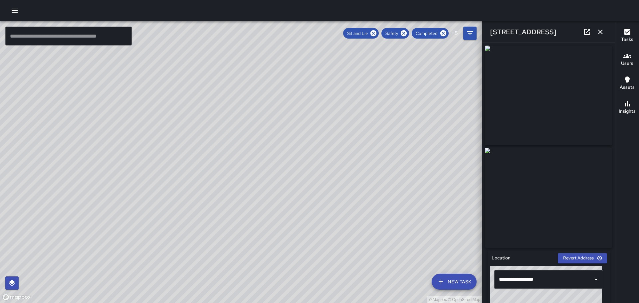
click at [598, 31] on icon "button" at bounding box center [600, 32] width 8 height 8
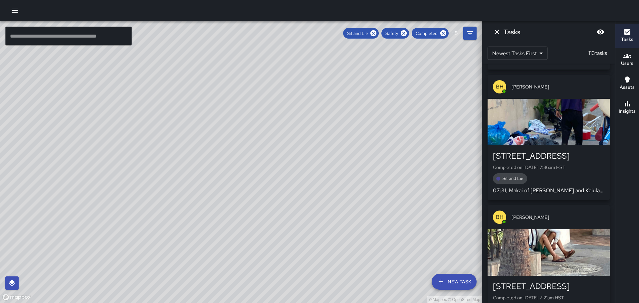
scroll to position [3208, 0]
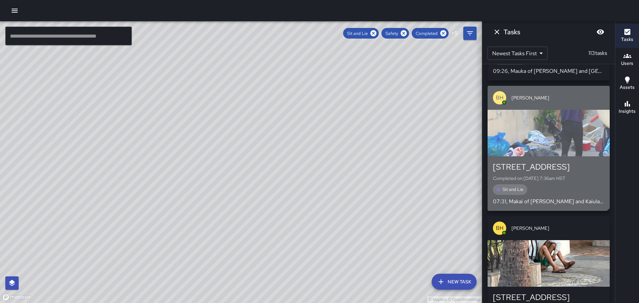
click at [547, 138] on div "button" at bounding box center [548, 133] width 122 height 47
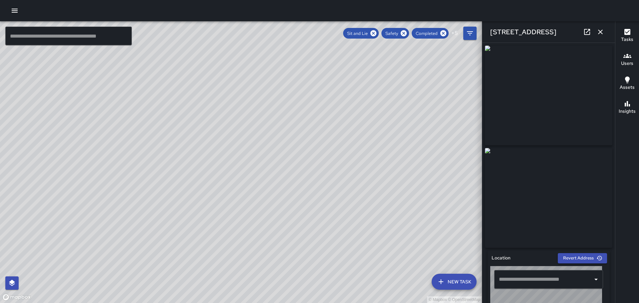
type input "**********"
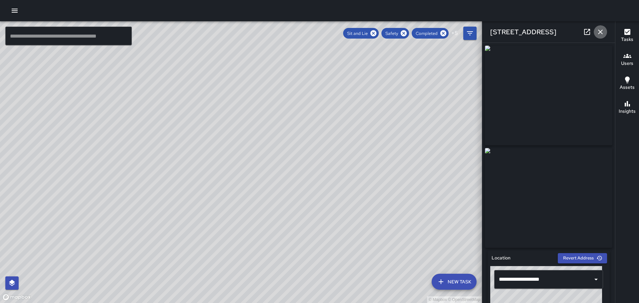
click at [600, 28] on icon "button" at bounding box center [600, 32] width 8 height 8
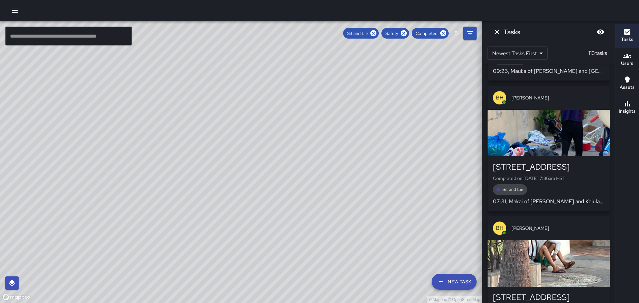
click at [557, 270] on div "button" at bounding box center [548, 263] width 122 height 47
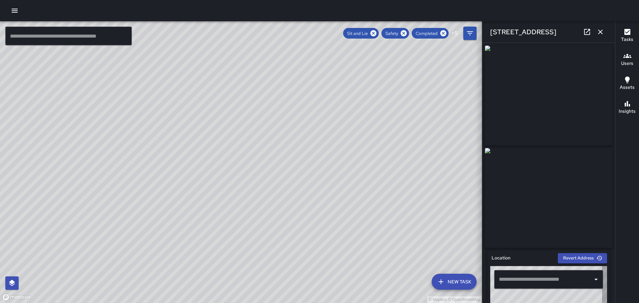
type input "**********"
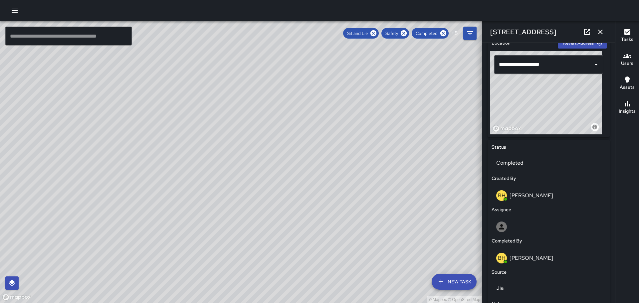
scroll to position [0, 0]
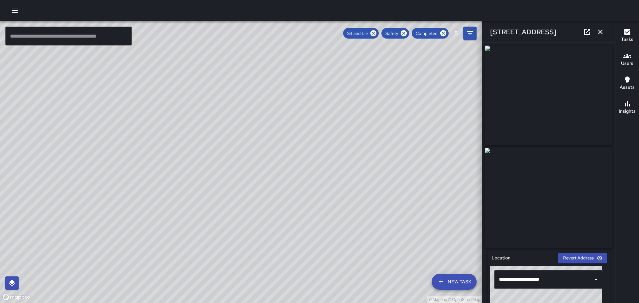
click at [593, 36] on div "[STREET_ADDRESS]" at bounding box center [548, 31] width 133 height 21
click at [599, 30] on icon "button" at bounding box center [600, 32] width 5 height 5
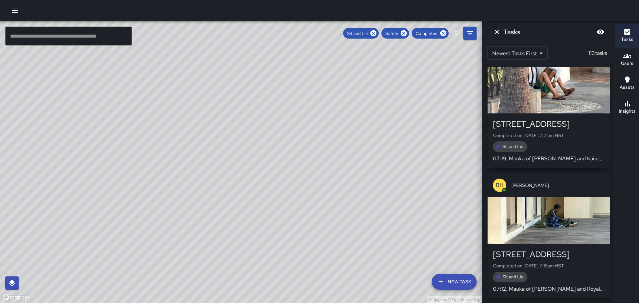
scroll to position [3362, 0]
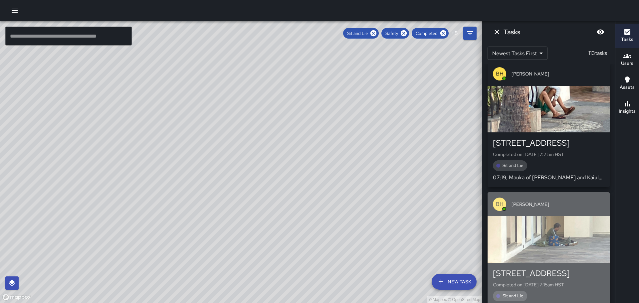
click at [549, 244] on div "button" at bounding box center [548, 239] width 122 height 47
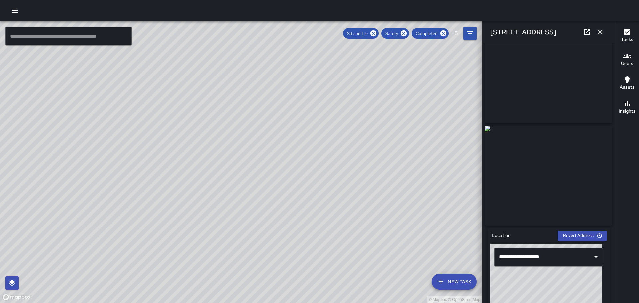
scroll to position [0, 0]
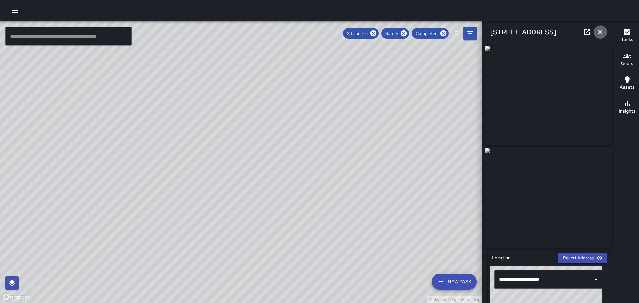
click at [601, 31] on icon "button" at bounding box center [600, 32] width 8 height 8
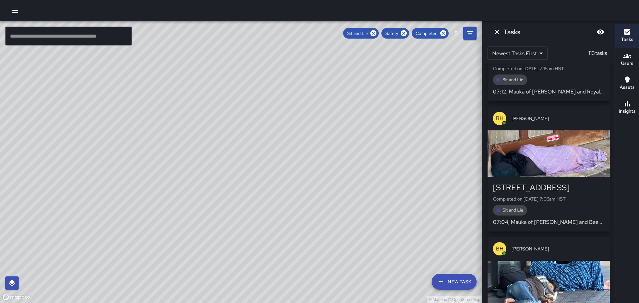
scroll to position [3588, 0]
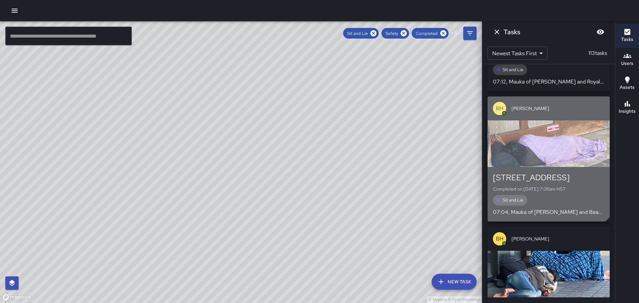
click at [528, 140] on div "button" at bounding box center [548, 143] width 122 height 47
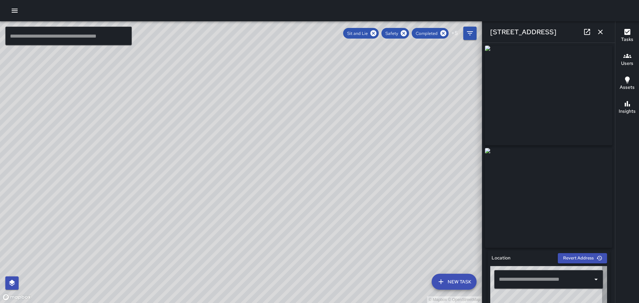
type input "**********"
click at [602, 31] on icon "button" at bounding box center [600, 32] width 8 height 8
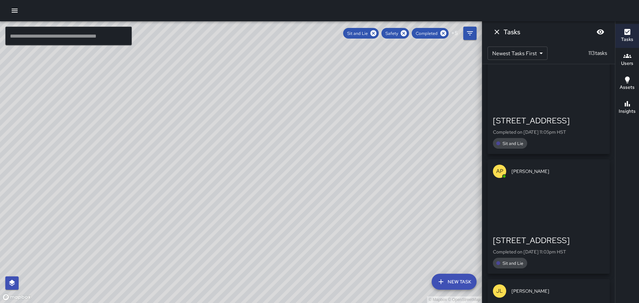
scroll to position [4644, 0]
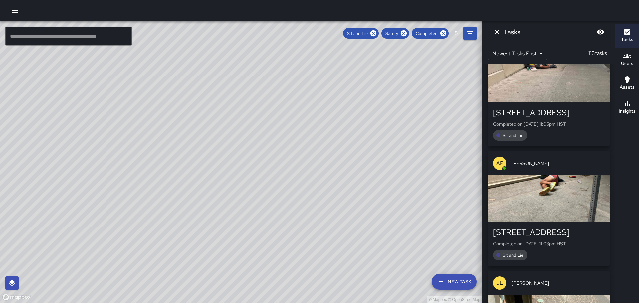
click at [541, 202] on div "button" at bounding box center [548, 198] width 122 height 47
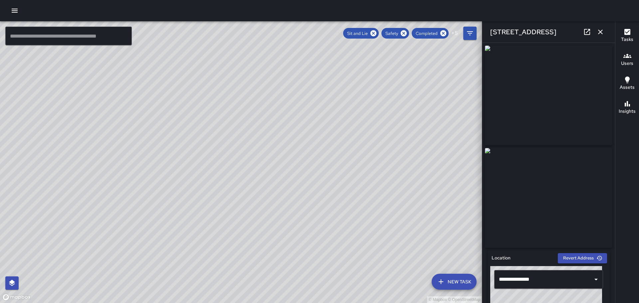
click at [600, 31] on icon "button" at bounding box center [600, 32] width 8 height 8
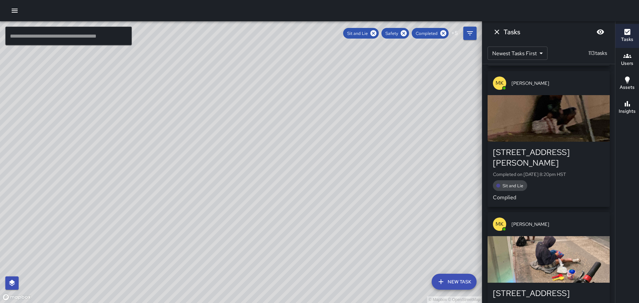
scroll to position [4999, 0]
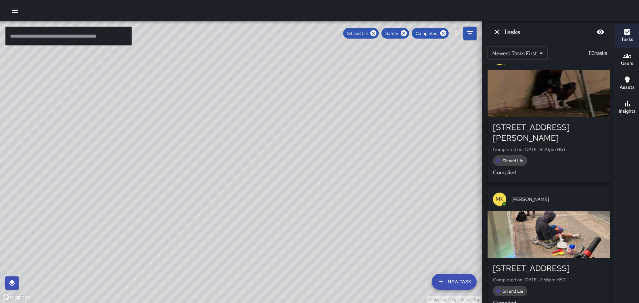
click at [542, 225] on div "button" at bounding box center [548, 234] width 122 height 47
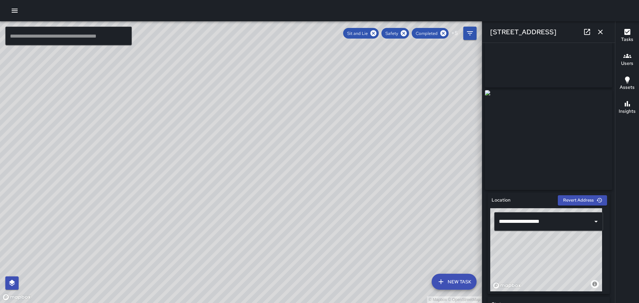
scroll to position [0, 0]
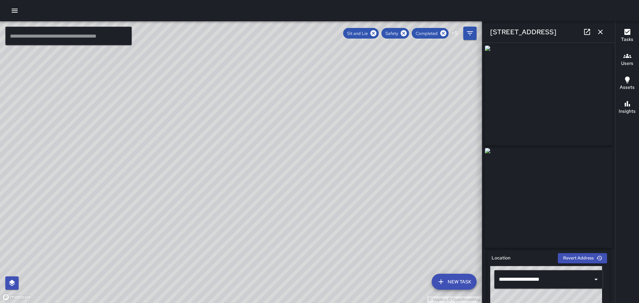
click at [603, 30] on icon "button" at bounding box center [600, 32] width 8 height 8
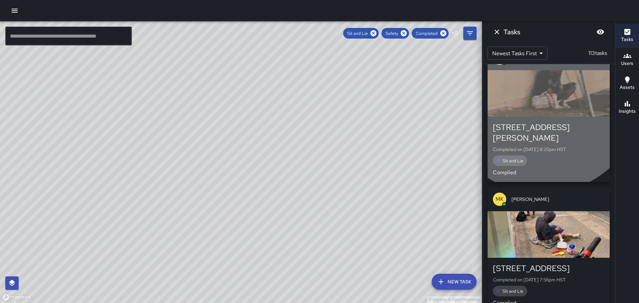
click at [542, 93] on div "button" at bounding box center [548, 93] width 122 height 47
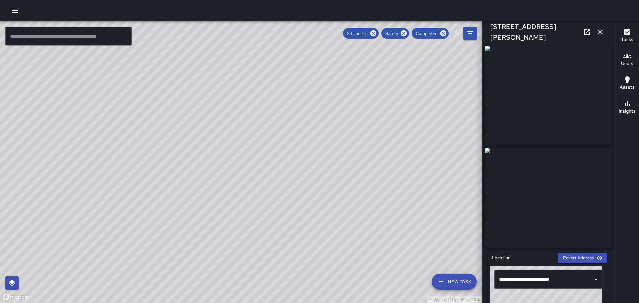
click at [598, 31] on icon "button" at bounding box center [600, 32] width 8 height 8
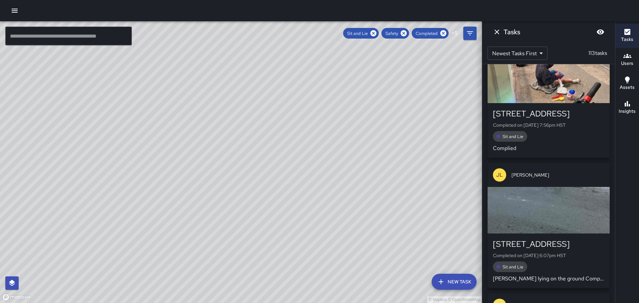
scroll to position [5165, 0]
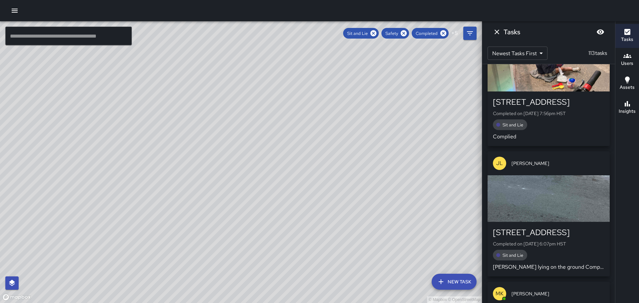
click at [548, 188] on div "button" at bounding box center [548, 198] width 122 height 47
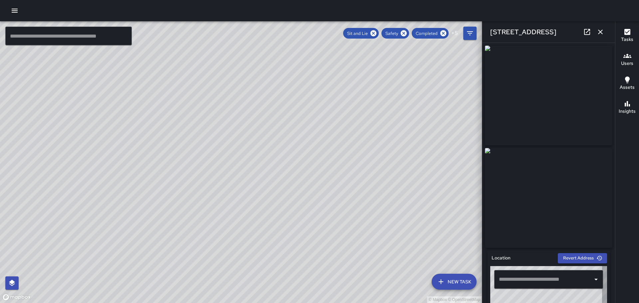
type input "**********"
drag, startPoint x: 610, startPoint y: 125, endPoint x: 615, endPoint y: 152, distance: 26.8
click at [617, 184] on div "© Mapbox © OpenStreetMap ​ New Task Sit and Lie Safety Completed + 5 Map Layers…" at bounding box center [319, 162] width 639 height 282
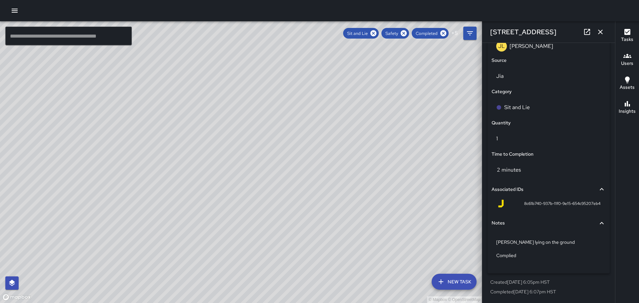
scroll to position [413, 0]
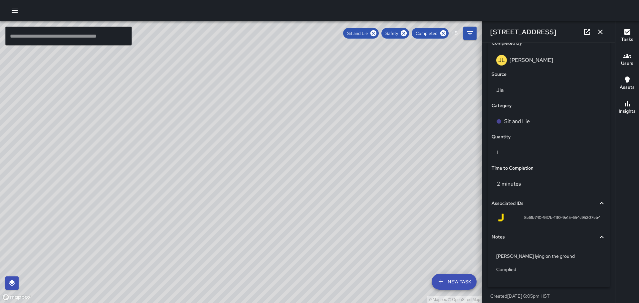
click at [639, 243] on div "Tasks Users Assets Insights" at bounding box center [627, 162] width 24 height 282
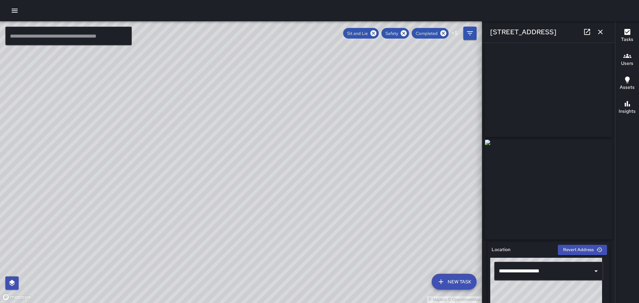
scroll to position [0, 0]
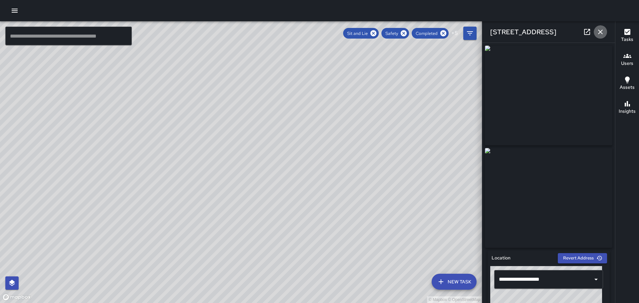
click at [601, 28] on icon "button" at bounding box center [600, 32] width 8 height 8
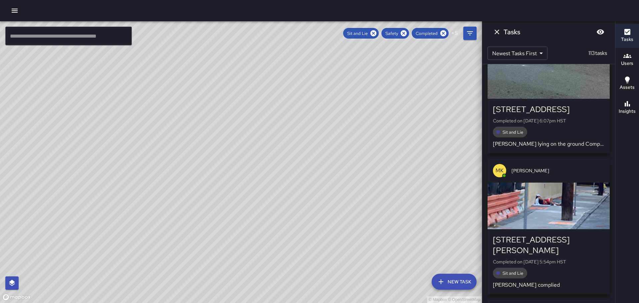
scroll to position [5299, 0]
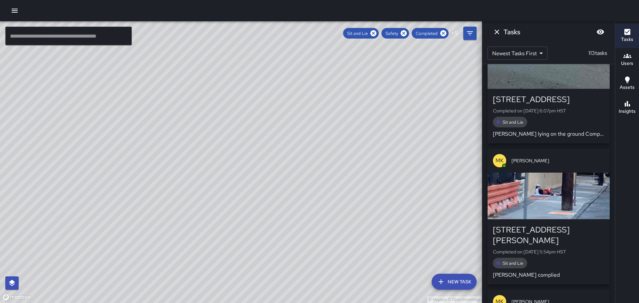
click at [544, 189] on div "button" at bounding box center [548, 196] width 122 height 47
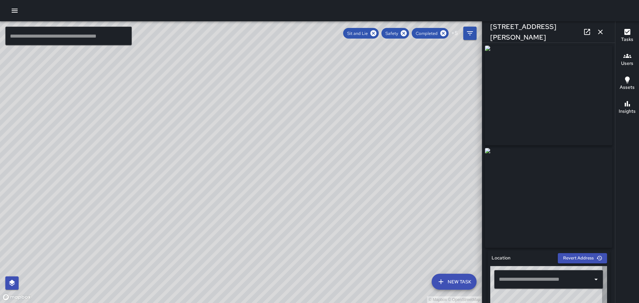
type input "**********"
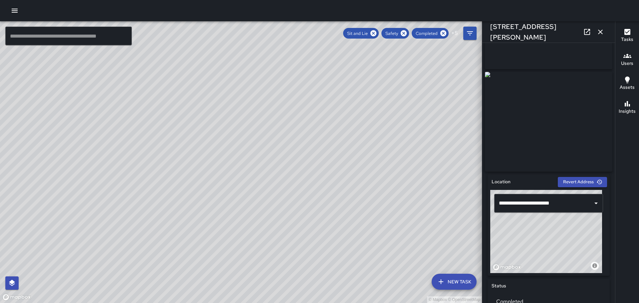
scroll to position [0, 0]
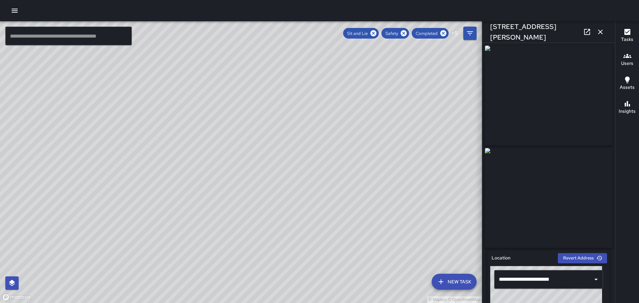
click at [598, 33] on icon "button" at bounding box center [600, 32] width 8 height 8
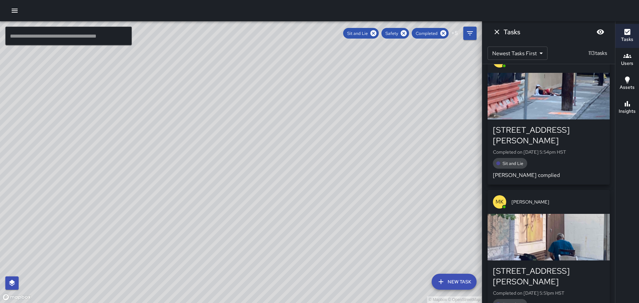
scroll to position [5432, 0]
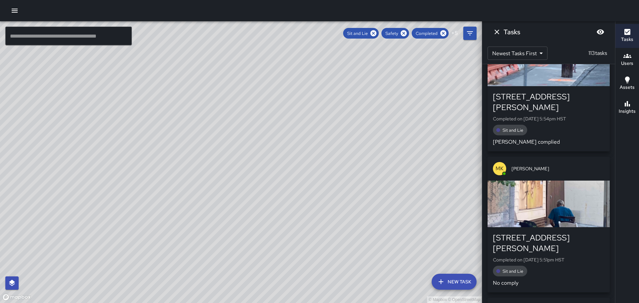
click at [542, 186] on div "button" at bounding box center [548, 204] width 122 height 47
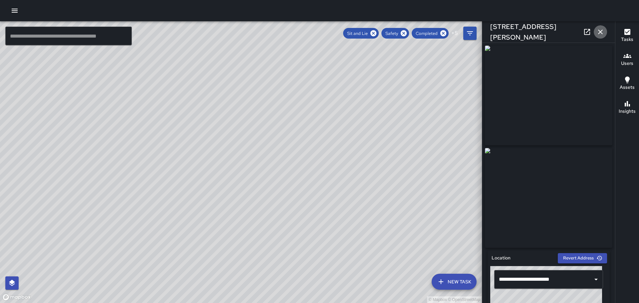
click at [598, 32] on icon "button" at bounding box center [600, 32] width 8 height 8
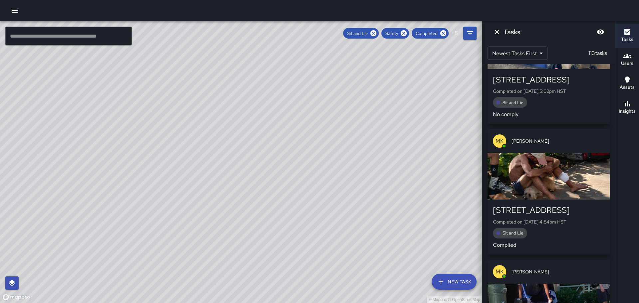
scroll to position [5731, 0]
click at [550, 153] on div "button" at bounding box center [548, 176] width 122 height 47
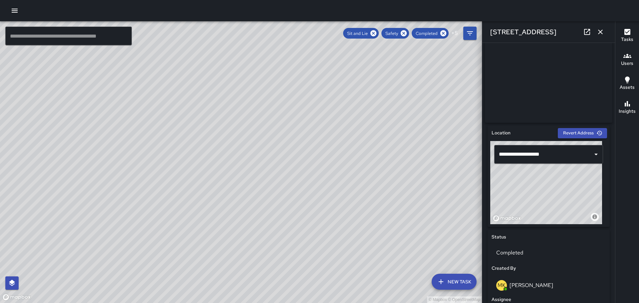
scroll to position [0, 0]
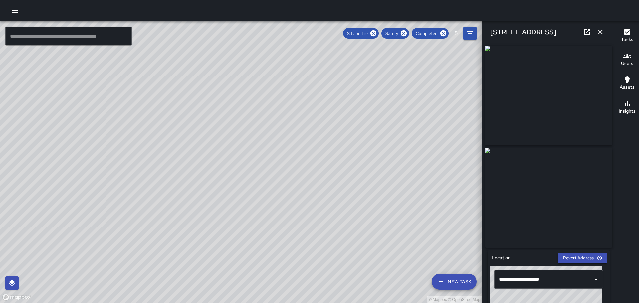
click at [599, 32] on icon "button" at bounding box center [600, 32] width 8 height 8
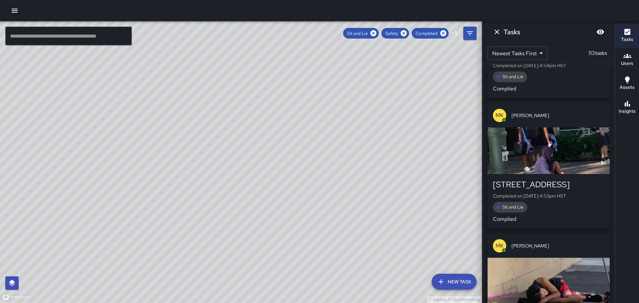
scroll to position [5897, 0]
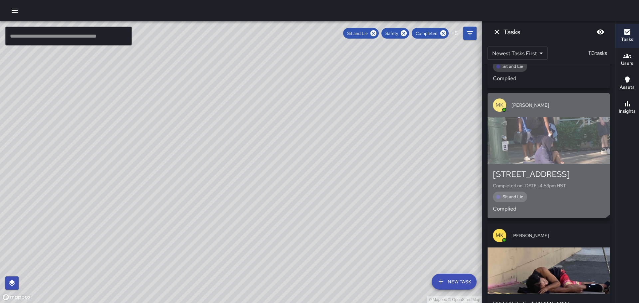
click at [542, 117] on div "button" at bounding box center [548, 140] width 122 height 47
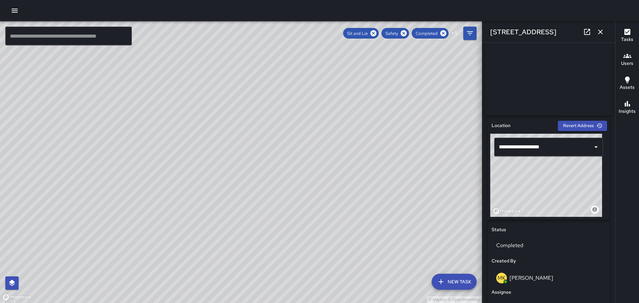
scroll to position [0, 0]
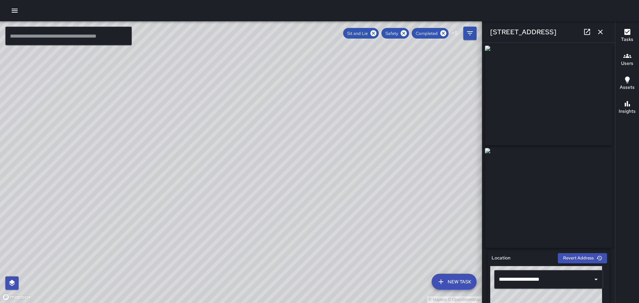
click at [599, 31] on icon "button" at bounding box center [600, 32] width 5 height 5
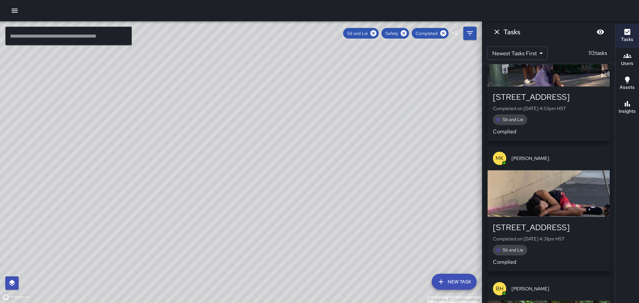
scroll to position [5997, 0]
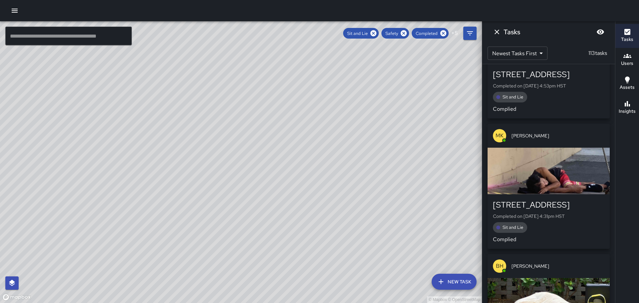
click at [550, 156] on div "button" at bounding box center [548, 171] width 122 height 47
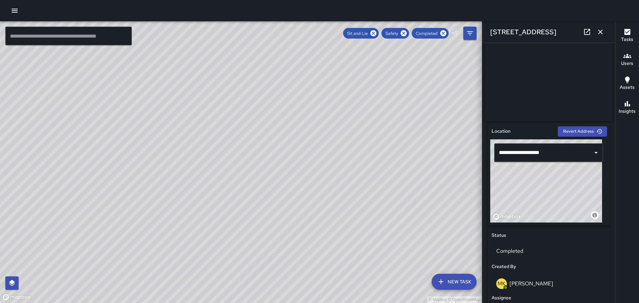
scroll to position [0, 0]
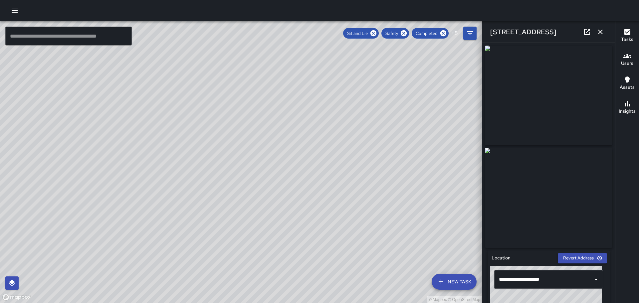
click at [553, 108] on img at bounding box center [548, 96] width 127 height 100
click at [602, 32] on icon "button" at bounding box center [600, 32] width 8 height 8
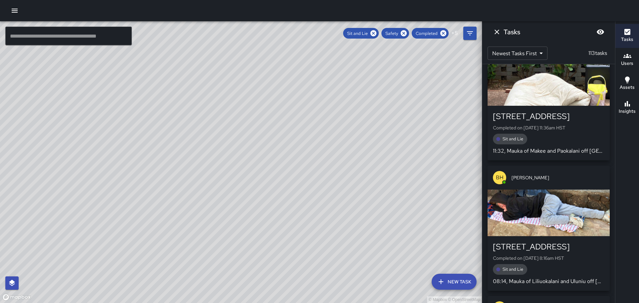
scroll to position [6230, 0]
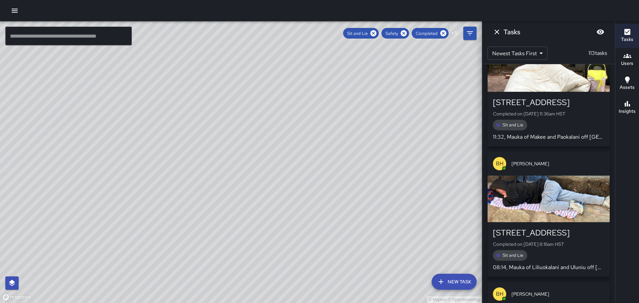
click at [536, 176] on div "button" at bounding box center [548, 199] width 122 height 47
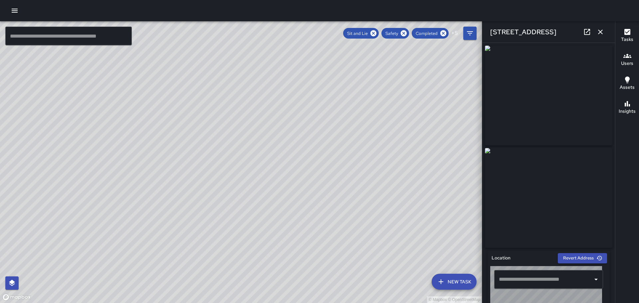
type input "**********"
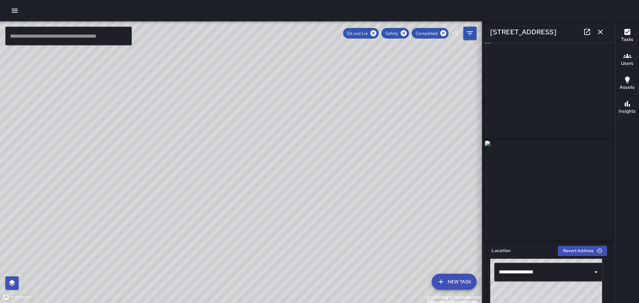
scroll to position [0, 0]
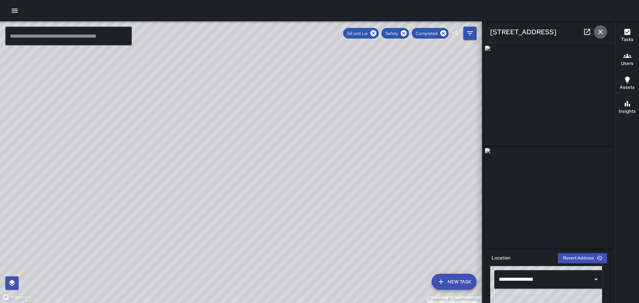
click at [599, 28] on icon "button" at bounding box center [600, 32] width 8 height 8
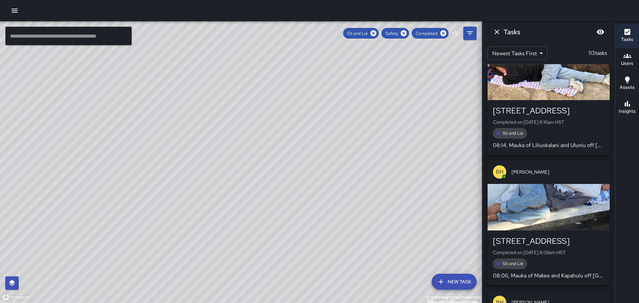
scroll to position [6363, 0]
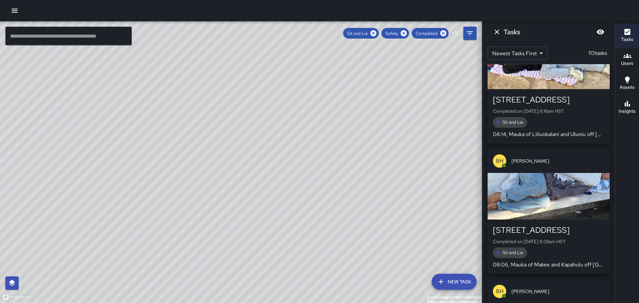
click at [562, 173] on div "button" at bounding box center [548, 196] width 122 height 47
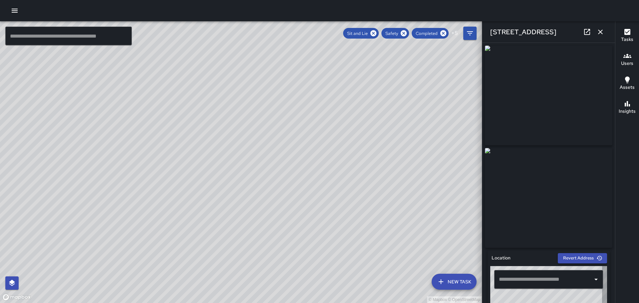
type input "**********"
click at [600, 31] on icon "button" at bounding box center [600, 32] width 8 height 8
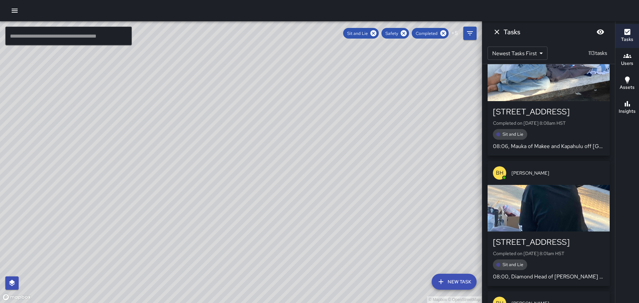
scroll to position [6496, 0]
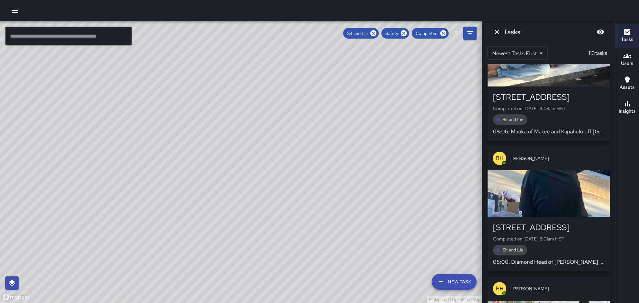
click at [559, 170] on div "button" at bounding box center [548, 193] width 122 height 47
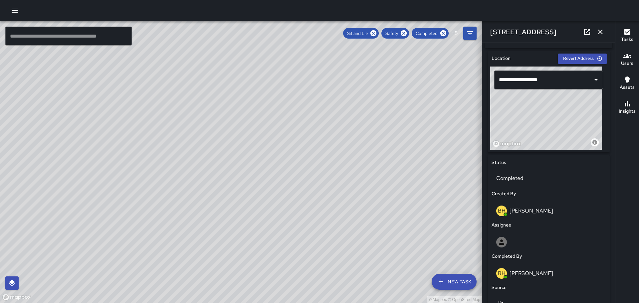
scroll to position [0, 0]
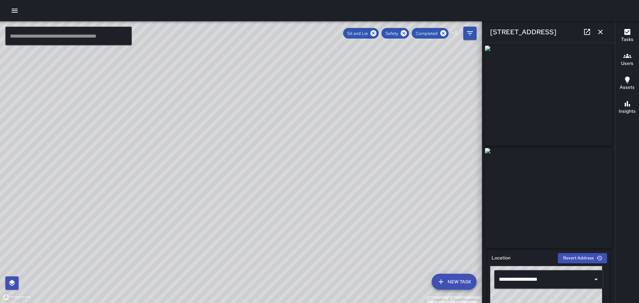
click at [599, 26] on button "button" at bounding box center [600, 31] width 13 height 13
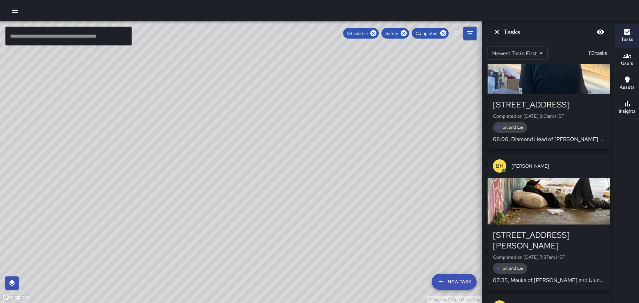
scroll to position [6630, 0]
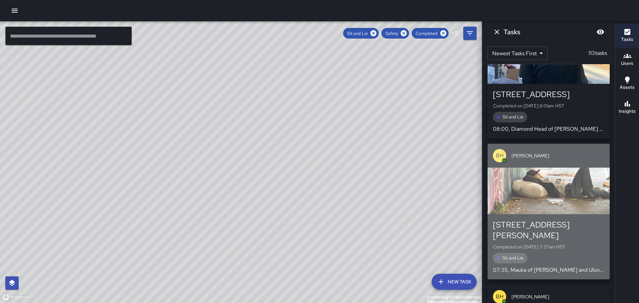
click at [549, 180] on div "button" at bounding box center [548, 191] width 122 height 47
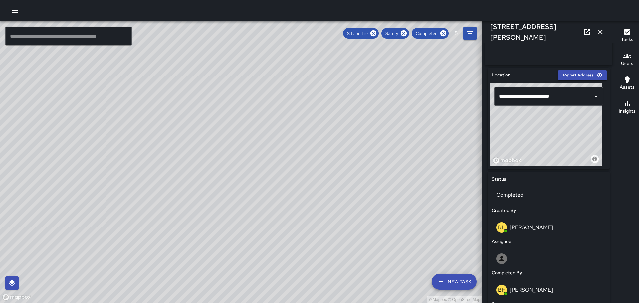
scroll to position [0, 0]
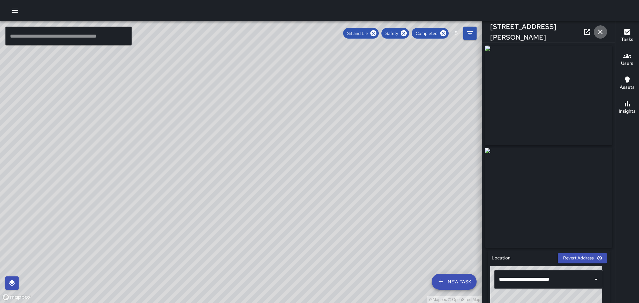
click at [601, 31] on icon "button" at bounding box center [600, 32] width 5 height 5
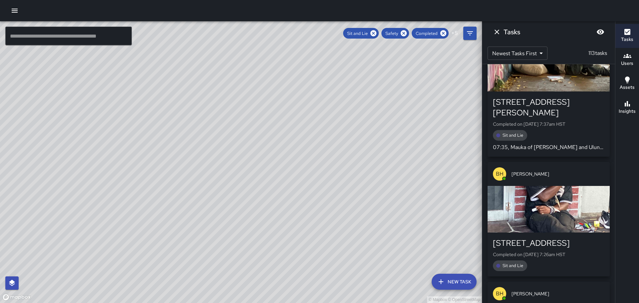
scroll to position [6763, 0]
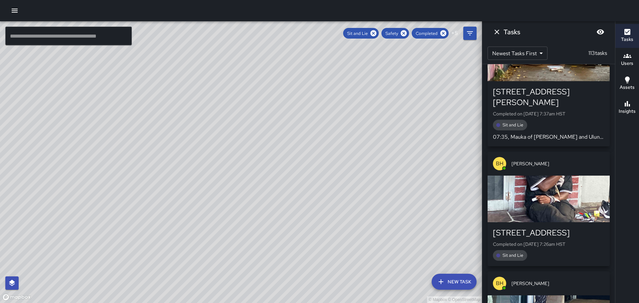
click at [539, 176] on div "button" at bounding box center [548, 199] width 122 height 47
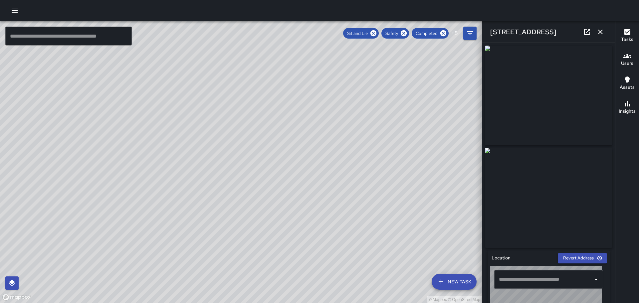
type input "**********"
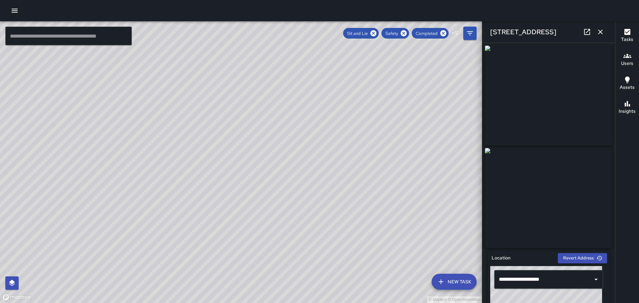
click at [600, 32] on icon "button" at bounding box center [600, 32] width 5 height 5
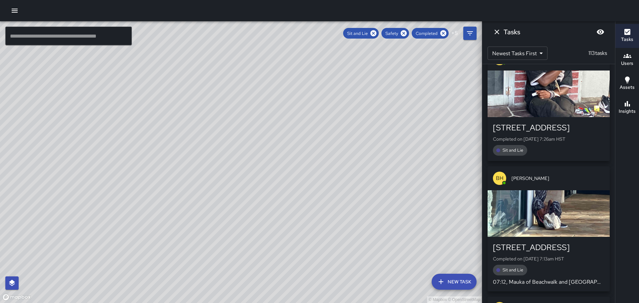
scroll to position [6896, 0]
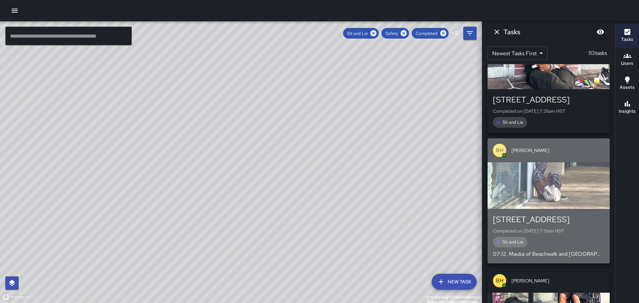
click at [549, 162] on div "button" at bounding box center [548, 185] width 122 height 47
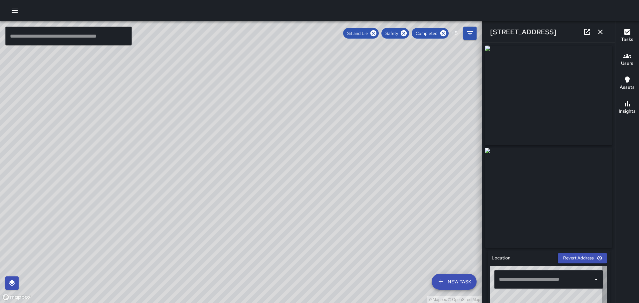
type input "**********"
drag, startPoint x: 616, startPoint y: 117, endPoint x: 608, endPoint y: 185, distance: 69.0
click at [617, 212] on div "Tasks Users Assets Insights" at bounding box center [627, 162] width 24 height 282
click at [599, 32] on icon "button" at bounding box center [600, 32] width 8 height 8
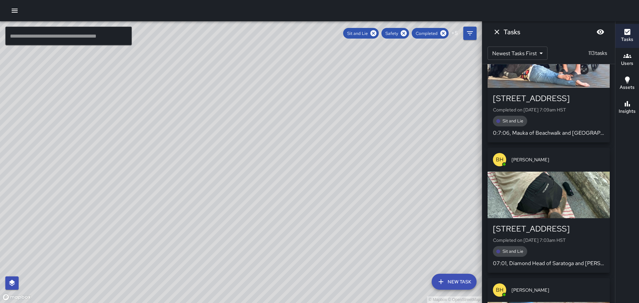
scroll to position [7162, 0]
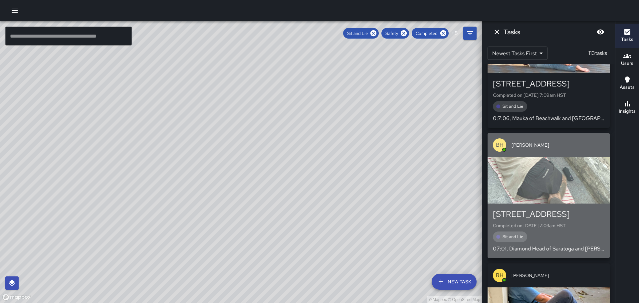
click at [557, 157] on div "button" at bounding box center [548, 180] width 122 height 47
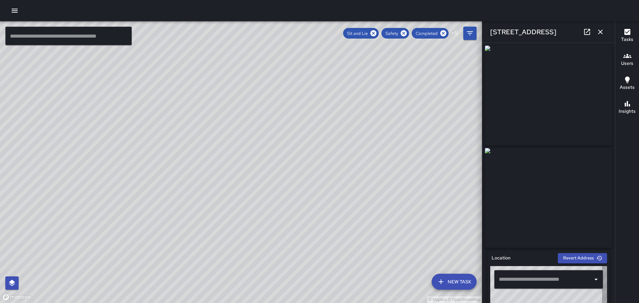
type input "**********"
click at [598, 30] on icon "button" at bounding box center [600, 32] width 8 height 8
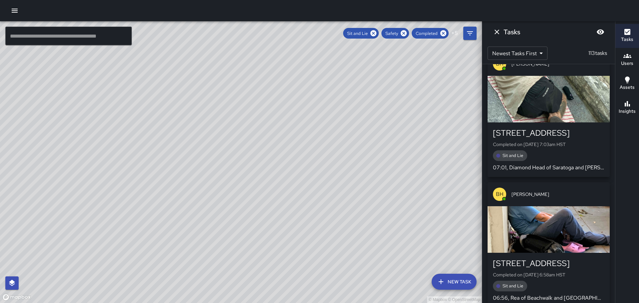
scroll to position [7262, 0]
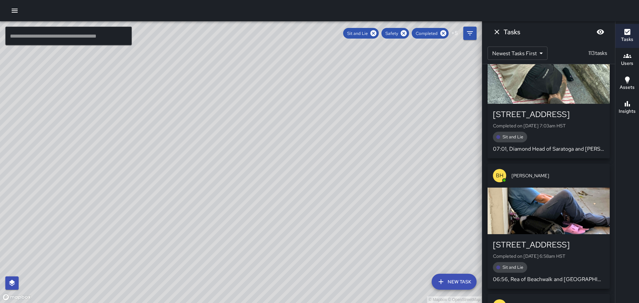
click at [548, 188] on div "button" at bounding box center [548, 211] width 122 height 47
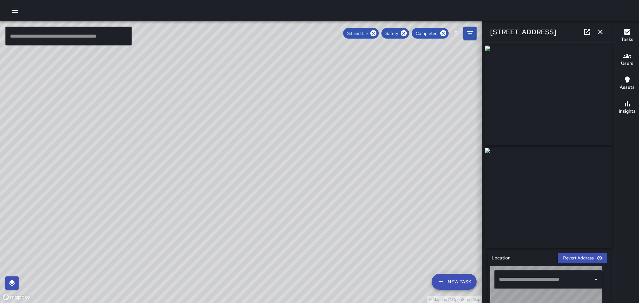
type input "**********"
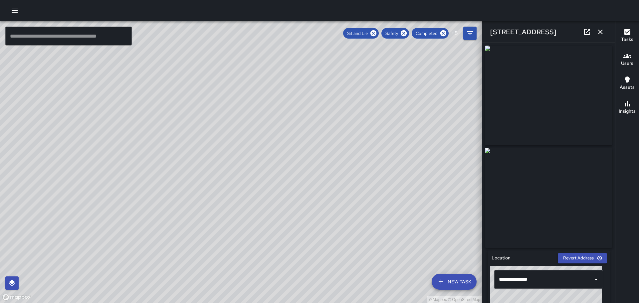
click at [595, 25] on div "[STREET_ADDRESS]" at bounding box center [548, 31] width 133 height 21
click at [603, 31] on icon "button" at bounding box center [600, 32] width 8 height 8
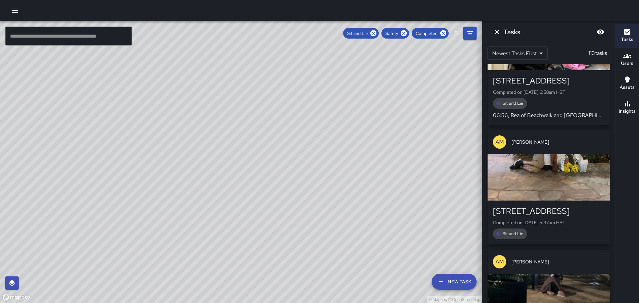
scroll to position [7428, 0]
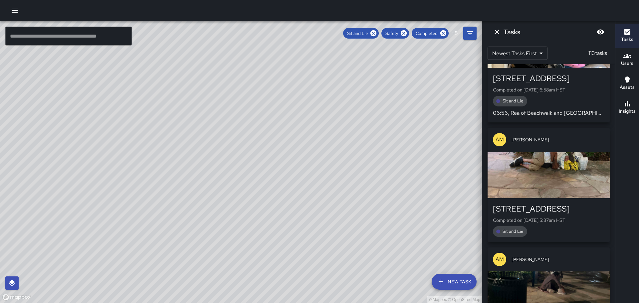
click at [570, 152] on div "button" at bounding box center [548, 175] width 122 height 47
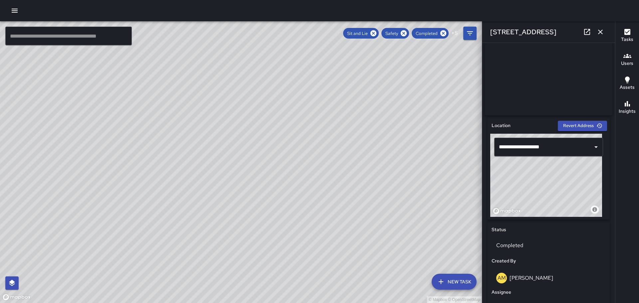
scroll to position [0, 0]
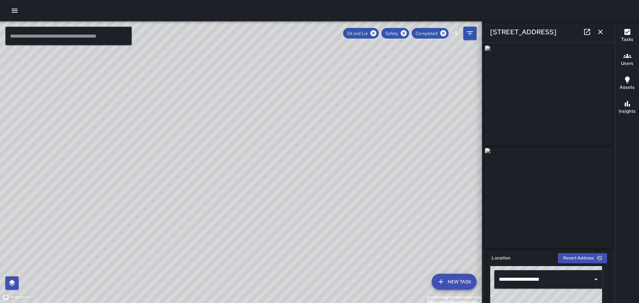
click at [600, 29] on icon "button" at bounding box center [600, 32] width 8 height 8
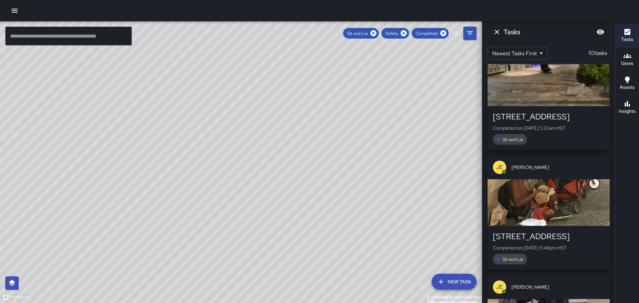
scroll to position [7894, 0]
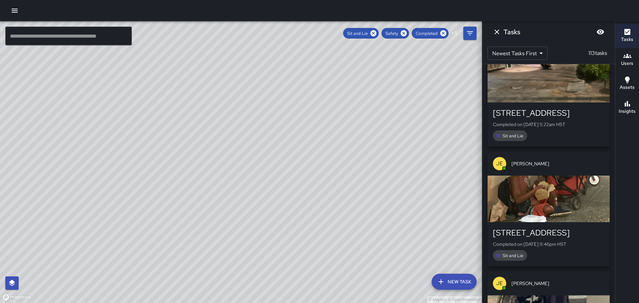
click at [549, 176] on div "button" at bounding box center [548, 199] width 122 height 47
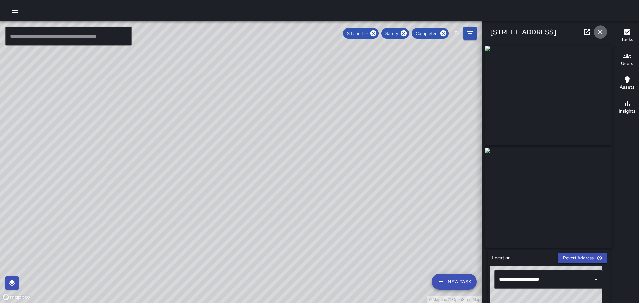
click at [598, 31] on icon "button" at bounding box center [600, 32] width 8 height 8
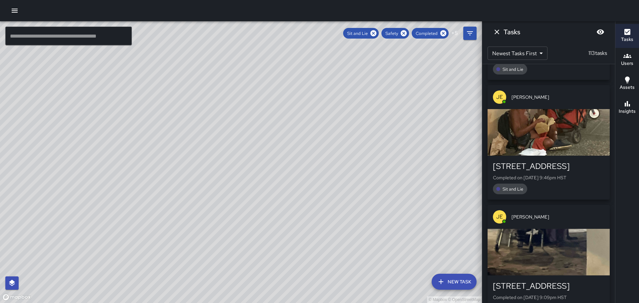
scroll to position [7994, 0]
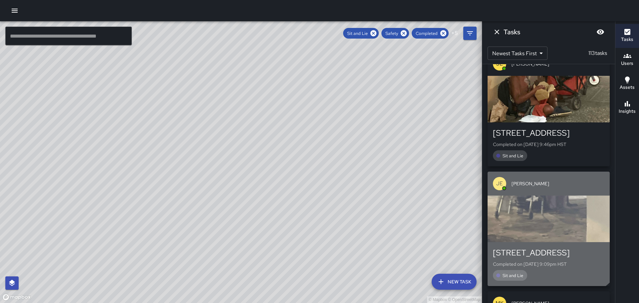
click at [544, 196] on div "button" at bounding box center [548, 219] width 122 height 47
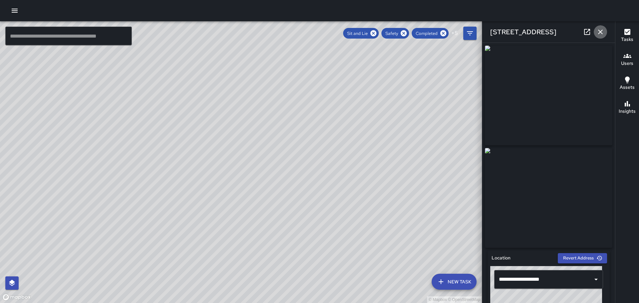
click at [600, 27] on button "button" at bounding box center [600, 31] width 13 height 13
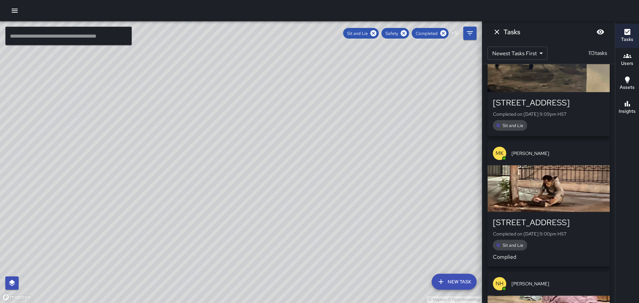
scroll to position [8160, 0]
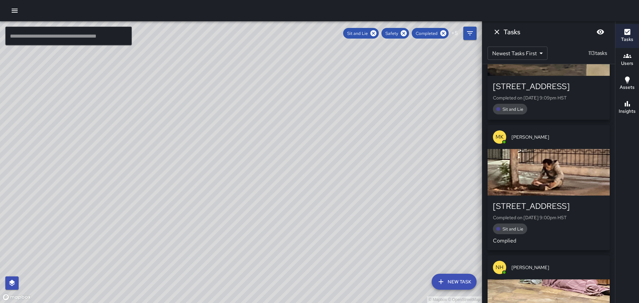
click at [564, 149] on div "button" at bounding box center [548, 172] width 122 height 47
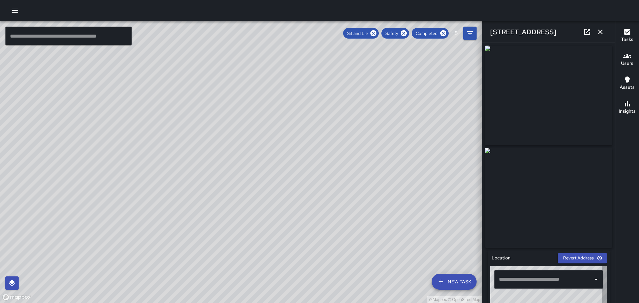
type input "**********"
click at [599, 30] on icon "button" at bounding box center [600, 32] width 5 height 5
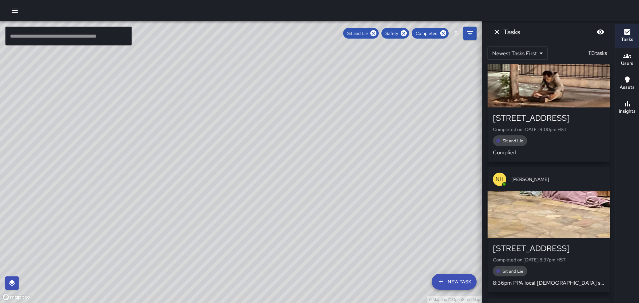
scroll to position [8293, 0]
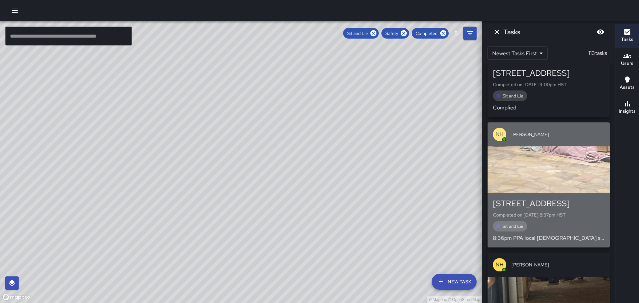
click at [548, 146] on div "button" at bounding box center [548, 169] width 122 height 47
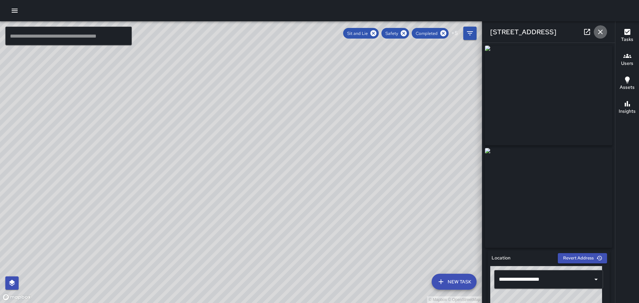
click at [601, 30] on icon "button" at bounding box center [600, 32] width 8 height 8
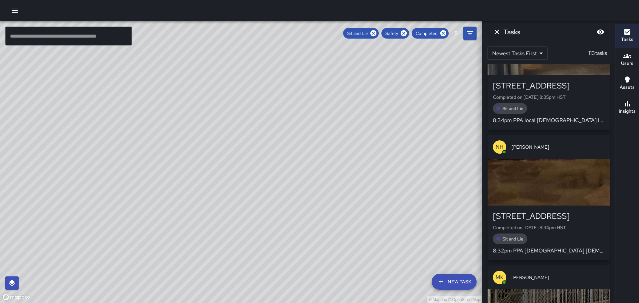
scroll to position [8560, 0]
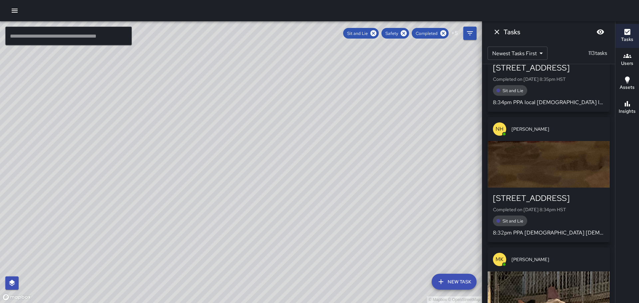
click at [531, 141] on div "button" at bounding box center [548, 164] width 122 height 47
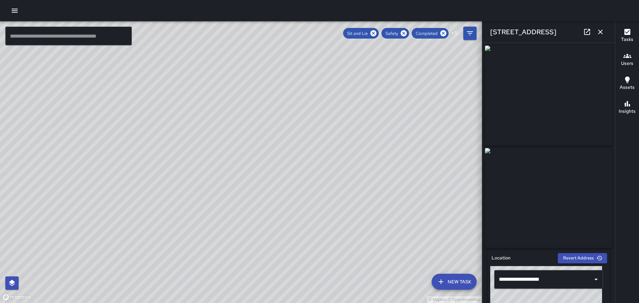
click at [599, 30] on icon "button" at bounding box center [600, 32] width 8 height 8
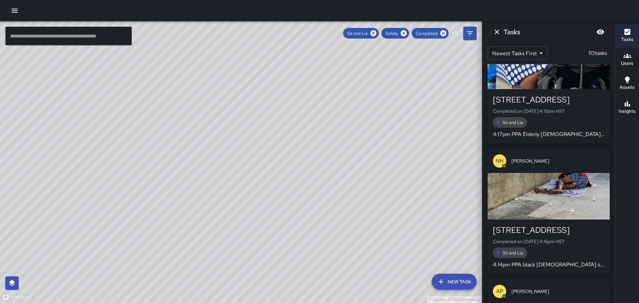
scroll to position [9192, 0]
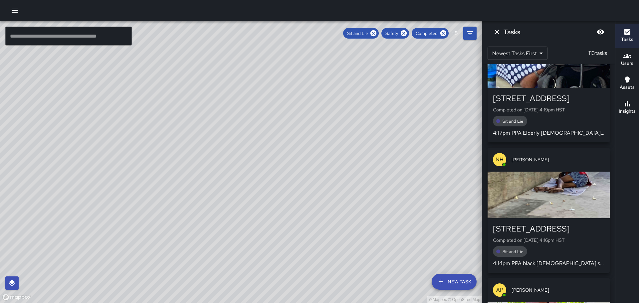
click at [564, 172] on div "button" at bounding box center [548, 195] width 122 height 47
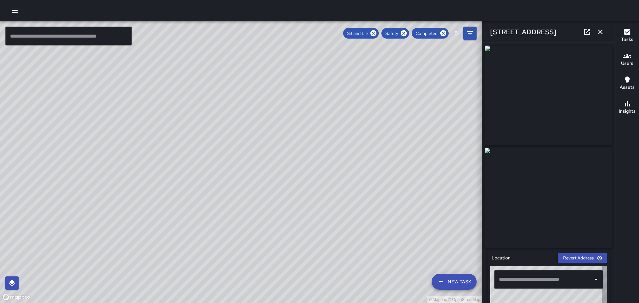
type input "**********"
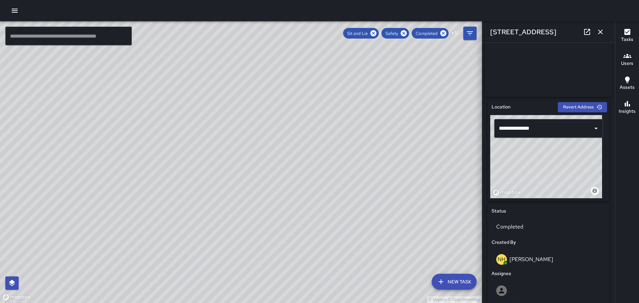
scroll to position [0, 0]
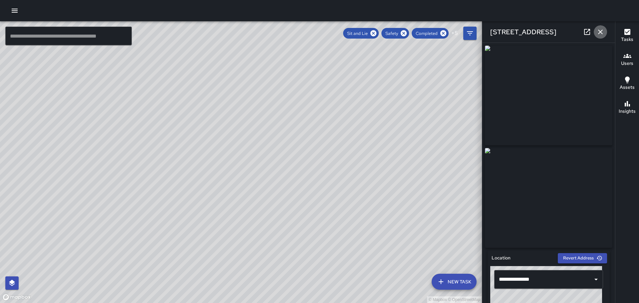
click at [599, 29] on icon "button" at bounding box center [600, 32] width 8 height 8
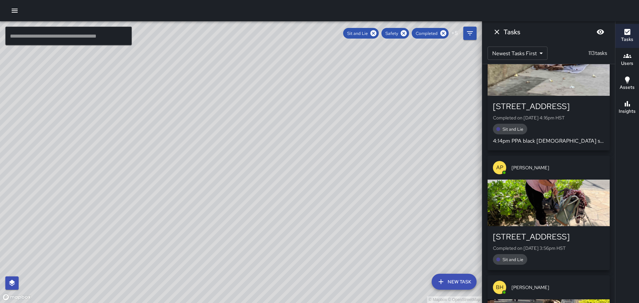
scroll to position [9325, 0]
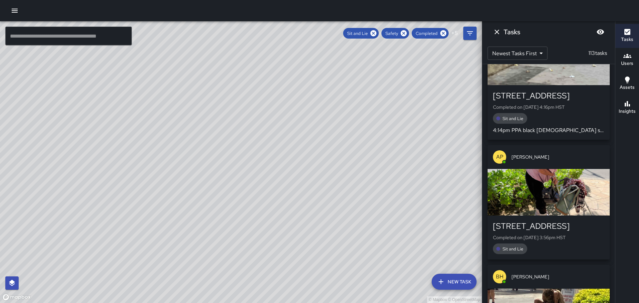
click at [566, 169] on div "button" at bounding box center [548, 192] width 122 height 47
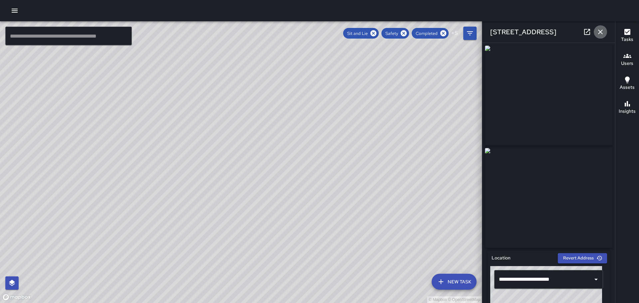
click at [599, 29] on icon "button" at bounding box center [600, 32] width 8 height 8
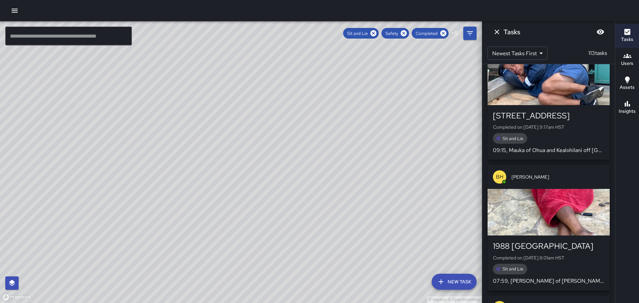
scroll to position [9691, 0]
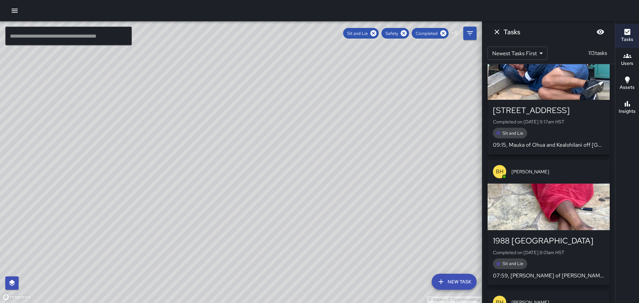
click at [560, 184] on div "button" at bounding box center [548, 207] width 122 height 47
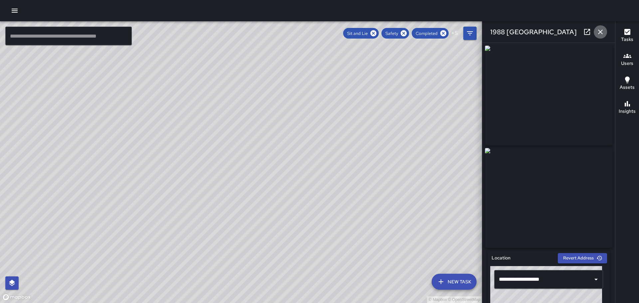
drag, startPoint x: 603, startPoint y: 29, endPoint x: 602, endPoint y: 33, distance: 3.7
click at [602, 29] on icon "button" at bounding box center [600, 32] width 8 height 8
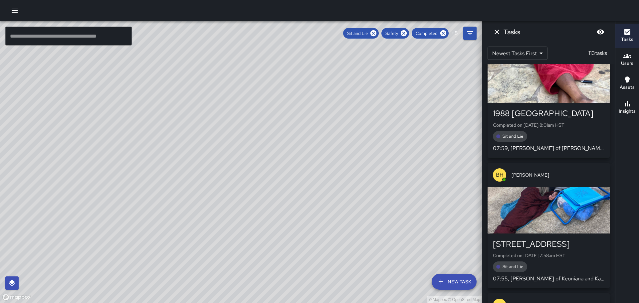
scroll to position [9824, 0]
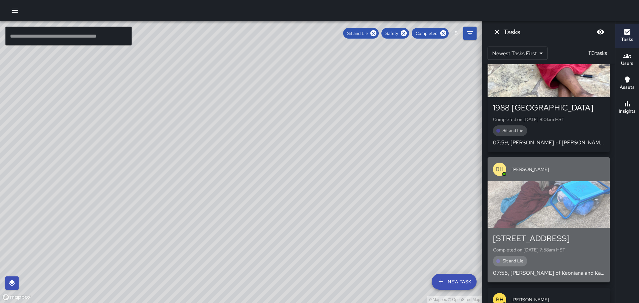
click at [570, 181] on div "button" at bounding box center [548, 204] width 122 height 47
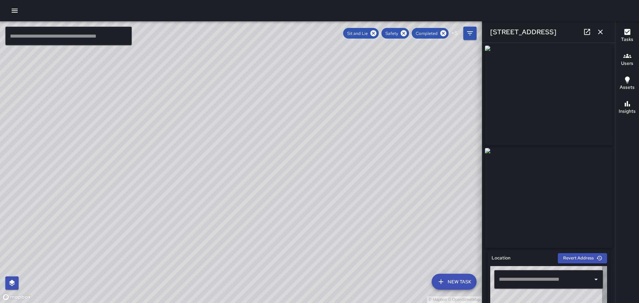
type input "**********"
click at [599, 30] on icon "button" at bounding box center [600, 32] width 8 height 8
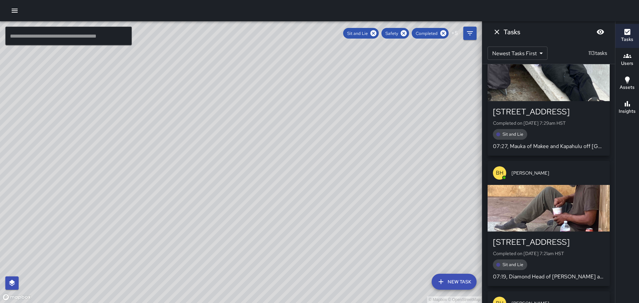
scroll to position [10223, 0]
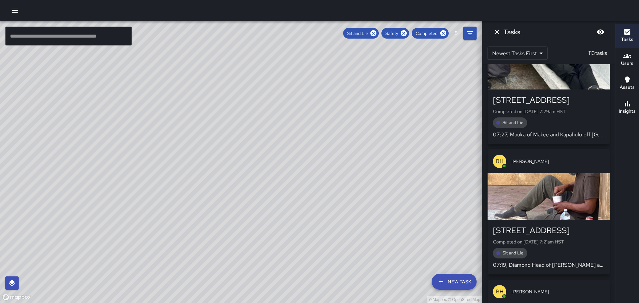
click at [565, 173] on div "button" at bounding box center [548, 196] width 122 height 47
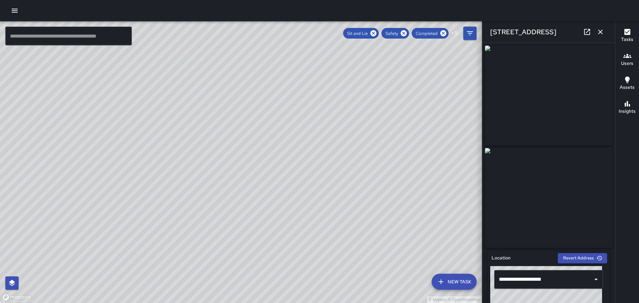
click at [600, 30] on icon "button" at bounding box center [600, 32] width 8 height 8
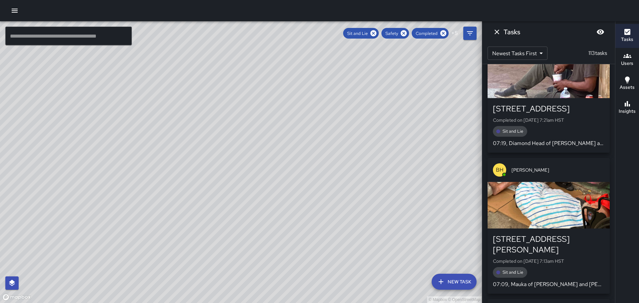
scroll to position [10356, 0]
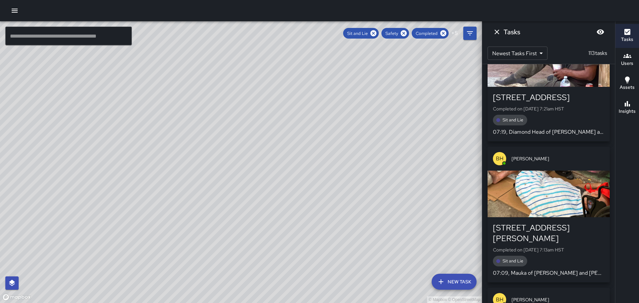
click at [554, 171] on div "button" at bounding box center [548, 194] width 122 height 47
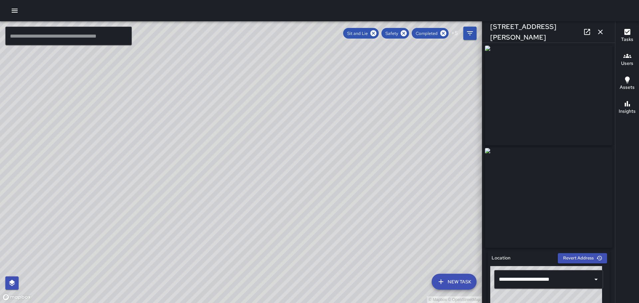
click at [601, 31] on icon "button" at bounding box center [600, 32] width 8 height 8
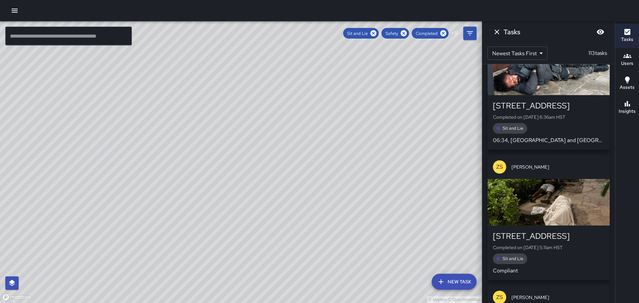
scroll to position [10756, 0]
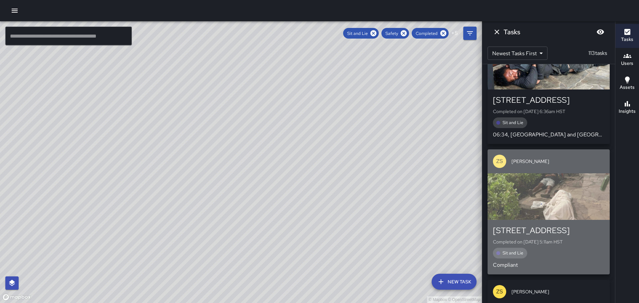
click at [567, 173] on div "button" at bounding box center [548, 196] width 122 height 47
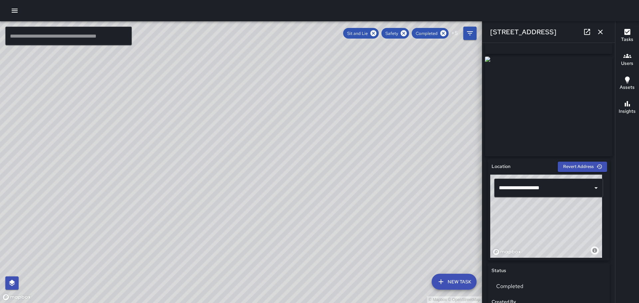
scroll to position [0, 0]
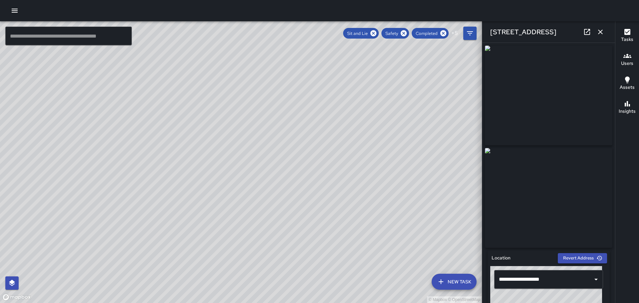
scroll to position [10756, 0]
click at [597, 30] on icon "button" at bounding box center [600, 32] width 8 height 8
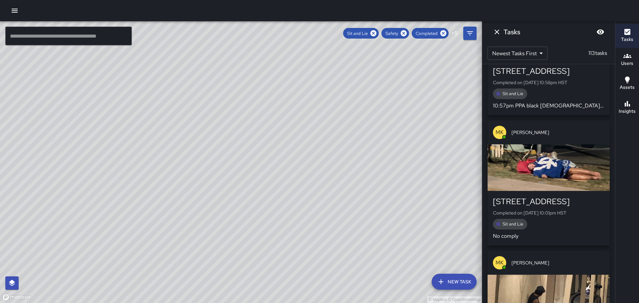
scroll to position [11355, 0]
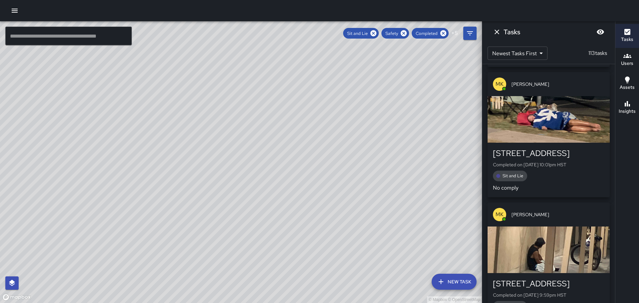
click at [531, 227] on div "button" at bounding box center [548, 250] width 122 height 47
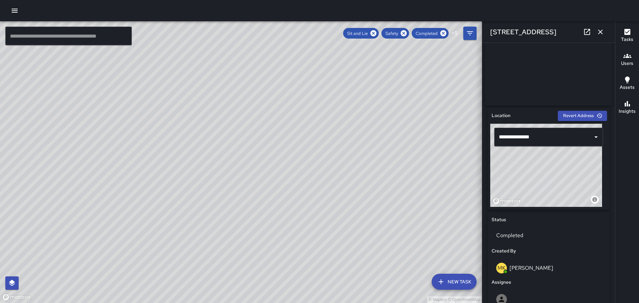
scroll to position [0, 0]
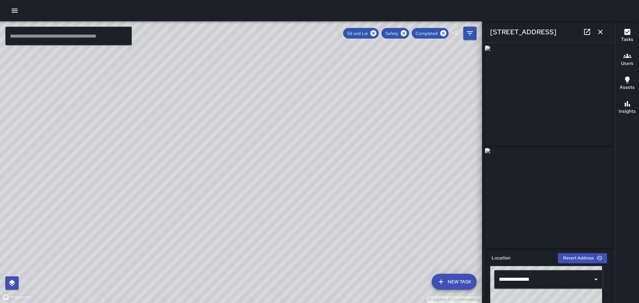
click at [599, 31] on icon "button" at bounding box center [600, 32] width 5 height 5
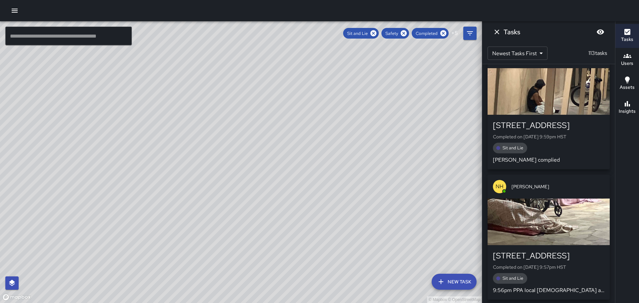
scroll to position [11521, 0]
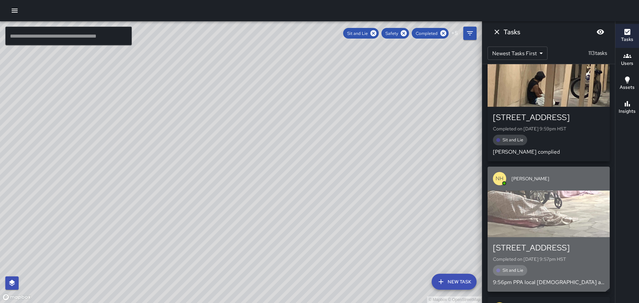
click at [543, 191] on div "button" at bounding box center [548, 214] width 122 height 47
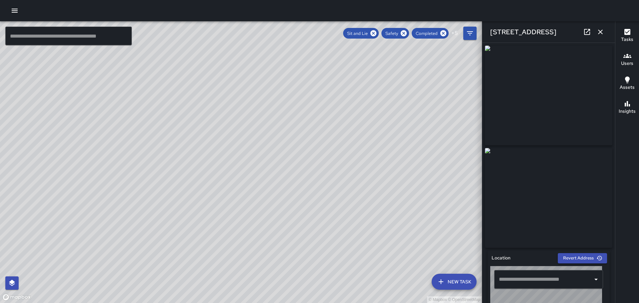
type input "**********"
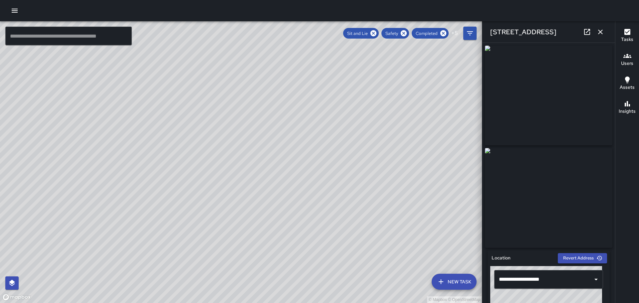
click at [600, 29] on icon "button" at bounding box center [600, 32] width 8 height 8
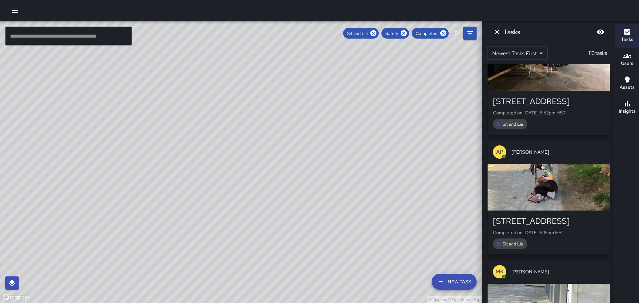
scroll to position [12020, 0]
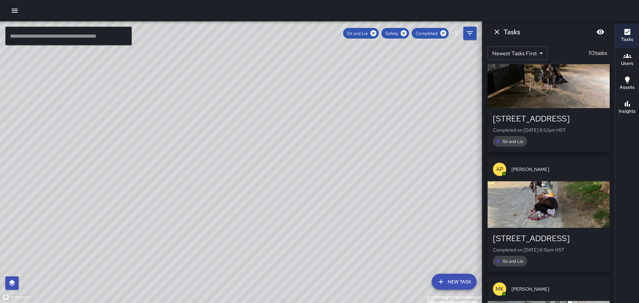
click at [547, 181] on div "button" at bounding box center [548, 204] width 122 height 47
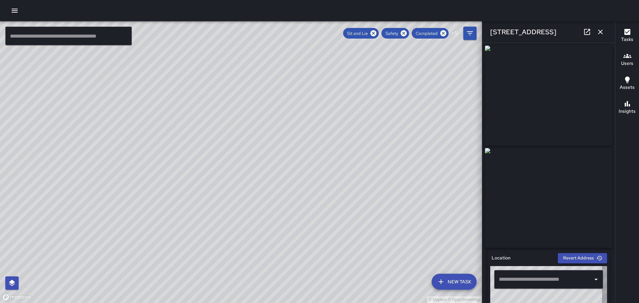
type input "**********"
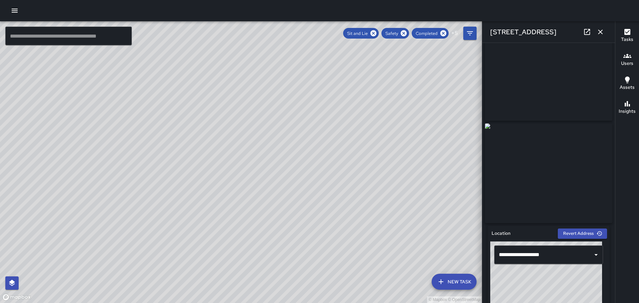
scroll to position [0, 0]
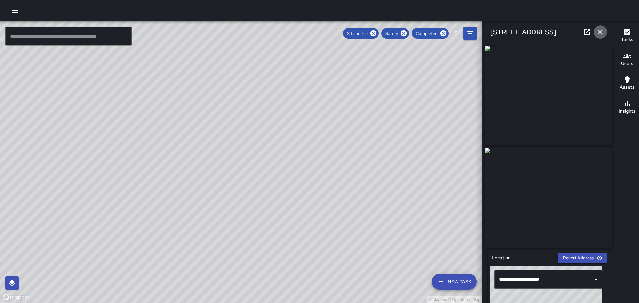
click at [601, 28] on icon "button" at bounding box center [600, 32] width 8 height 8
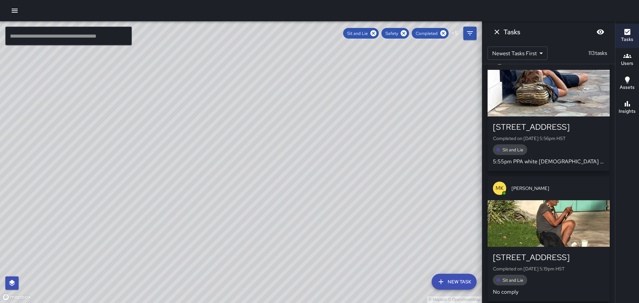
scroll to position [12386, 0]
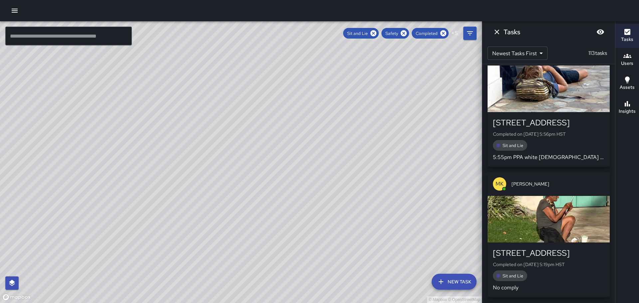
click at [556, 196] on div "button" at bounding box center [548, 219] width 122 height 47
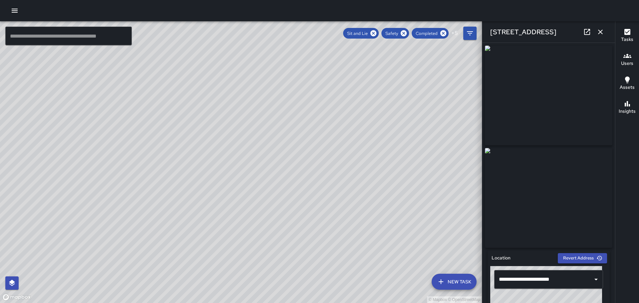
click at [600, 33] on icon "button" at bounding box center [600, 32] width 5 height 5
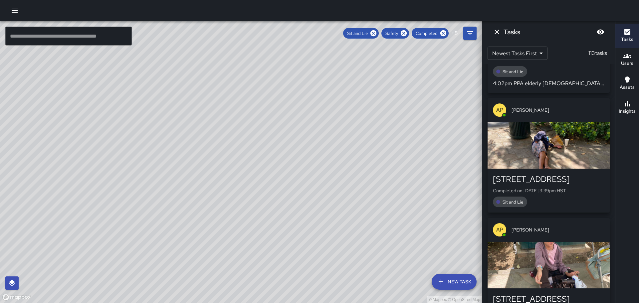
scroll to position [12852, 0]
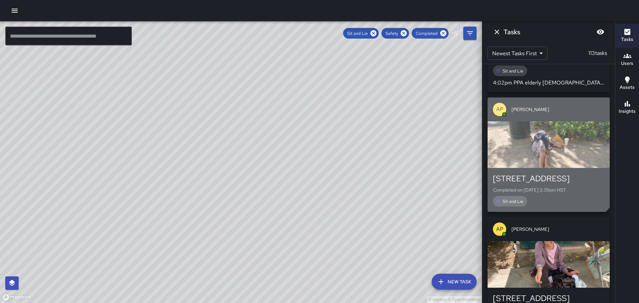
drag, startPoint x: 540, startPoint y: 86, endPoint x: 543, endPoint y: 91, distance: 5.8
click at [540, 121] on div "button" at bounding box center [548, 144] width 122 height 47
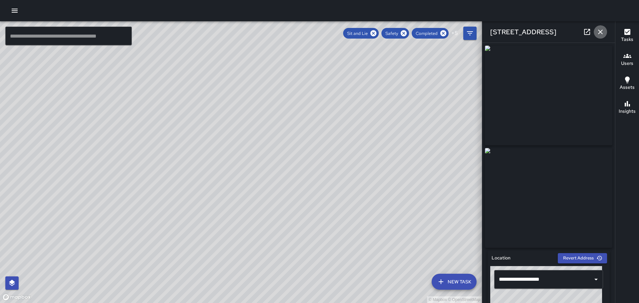
click at [600, 32] on icon "button" at bounding box center [600, 32] width 5 height 5
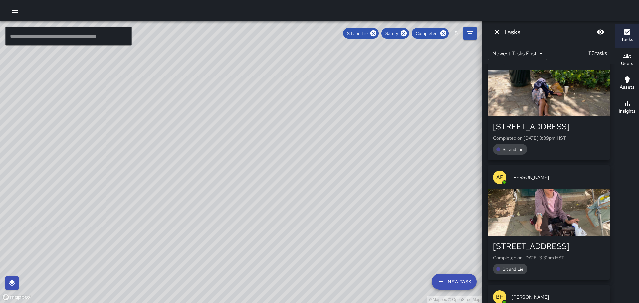
scroll to position [12919, 0]
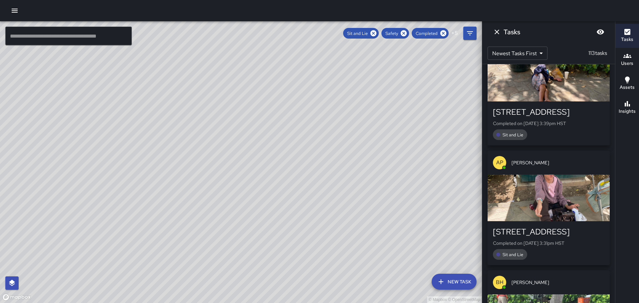
click at [553, 175] on div "button" at bounding box center [548, 198] width 122 height 47
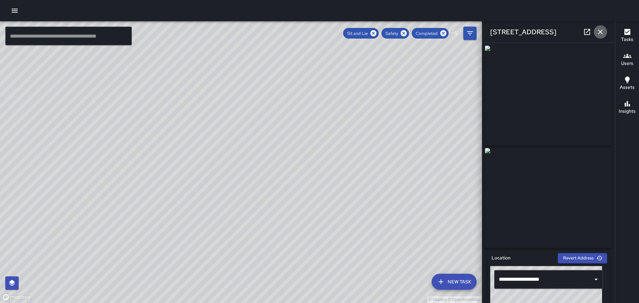
click at [600, 31] on icon "button" at bounding box center [600, 32] width 8 height 8
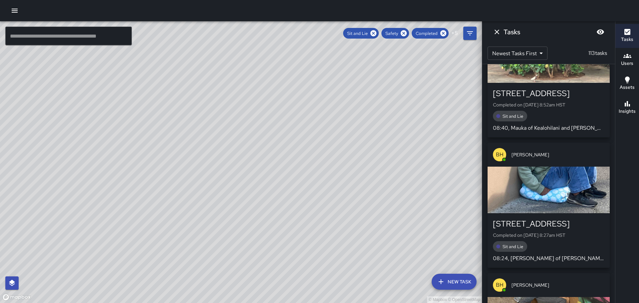
scroll to position [13185, 0]
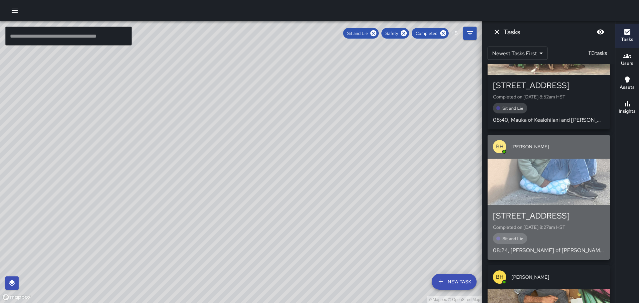
click at [558, 159] on div "button" at bounding box center [548, 182] width 122 height 47
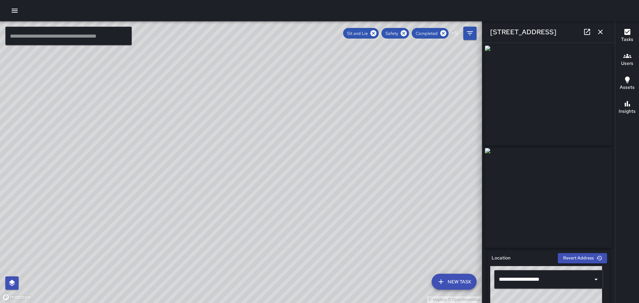
click at [599, 32] on icon "button" at bounding box center [600, 32] width 8 height 8
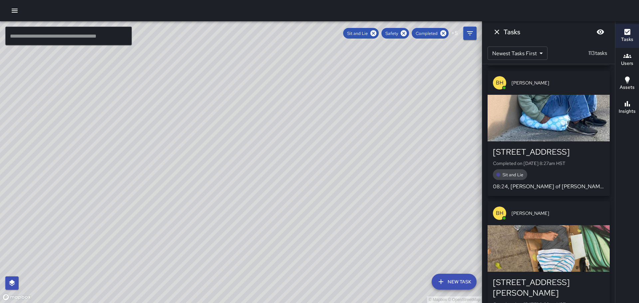
scroll to position [13251, 0]
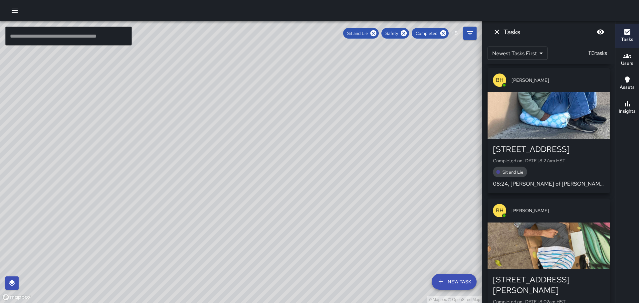
click at [557, 223] on div "button" at bounding box center [548, 246] width 122 height 47
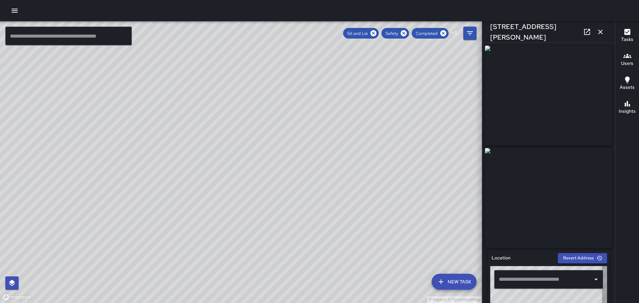
type input "**********"
click at [599, 30] on icon "button" at bounding box center [600, 32] width 5 height 5
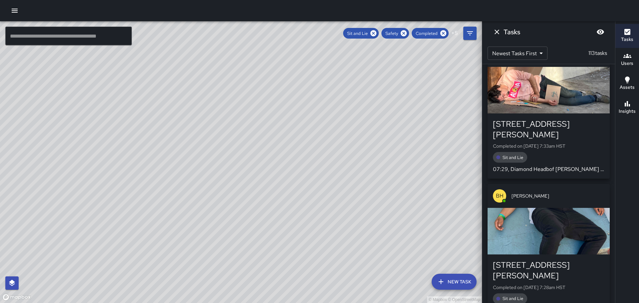
scroll to position [13551, 0]
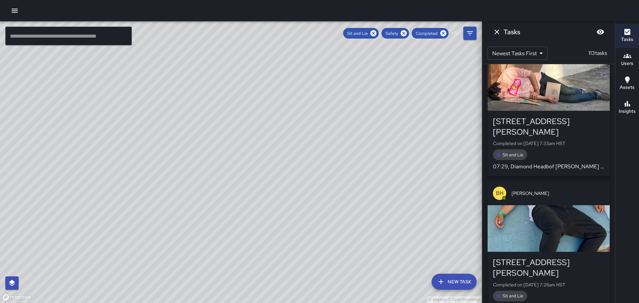
click at [558, 205] on div "button" at bounding box center [548, 228] width 122 height 47
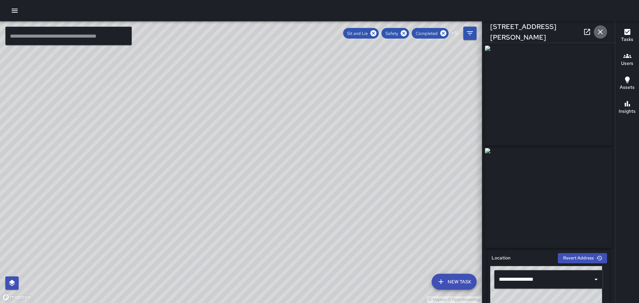
drag, startPoint x: 601, startPoint y: 30, endPoint x: 600, endPoint y: 42, distance: 12.4
click at [601, 30] on icon "button" at bounding box center [600, 32] width 8 height 8
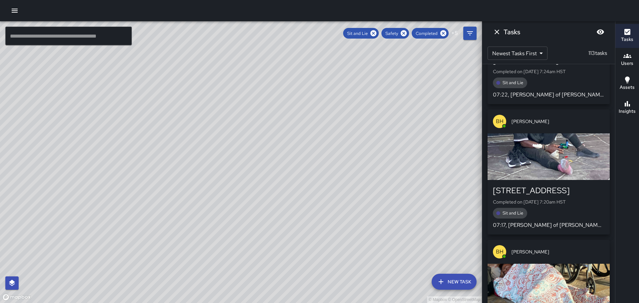
scroll to position [13950, 0]
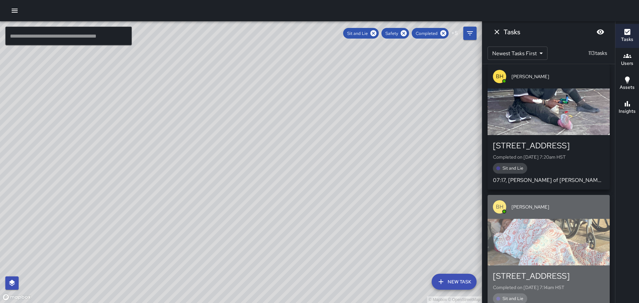
click at [564, 219] on div "button" at bounding box center [548, 242] width 122 height 47
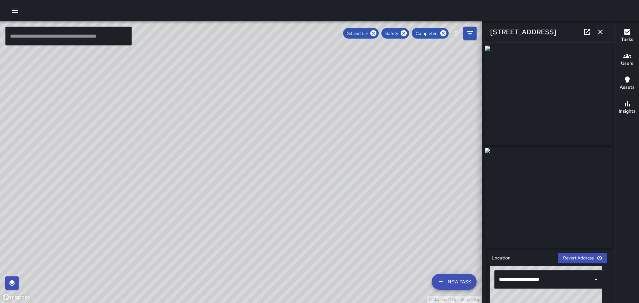
click at [597, 32] on icon "button" at bounding box center [600, 32] width 8 height 8
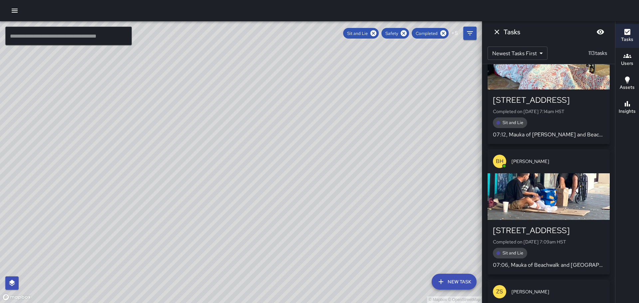
scroll to position [14127, 0]
drag, startPoint x: 376, startPoint y: 178, endPoint x: 332, endPoint y: 141, distance: 57.6
click at [332, 141] on div "© Mapbox © OpenStreetMap" at bounding box center [241, 162] width 482 height 282
click at [496, 30] on icon "Dismiss" at bounding box center [497, 32] width 8 height 8
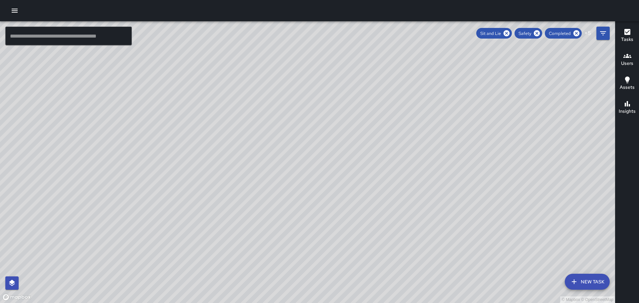
drag, startPoint x: 474, startPoint y: 230, endPoint x: 410, endPoint y: 188, distance: 76.4
click at [411, 189] on div "© Mapbox © OpenStreetMap" at bounding box center [307, 162] width 615 height 282
click at [627, 32] on icon "button" at bounding box center [627, 32] width 8 height 8
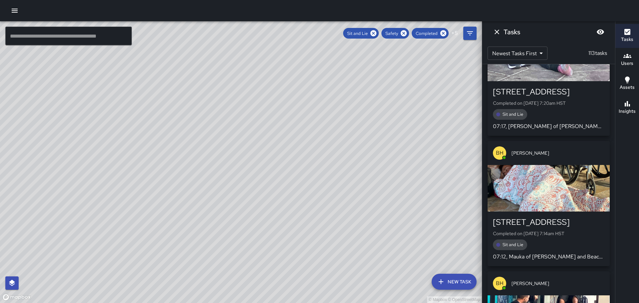
scroll to position [14094, 0]
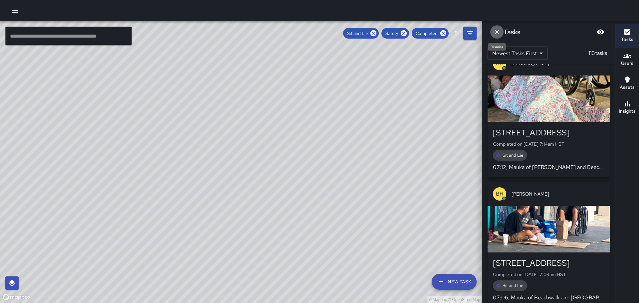
click at [499, 34] on icon "Dismiss" at bounding box center [497, 32] width 8 height 8
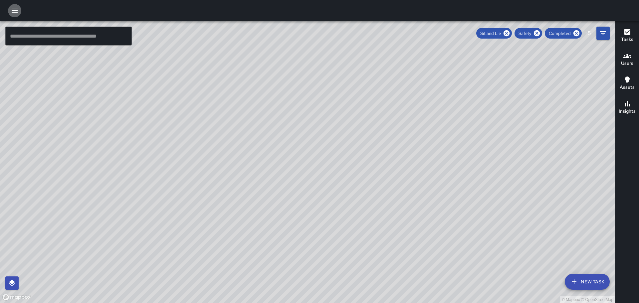
click at [14, 10] on icon "button" at bounding box center [15, 11] width 6 height 4
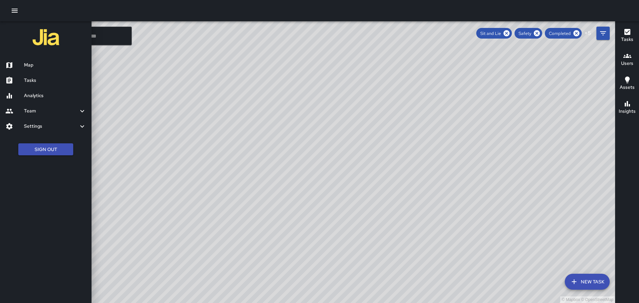
click at [29, 67] on h6 "Map" at bounding box center [55, 65] width 62 height 7
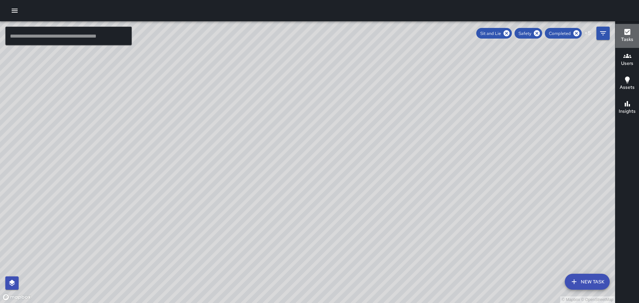
click at [626, 36] on h6 "Tasks" at bounding box center [627, 39] width 12 height 7
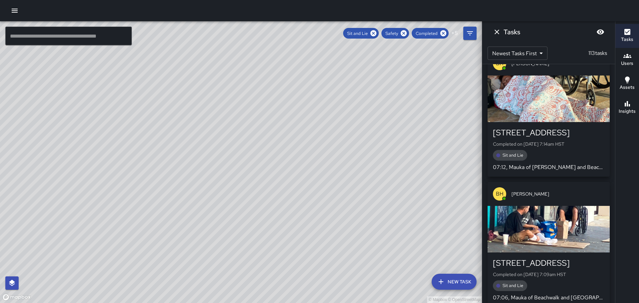
click at [629, 61] on h6 "Users" at bounding box center [627, 63] width 12 height 7
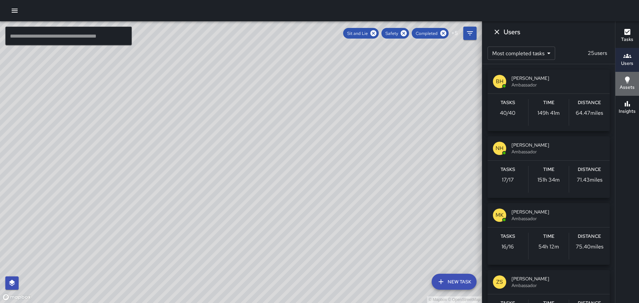
click at [626, 79] on icon "button" at bounding box center [627, 80] width 5 height 7
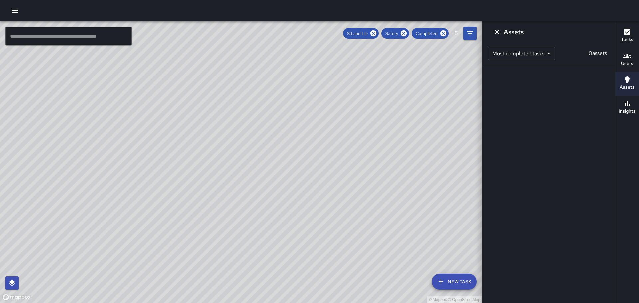
click at [627, 56] on icon "button" at bounding box center [627, 56] width 8 height 4
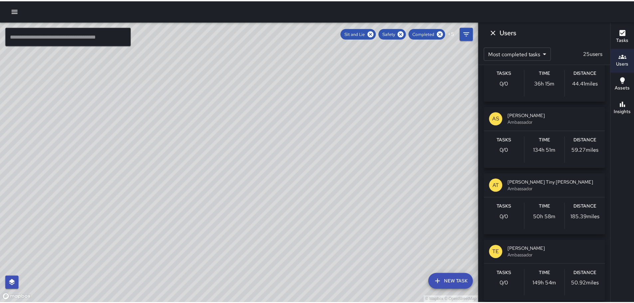
scroll to position [632, 0]
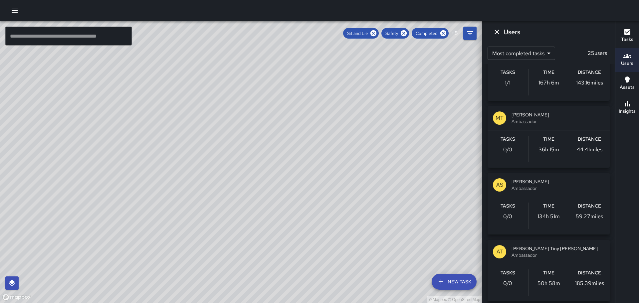
click at [627, 108] on h6 "Insights" at bounding box center [627, 111] width 17 height 7
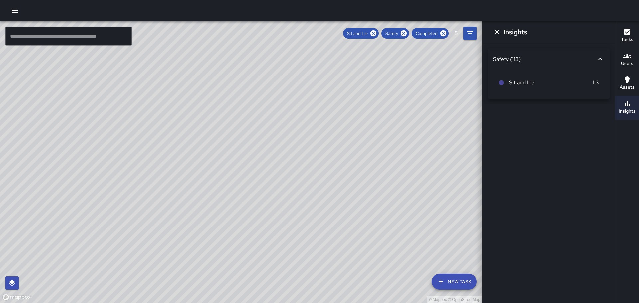
click at [494, 30] on icon "Dismiss" at bounding box center [497, 32] width 8 height 8
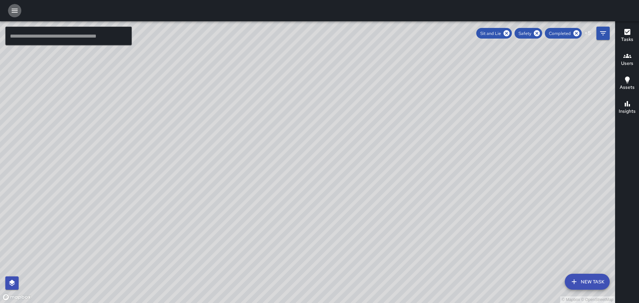
click at [15, 11] on icon "button" at bounding box center [15, 11] width 6 height 4
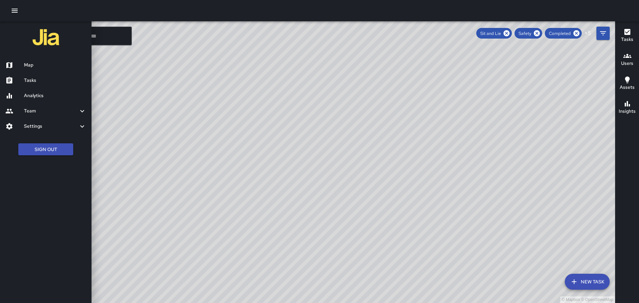
click at [37, 97] on h6 "Analytics" at bounding box center [55, 95] width 62 height 7
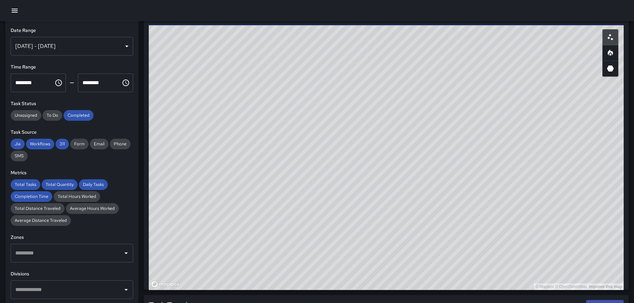
scroll to position [361, 0]
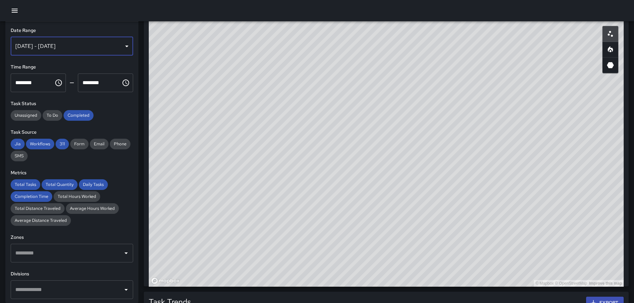
click at [121, 45] on div "[DATE] - [DATE]" at bounding box center [72, 46] width 122 height 19
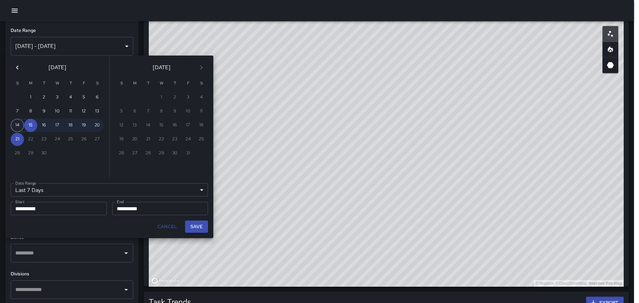
click at [18, 127] on button "14" at bounding box center [17, 125] width 13 height 13
type input "******"
type input "**********"
click at [95, 123] on button "20" at bounding box center [97, 125] width 13 height 13
type input "**********"
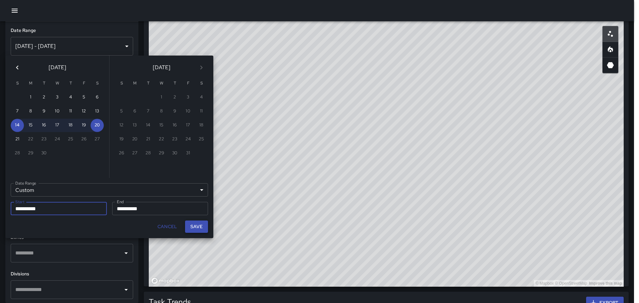
click at [198, 226] on button "Save" at bounding box center [196, 227] width 23 height 12
type input "**********"
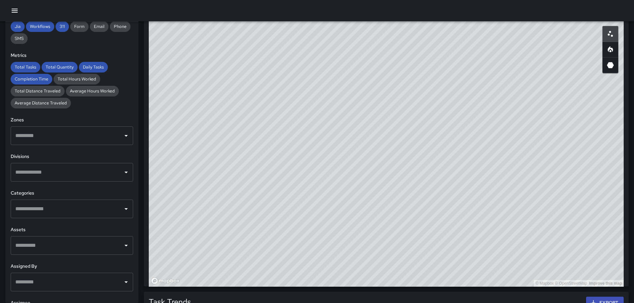
scroll to position [112, 0]
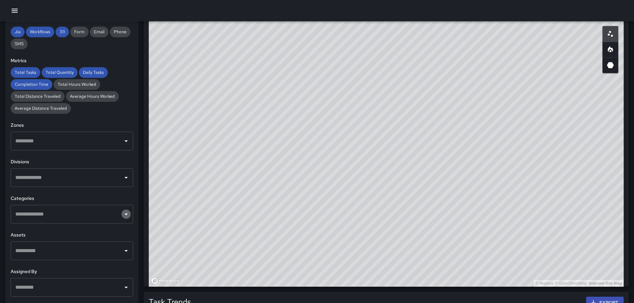
click at [122, 216] on icon "Open" at bounding box center [126, 214] width 8 height 8
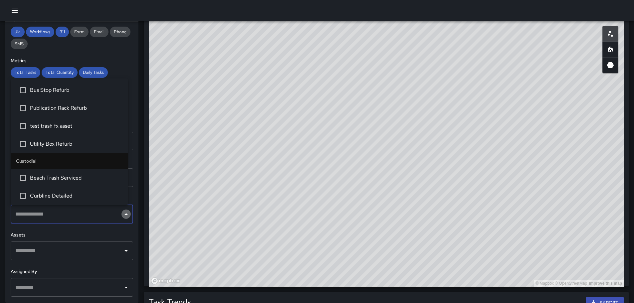
click at [124, 215] on icon "Close" at bounding box center [125, 214] width 3 height 2
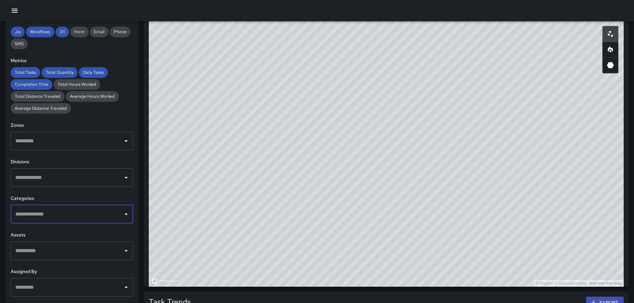
click at [123, 180] on icon "Open" at bounding box center [126, 178] width 8 height 8
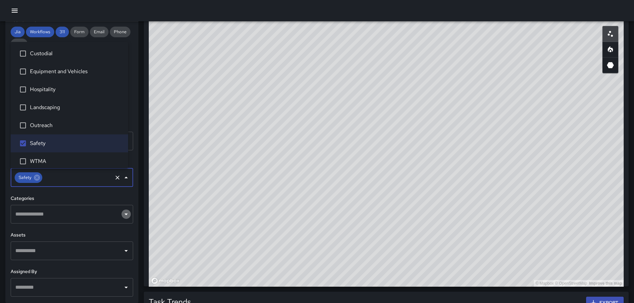
click at [124, 214] on icon "Open" at bounding box center [125, 215] width 3 height 2
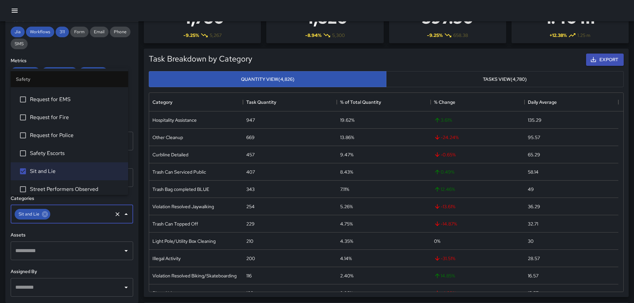
scroll to position [0, 0]
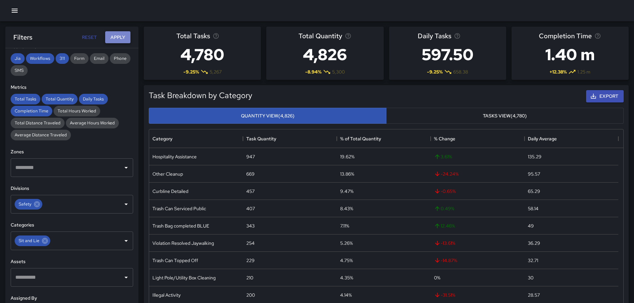
click at [116, 36] on button "Apply" at bounding box center [117, 37] width 25 height 12
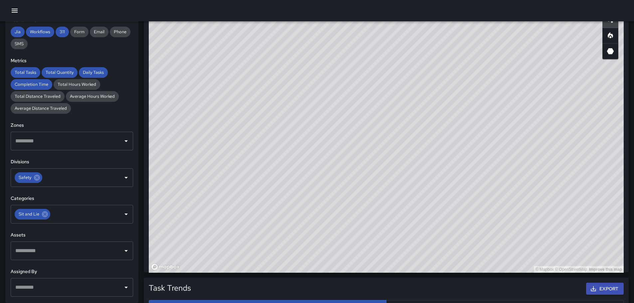
scroll to position [371, 0]
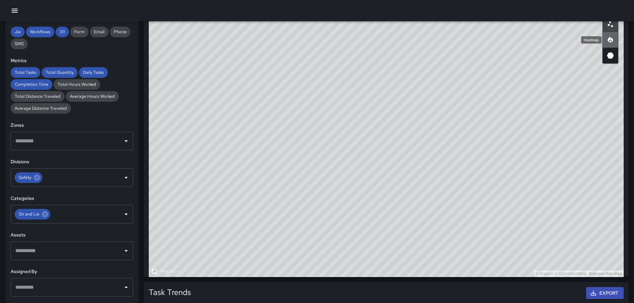
click at [613, 43] on icon "Heatmap" at bounding box center [610, 40] width 8 height 8
drag, startPoint x: 552, startPoint y: 138, endPoint x: 390, endPoint y: 145, distance: 161.5
click at [390, 146] on div "© Mapbox © OpenStreetMap Improve this map" at bounding box center [386, 144] width 475 height 266
drag, startPoint x: 369, startPoint y: 154, endPoint x: 441, endPoint y: 119, distance: 80.2
click at [446, 118] on div "© Mapbox © OpenStreetMap Improve this map" at bounding box center [386, 144] width 475 height 266
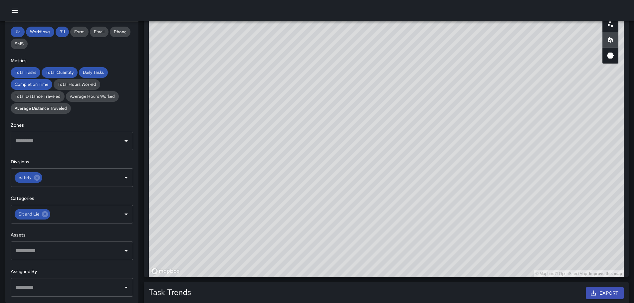
drag, startPoint x: 415, startPoint y: 136, endPoint x: 430, endPoint y: 104, distance: 35.7
click at [429, 100] on div "© Mapbox © OpenStreetMap Improve this map" at bounding box center [386, 144] width 475 height 266
drag, startPoint x: 422, startPoint y: 91, endPoint x: 469, endPoint y: 135, distance: 65.0
click at [449, 124] on div "© Mapbox © OpenStreetMap Improve this map" at bounding box center [386, 144] width 475 height 266
drag, startPoint x: 419, startPoint y: 231, endPoint x: 448, endPoint y: 94, distance: 139.9
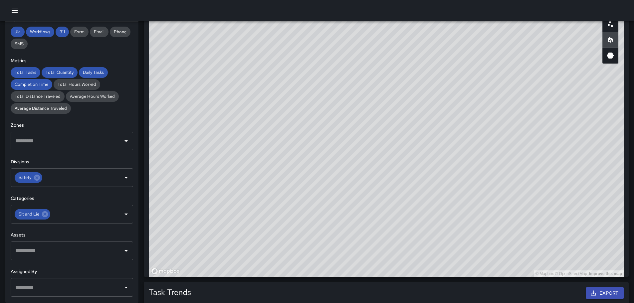
click at [463, 100] on div "© Mapbox © OpenStreetMap Improve this map" at bounding box center [386, 144] width 475 height 266
drag, startPoint x: 467, startPoint y: 123, endPoint x: 440, endPoint y: 77, distance: 53.8
click at [476, 85] on div "© Mapbox © OpenStreetMap Improve this map" at bounding box center [386, 144] width 475 height 266
drag, startPoint x: 530, startPoint y: 137, endPoint x: 502, endPoint y: 183, distance: 54.2
click at [511, 185] on div "© Mapbox © OpenStreetMap Improve this map" at bounding box center [386, 144] width 475 height 266
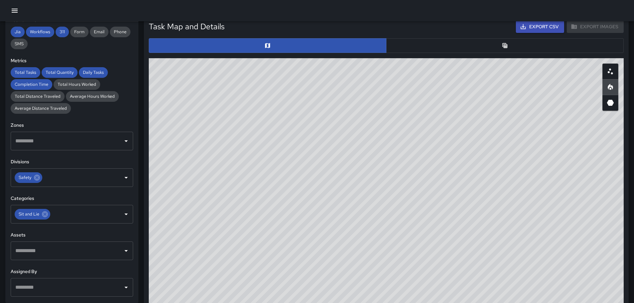
scroll to position [319, 0]
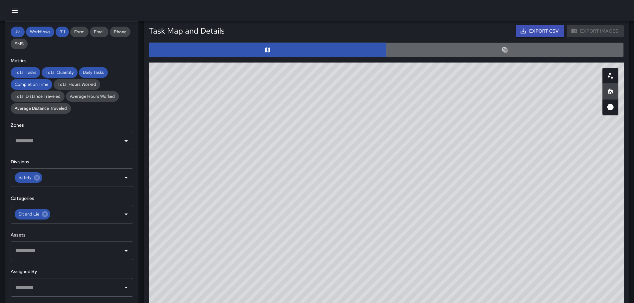
click at [509, 56] on button "button" at bounding box center [505, 50] width 238 height 15
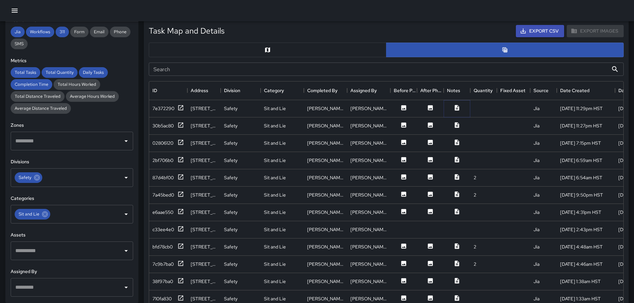
click at [455, 107] on icon at bounding box center [457, 108] width 4 height 6
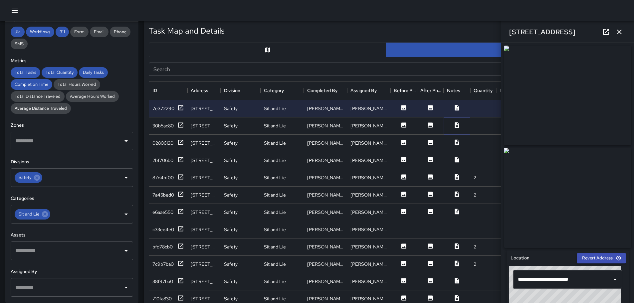
click at [458, 126] on icon at bounding box center [457, 125] width 7 height 7
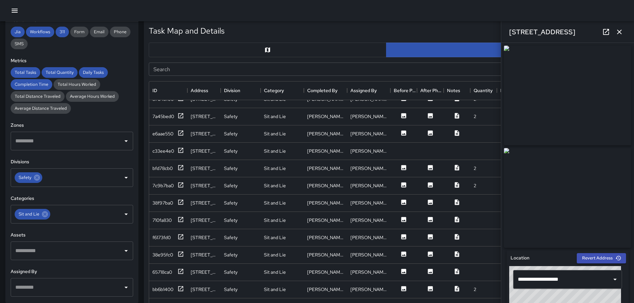
scroll to position [65, 0]
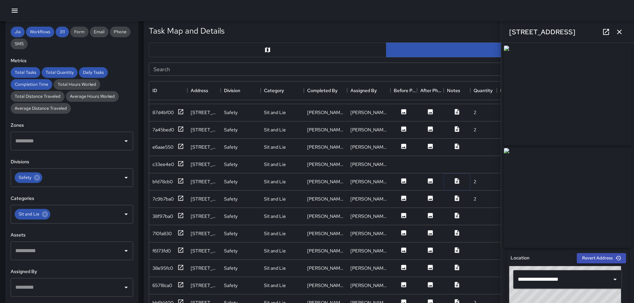
click at [457, 180] on icon at bounding box center [457, 181] width 4 height 6
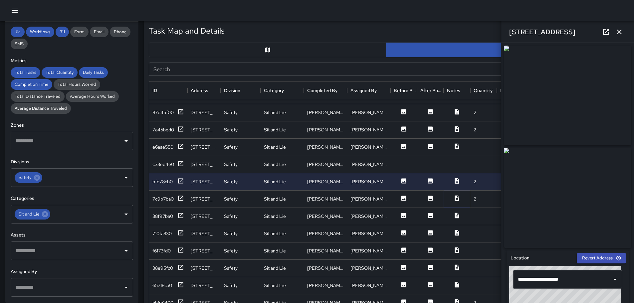
click at [456, 195] on icon at bounding box center [457, 198] width 7 height 7
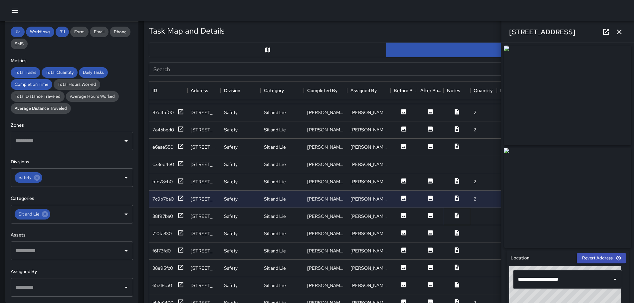
click at [458, 214] on icon at bounding box center [457, 215] width 7 height 7
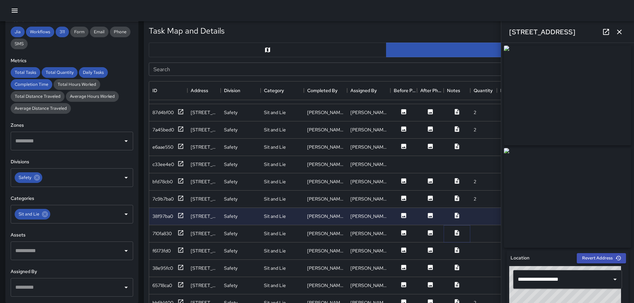
click at [459, 231] on icon at bounding box center [457, 233] width 7 height 7
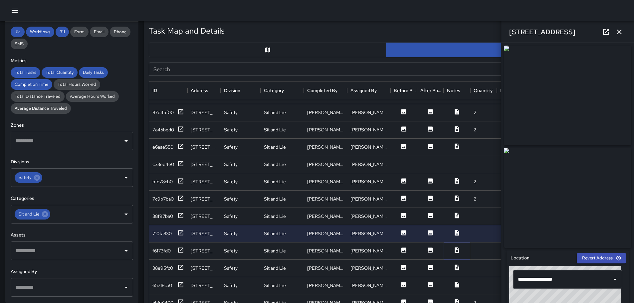
click at [457, 250] on icon at bounding box center [457, 250] width 4 height 6
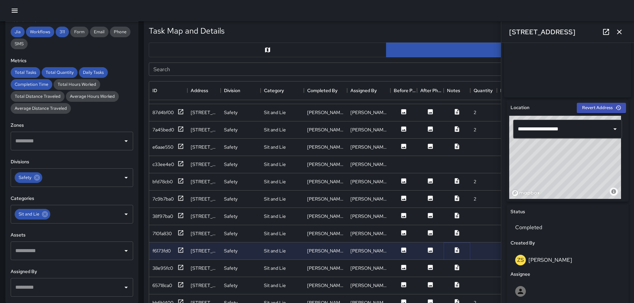
scroll to position [143, 0]
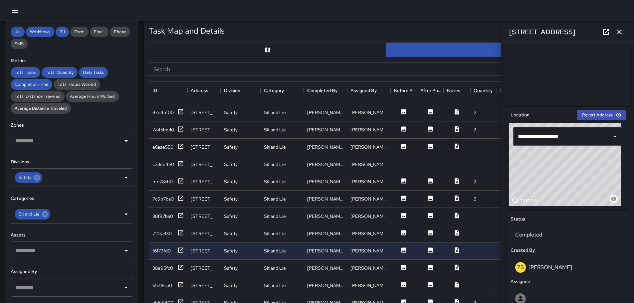
drag, startPoint x: 604, startPoint y: 168, endPoint x: 603, endPoint y: 159, distance: 9.0
click at [603, 159] on div "© Mapbox © OpenStreetMap Improve this map" at bounding box center [565, 164] width 112 height 83
type input "**********"
click at [611, 136] on icon "Open" at bounding box center [615, 136] width 8 height 8
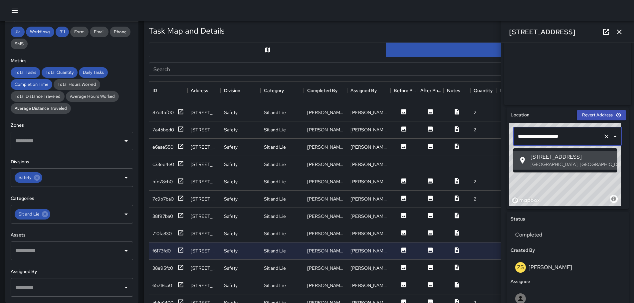
click at [555, 160] on span "[STREET_ADDRESS]" at bounding box center [570, 157] width 81 height 8
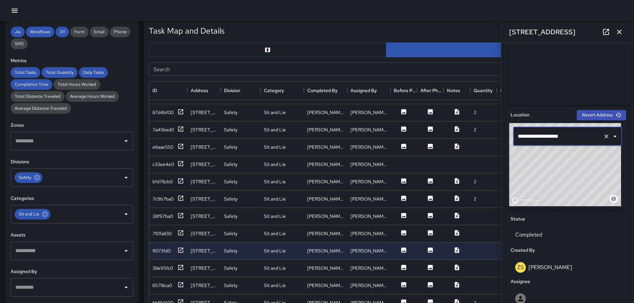
click at [621, 31] on icon "button" at bounding box center [619, 32] width 5 height 5
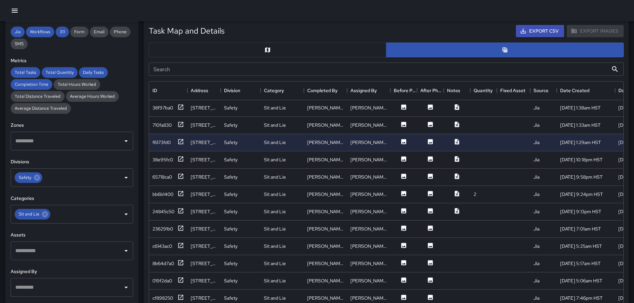
scroll to position [198, 0]
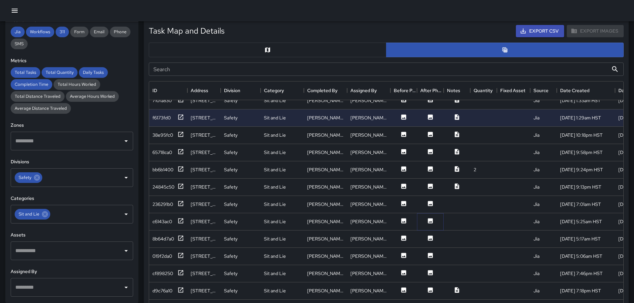
click at [432, 219] on icon at bounding box center [430, 220] width 5 height 5
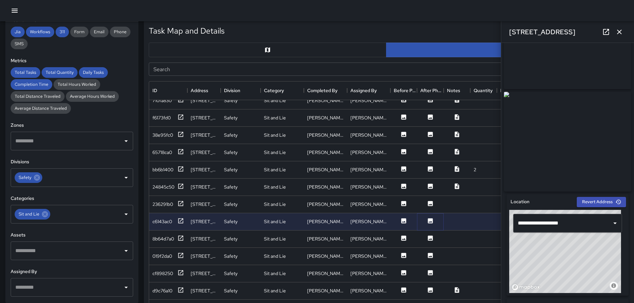
scroll to position [0, 0]
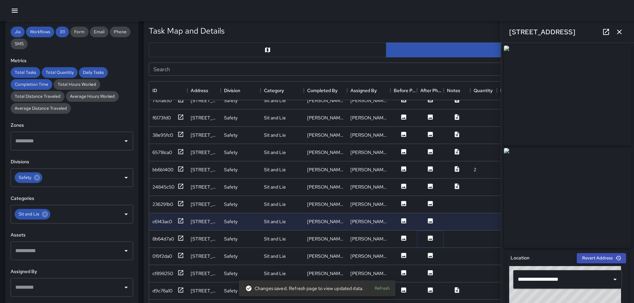
click at [431, 237] on icon at bounding box center [430, 238] width 5 height 5
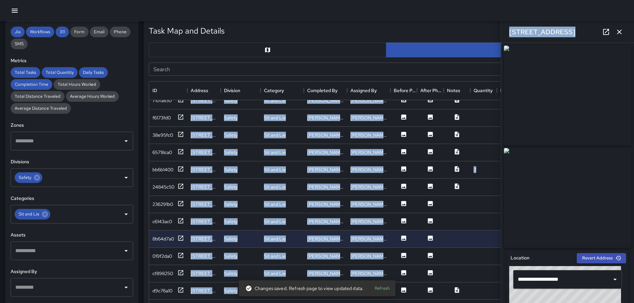
drag, startPoint x: 629, startPoint y: 123, endPoint x: 622, endPoint y: 153, distance: 30.4
click at [633, 192] on div "**********" at bounding box center [567, 173] width 133 height 260
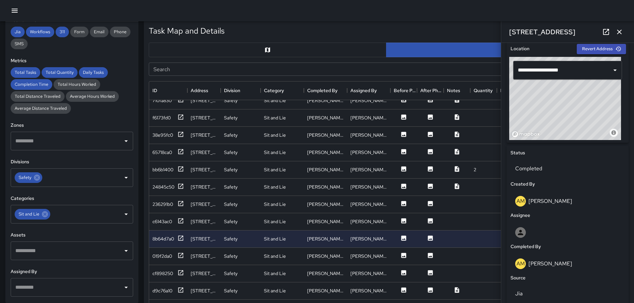
scroll to position [176, 0]
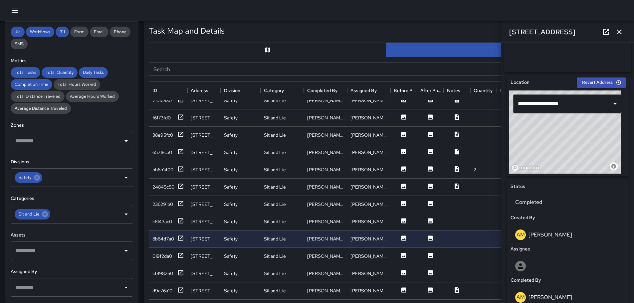
drag, startPoint x: 580, startPoint y: 138, endPoint x: 568, endPoint y: 133, distance: 12.4
click at [568, 133] on div "© Mapbox © OpenStreetMap Improve this map" at bounding box center [565, 132] width 112 height 83
type input "**********"
click at [611, 107] on icon "Open" at bounding box center [615, 104] width 8 height 8
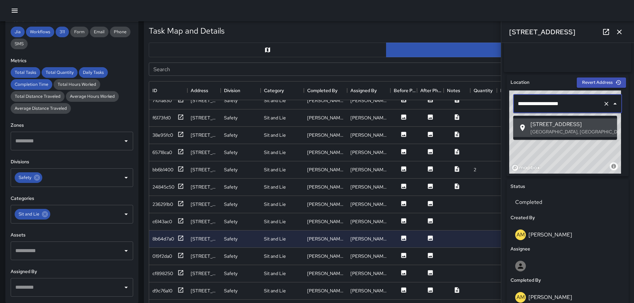
click at [580, 129] on p "Honolulu, HI, USA" at bounding box center [570, 131] width 81 height 7
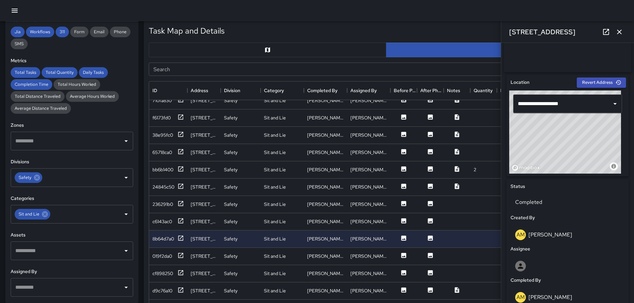
drag, startPoint x: 601, startPoint y: 151, endPoint x: 613, endPoint y: 151, distance: 11.7
click at [613, 151] on div "© Mapbox © OpenStreetMap Improve this map" at bounding box center [565, 132] width 112 height 83
drag, startPoint x: 613, startPoint y: 148, endPoint x: 568, endPoint y: 145, distance: 45.4
click at [567, 145] on div "© Mapbox © OpenStreetMap Improve this map" at bounding box center [565, 132] width 112 height 83
click at [618, 30] on icon "button" at bounding box center [619, 32] width 5 height 5
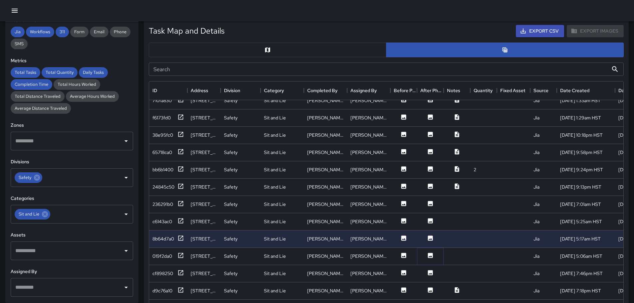
click at [431, 256] on icon at bounding box center [430, 255] width 7 height 7
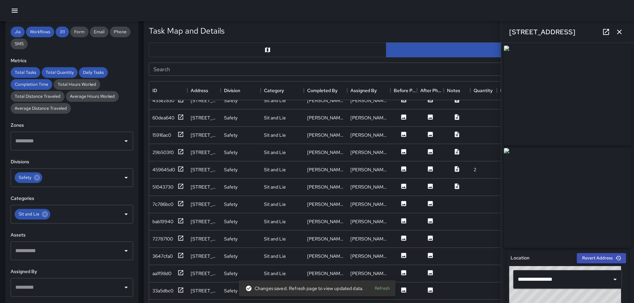
scroll to position [463, 0]
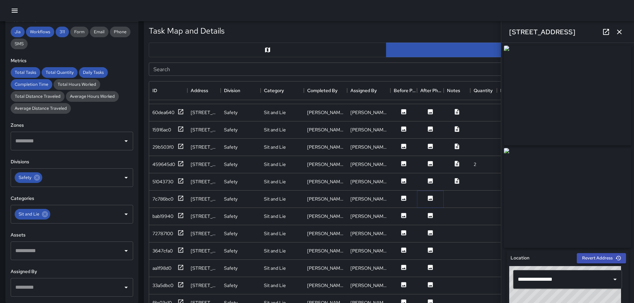
click at [429, 201] on icon at bounding box center [430, 198] width 7 height 7
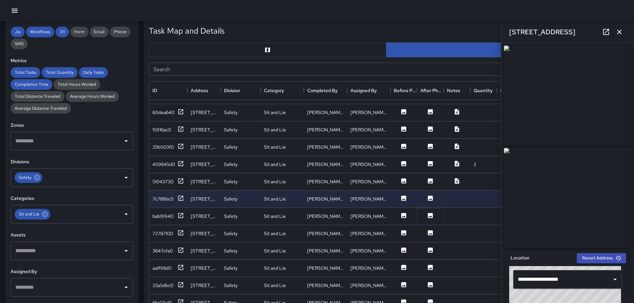
click at [431, 215] on icon at bounding box center [430, 215] width 5 height 5
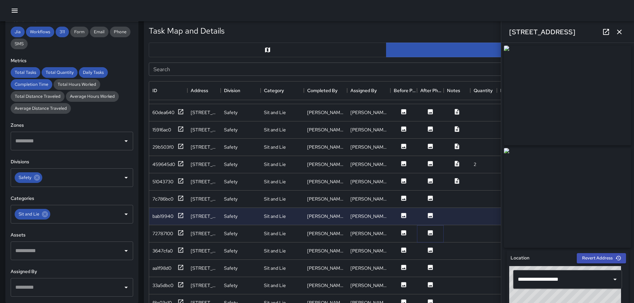
drag, startPoint x: 429, startPoint y: 232, endPoint x: 431, endPoint y: 222, distance: 9.9
click at [430, 232] on icon at bounding box center [430, 232] width 5 height 5
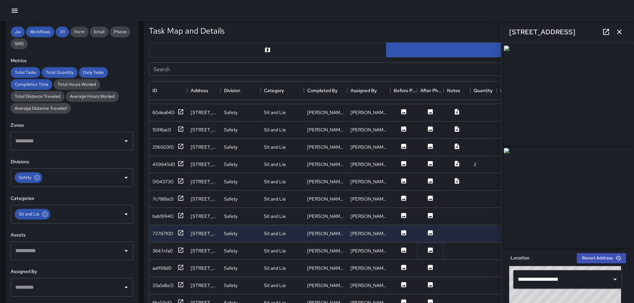
click at [431, 250] on icon at bounding box center [430, 250] width 5 height 5
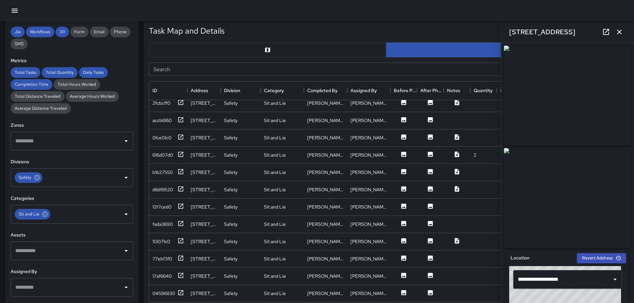
scroll to position [928, 0]
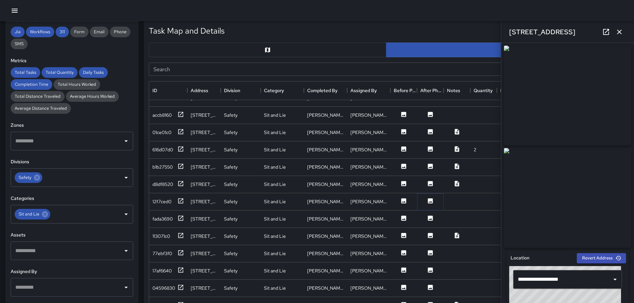
click at [429, 202] on icon at bounding box center [430, 201] width 7 height 7
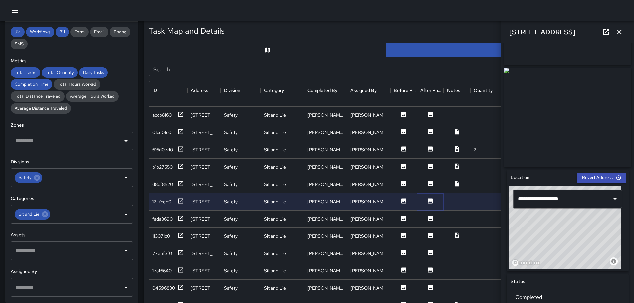
scroll to position [0, 0]
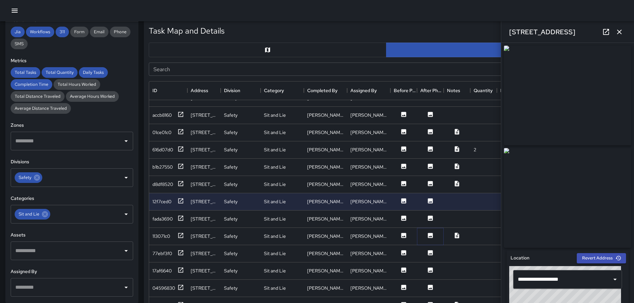
click at [430, 236] on icon at bounding box center [430, 235] width 5 height 5
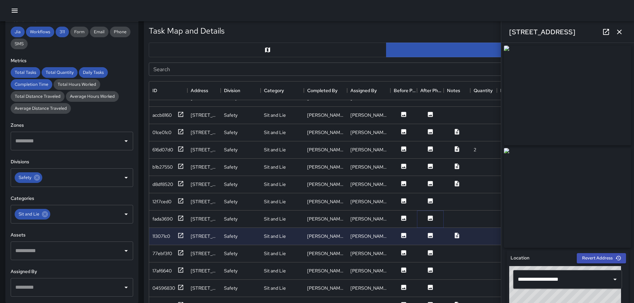
click at [430, 219] on icon at bounding box center [430, 218] width 5 height 5
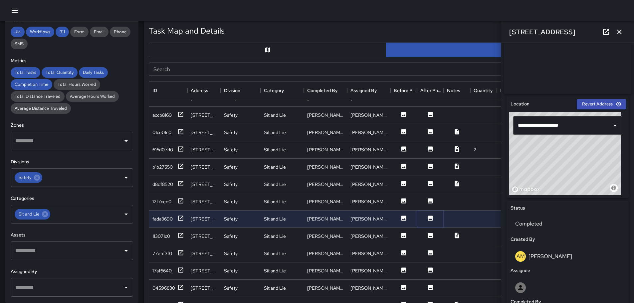
scroll to position [149, 0]
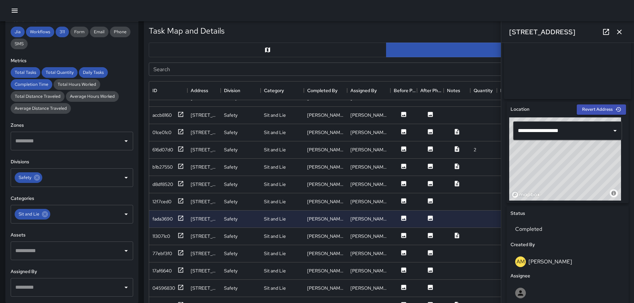
drag, startPoint x: 597, startPoint y: 158, endPoint x: 569, endPoint y: 151, distance: 28.7
click at [569, 151] on div "© Mapbox © OpenStreetMap Improve this map" at bounding box center [565, 158] width 112 height 83
type input "**********"
click at [455, 239] on button at bounding box center [457, 236] width 20 height 8
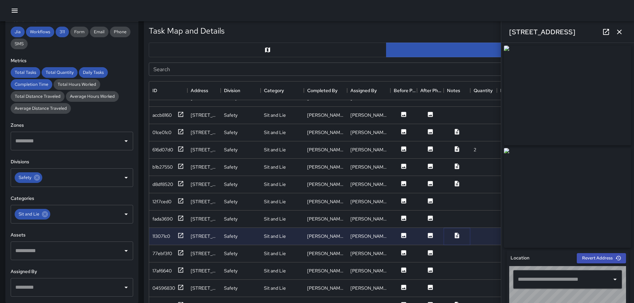
type input "**********"
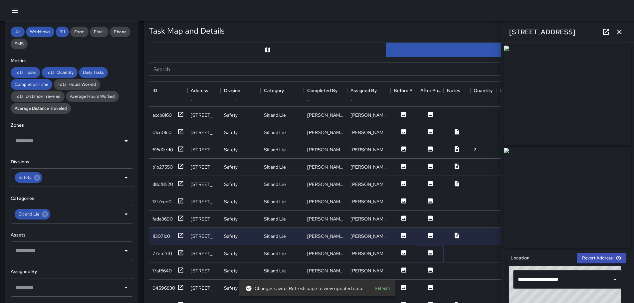
click at [431, 252] on icon at bounding box center [430, 252] width 5 height 5
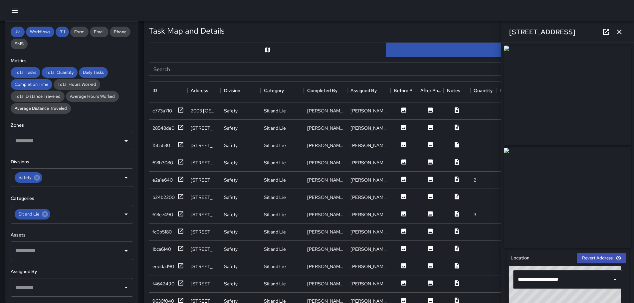
scroll to position [1376, 0]
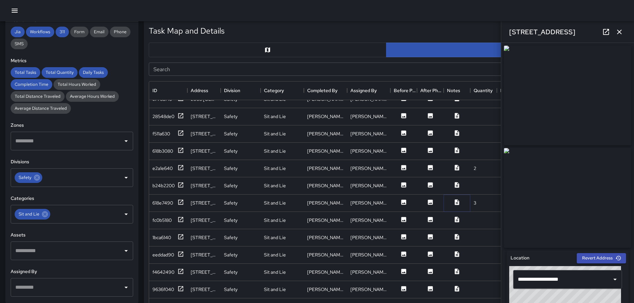
click at [457, 204] on icon at bounding box center [457, 202] width 7 height 7
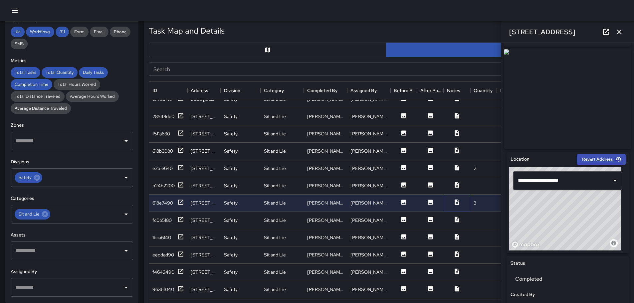
scroll to position [0, 0]
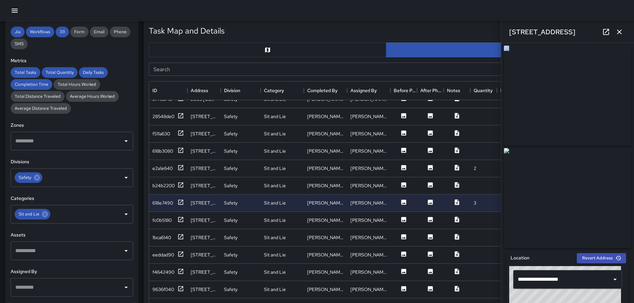
drag, startPoint x: 629, startPoint y: 105, endPoint x: 624, endPoint y: 137, distance: 32.2
click at [628, 158] on div "**********" at bounding box center [567, 173] width 133 height 260
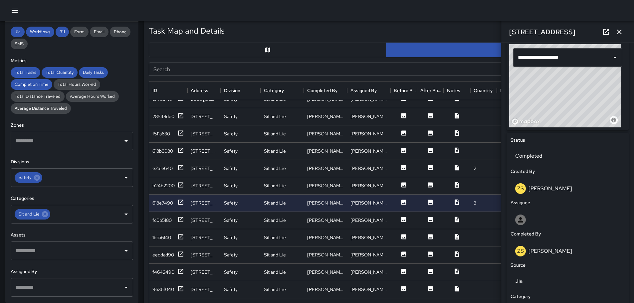
scroll to position [198, 0]
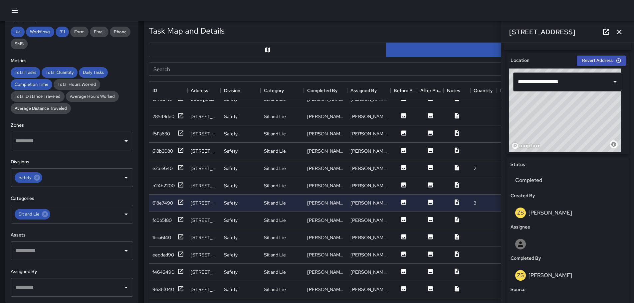
click at [577, 115] on div "© Mapbox © OpenStreetMap Improve this map" at bounding box center [565, 110] width 112 height 83
drag, startPoint x: 594, startPoint y: 117, endPoint x: 600, endPoint y: 140, distance: 24.0
click at [608, 144] on div "© Mapbox © OpenStreetMap Improve this map" at bounding box center [565, 110] width 112 height 83
drag, startPoint x: 539, startPoint y: 109, endPoint x: 546, endPoint y: 67, distance: 42.9
click at [547, 68] on div "**********" at bounding box center [567, 103] width 122 height 101
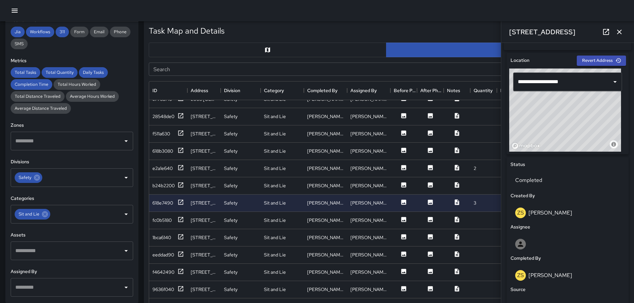
type input "**********"
click at [455, 217] on icon at bounding box center [457, 219] width 7 height 7
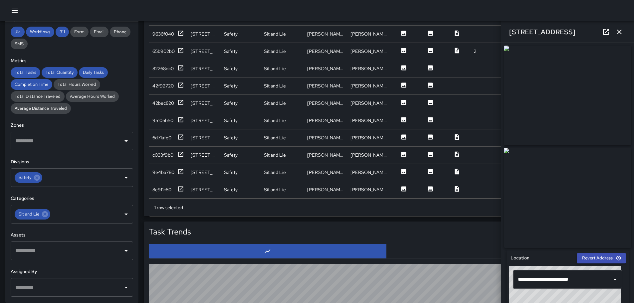
scroll to position [452, 0]
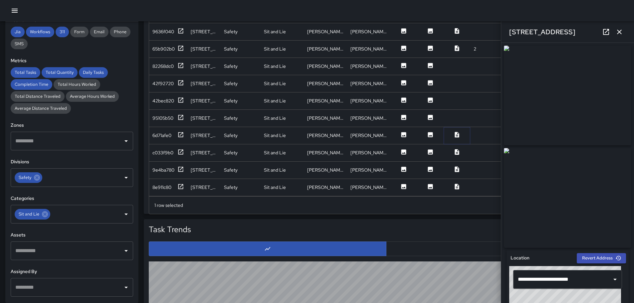
drag, startPoint x: 453, startPoint y: 133, endPoint x: 423, endPoint y: 73, distance: 67.9
click at [423, 73] on div "618e7490 2464 Kalākaua Avenue Safety Sit and Lie Zackary Secio Zackary Secio 3 …" at bounding box center [444, 67] width 591 height 260
click at [620, 32] on icon "button" at bounding box center [619, 32] width 8 height 8
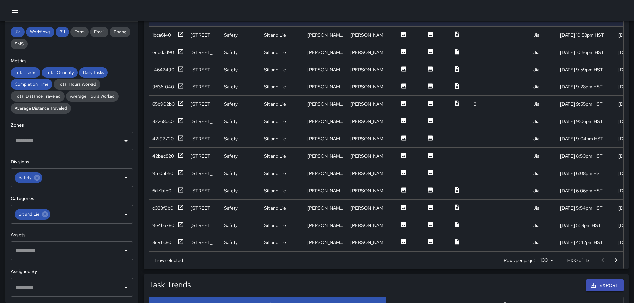
scroll to position [320, 0]
